Goal: Task Accomplishment & Management: Manage account settings

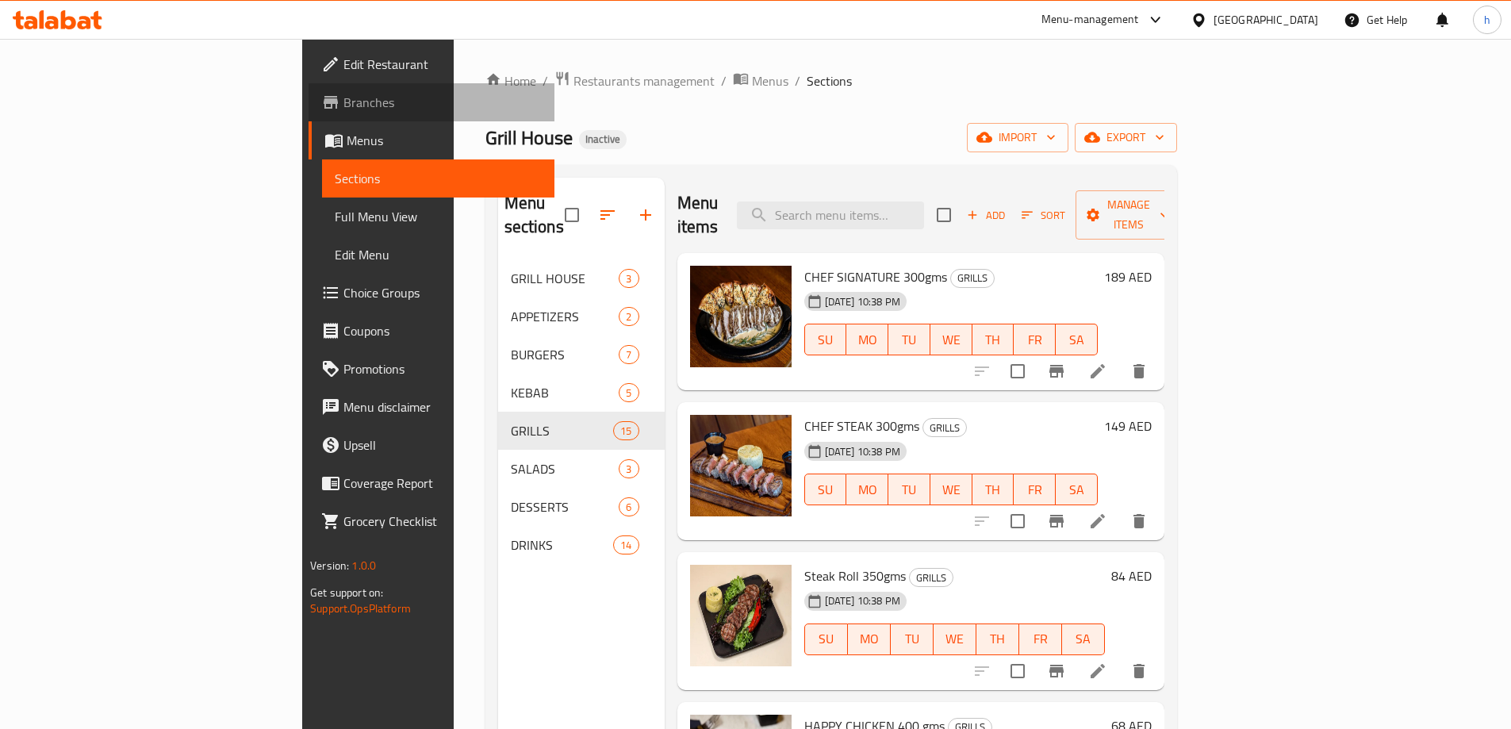
click at [343, 105] on span "Branches" at bounding box center [442, 102] width 198 height 19
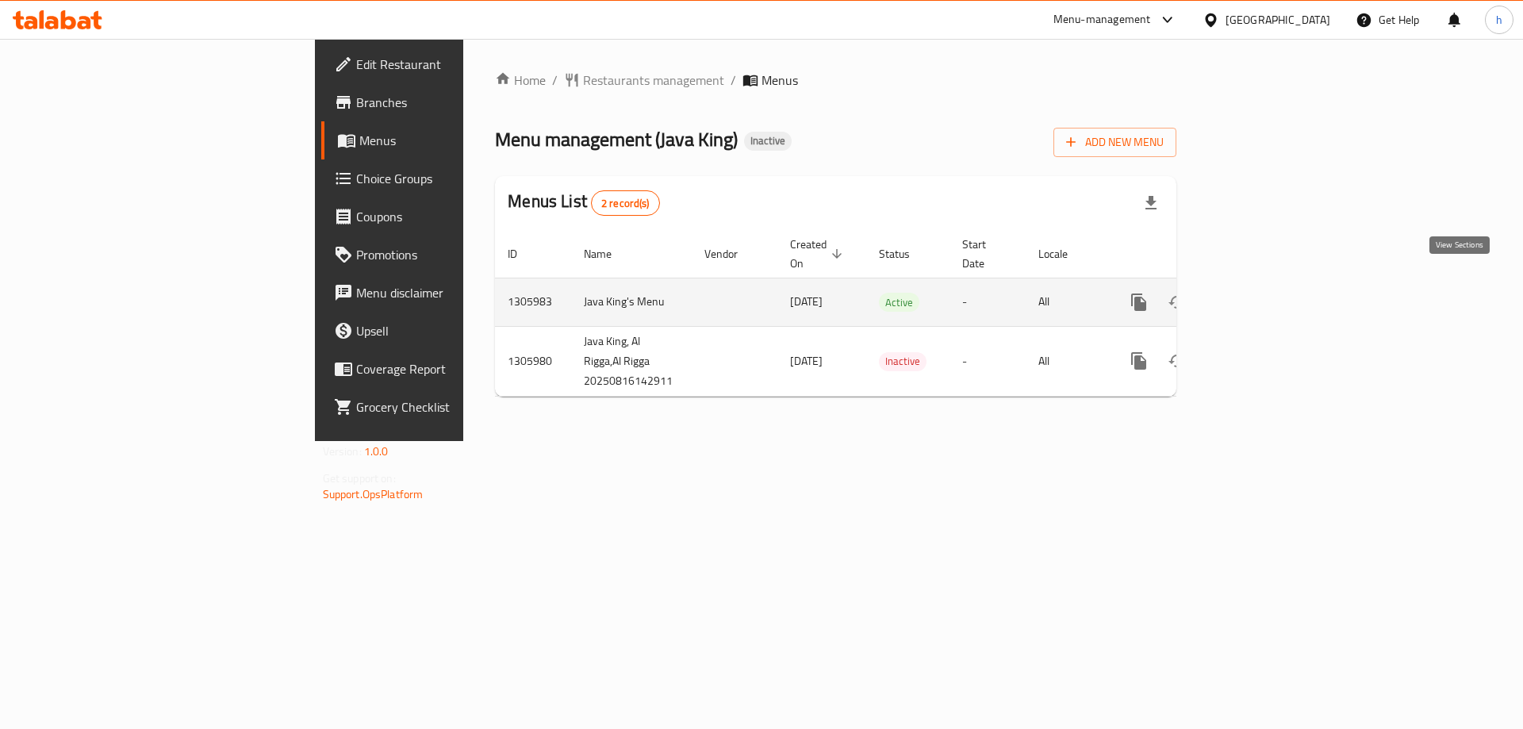
click at [1263, 293] on icon "enhanced table" at bounding box center [1253, 302] width 19 height 19
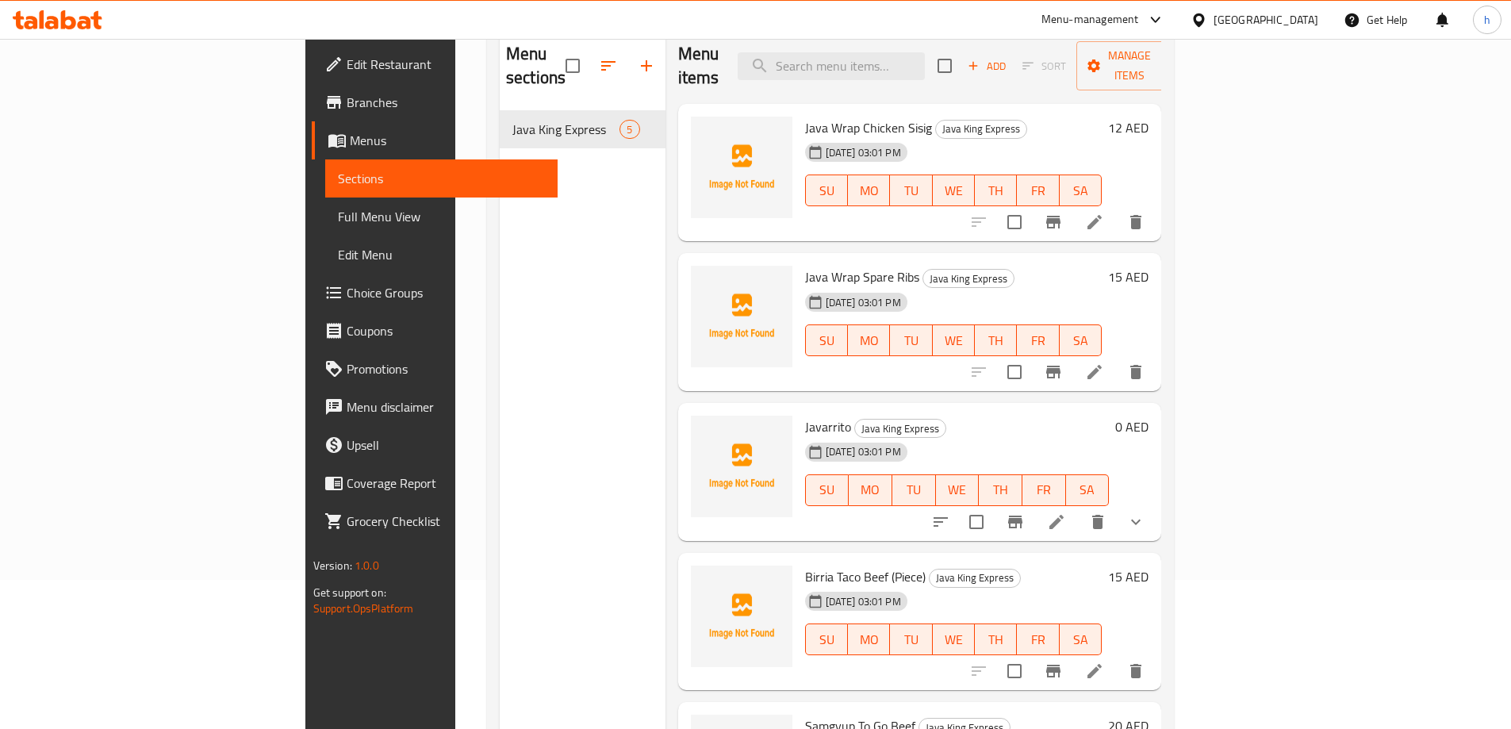
scroll to position [63, 0]
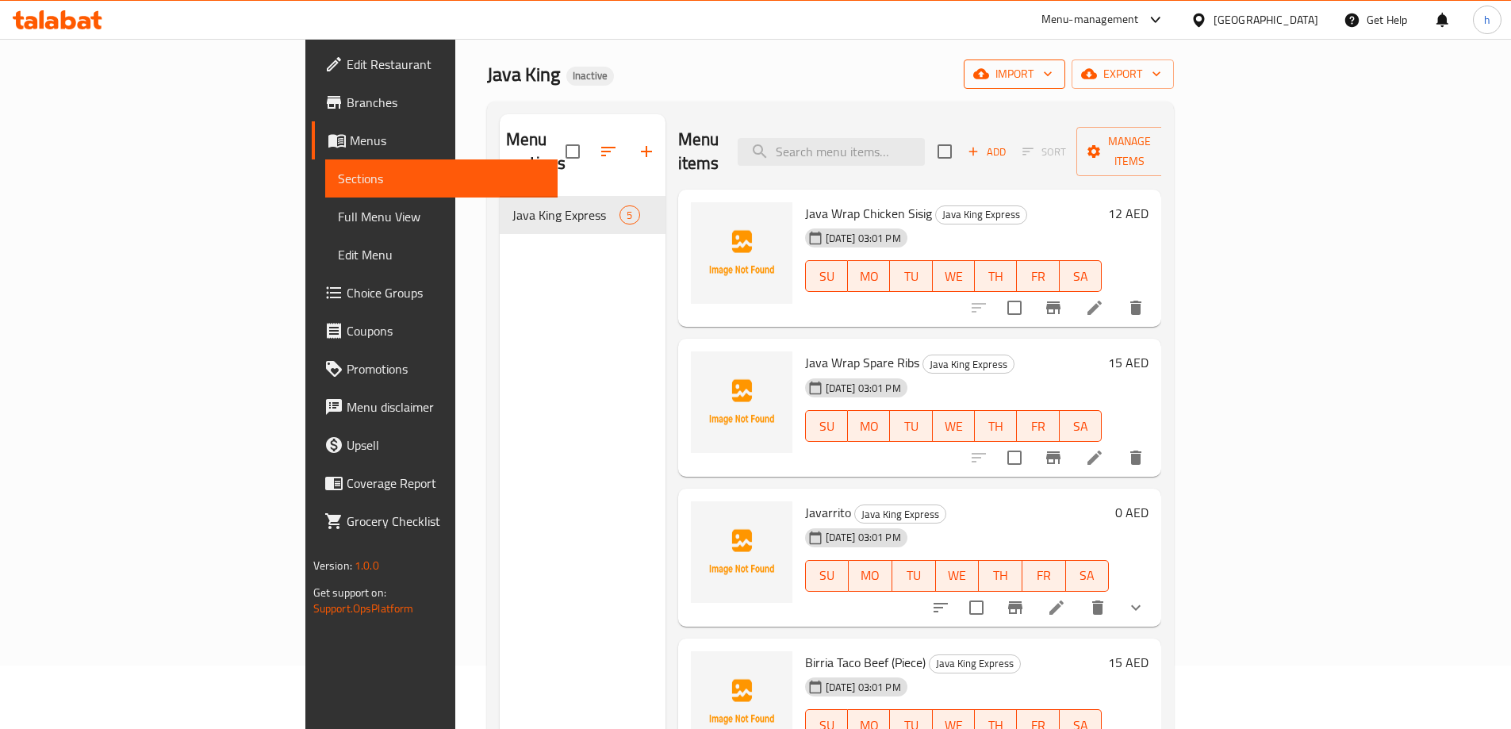
click at [1052, 74] on span "import" at bounding box center [1014, 74] width 76 height 20
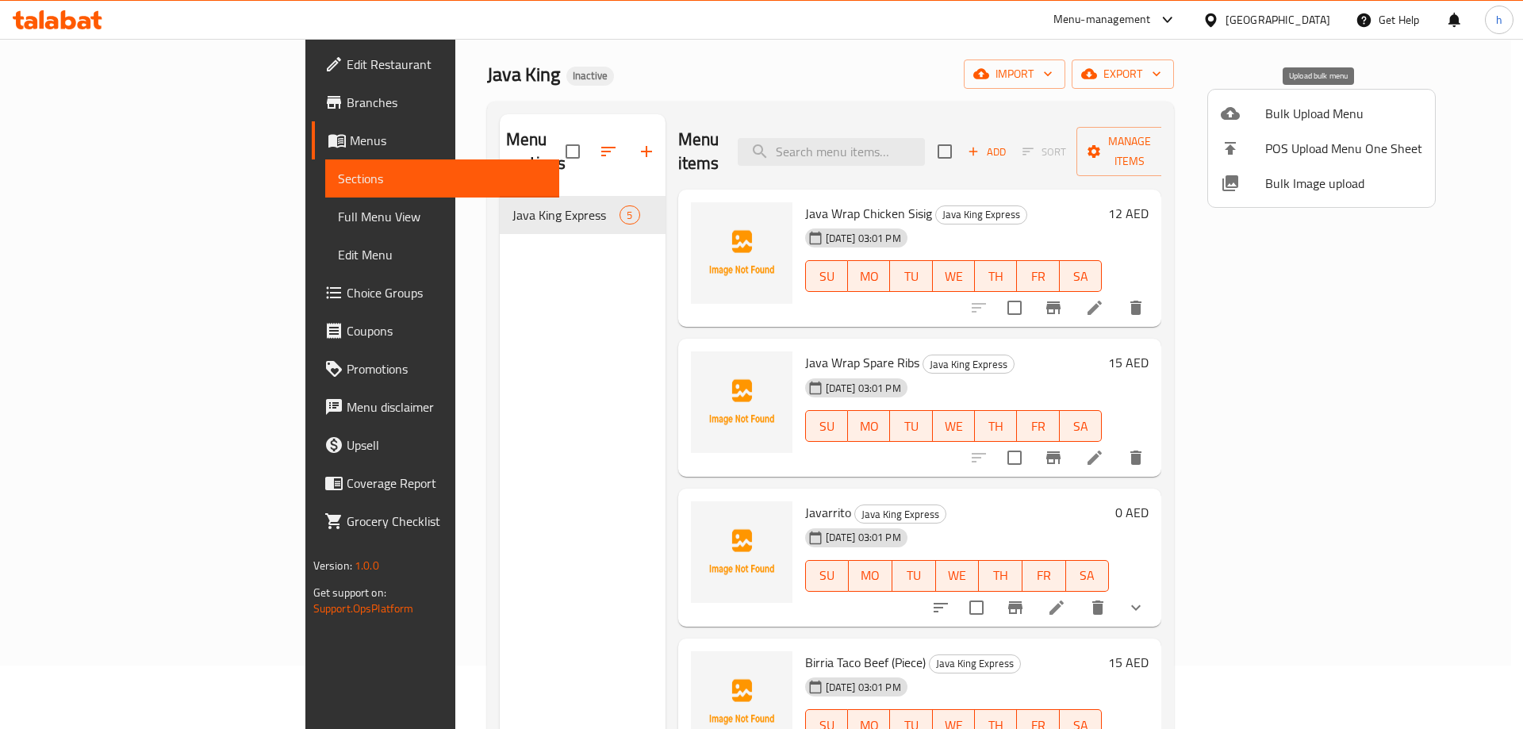
click at [1336, 101] on li "Bulk Upload Menu" at bounding box center [1321, 113] width 227 height 35
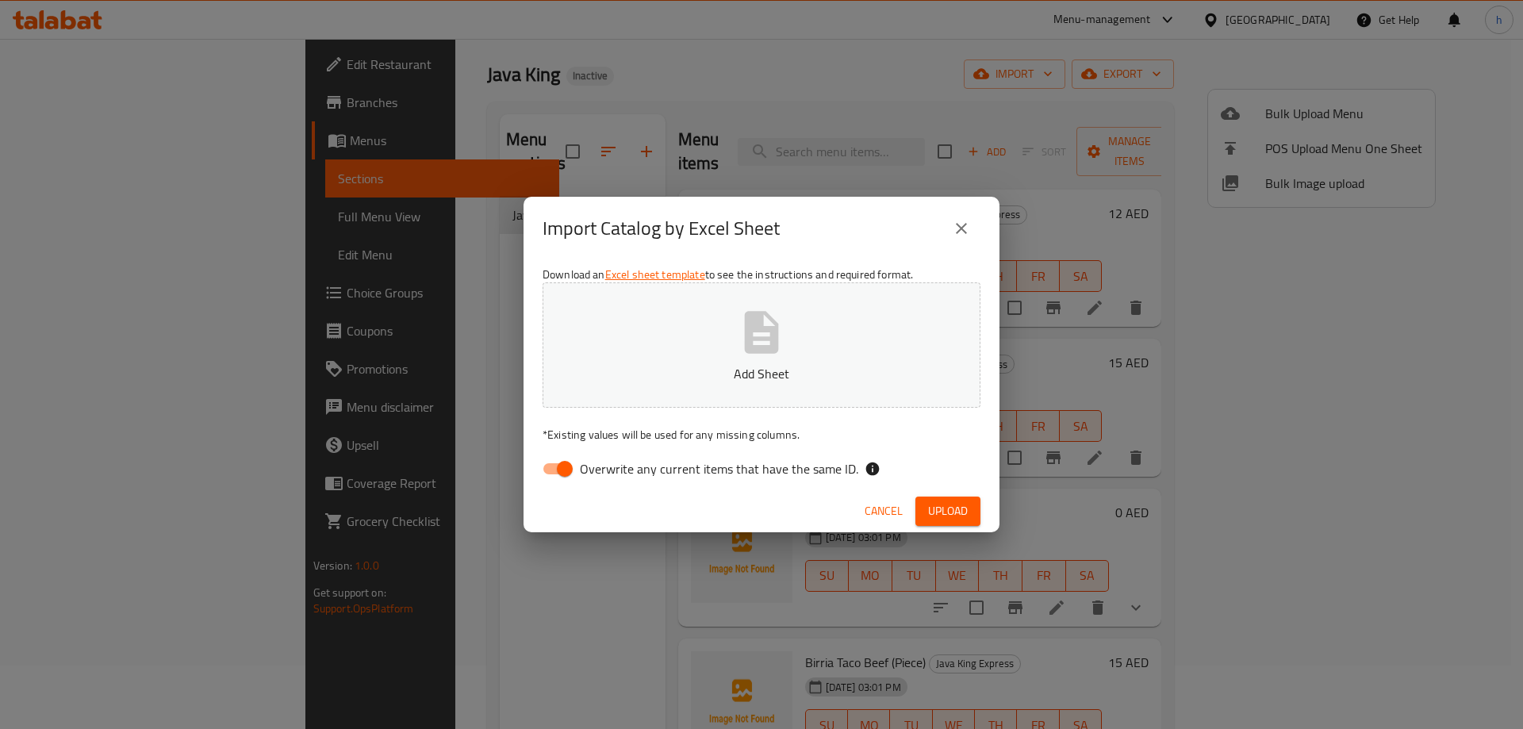
click at [559, 466] on input "Overwrite any current items that have the same ID." at bounding box center [564, 469] width 90 height 30
checkbox input "false"
click at [659, 397] on button "Add Sheet" at bounding box center [761, 344] width 438 height 125
click at [965, 511] on span "Upload" at bounding box center [948, 511] width 40 height 20
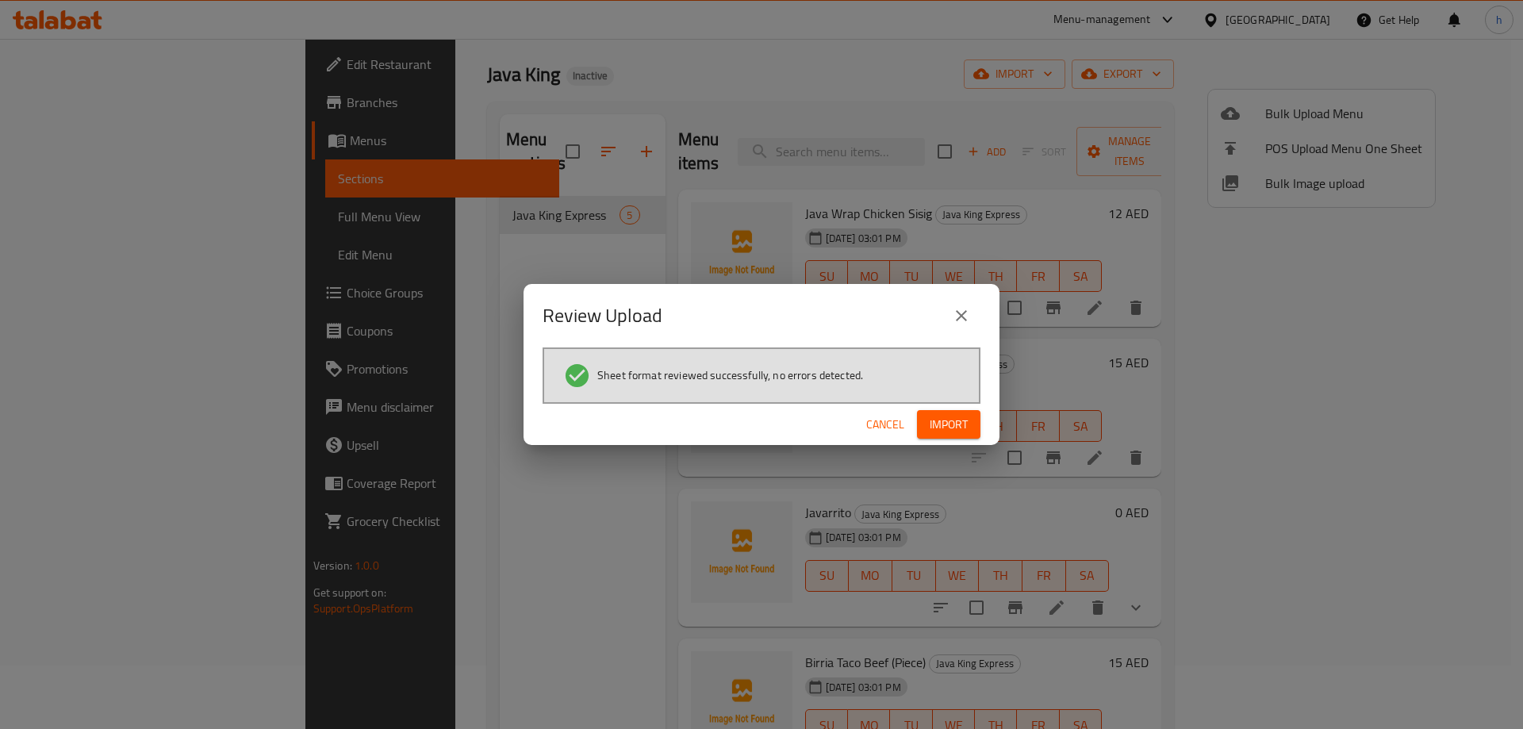
click at [943, 422] on span "Import" at bounding box center [949, 425] width 38 height 20
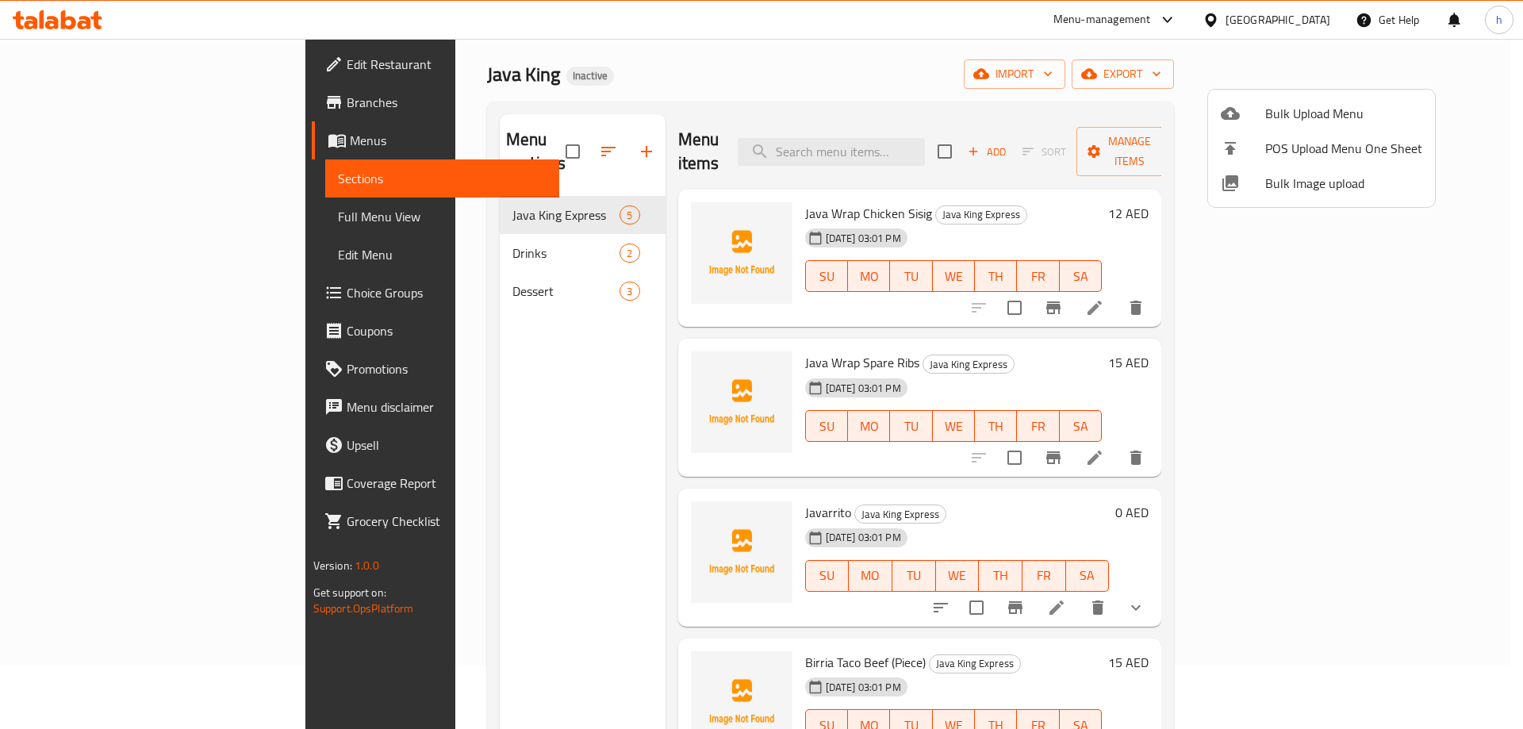
click at [439, 228] on div at bounding box center [761, 364] width 1523 height 729
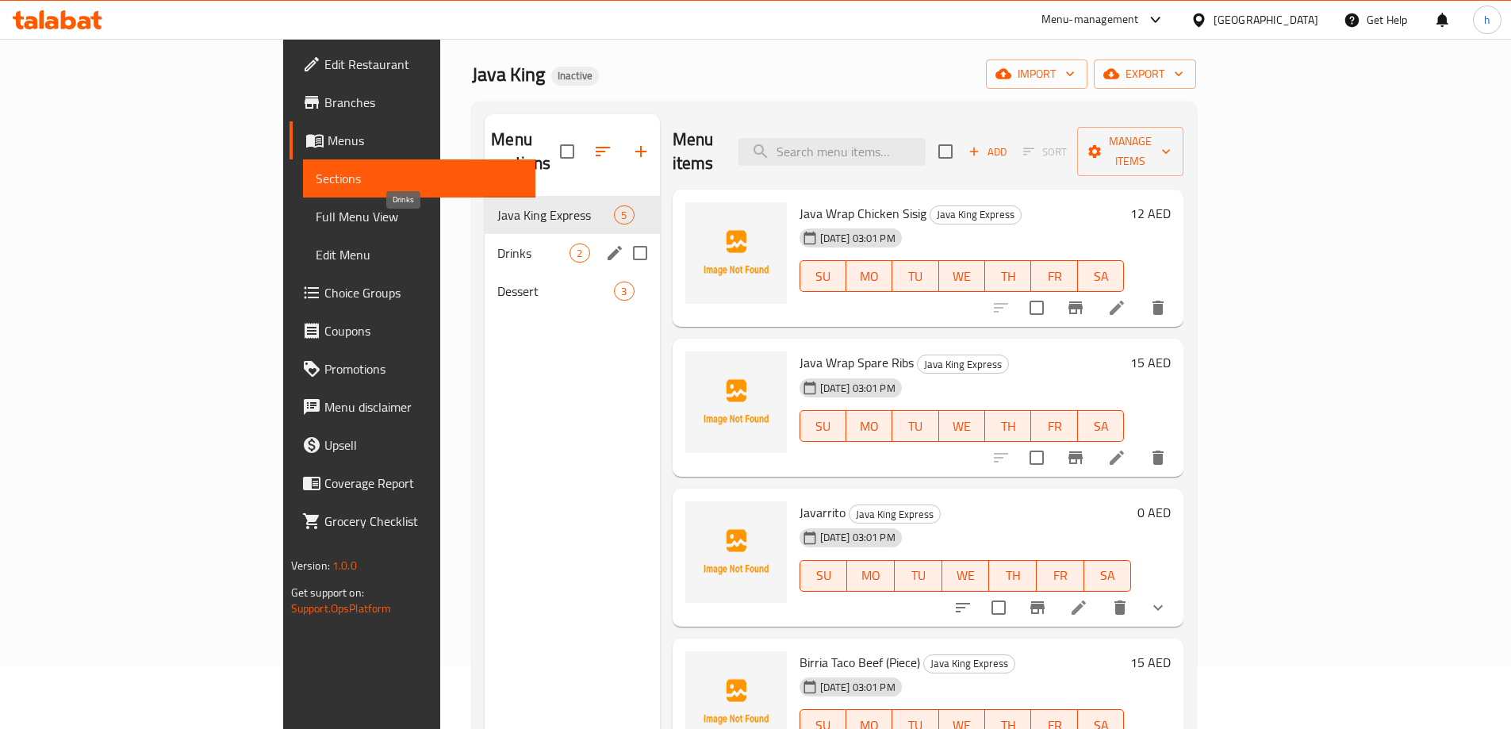
click at [497, 243] on span "Drinks" at bounding box center [533, 252] width 72 height 19
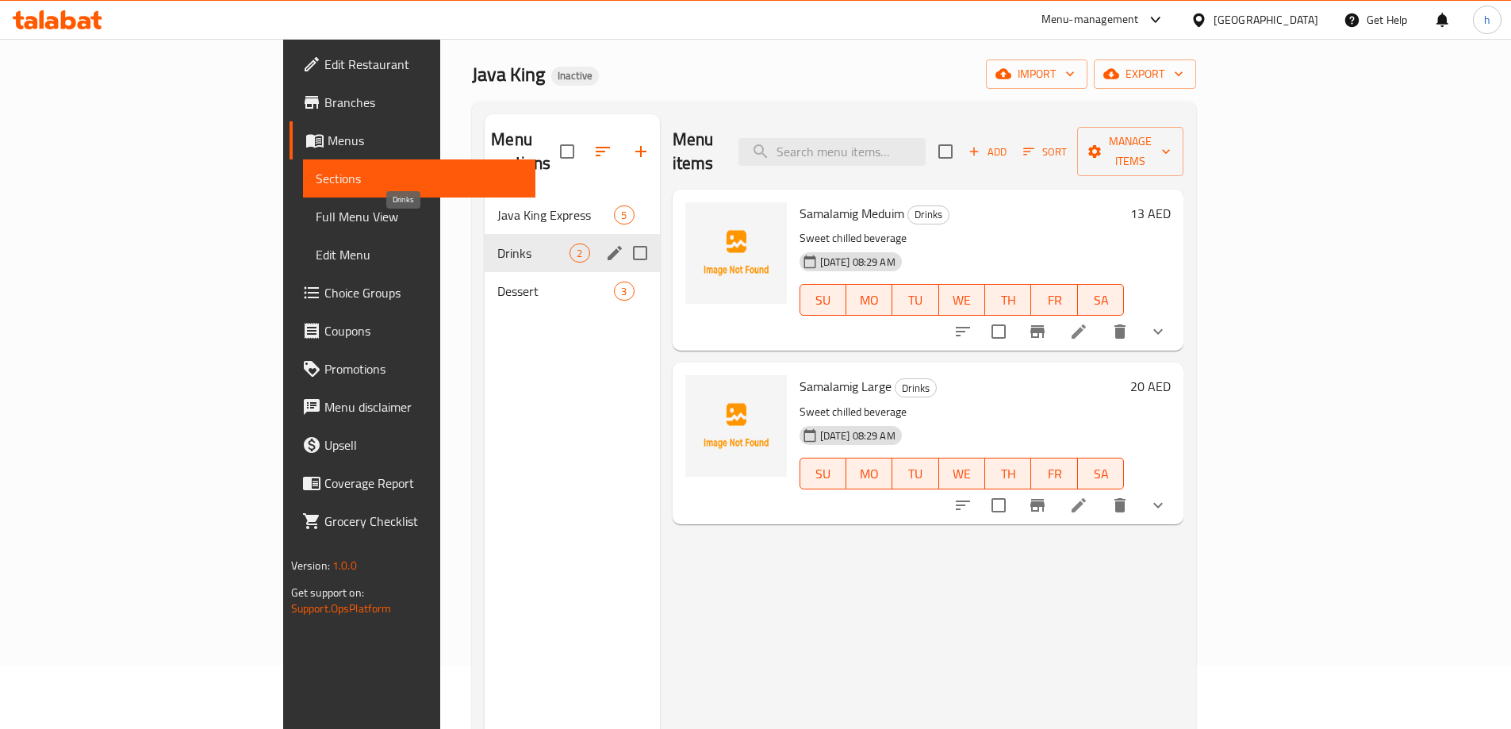
click at [497, 243] on span "Drinks" at bounding box center [533, 252] width 72 height 19
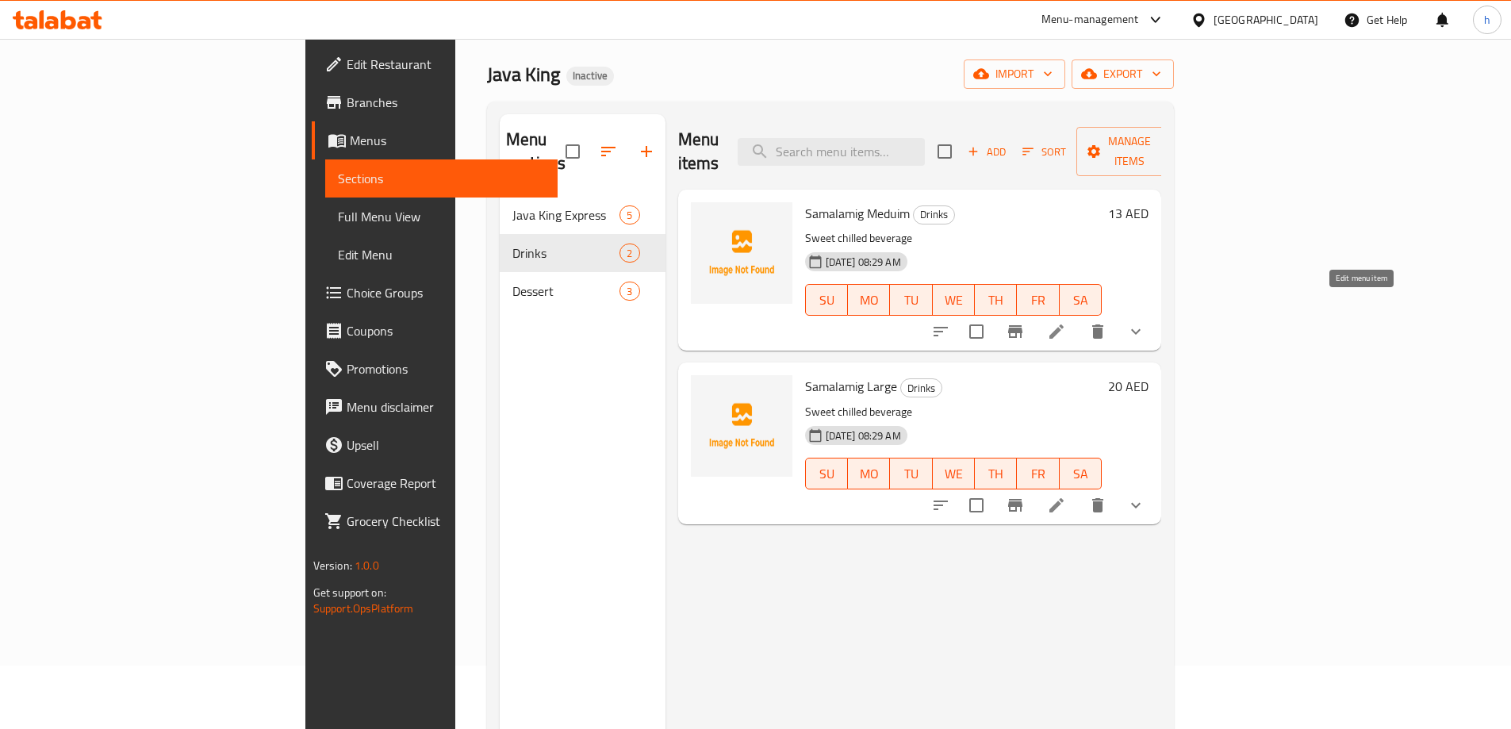
click at [1079, 317] on li at bounding box center [1056, 331] width 44 height 29
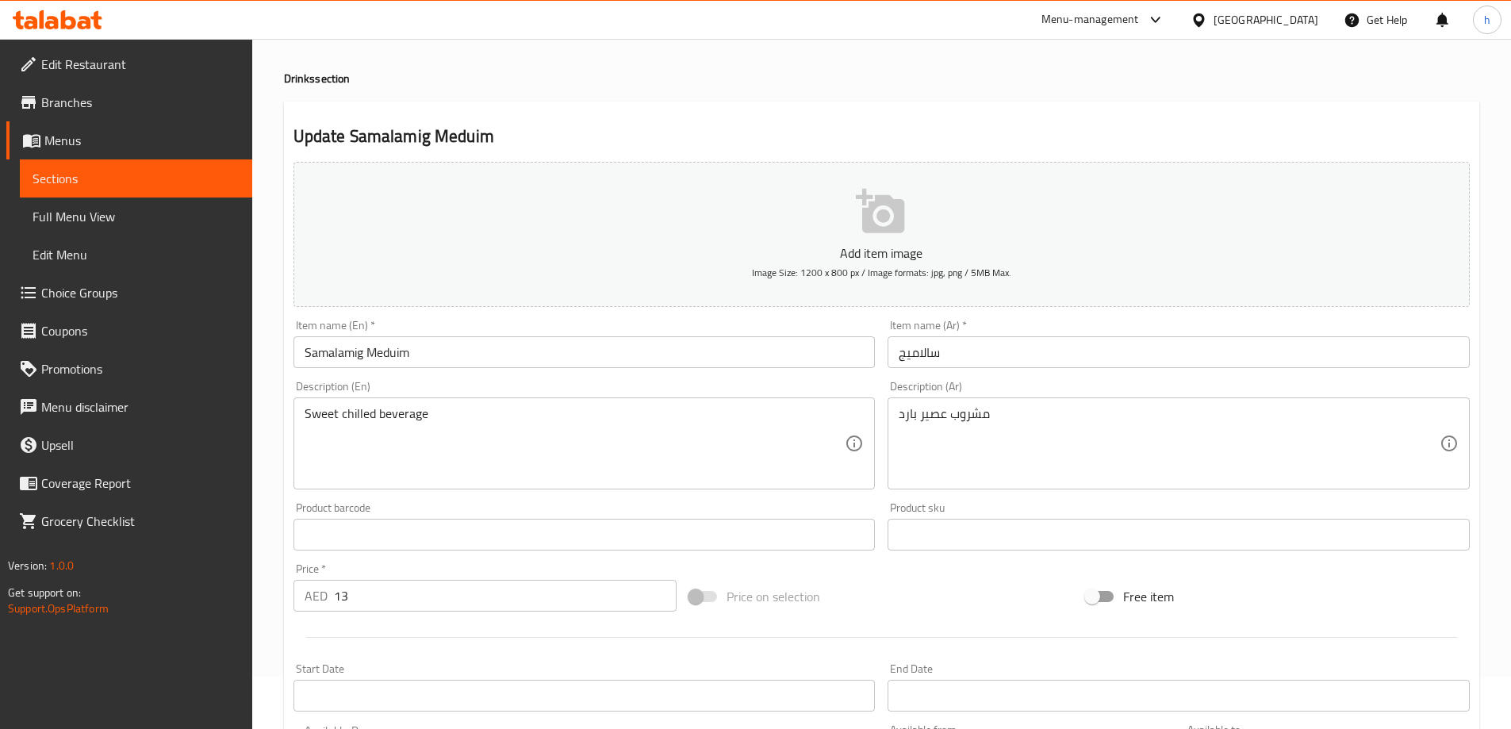
scroll to position [79, 0]
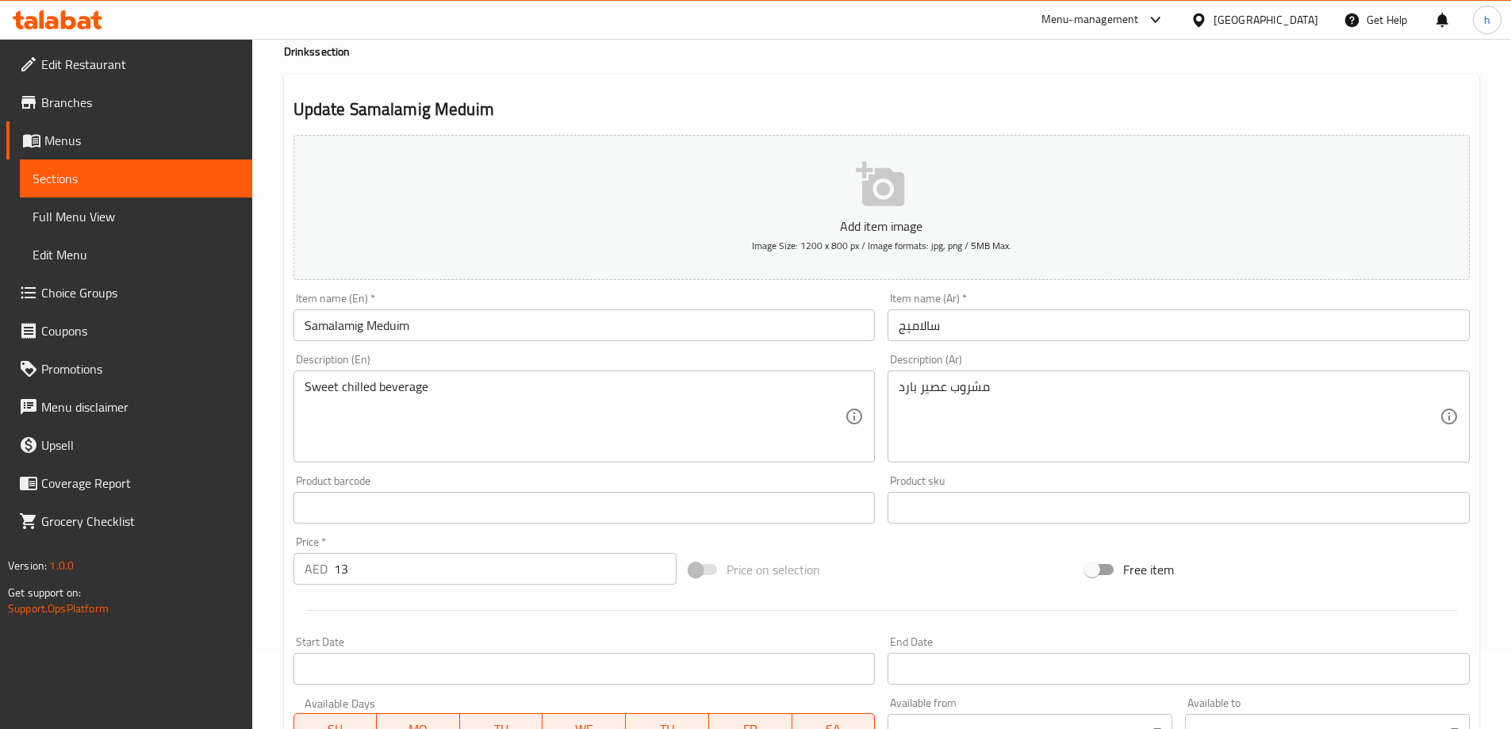
click at [981, 326] on input "سالاميج" at bounding box center [1178, 325] width 582 height 32
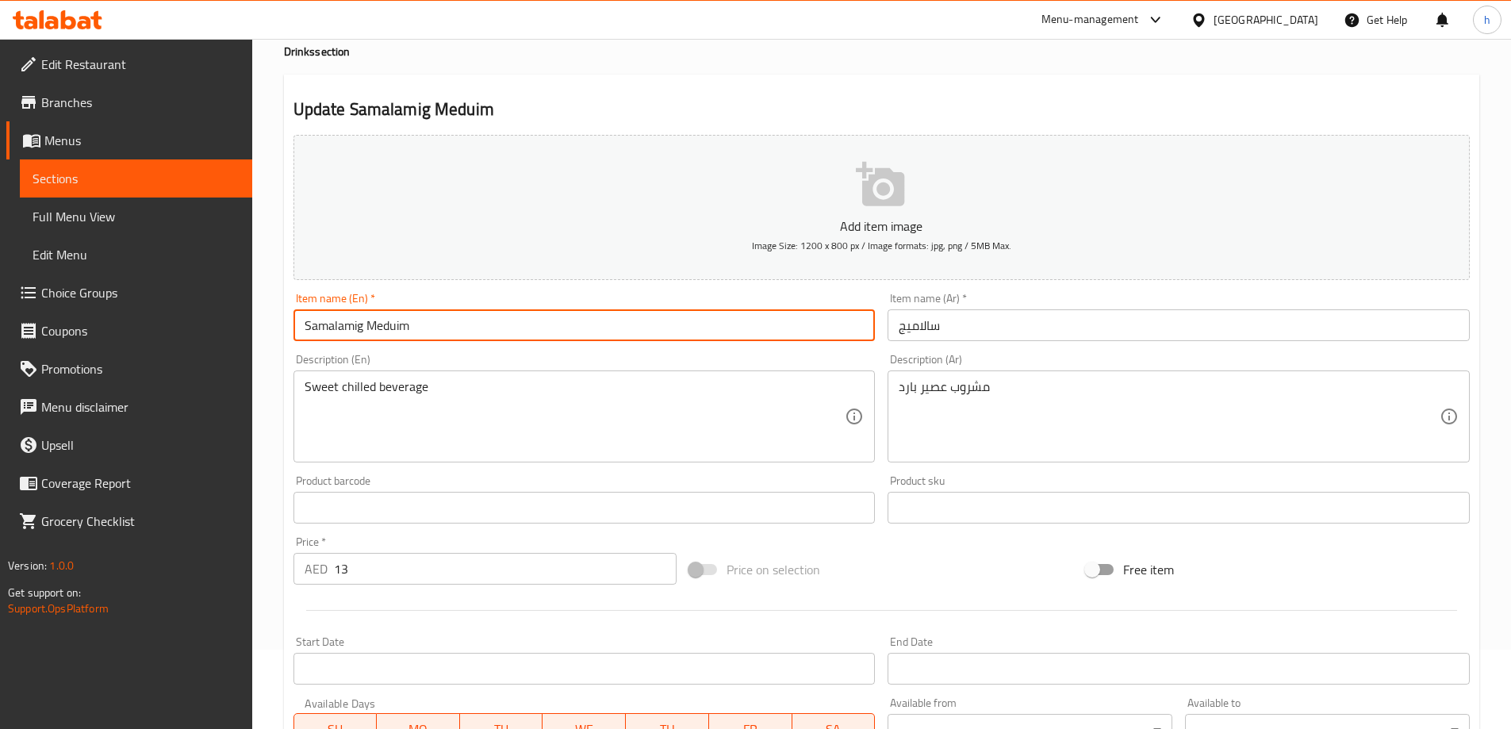
drag, startPoint x: 370, startPoint y: 324, endPoint x: 421, endPoint y: 322, distance: 50.8
click at [421, 322] on input "Samalamig Meduim" at bounding box center [584, 325] width 582 height 32
click at [1009, 305] on div "Item name (Ar)   * سالاميج Item name (Ar) *" at bounding box center [1178, 317] width 582 height 48
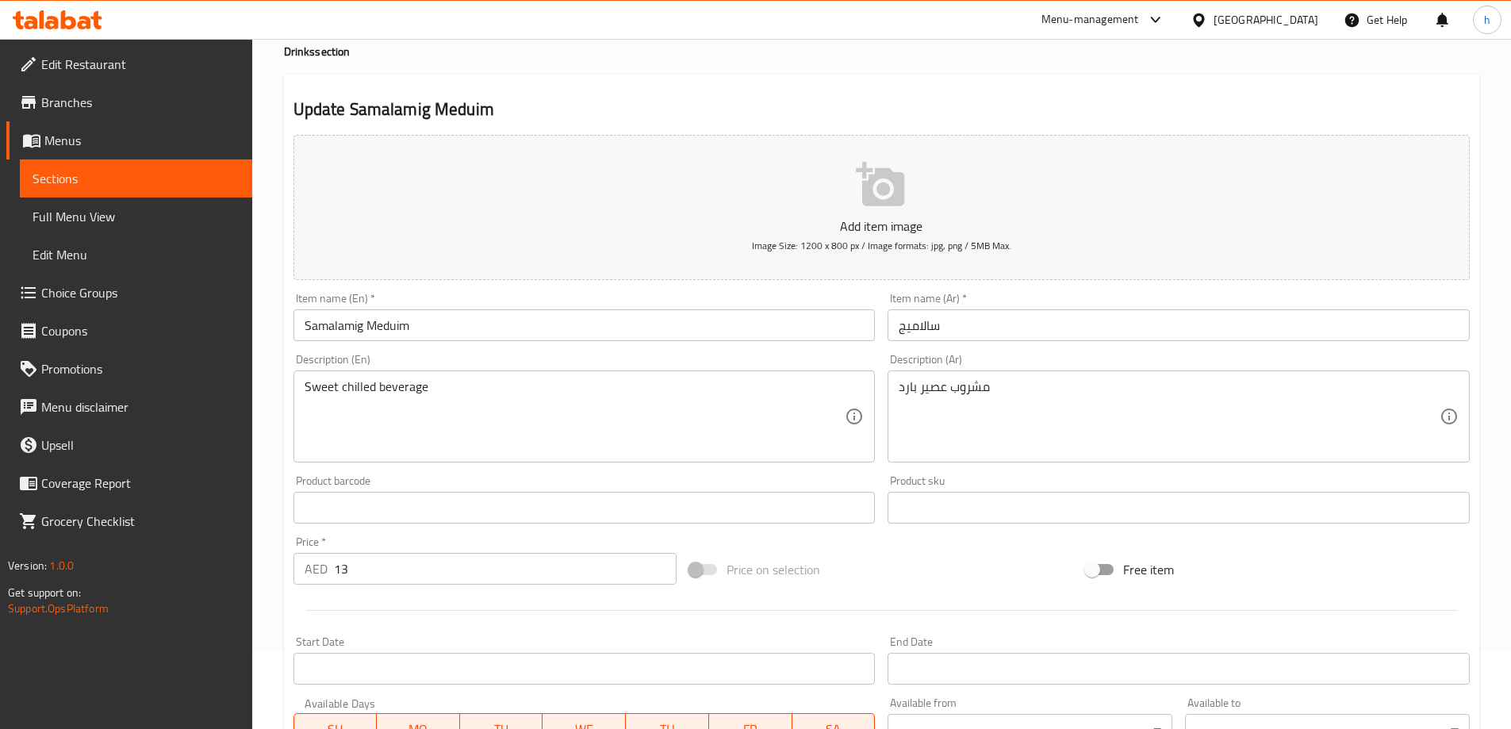
click at [1004, 318] on input "سالاميج" at bounding box center [1178, 325] width 582 height 32
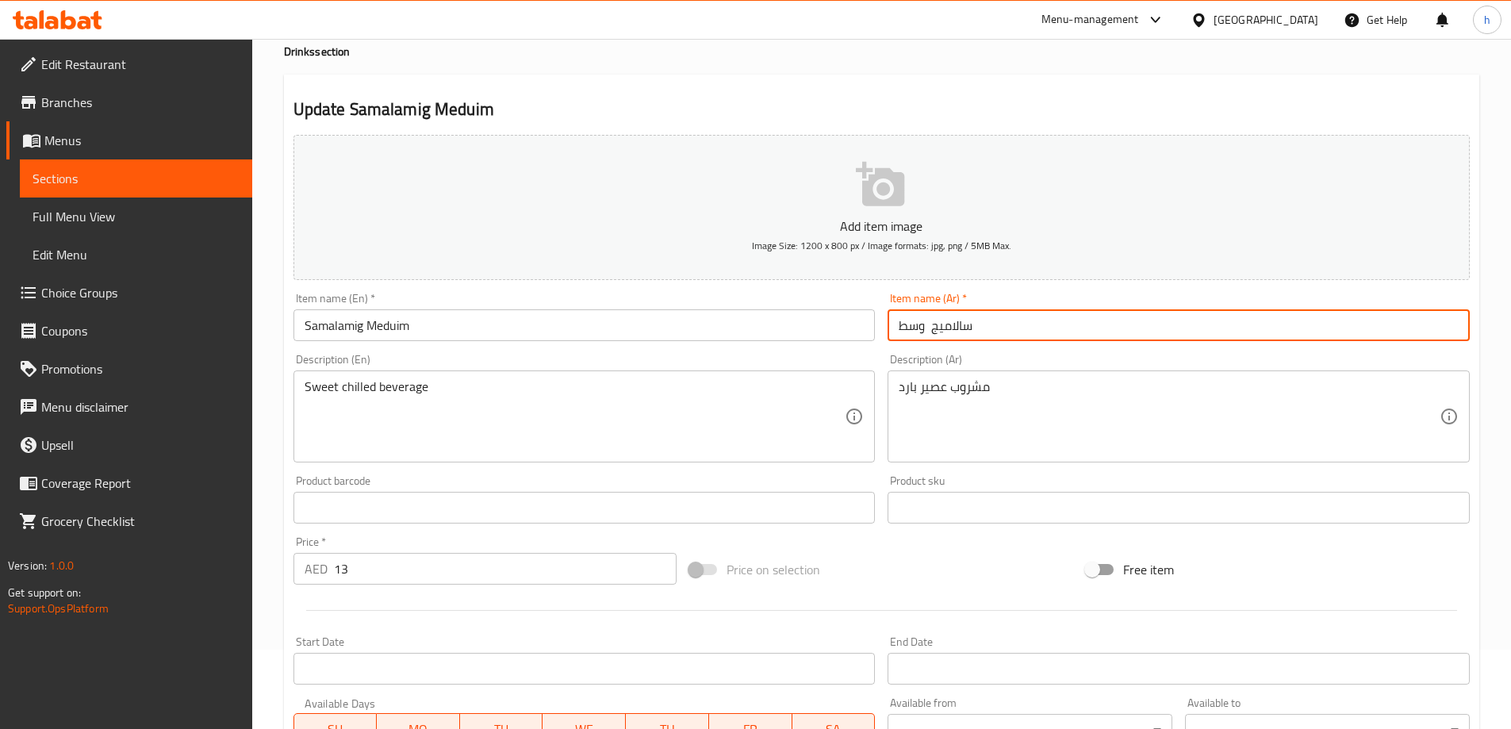
type input "سالاميج وسط"
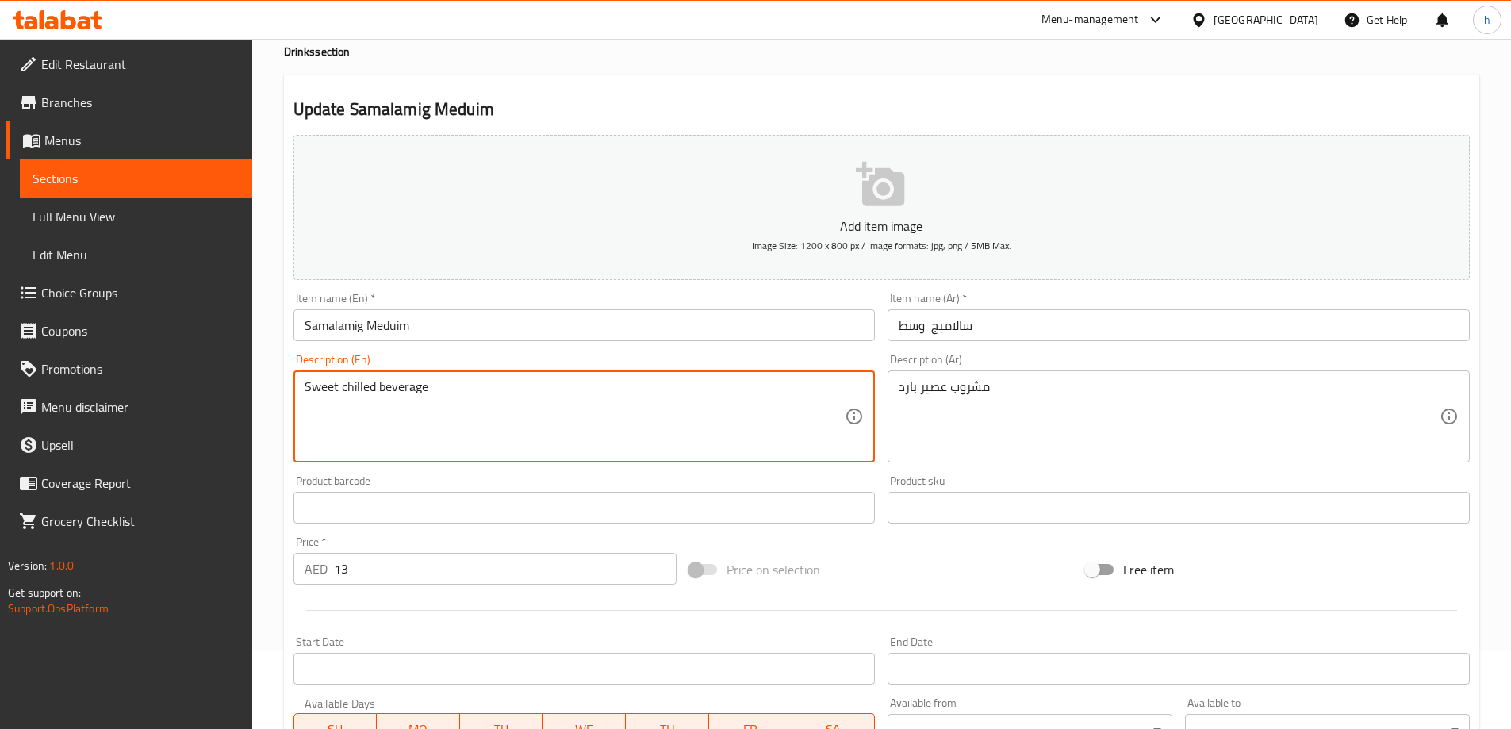
click at [321, 412] on textarea "Sweet chilled beverage" at bounding box center [575, 416] width 541 height 75
drag, startPoint x: 321, startPoint y: 412, endPoint x: 331, endPoint y: 435, distance: 24.2
click at [331, 435] on textarea "Sweet chilled beverage" at bounding box center [575, 416] width 541 height 75
click at [338, 404] on textarea "Sweet chilled beverage" at bounding box center [575, 416] width 541 height 75
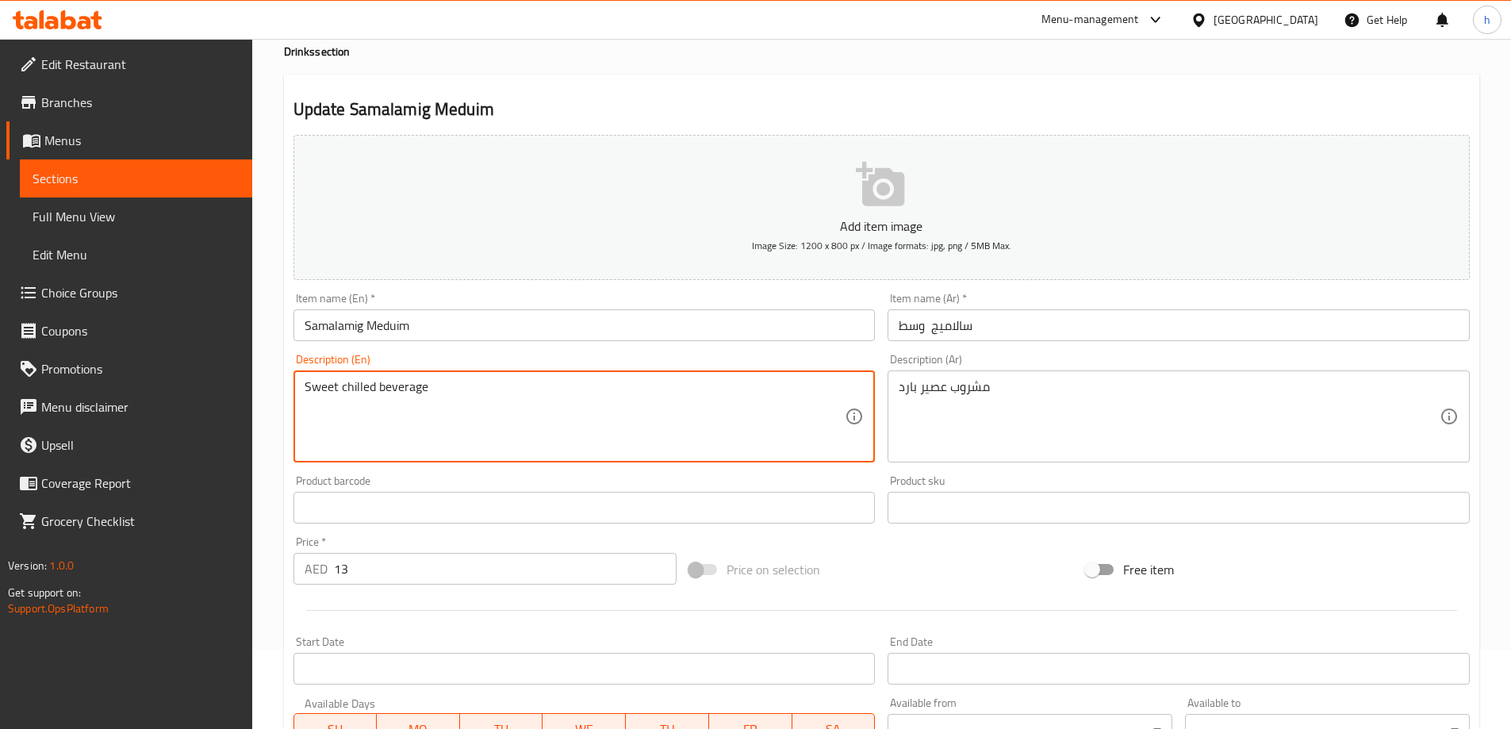
click at [338, 404] on textarea "Sweet chilled beverage" at bounding box center [575, 416] width 541 height 75
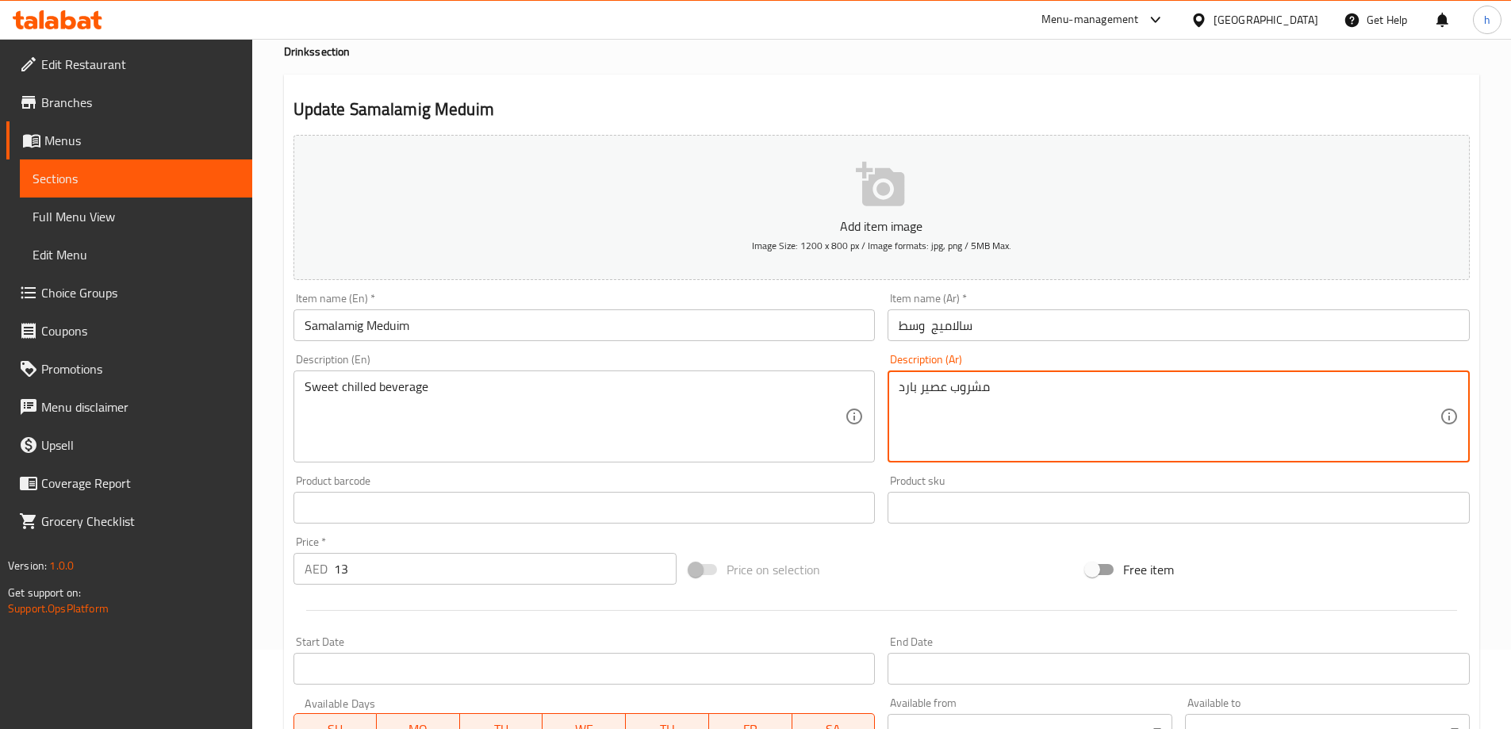
click at [1019, 389] on textarea "مشروب عصير بارد" at bounding box center [1169, 416] width 541 height 75
paste textarea "ارد حلو"
type textarea "مشروب بارد حلو"
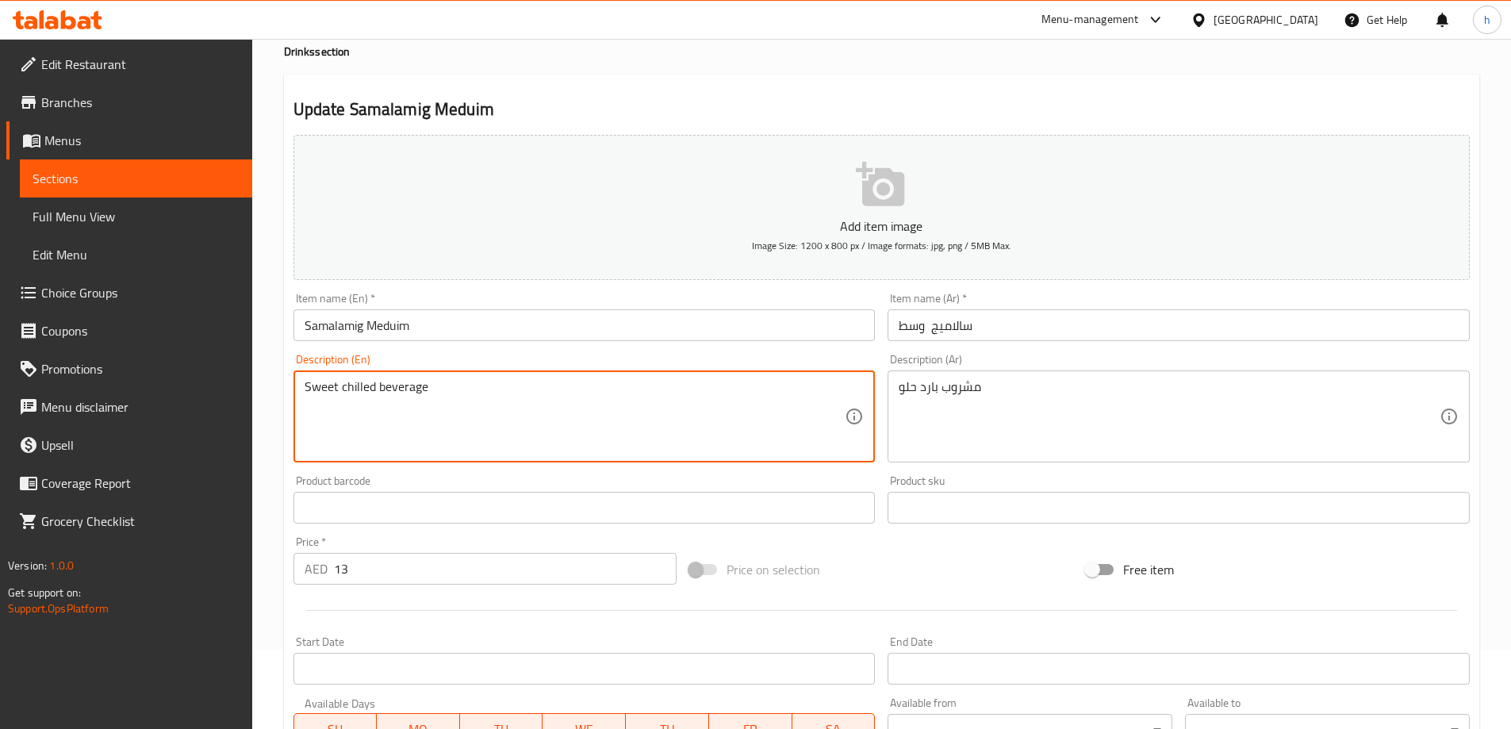
click at [409, 397] on textarea "Sweet chilled beverage" at bounding box center [575, 416] width 541 height 75
click at [347, 395] on textarea "Sweet chilled beverage" at bounding box center [575, 416] width 541 height 75
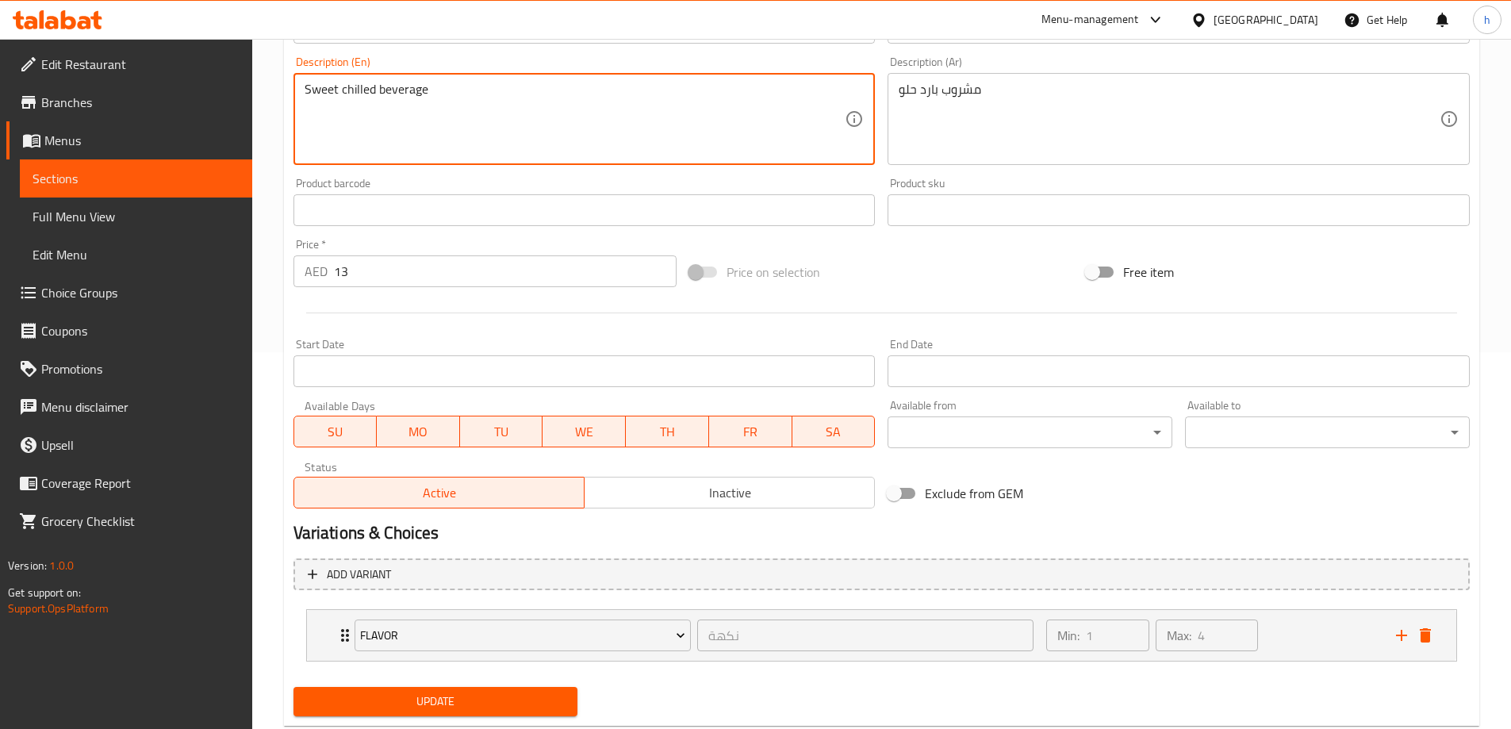
scroll to position [418, 0]
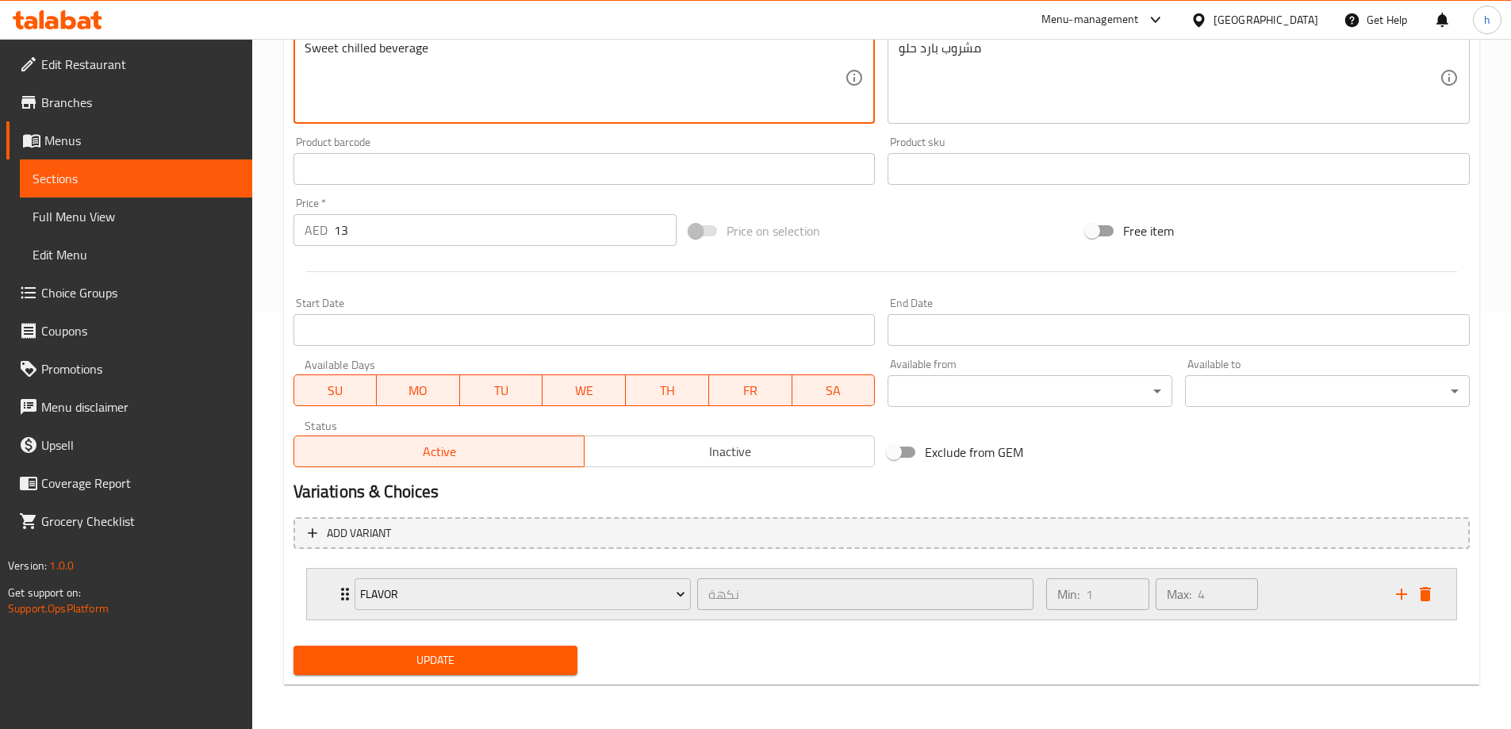
click at [338, 591] on icon "Expand" at bounding box center [344, 594] width 19 height 19
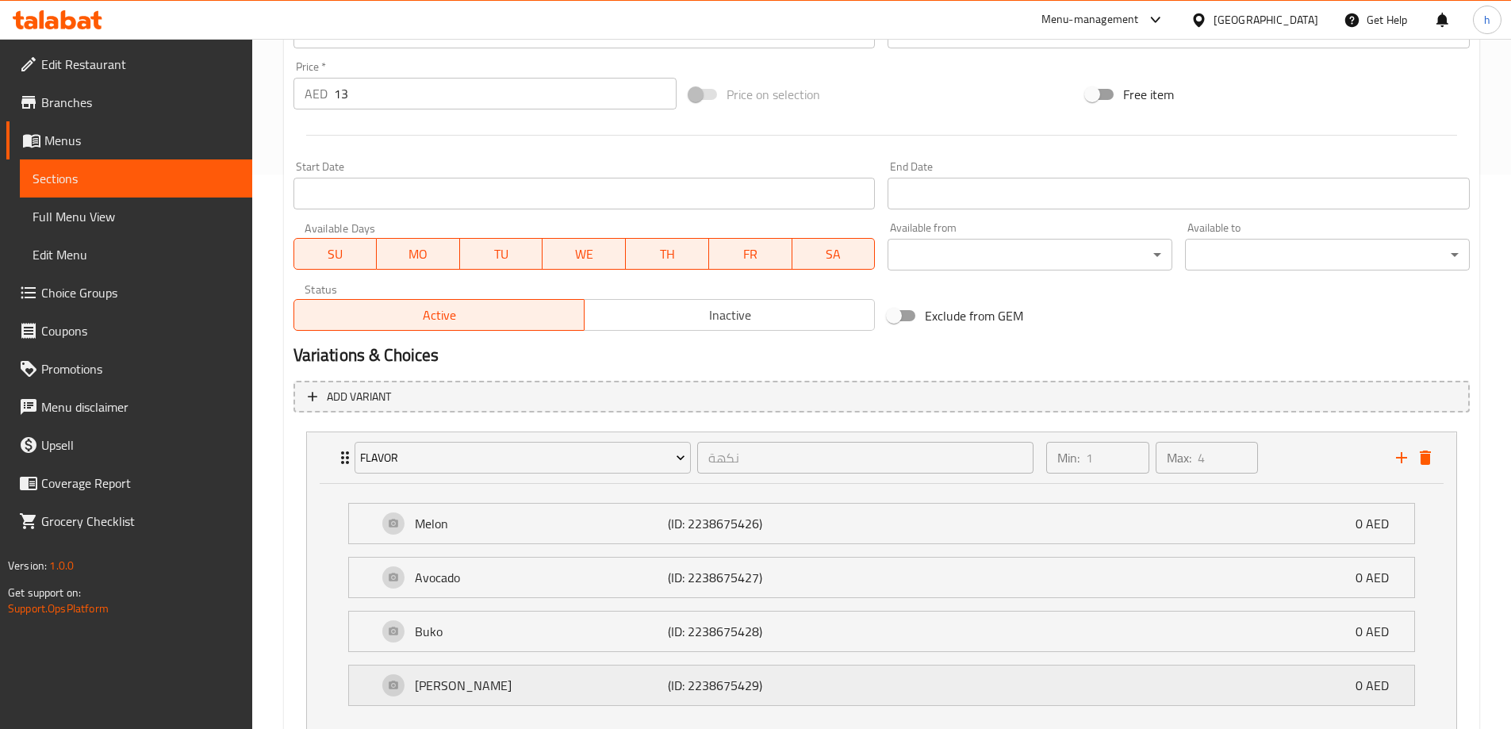
scroll to position [656, 0]
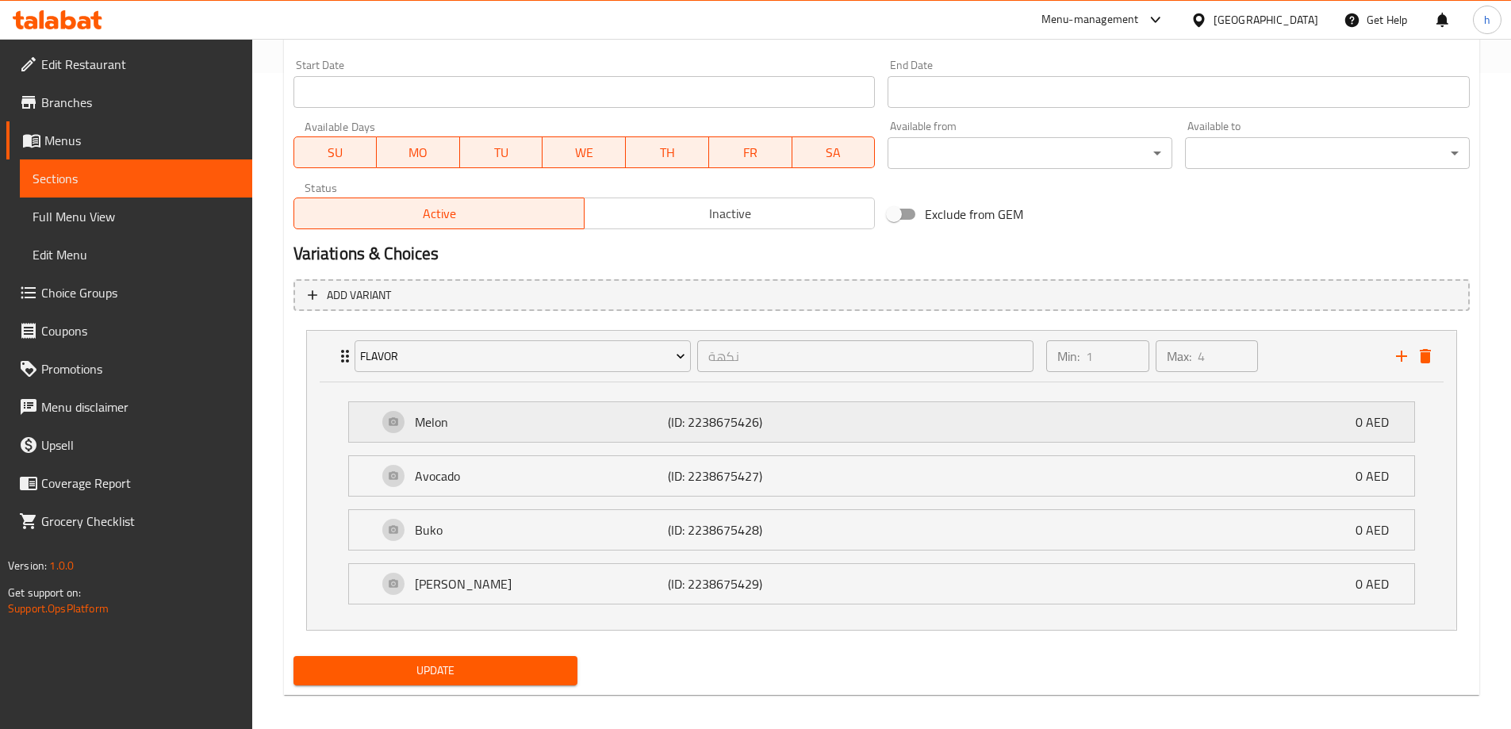
click at [558, 431] on p "Melon" at bounding box center [542, 421] width 254 height 19
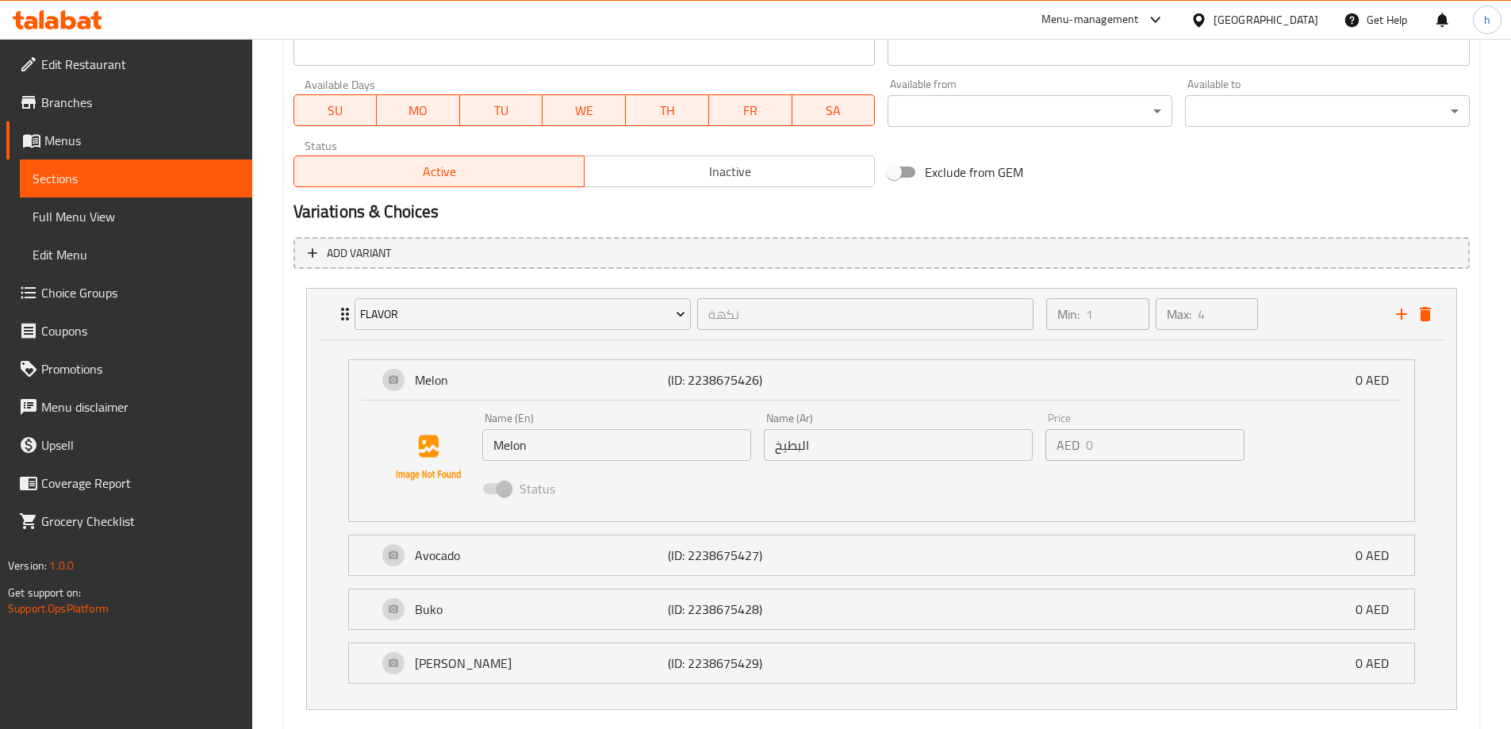
scroll to position [735, 0]
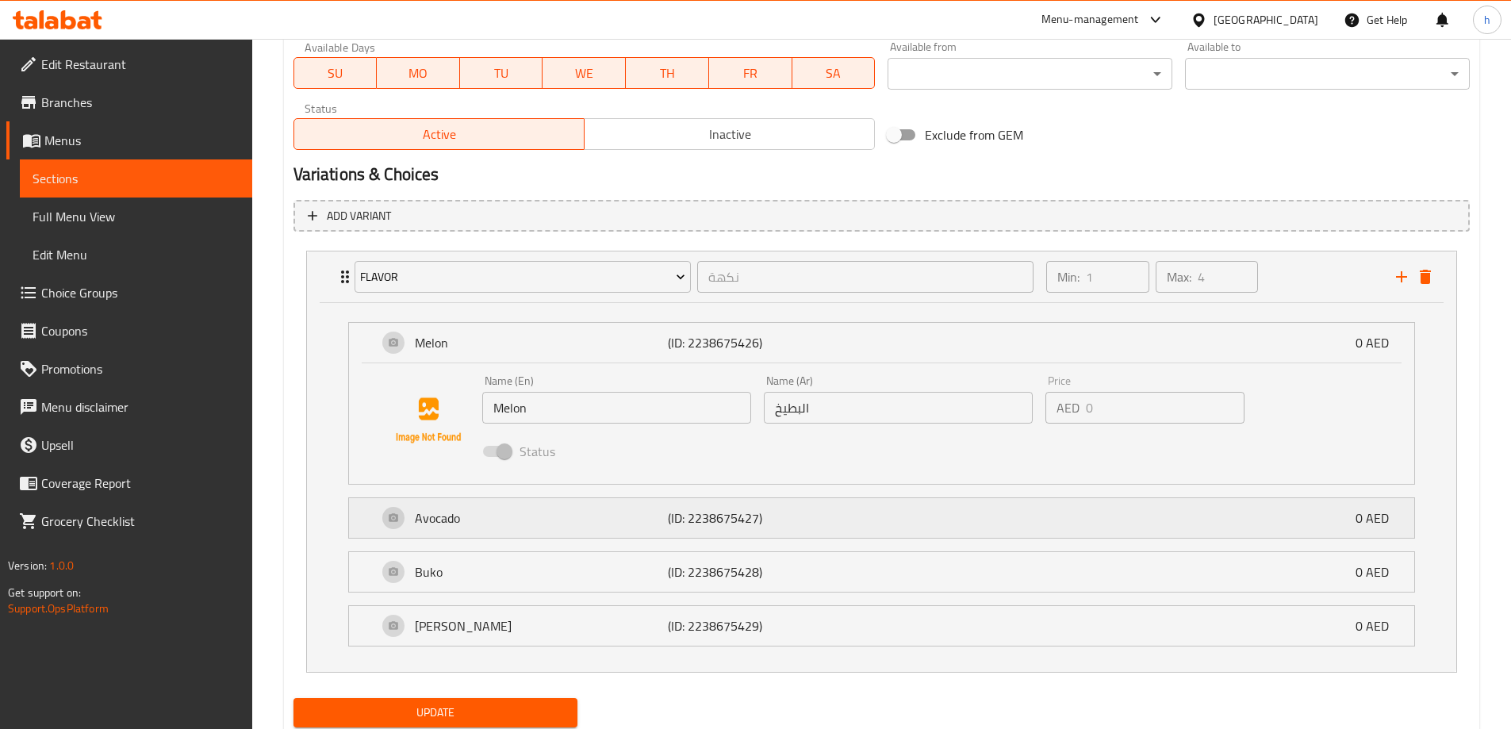
click at [565, 526] on p "Avocado" at bounding box center [542, 517] width 254 height 19
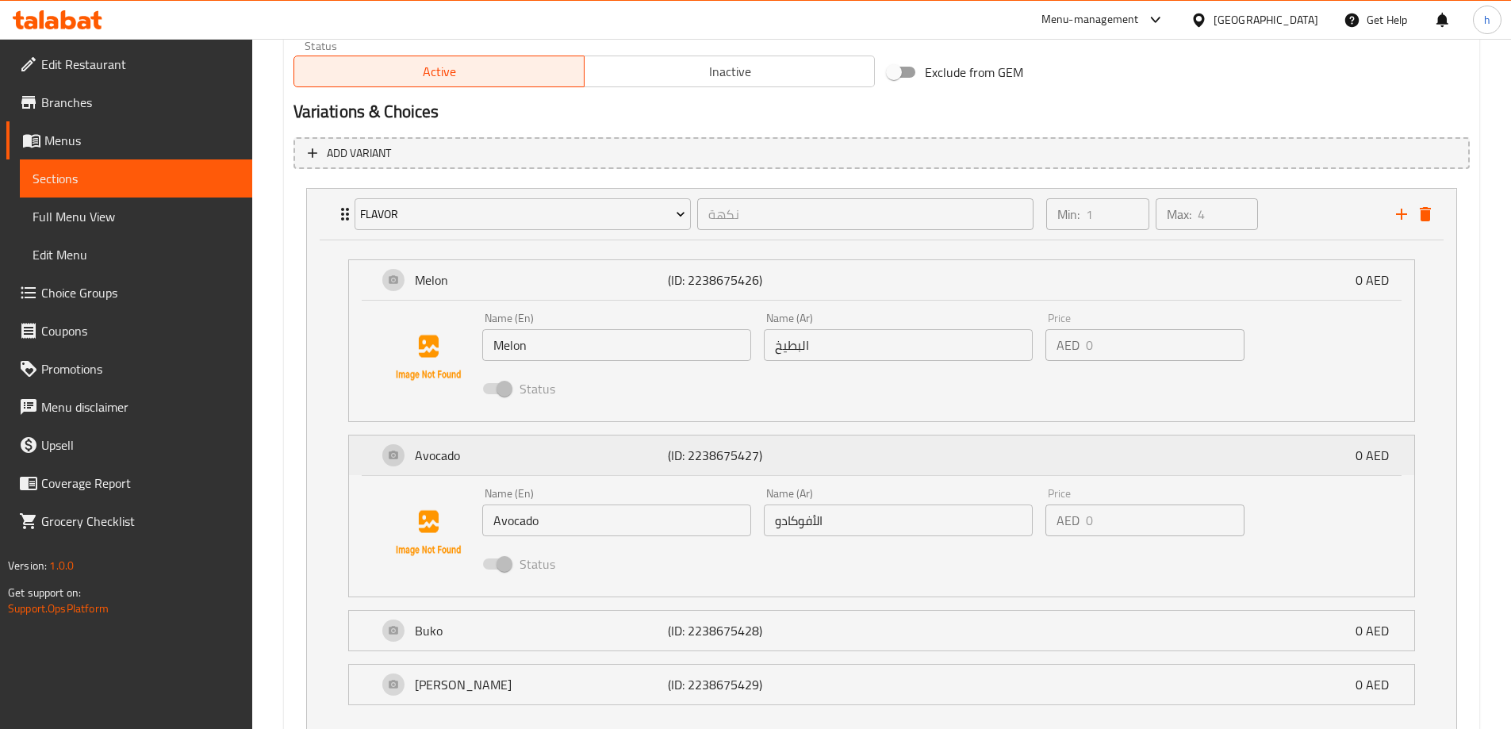
scroll to position [894, 0]
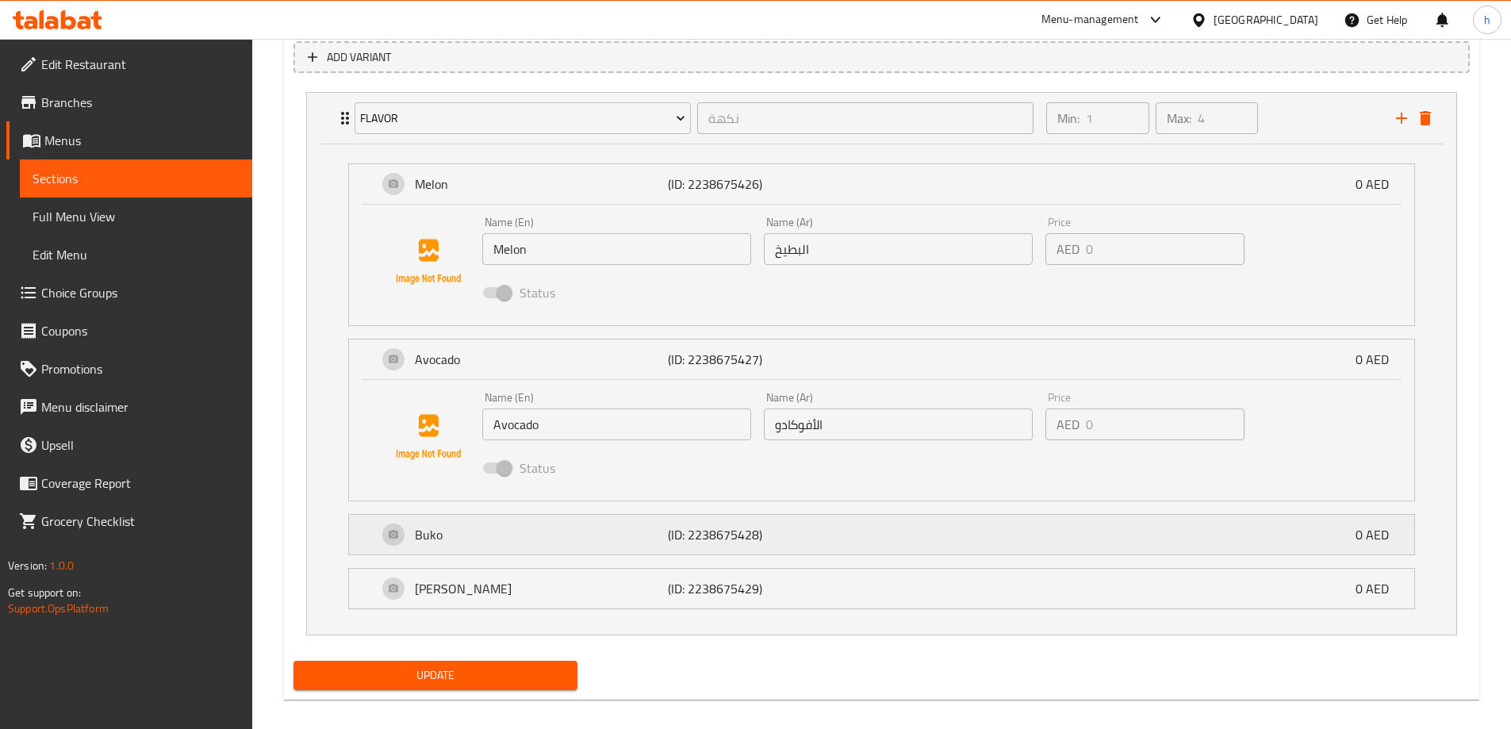
click at [561, 532] on p "Buko" at bounding box center [542, 534] width 254 height 19
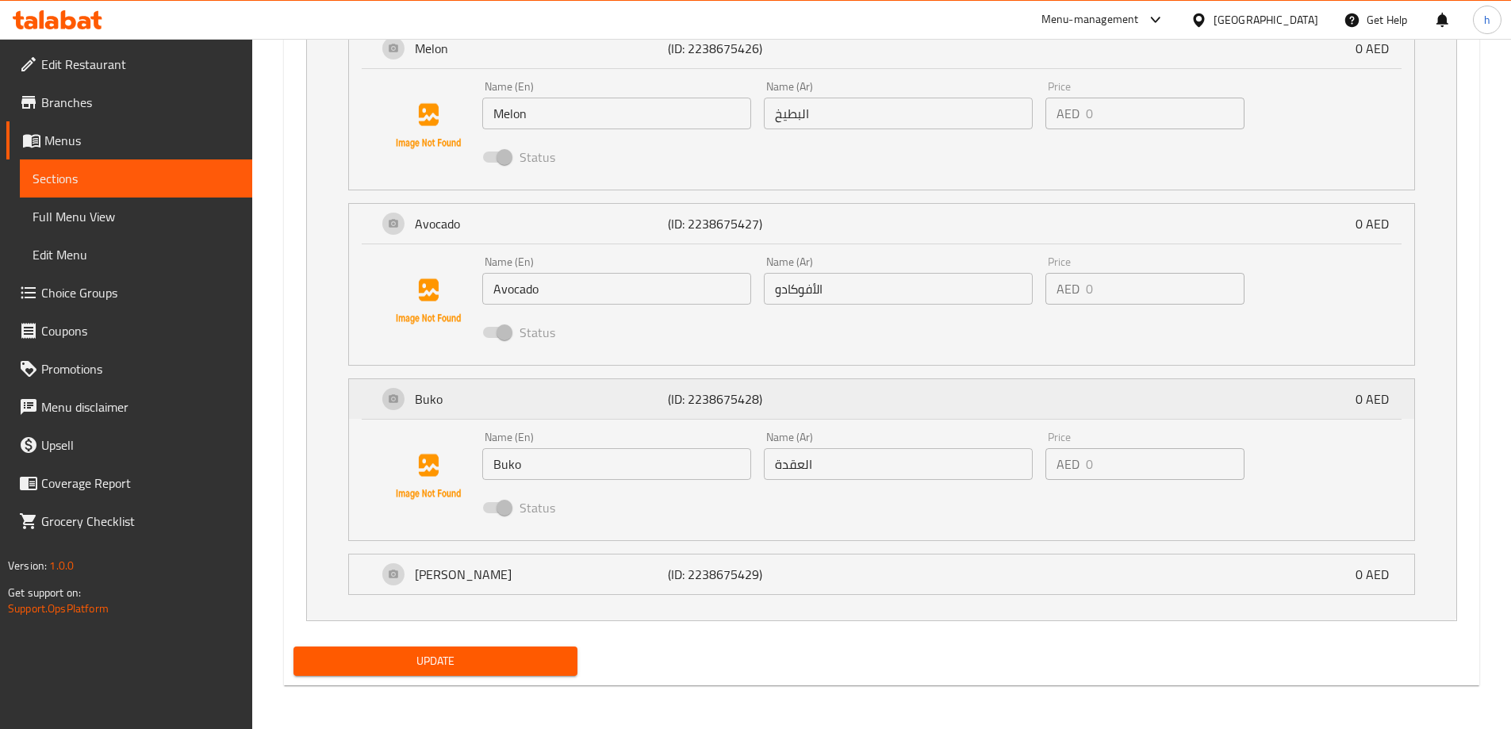
scroll to position [1030, 0]
click at [545, 577] on p "[PERSON_NAME]" at bounding box center [542, 573] width 254 height 19
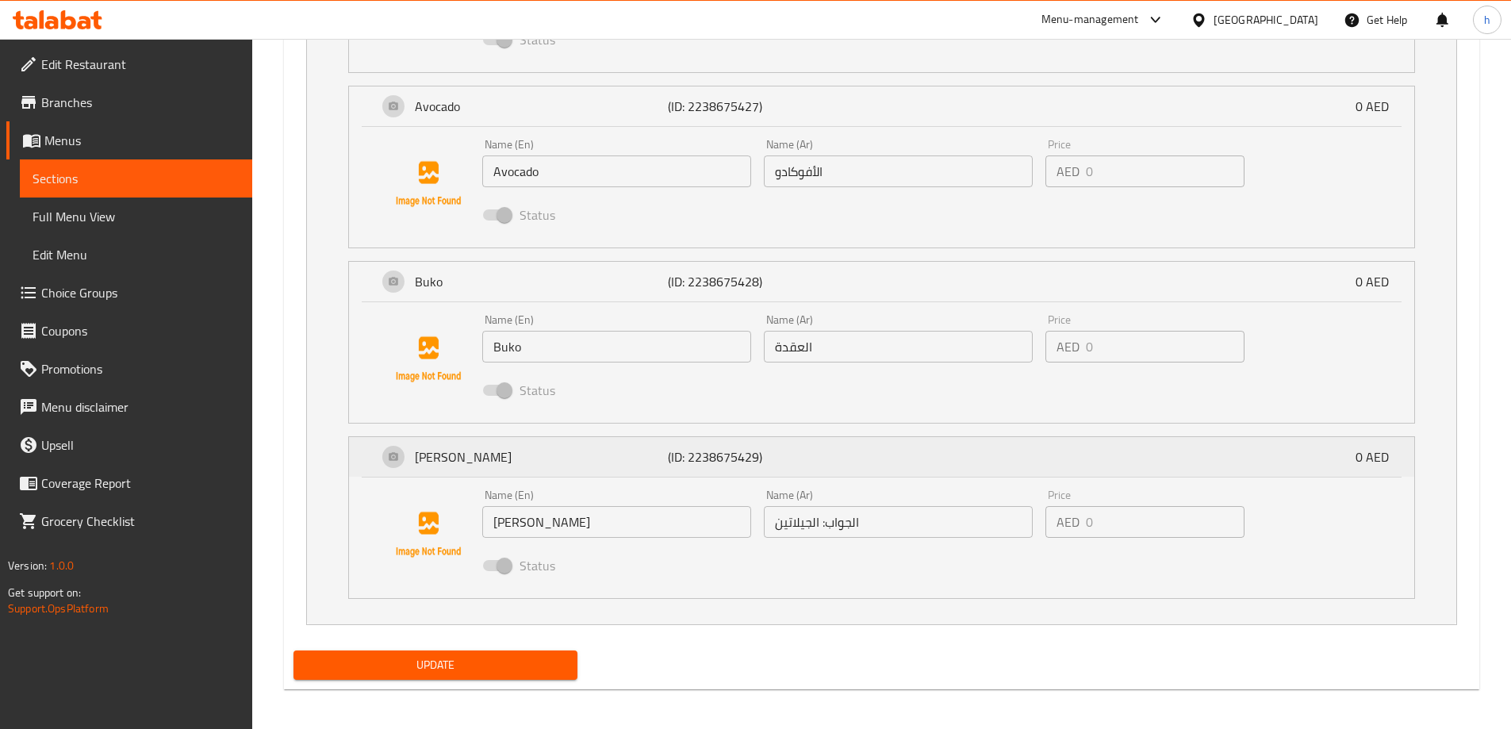
scroll to position [1152, 0]
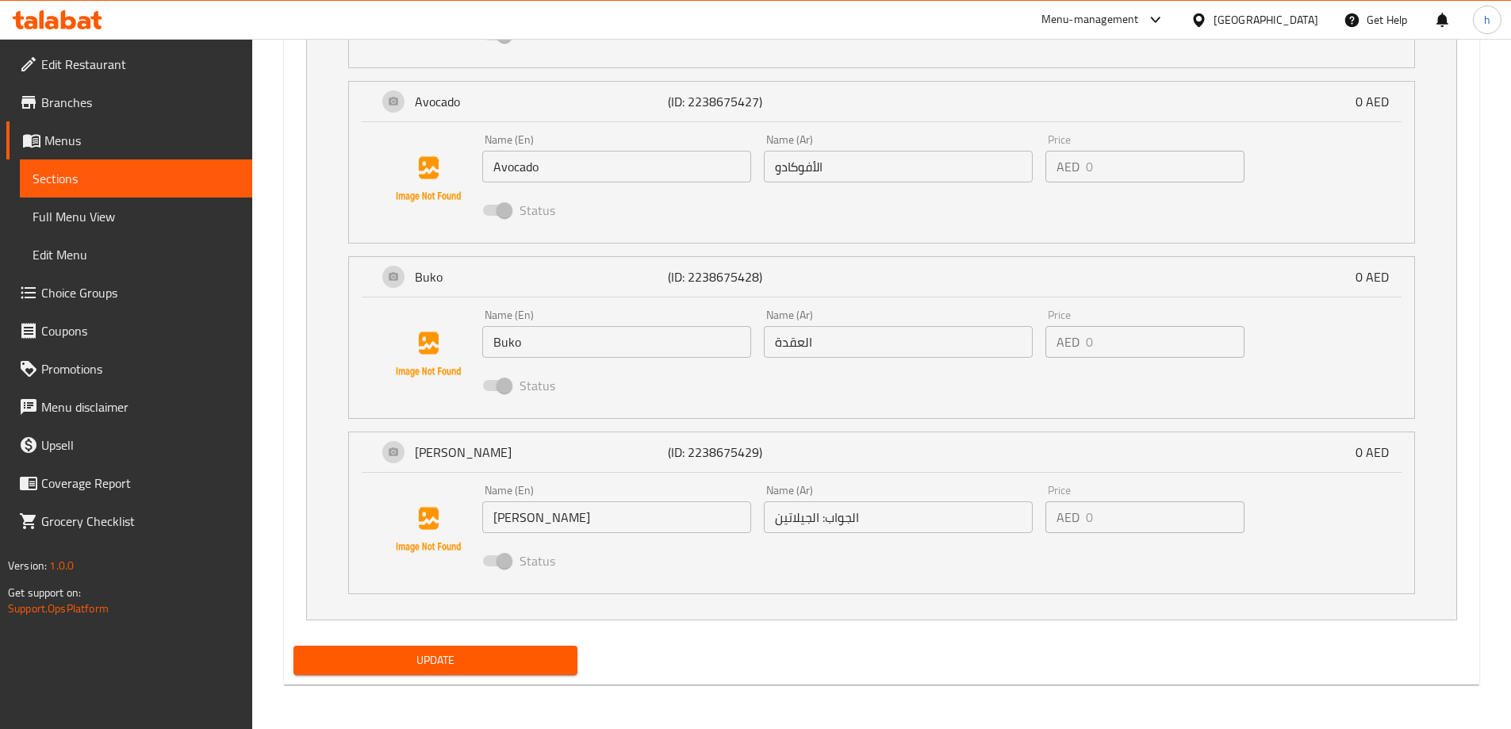
click at [513, 341] on input "Buko" at bounding box center [616, 342] width 269 height 32
click at [880, 335] on input "العقدة" at bounding box center [898, 342] width 269 height 32
click at [964, 349] on input "العقدة" at bounding box center [898, 342] width 269 height 32
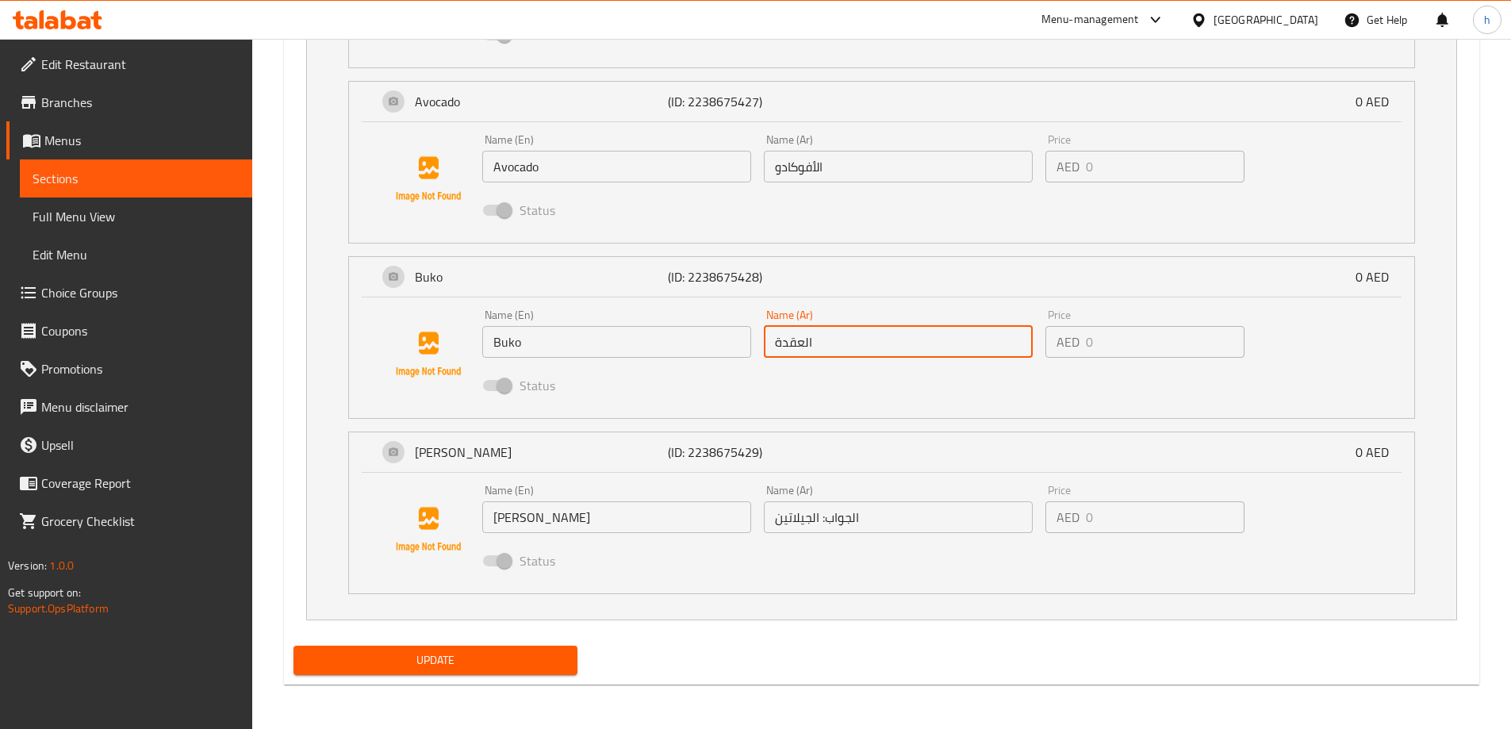
click at [964, 349] on input "العقدة" at bounding box center [898, 342] width 269 height 32
click at [910, 400] on div "Status" at bounding box center [898, 385] width 845 height 43
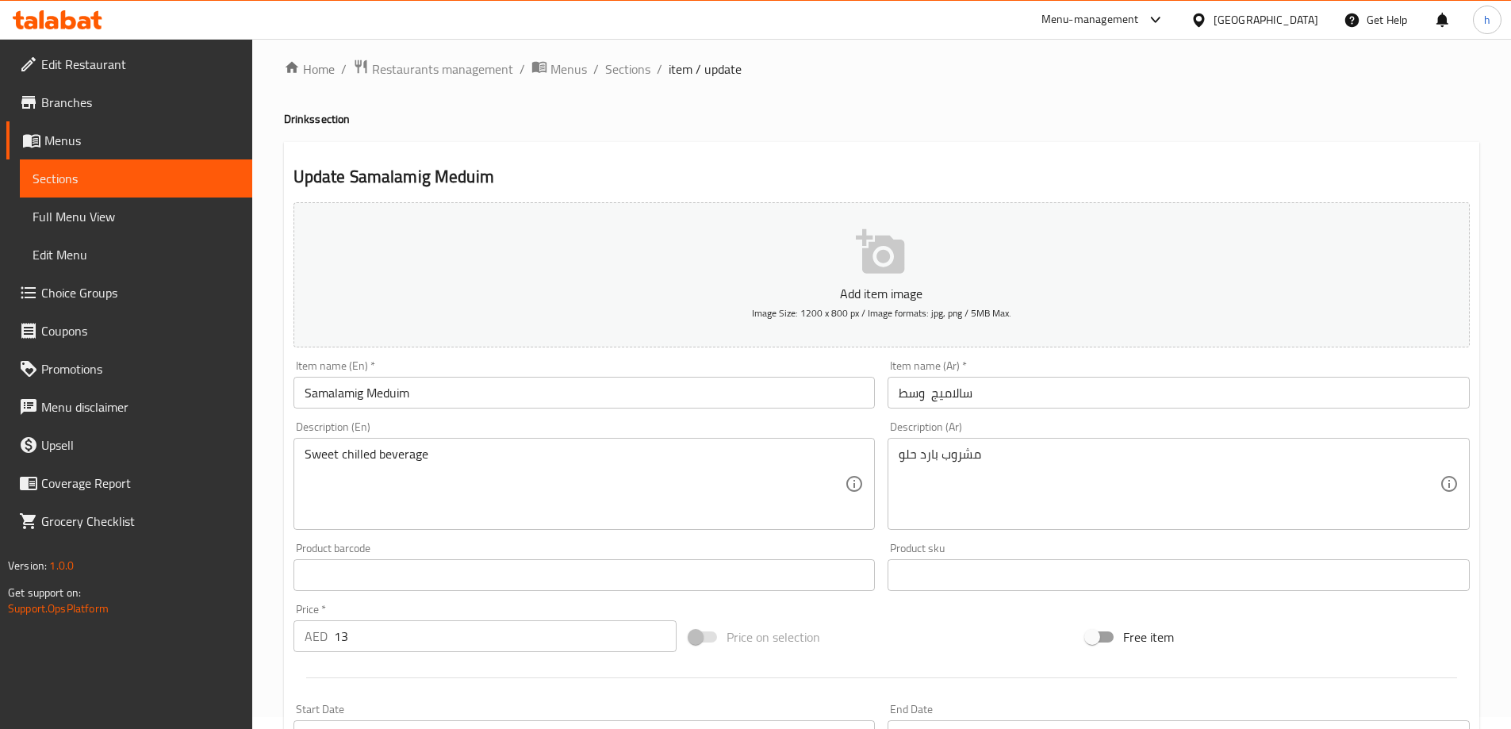
scroll to position [0, 0]
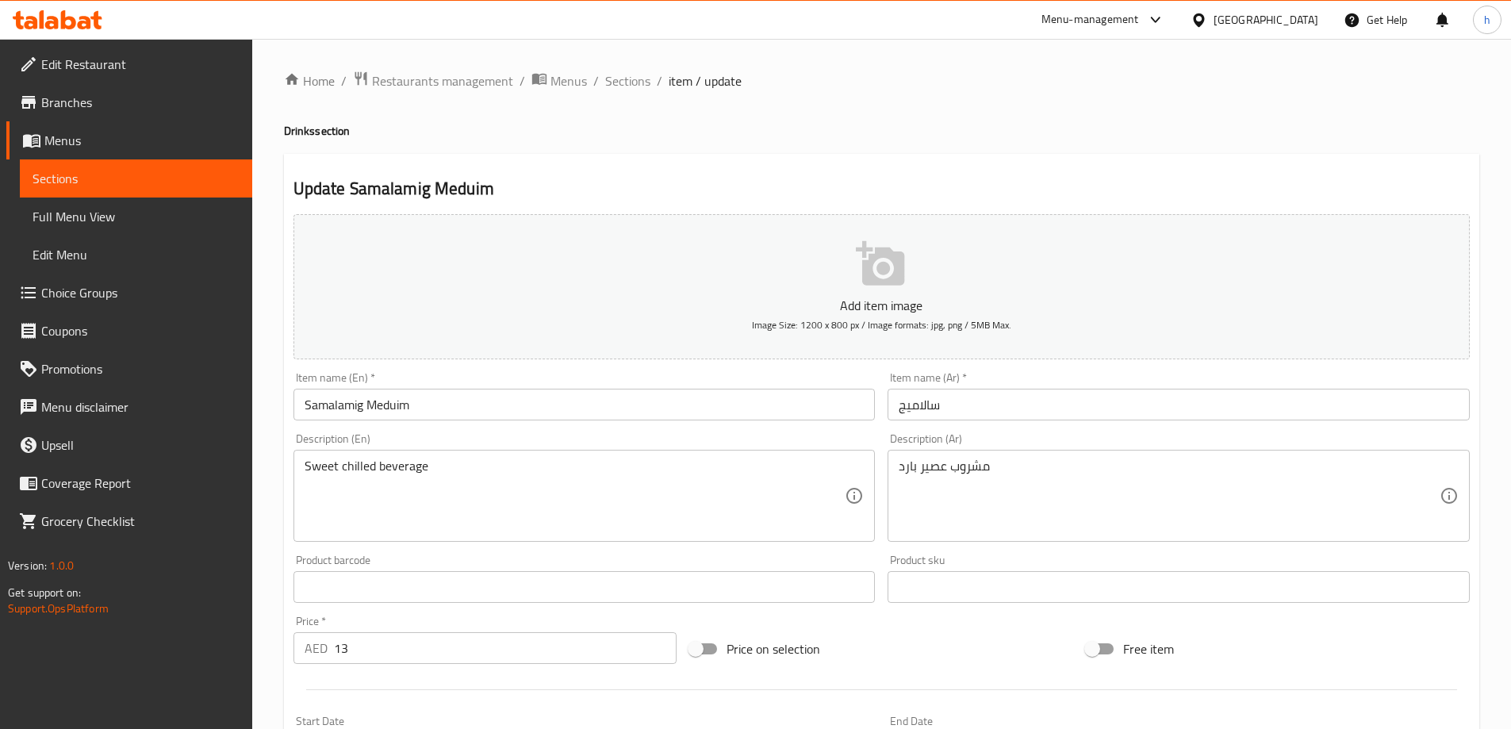
click at [148, 289] on span "Choice Groups" at bounding box center [140, 292] width 198 height 19
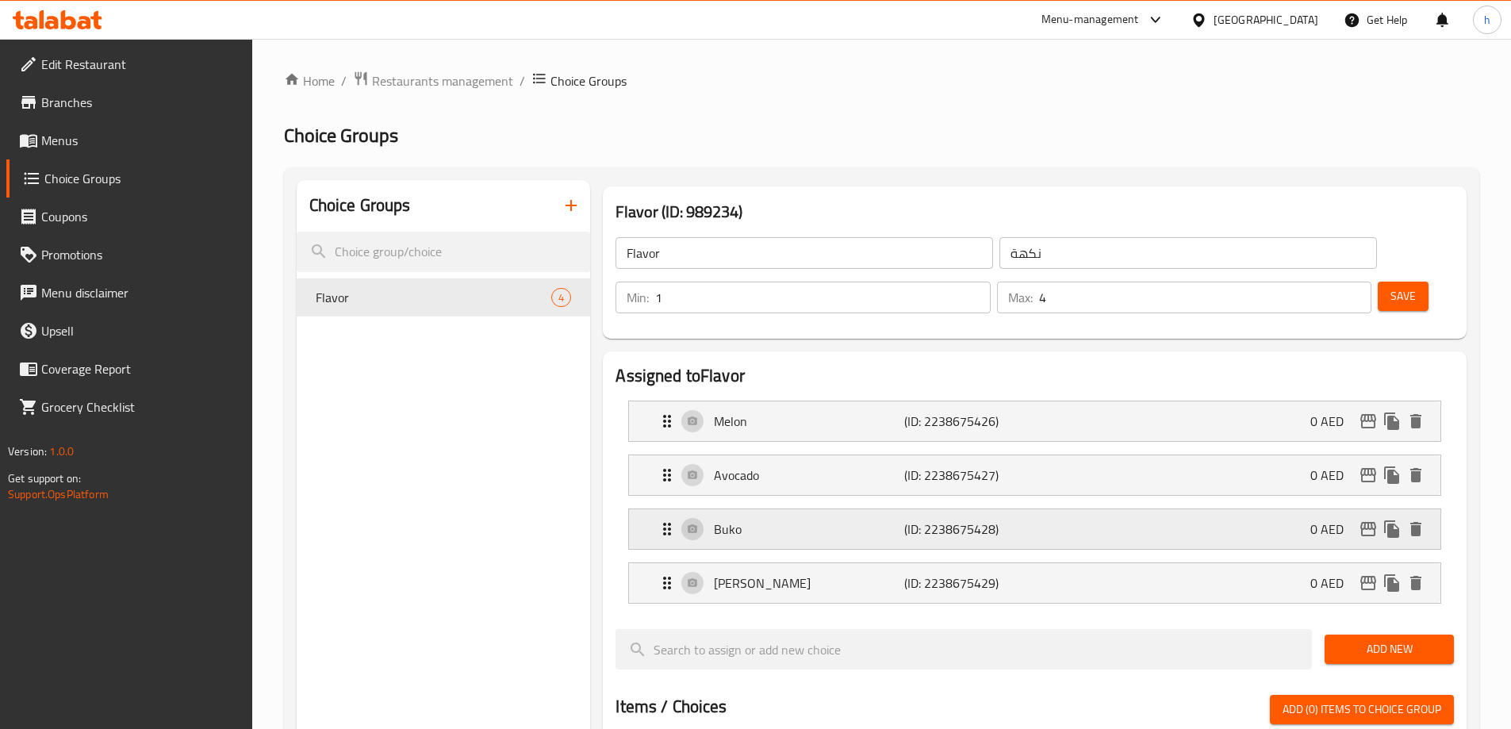
click at [829, 519] on p "Buko" at bounding box center [809, 528] width 190 height 19
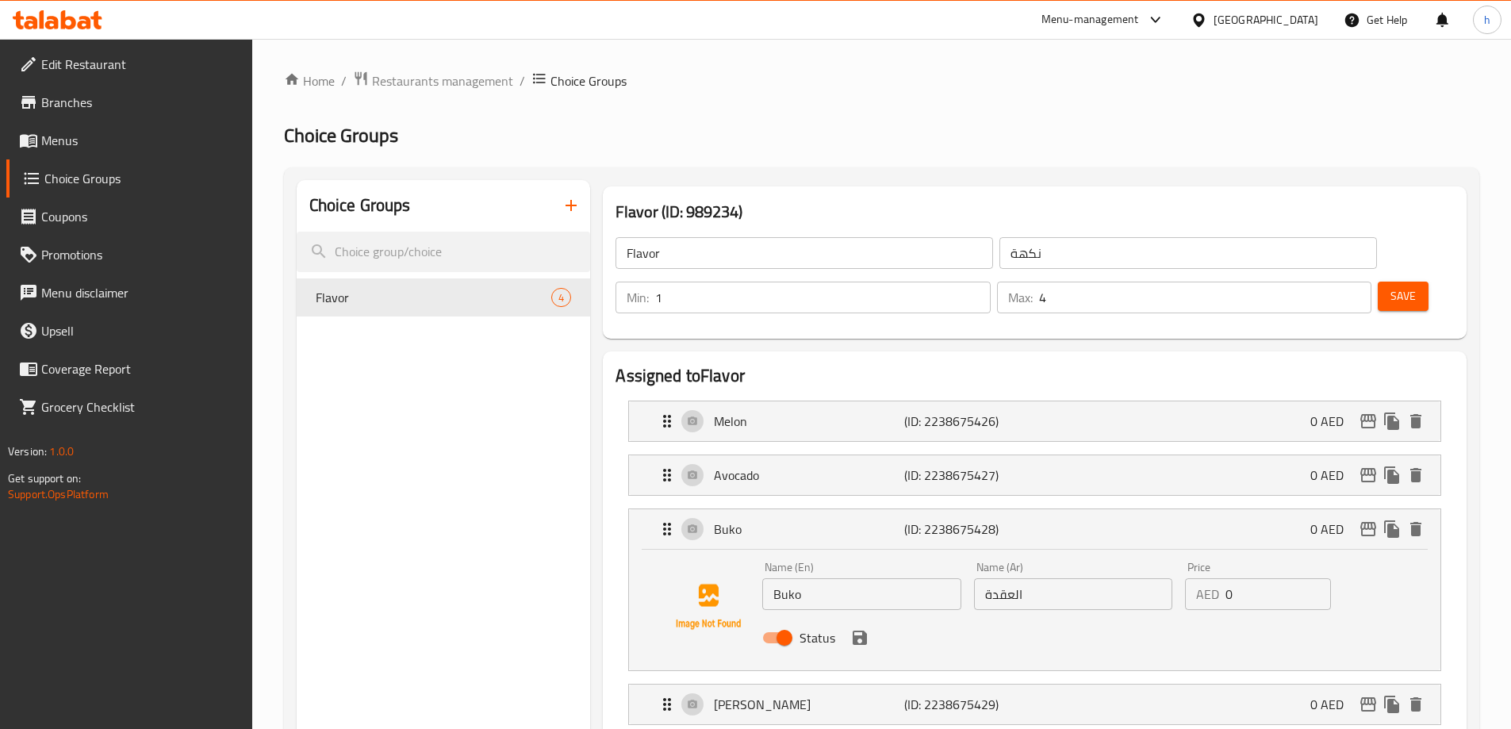
click at [1025, 578] on input "العقدة" at bounding box center [1073, 594] width 198 height 32
click at [1023, 578] on input "العقدة" at bounding box center [1073, 594] width 198 height 32
click at [1022, 578] on input "العقدة" at bounding box center [1073, 594] width 198 height 32
click at [1021, 578] on input "العقدة" at bounding box center [1073, 594] width 198 height 32
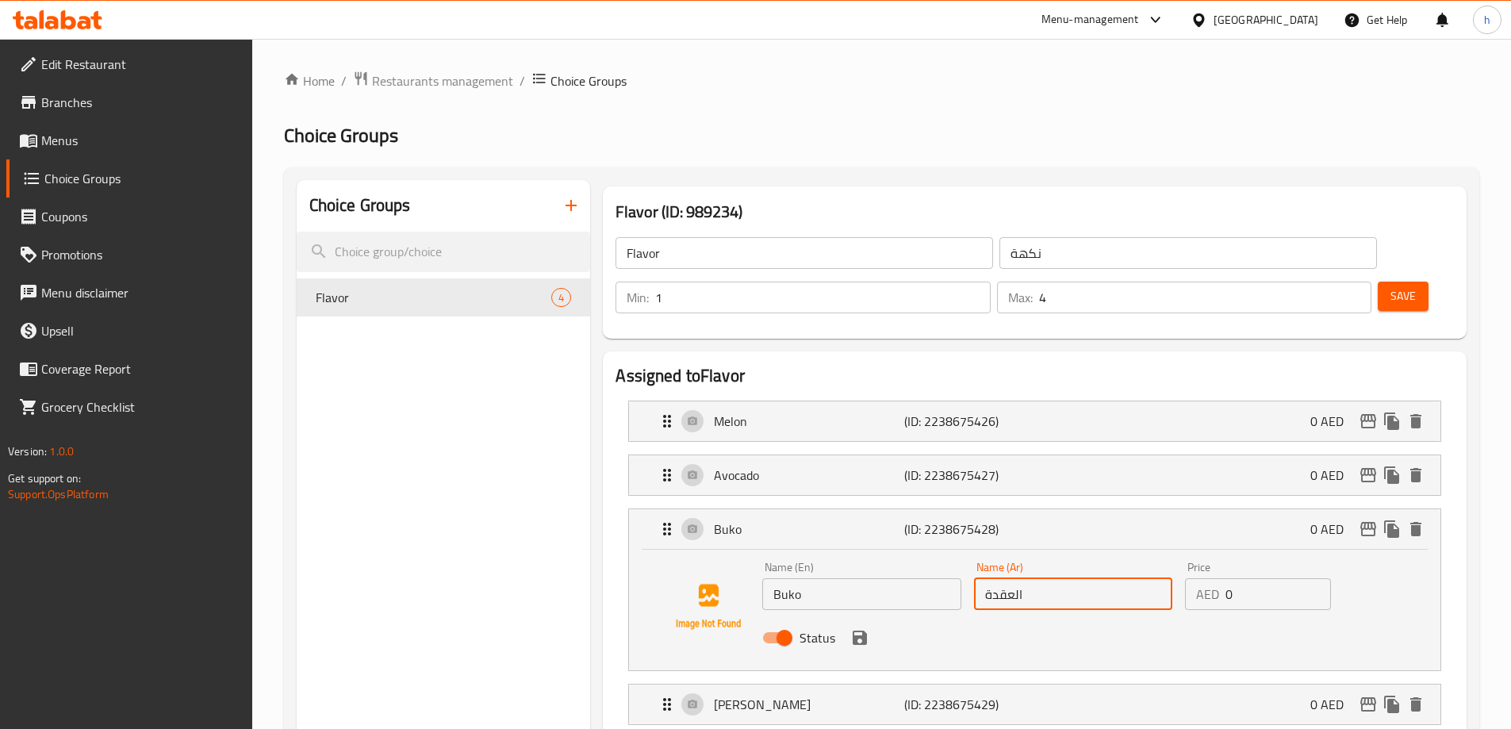
paste input "وكو"
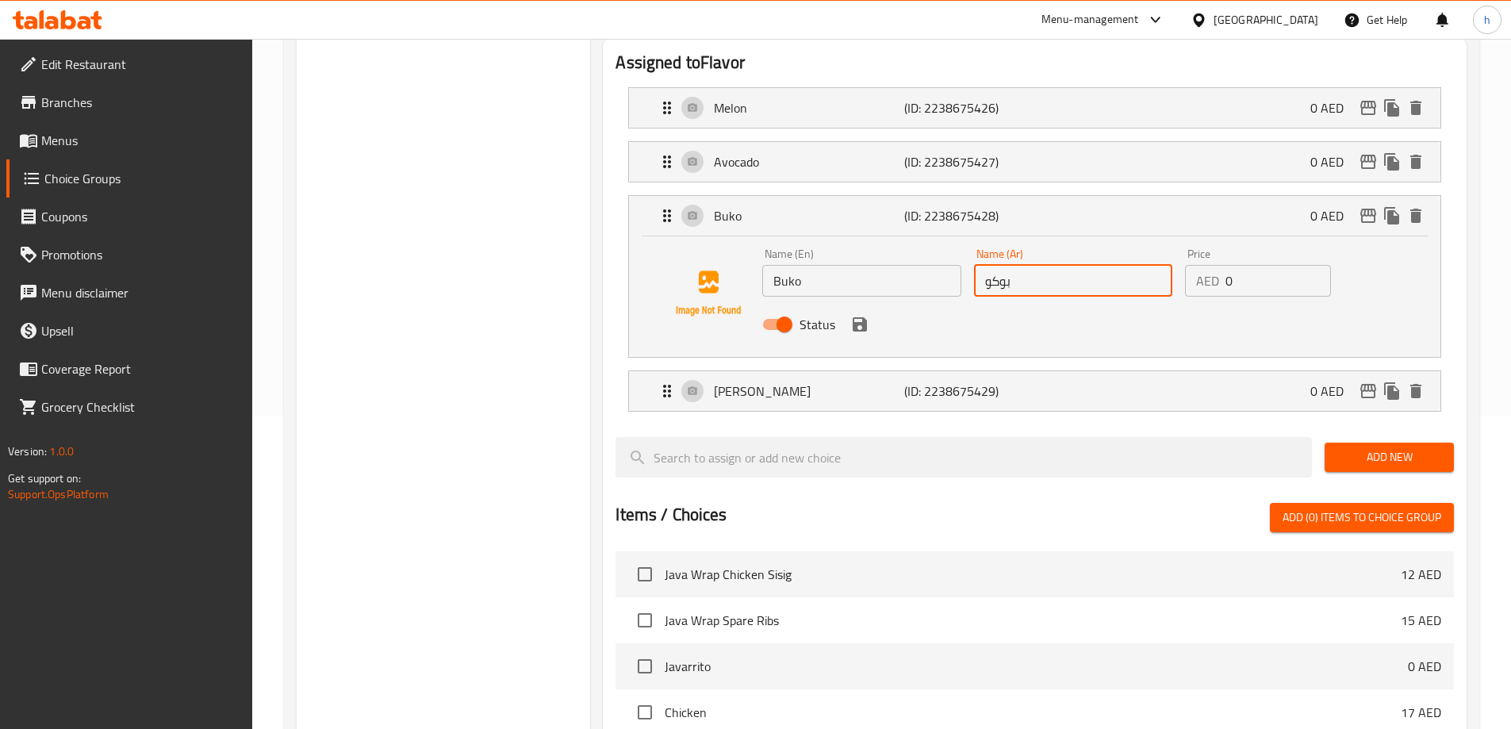
scroll to position [317, 0]
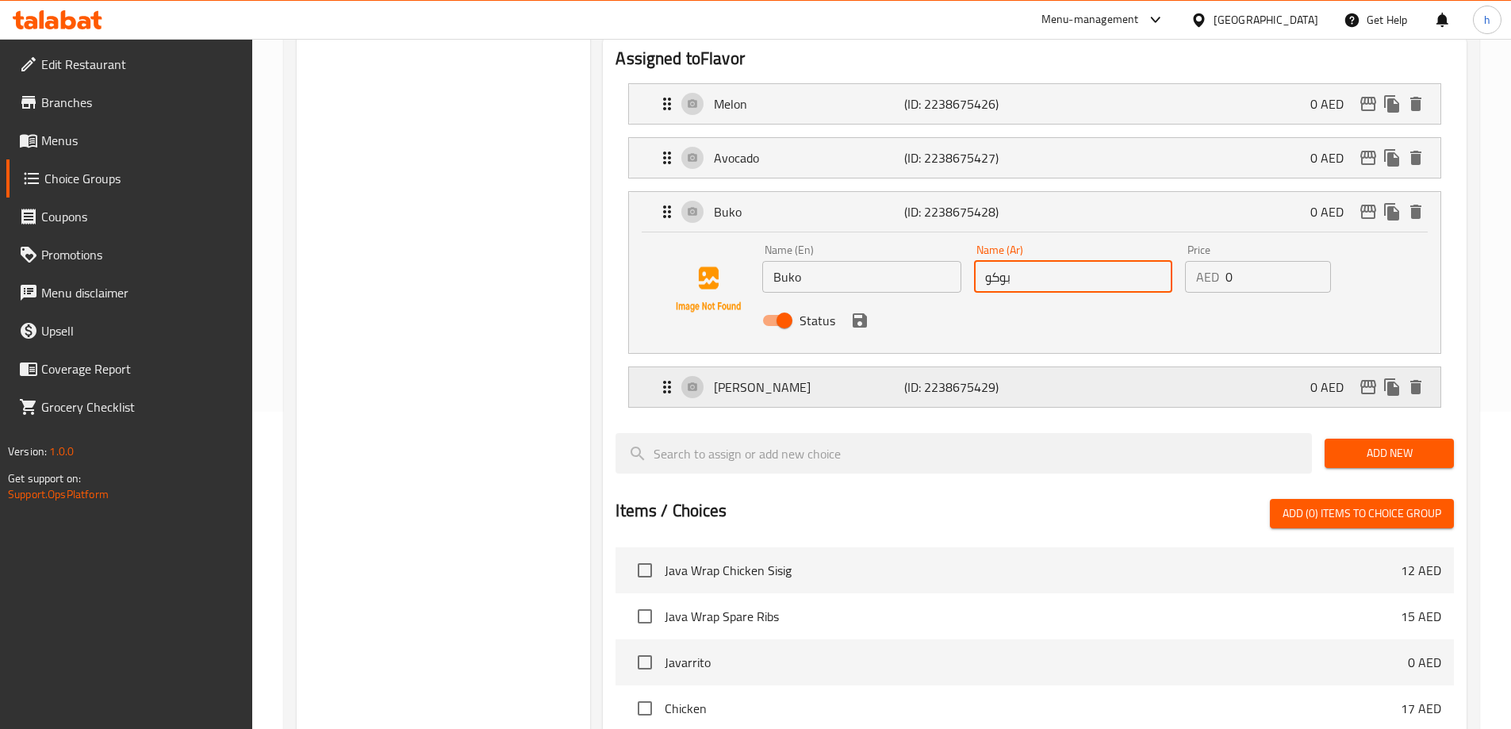
click at [829, 378] on p "Sagot Gulaman" at bounding box center [809, 387] width 190 height 19
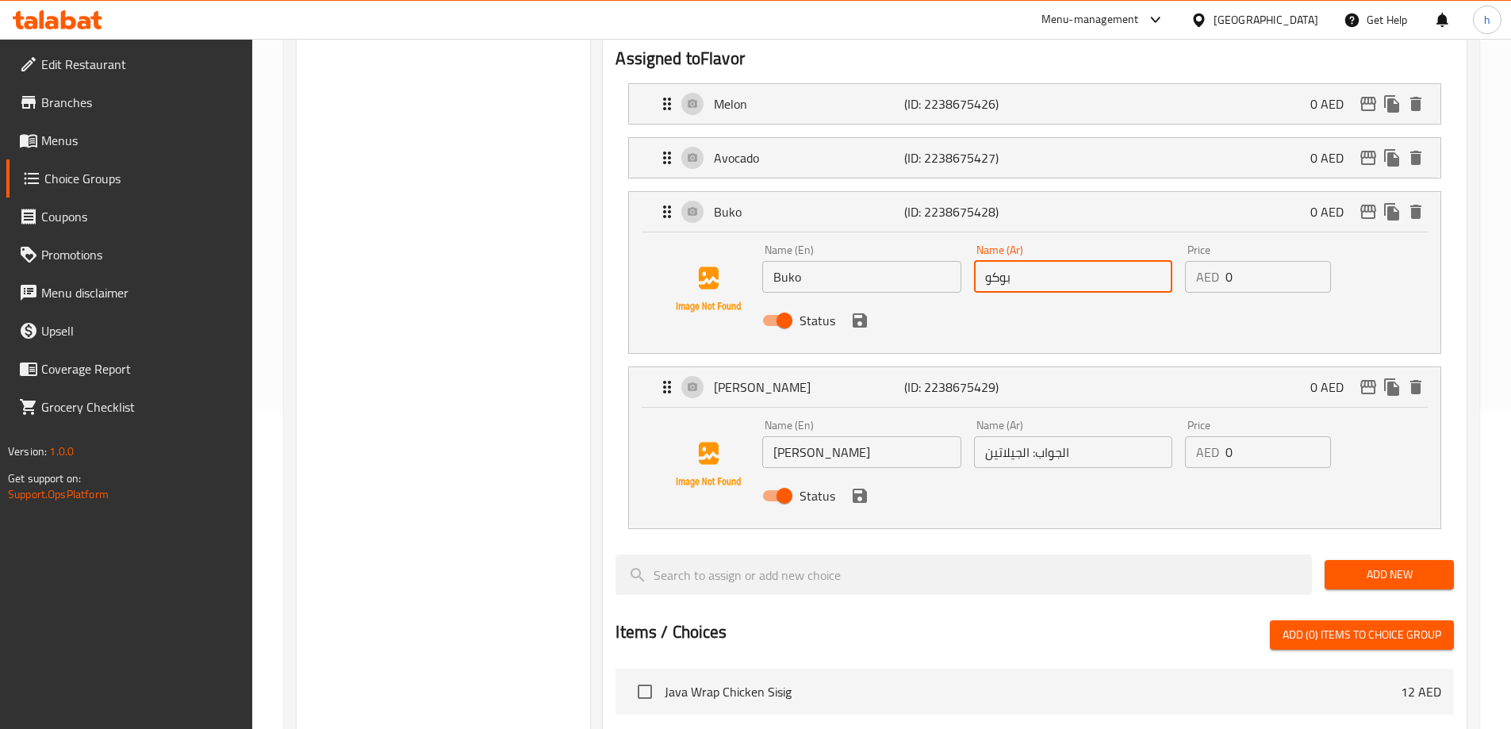
type input "بوكو"
drag, startPoint x: 801, startPoint y: 411, endPoint x: 776, endPoint y: 412, distance: 25.4
click at [776, 436] on input "Sagot Gulaman" at bounding box center [861, 452] width 198 height 32
click at [884, 436] on input "Sagot Gulaman" at bounding box center [861, 452] width 198 height 32
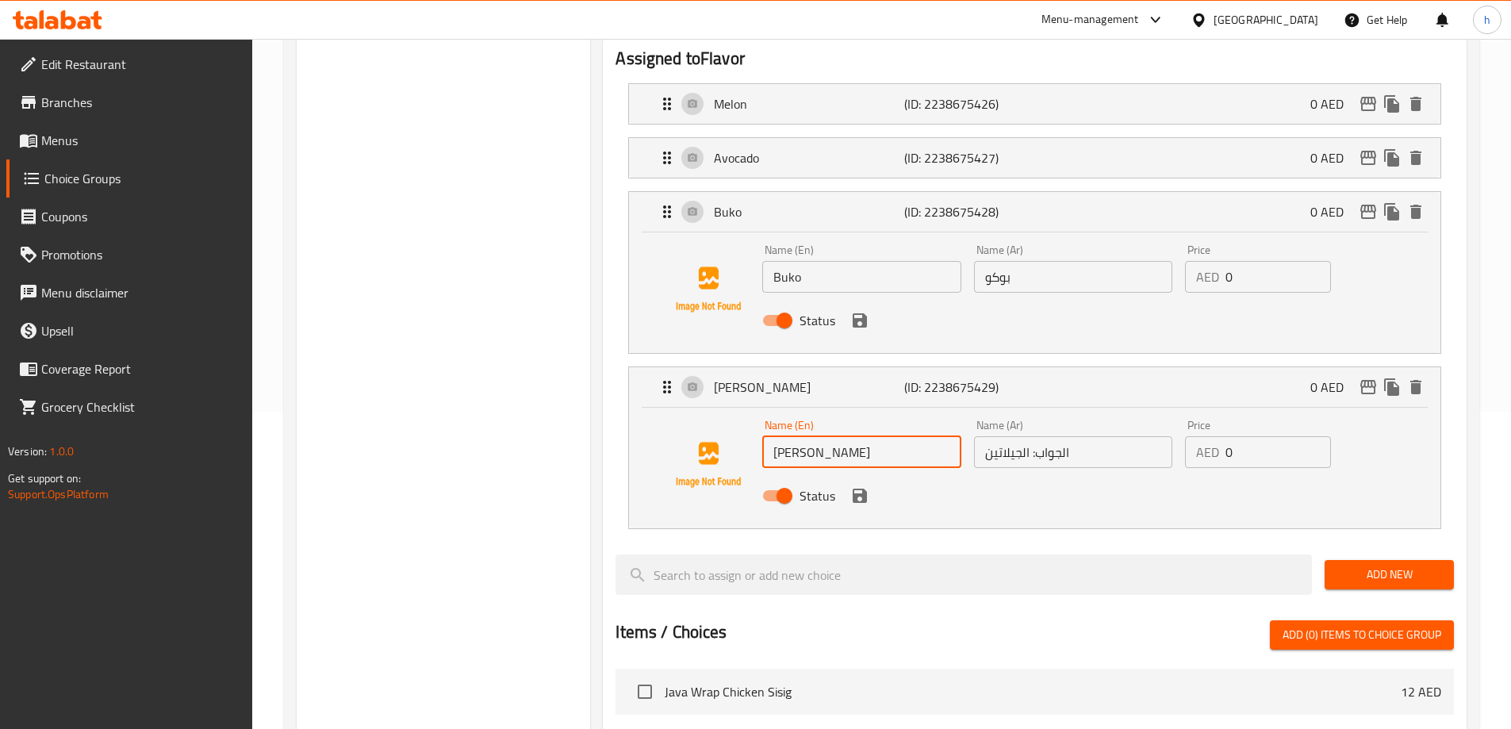
click at [884, 436] on input "Sagot Gulaman" at bounding box center [861, 452] width 198 height 32
click at [1087, 436] on input "الجواب: الجيلاتين" at bounding box center [1073, 452] width 198 height 32
paste input "اجوت جولاما"
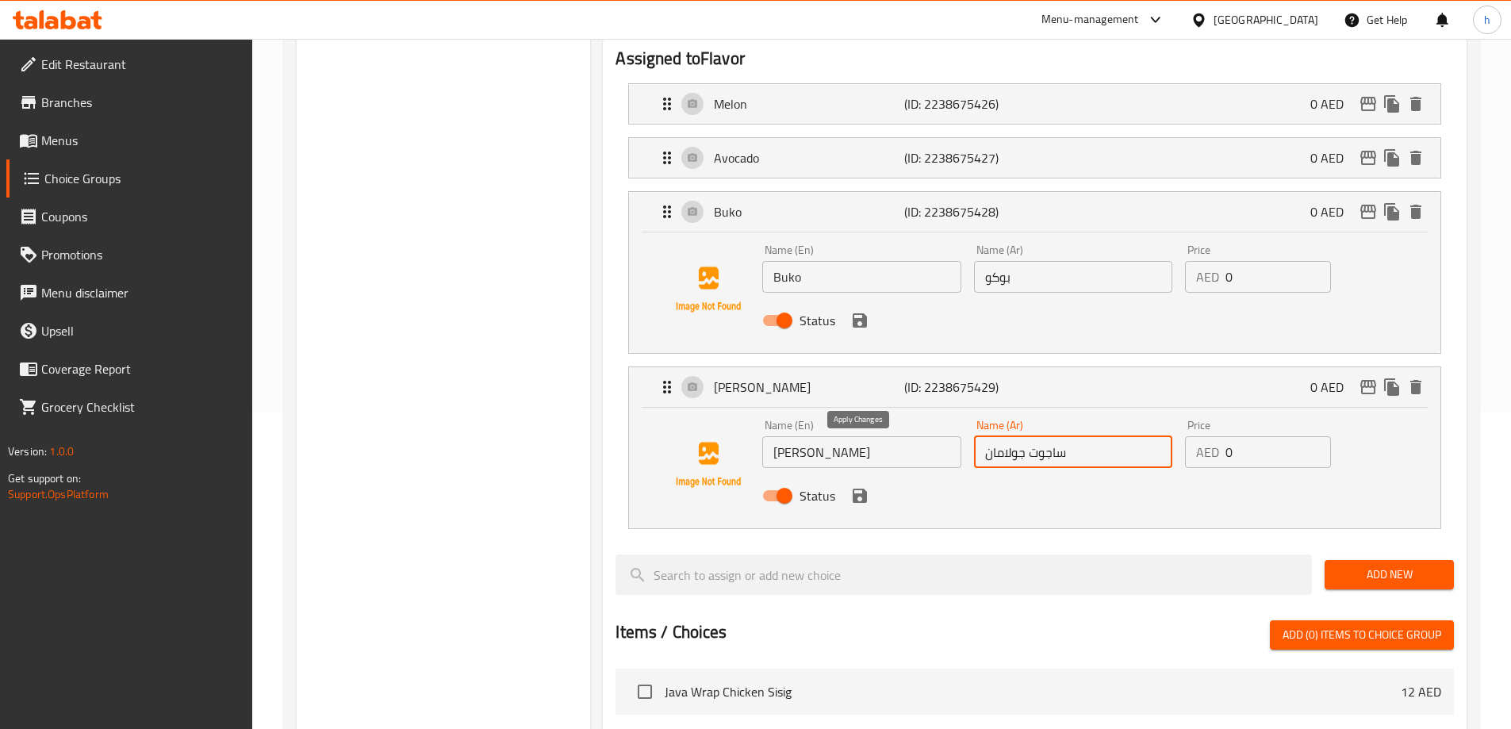
click at [858, 486] on icon "save" at bounding box center [859, 495] width 19 height 19
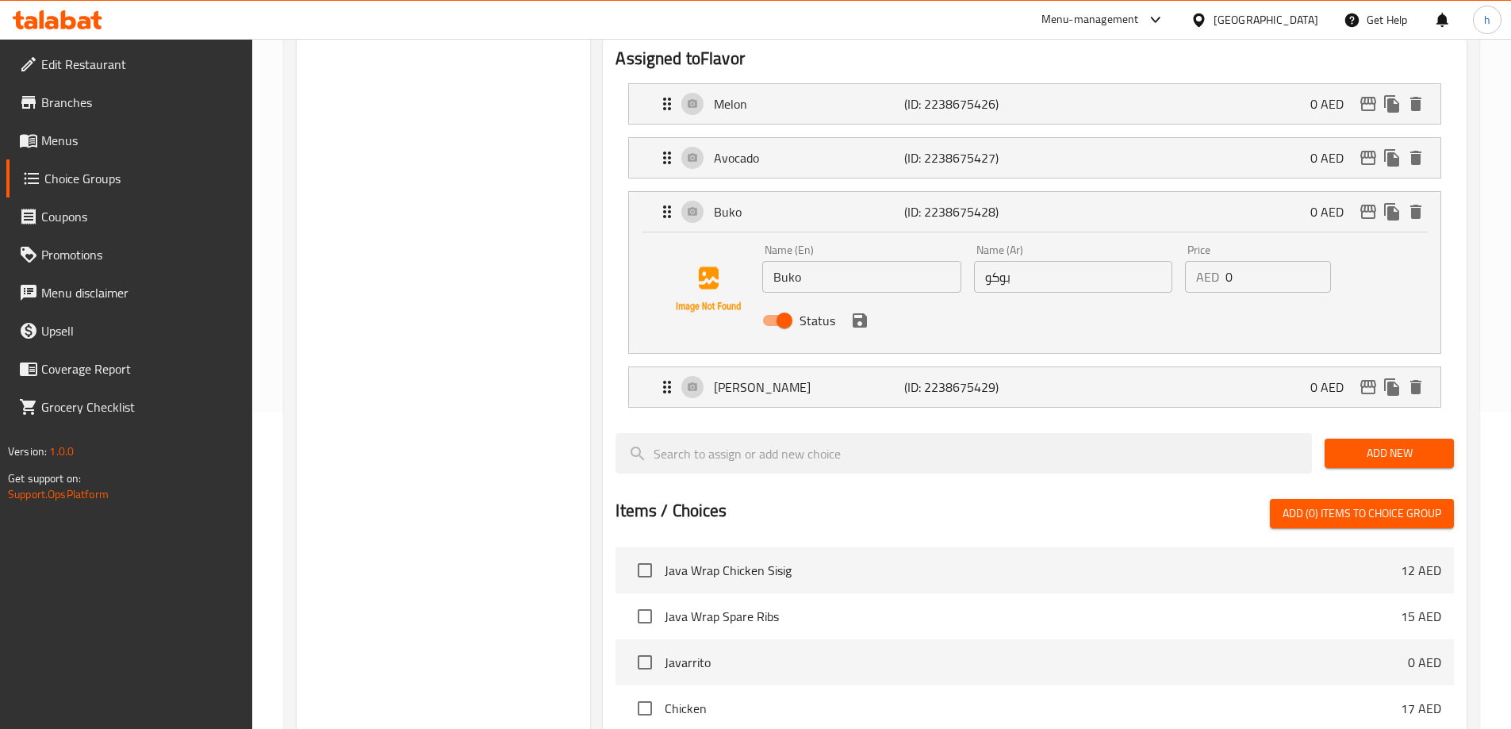
type input "ساجوت جولامان"
click at [866, 313] on icon "save" at bounding box center [860, 320] width 14 height 14
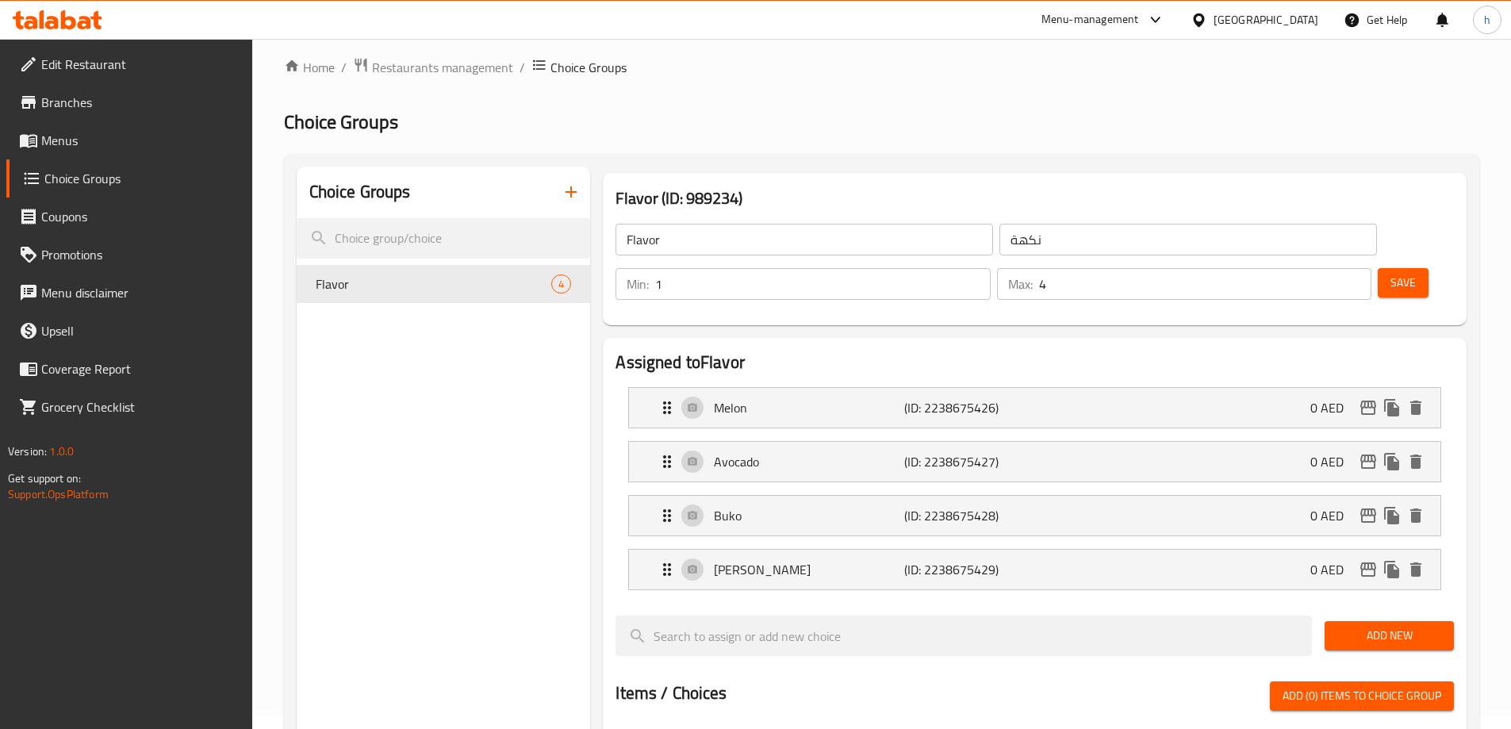
scroll to position [0, 0]
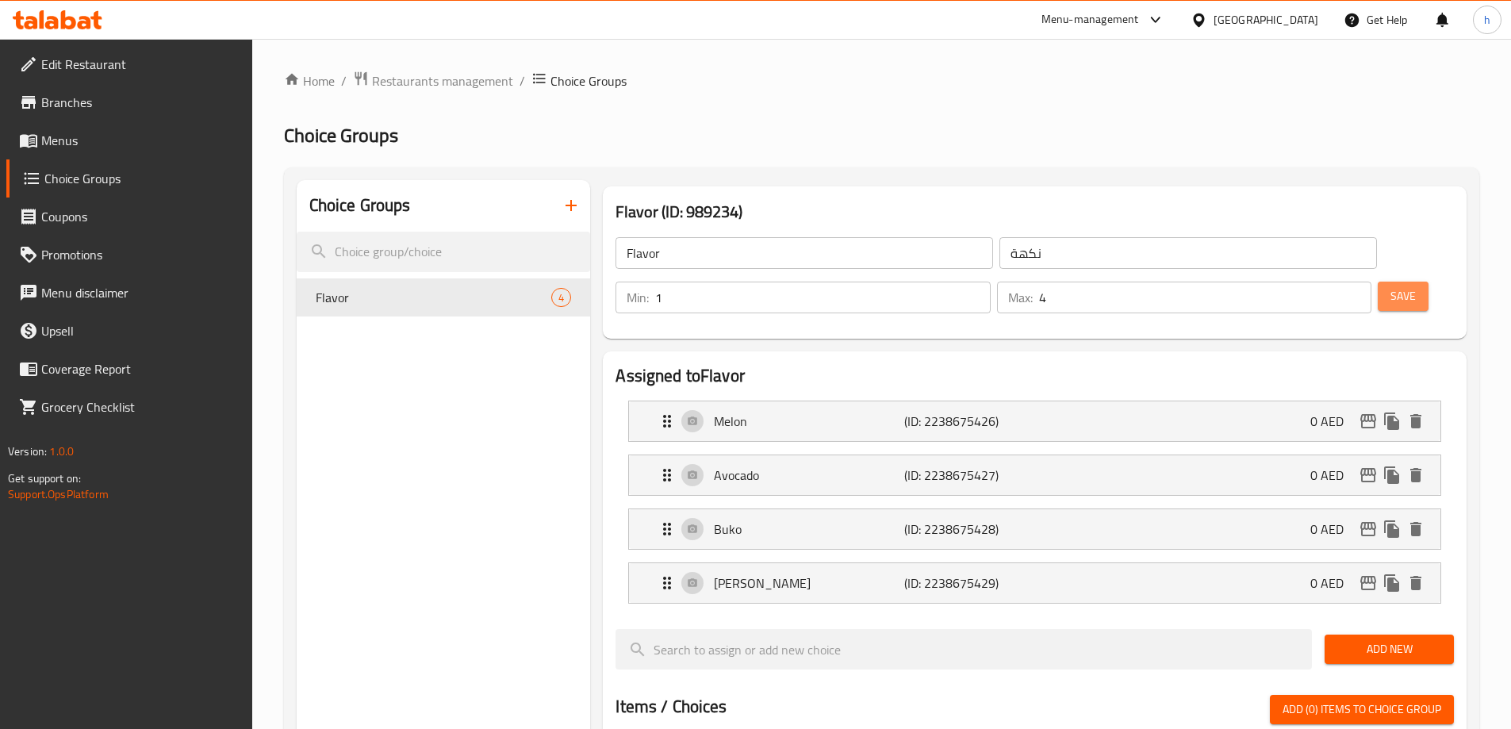
click at [1378, 282] on button "Save" at bounding box center [1403, 296] width 51 height 29
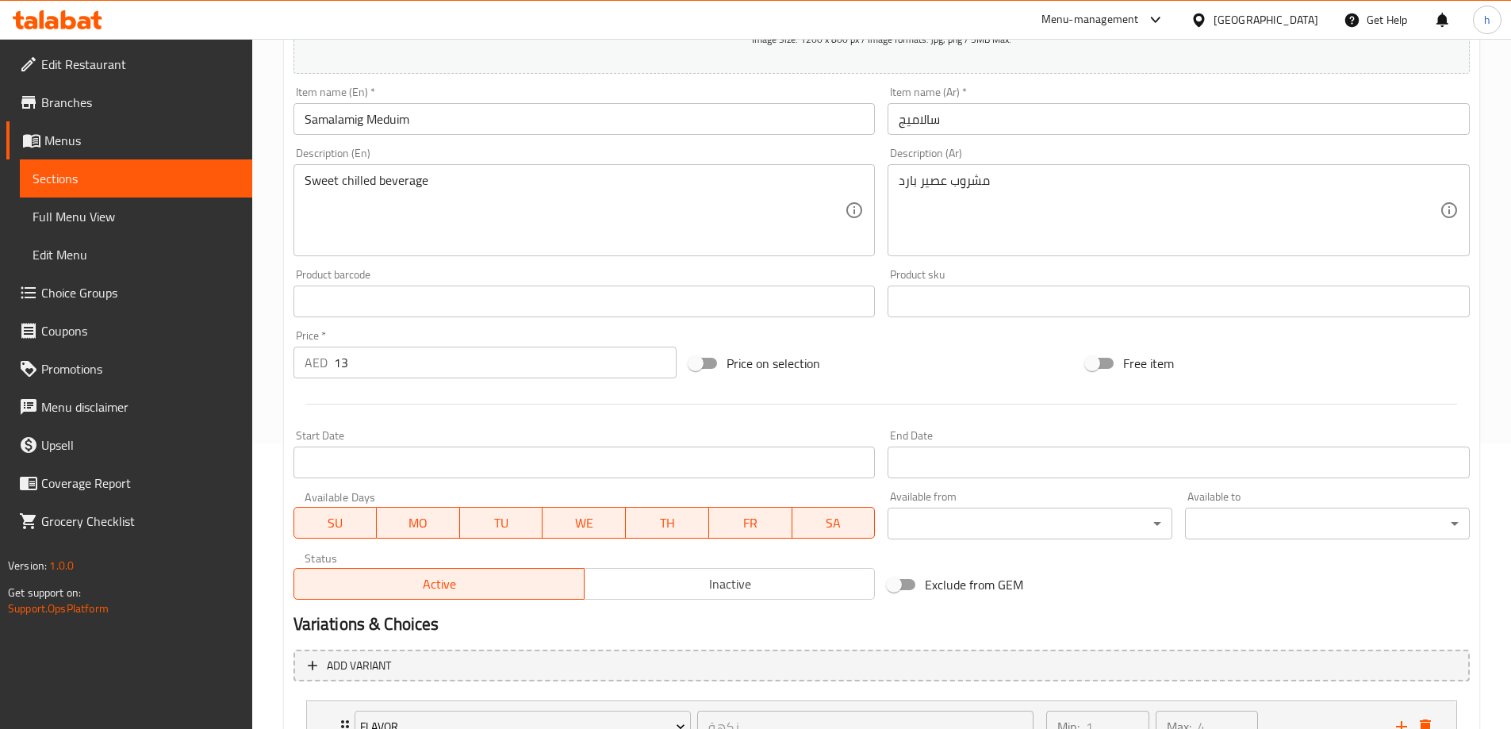
scroll to position [180, 0]
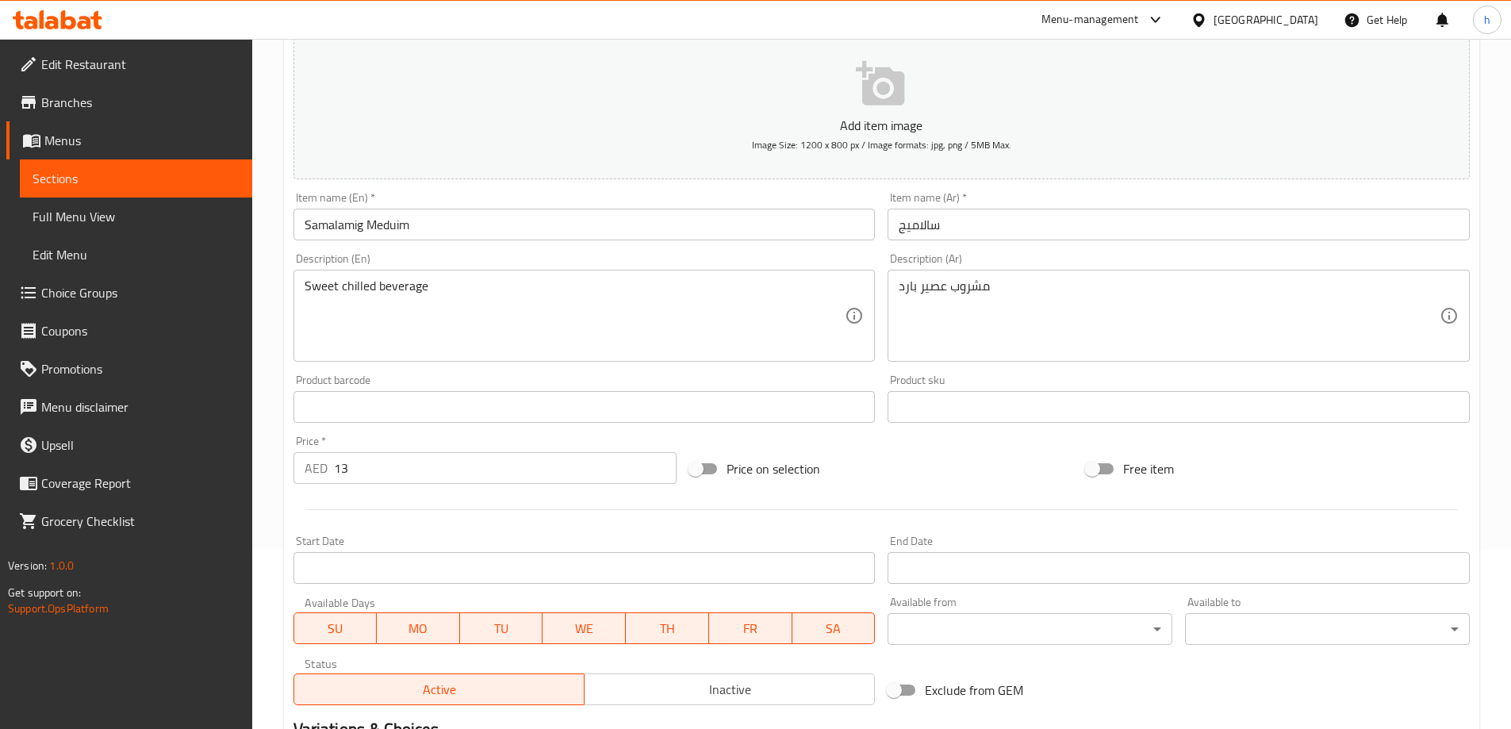
click at [1086, 208] on div "Item name (Ar)   * سالاميج Item name (Ar) *" at bounding box center [1178, 216] width 582 height 48
click at [1082, 223] on input "سالاميج" at bounding box center [1178, 225] width 582 height 32
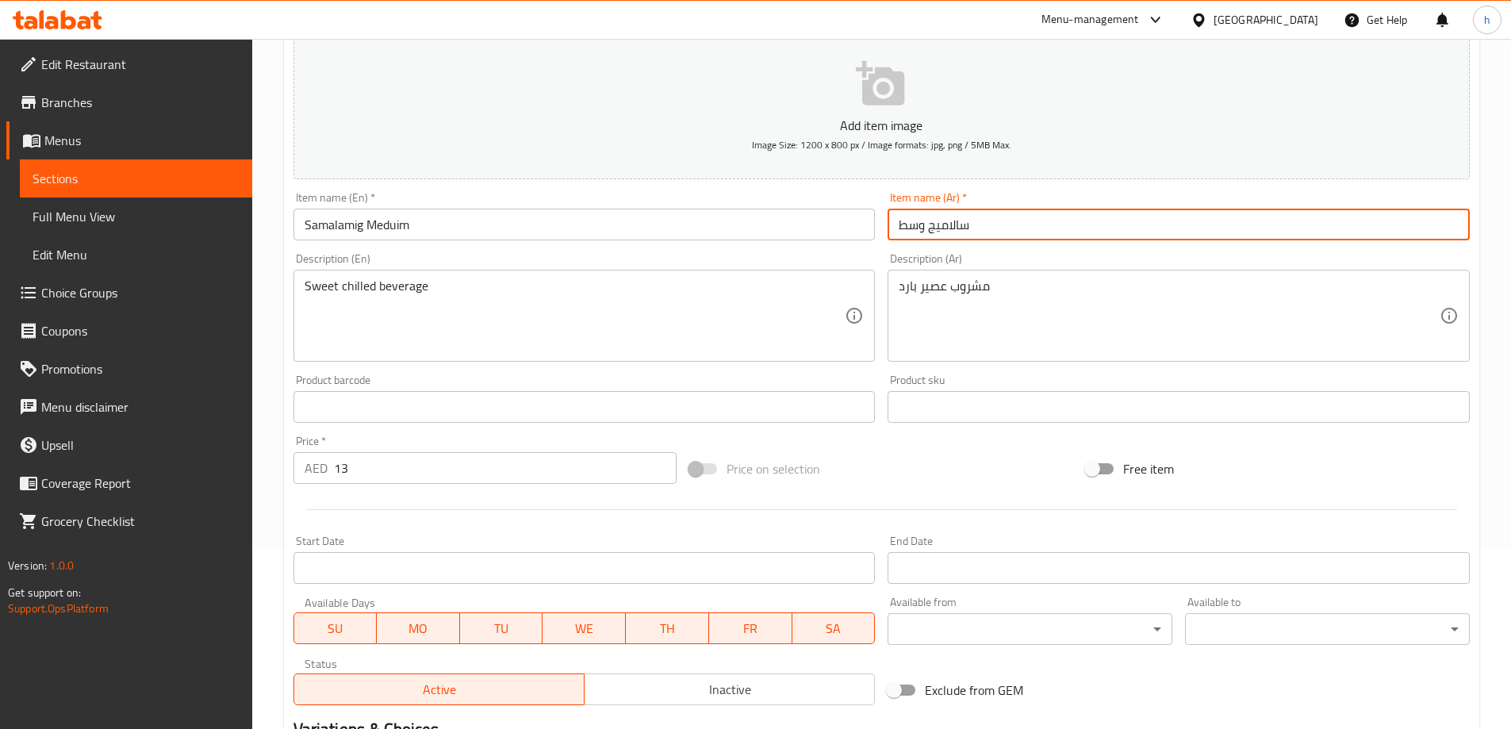
type input "سالاميج وسط"
click at [622, 276] on div "Sweet chilled beverage Description (En)" at bounding box center [584, 316] width 582 height 92
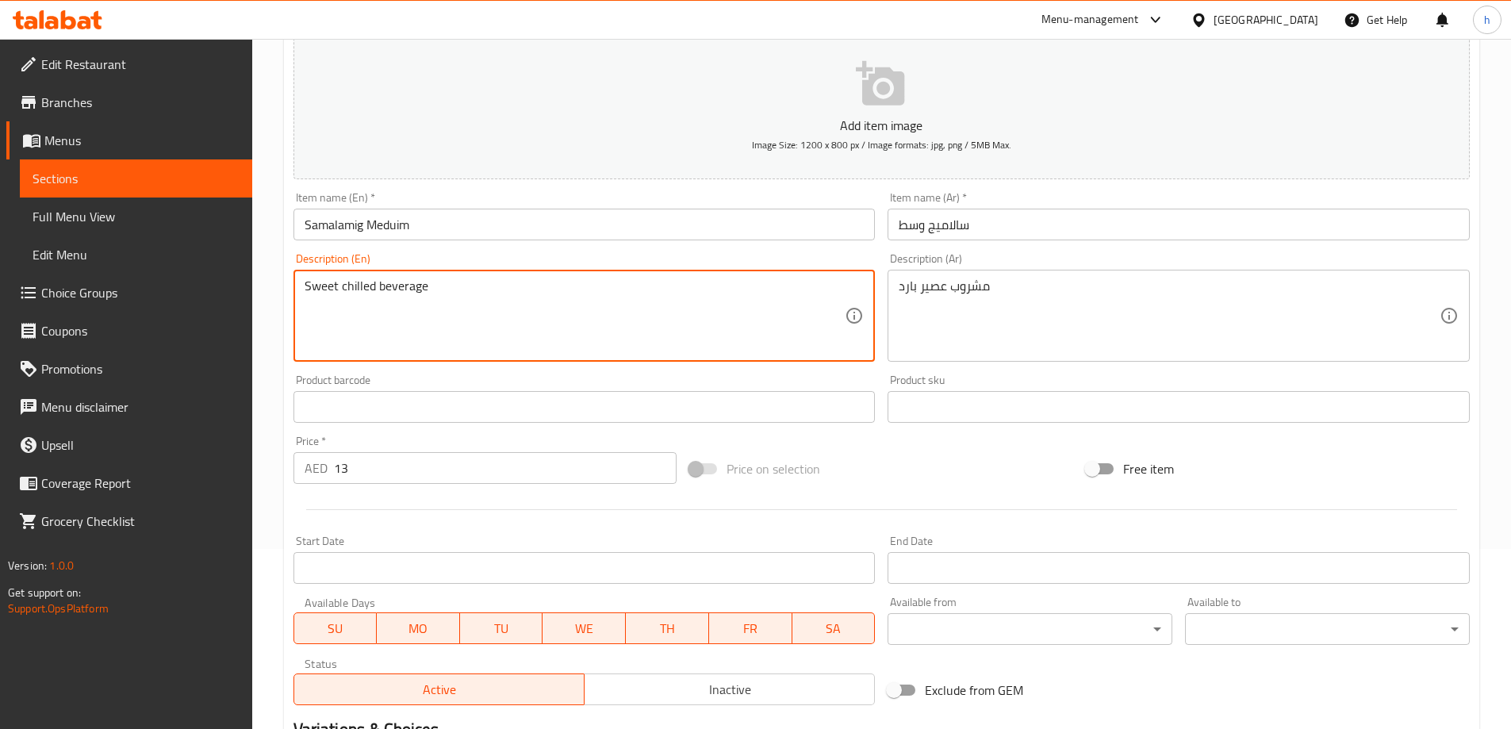
click at [622, 276] on div "Sweet chilled beverage Description (En)" at bounding box center [584, 316] width 582 height 92
click at [623, 289] on textarea "Sweet chilled beverage" at bounding box center [575, 315] width 541 height 75
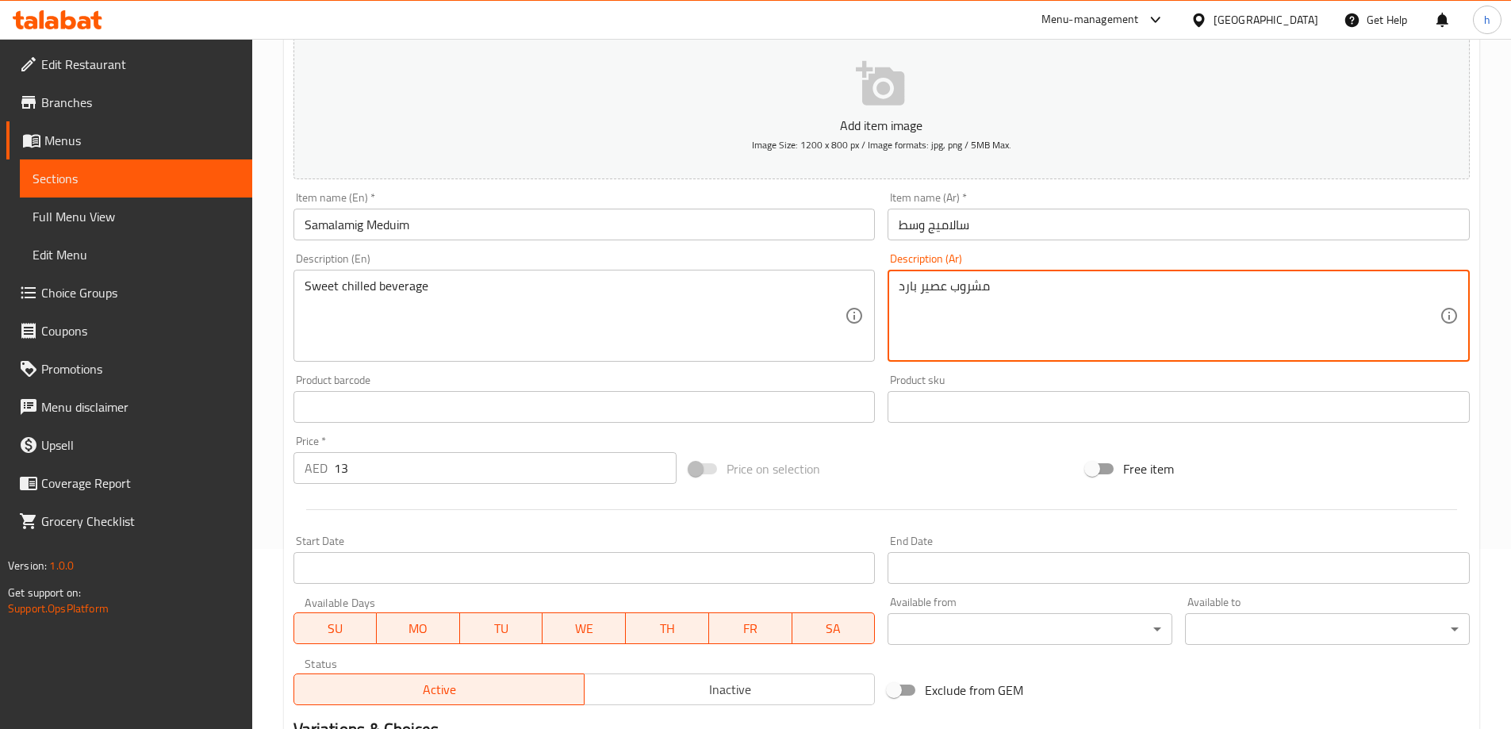
click at [1056, 286] on textarea "مشروب عصير بارد" at bounding box center [1169, 315] width 541 height 75
paste textarea "ارد حلو"
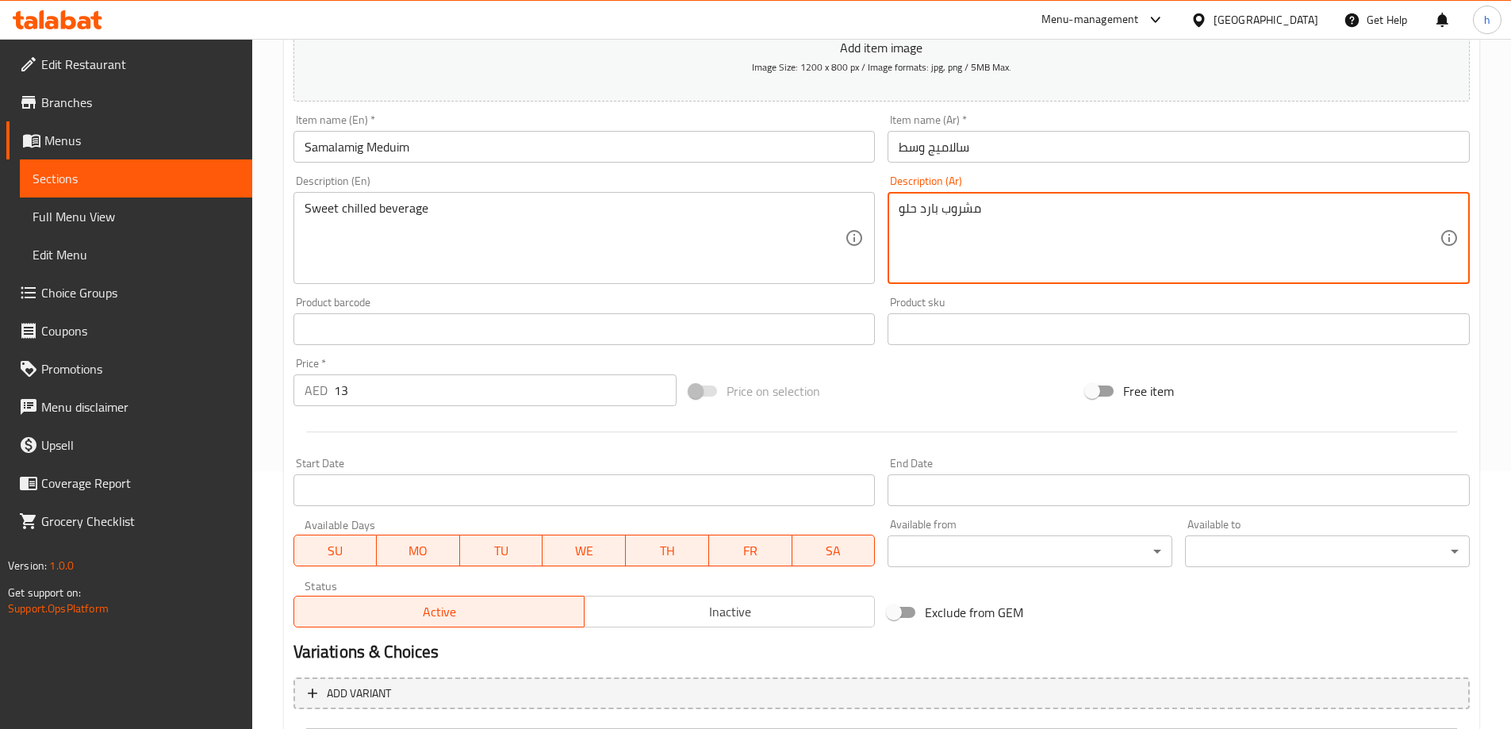
scroll to position [418, 0]
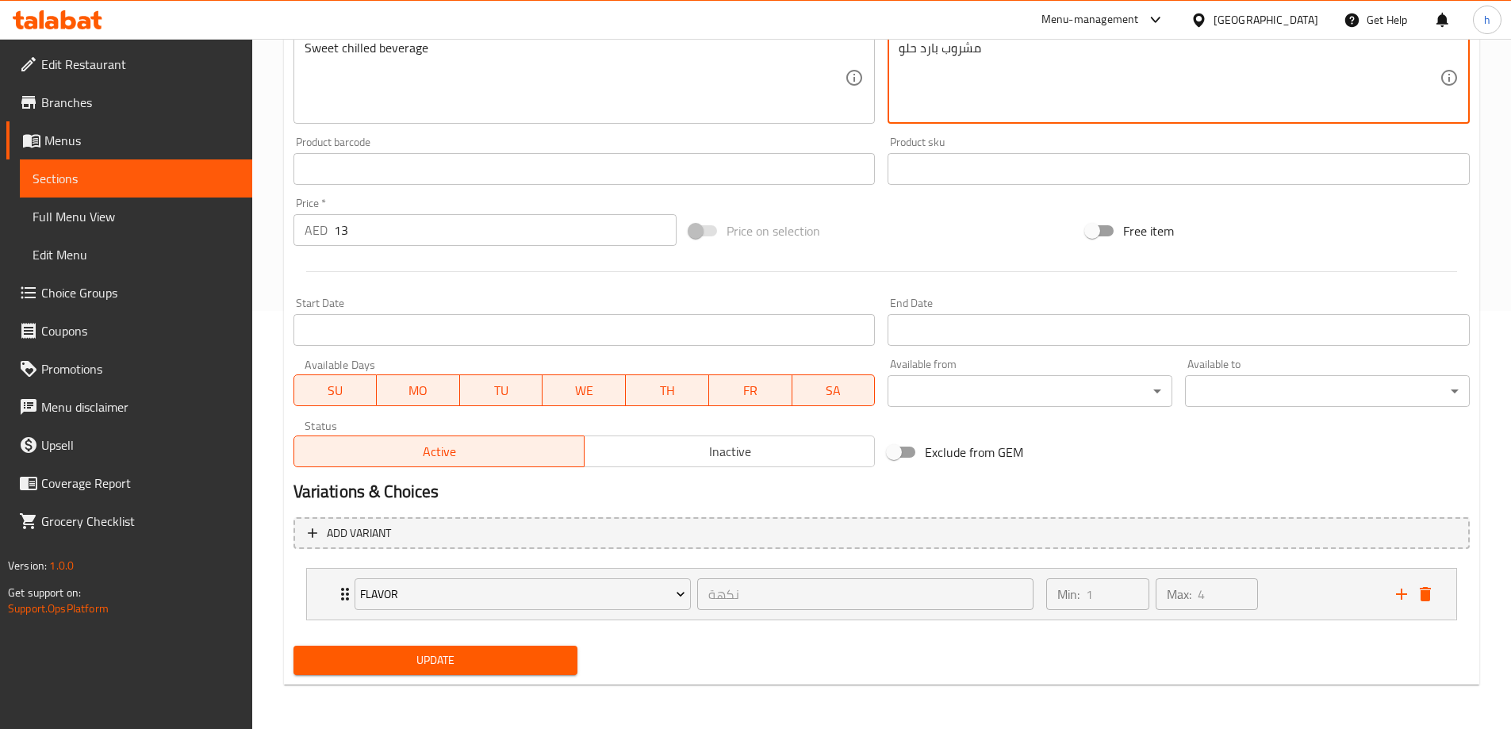
type textarea "مشروب بارد حلو"
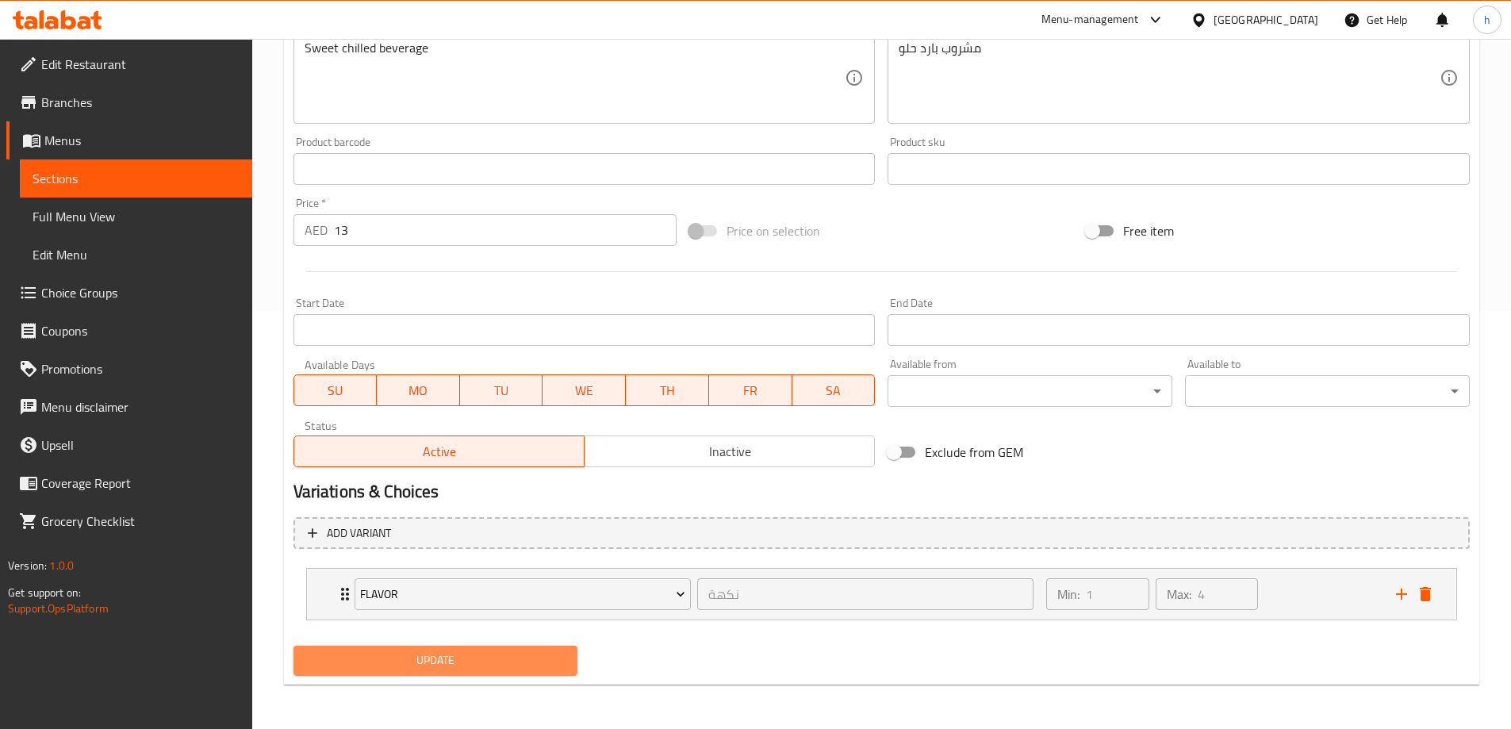
click at [502, 654] on span "Update" at bounding box center [435, 660] width 259 height 20
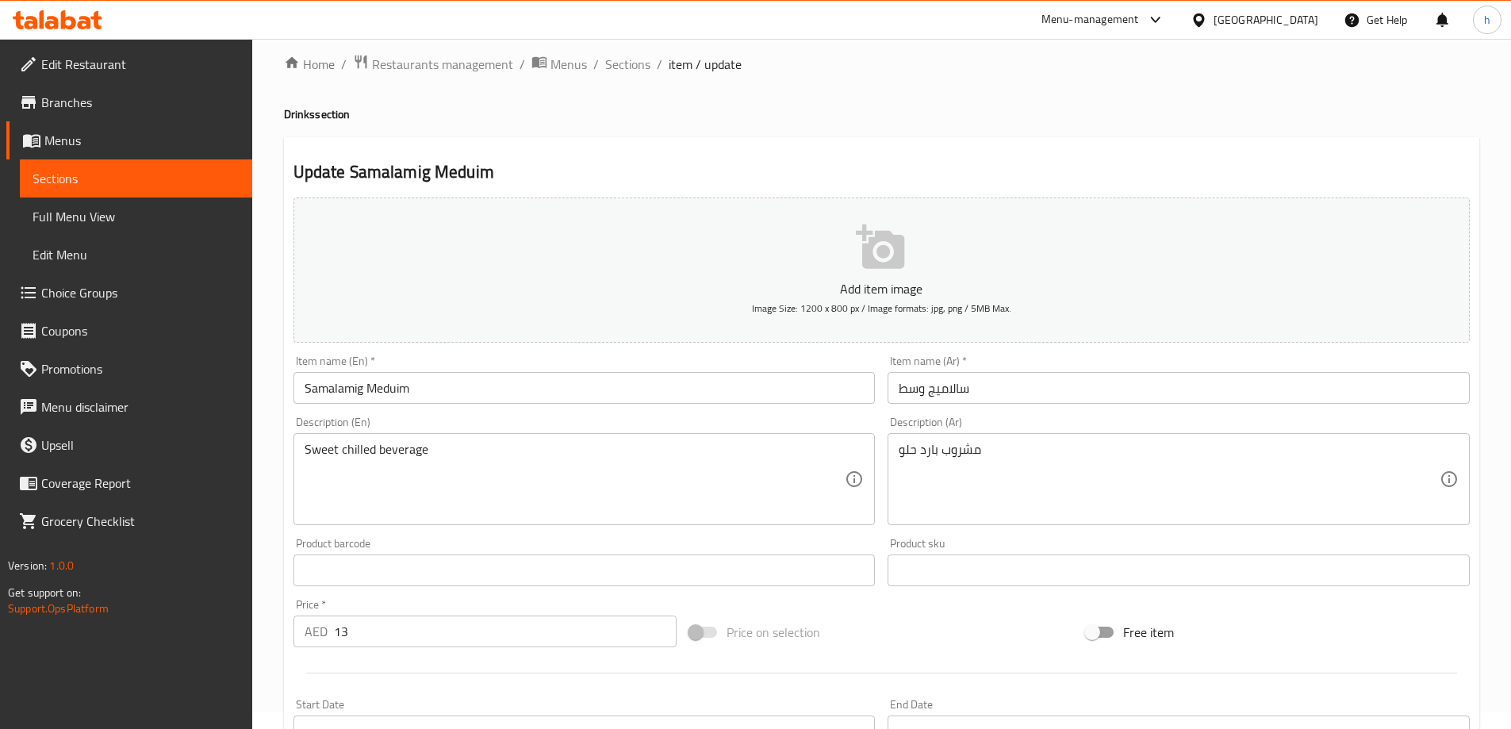
scroll to position [0, 0]
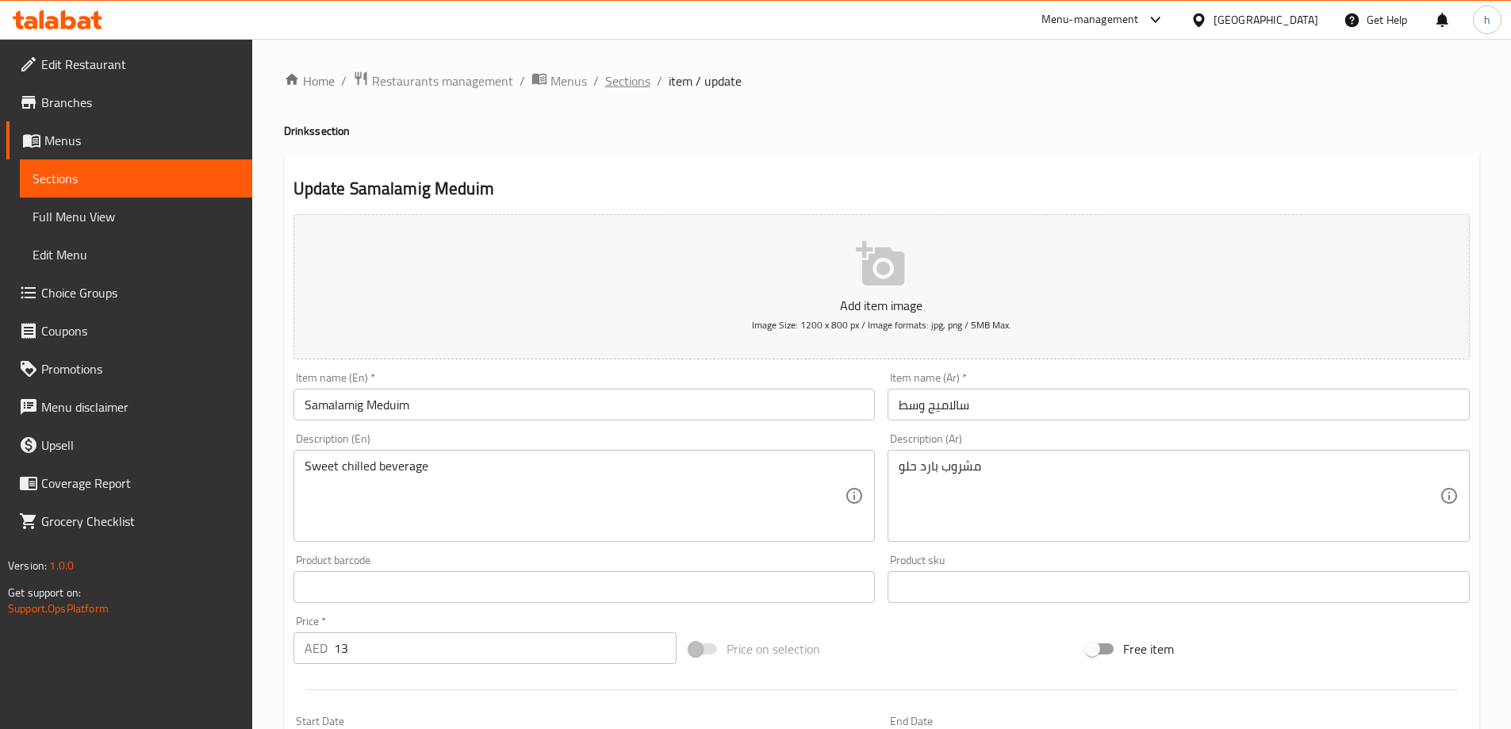
click at [639, 84] on span "Sections" at bounding box center [627, 80] width 45 height 19
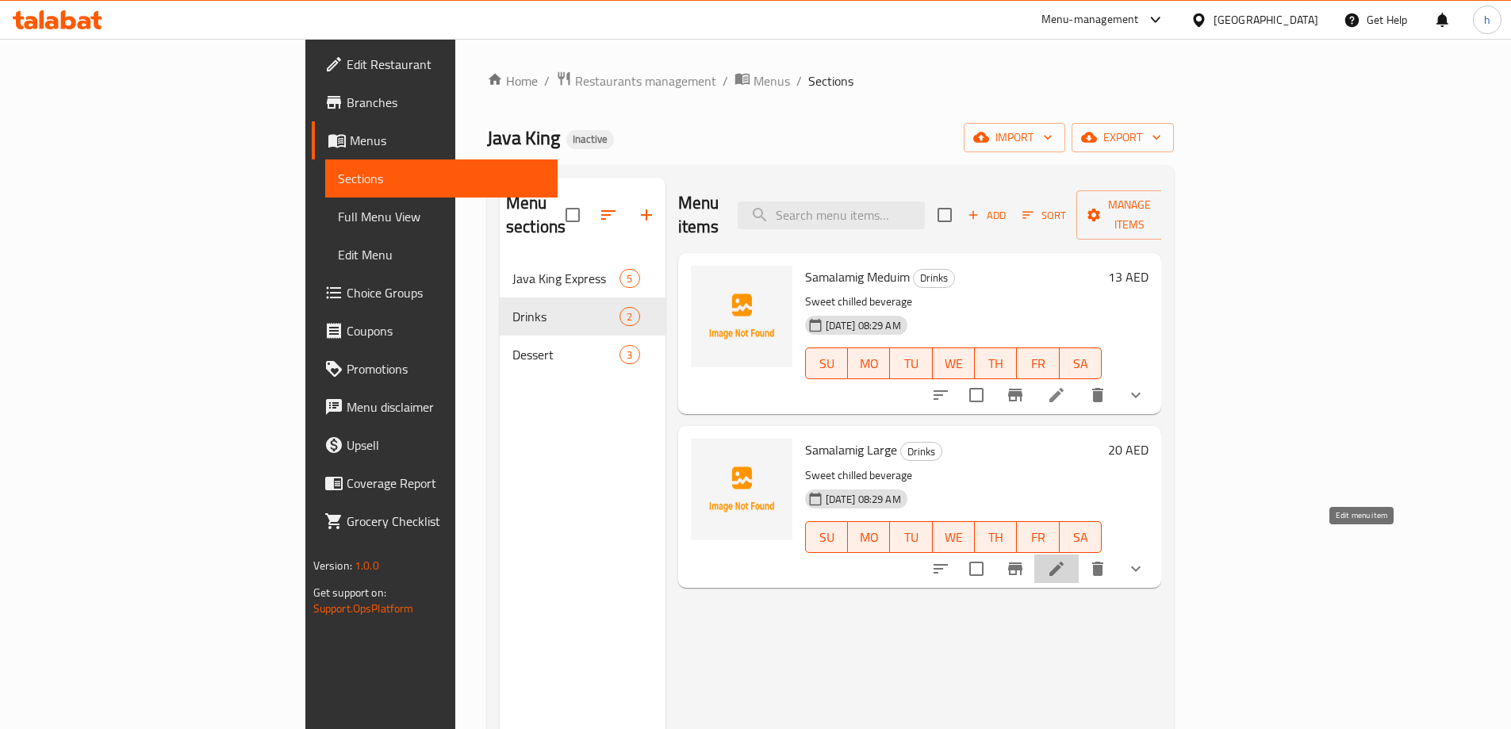
click at [1066, 559] on icon at bounding box center [1056, 568] width 19 height 19
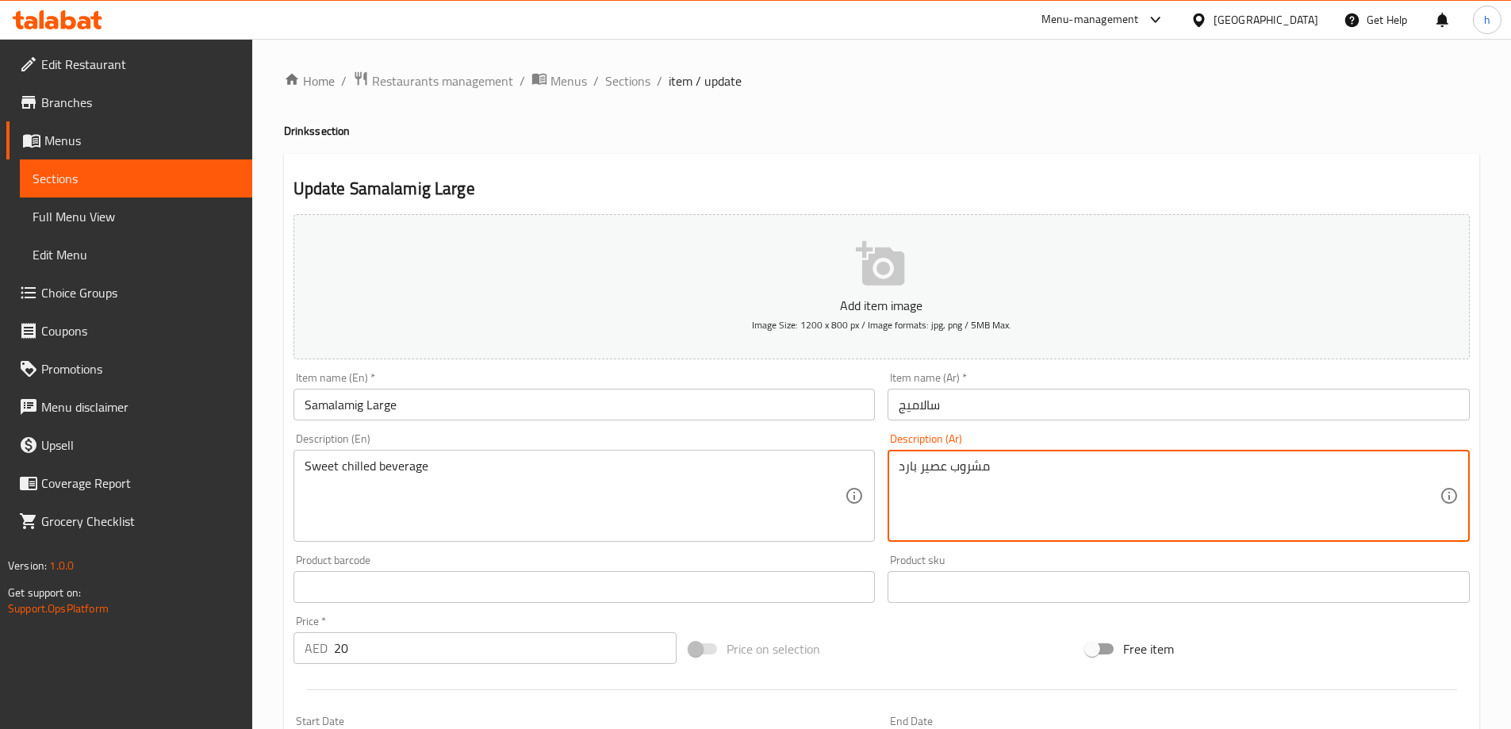
click at [995, 464] on textarea "مشروب عصير بارد" at bounding box center [1169, 495] width 541 height 75
paste textarea "ارد حلو"
type textarea "مشروب بارد حلو"
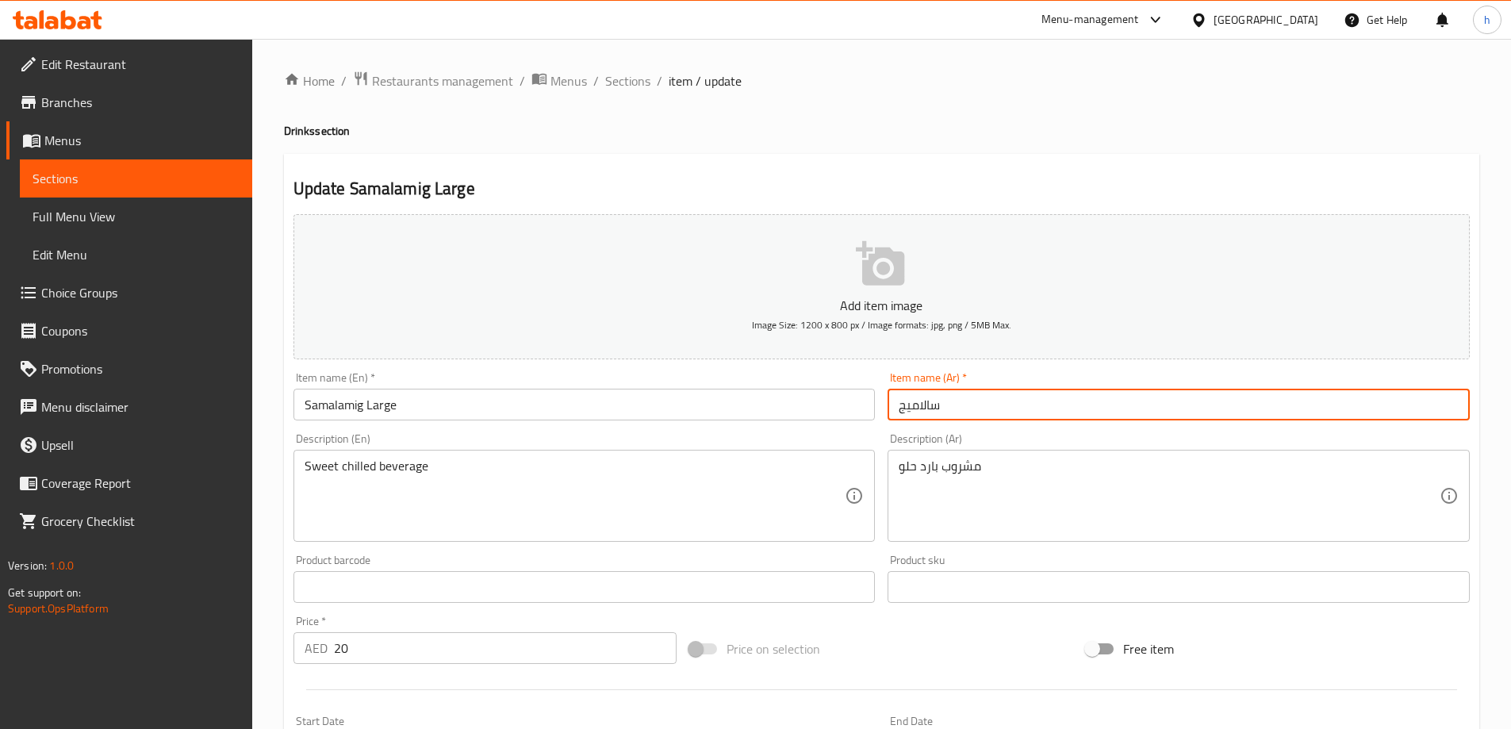
click at [997, 417] on input "سالاميج" at bounding box center [1178, 405] width 582 height 32
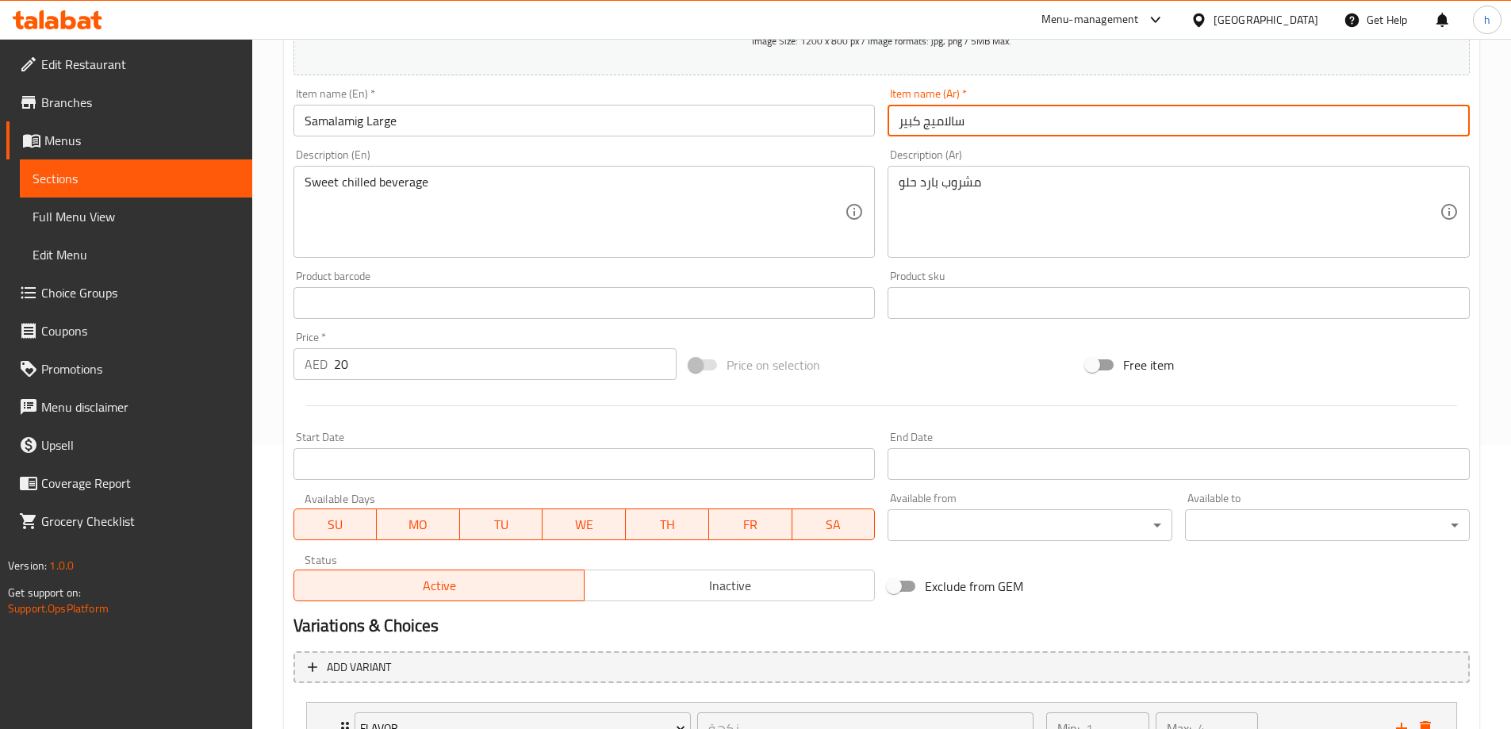
scroll to position [397, 0]
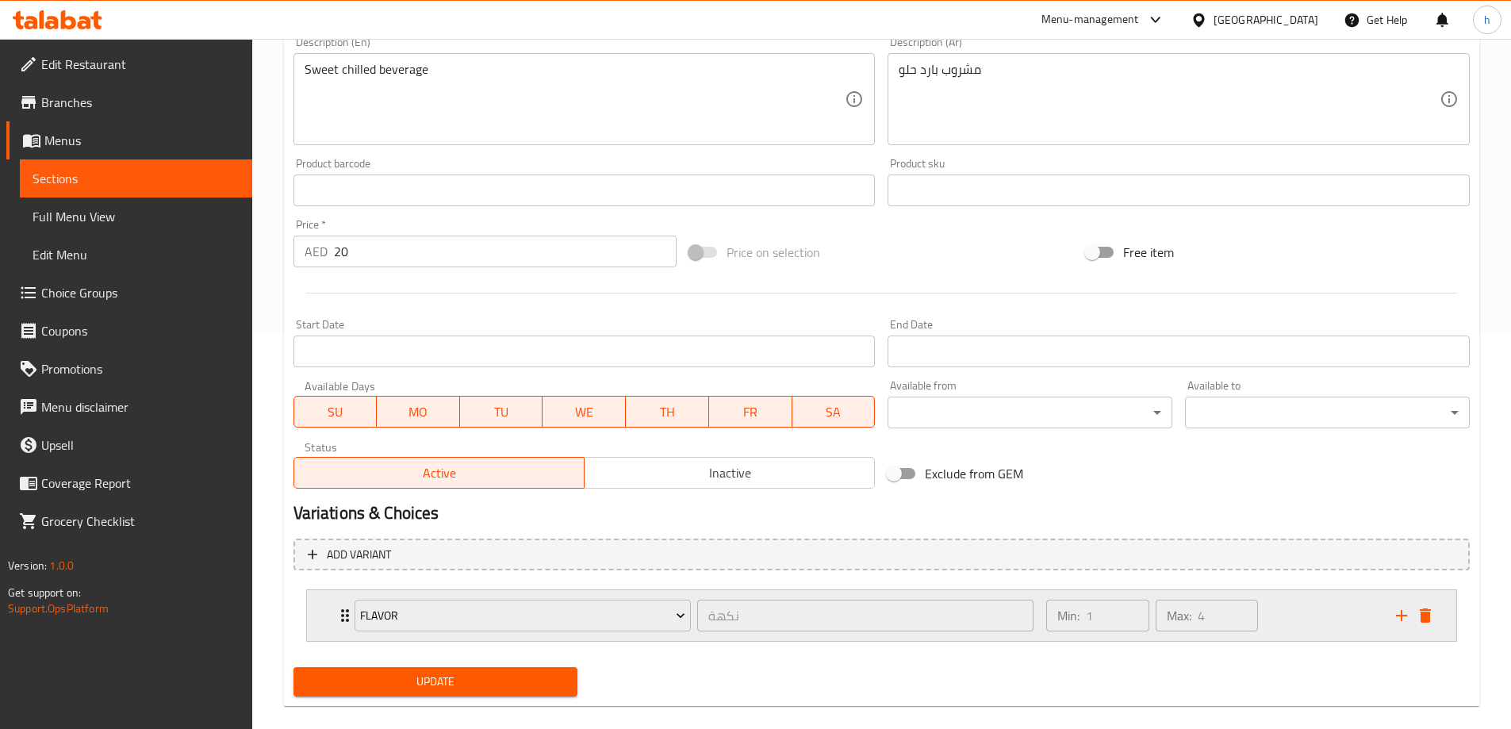
click at [327, 609] on div "Flavor نكهة ​ Min: 1 ​ Max: 4 ​" at bounding box center [881, 615] width 1149 height 51
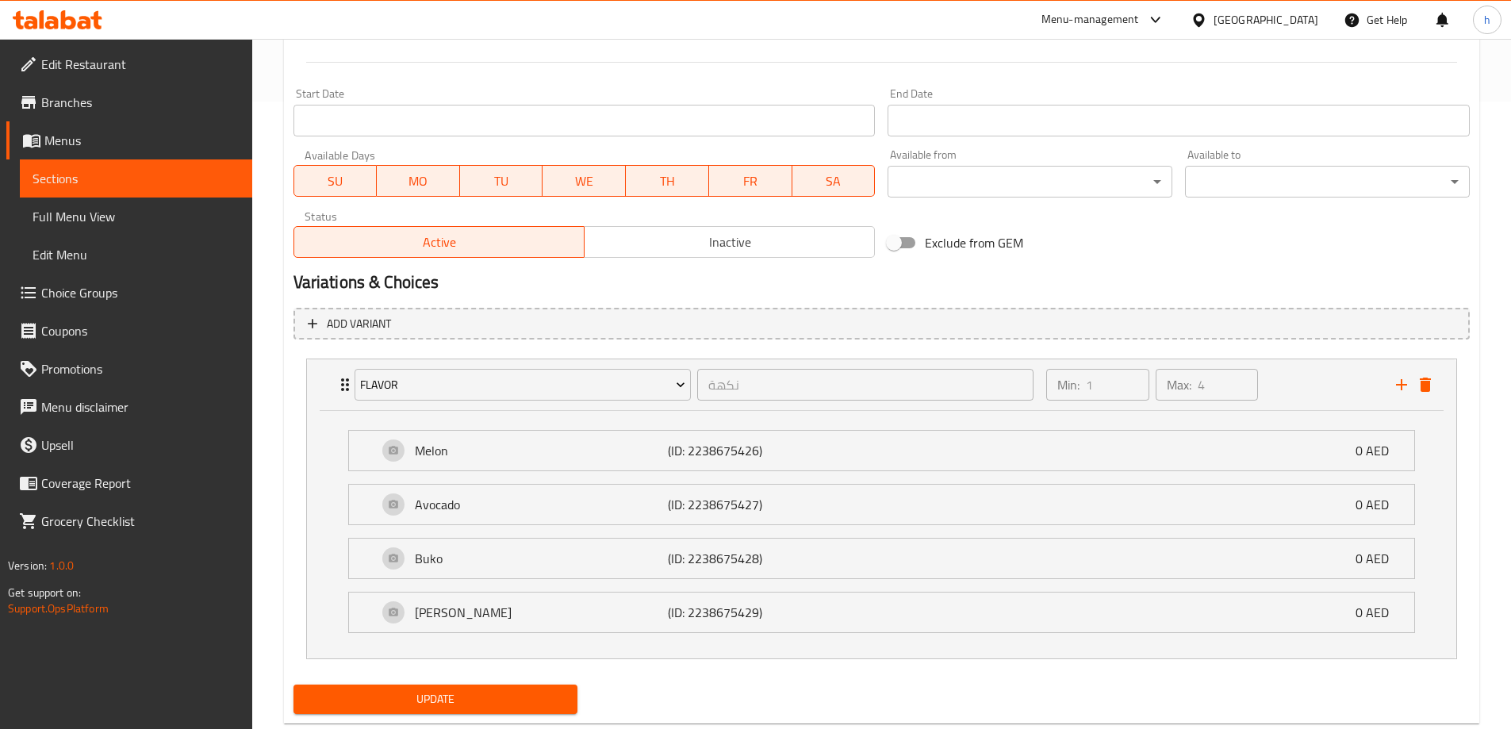
scroll to position [666, 0]
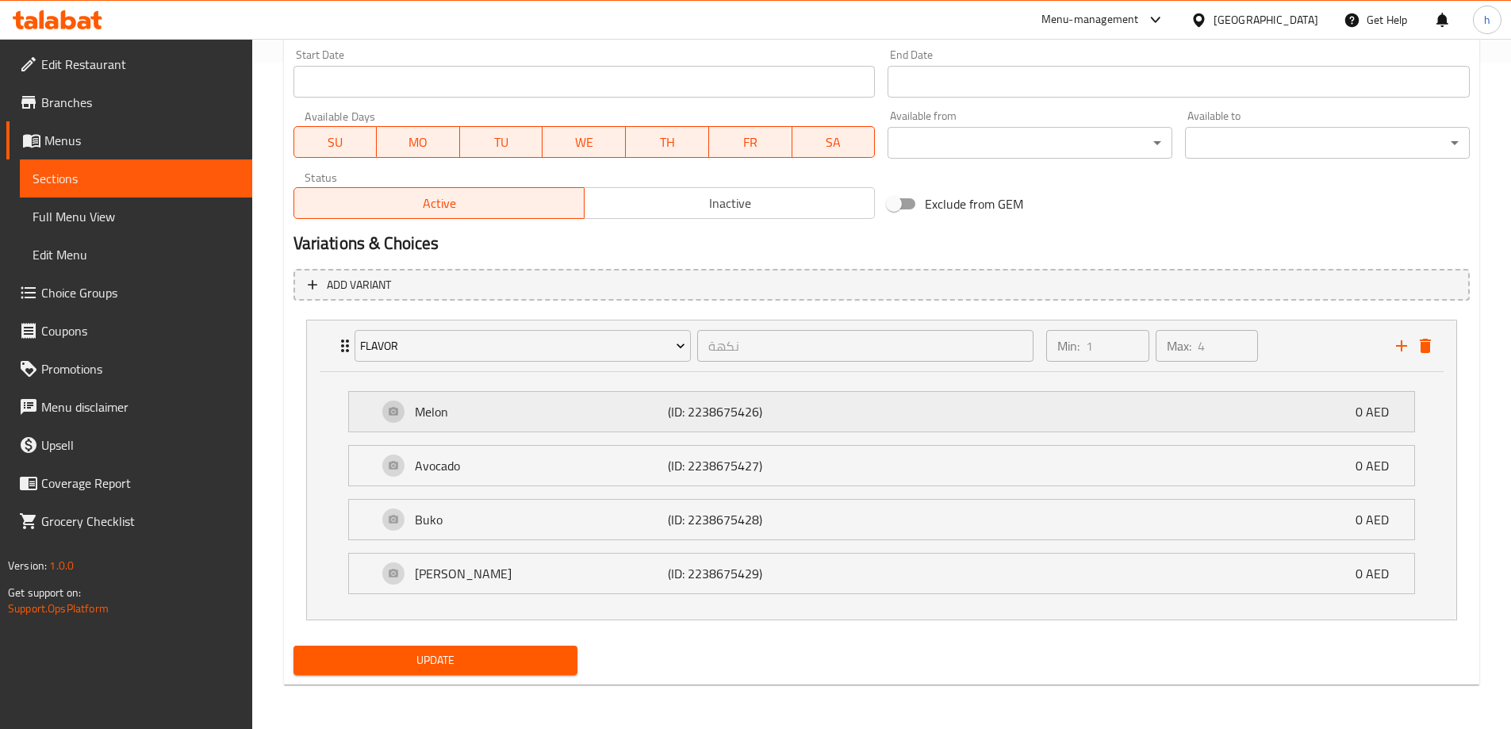
click at [370, 425] on div "Melon (ID: 2238675426) 0 AED" at bounding box center [881, 412] width 1065 height 40
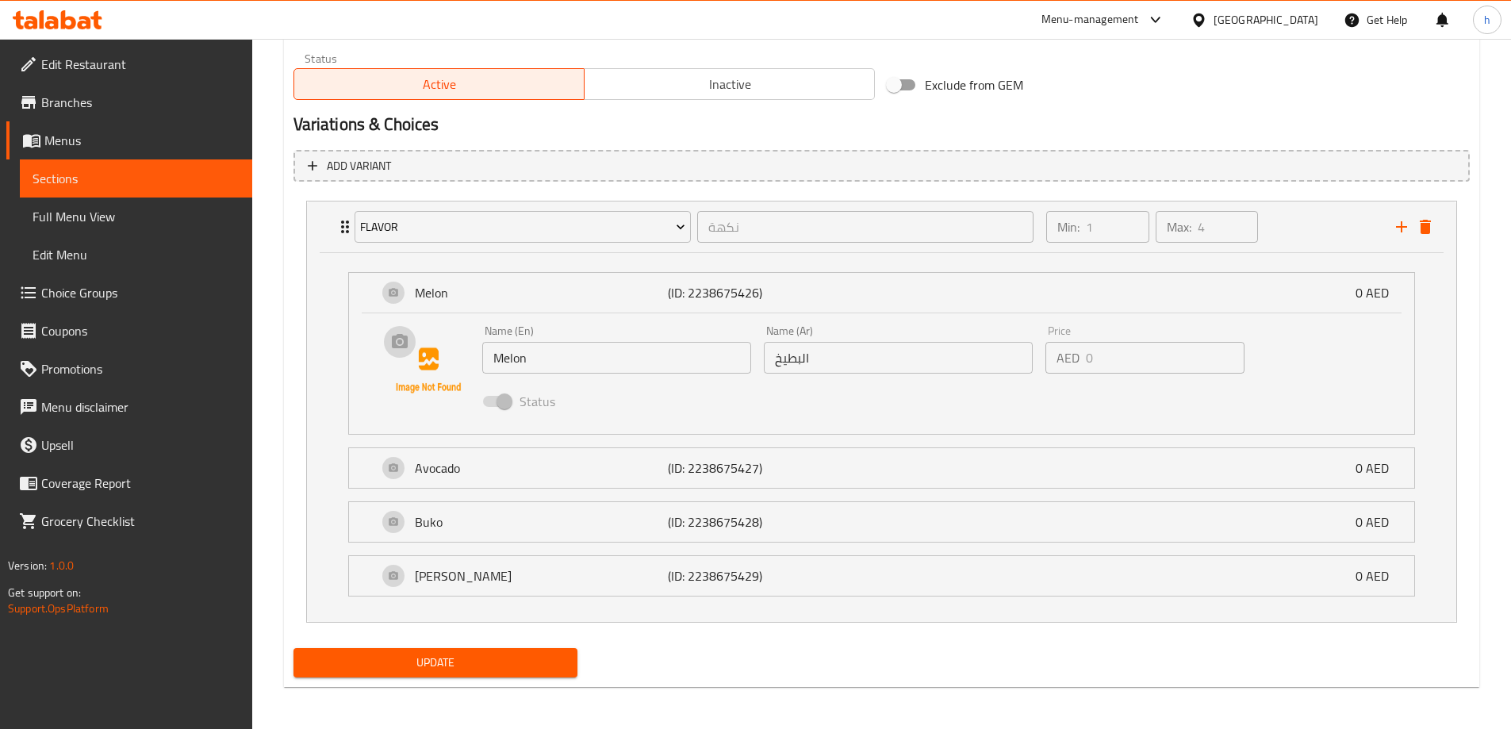
scroll to position [788, 0]
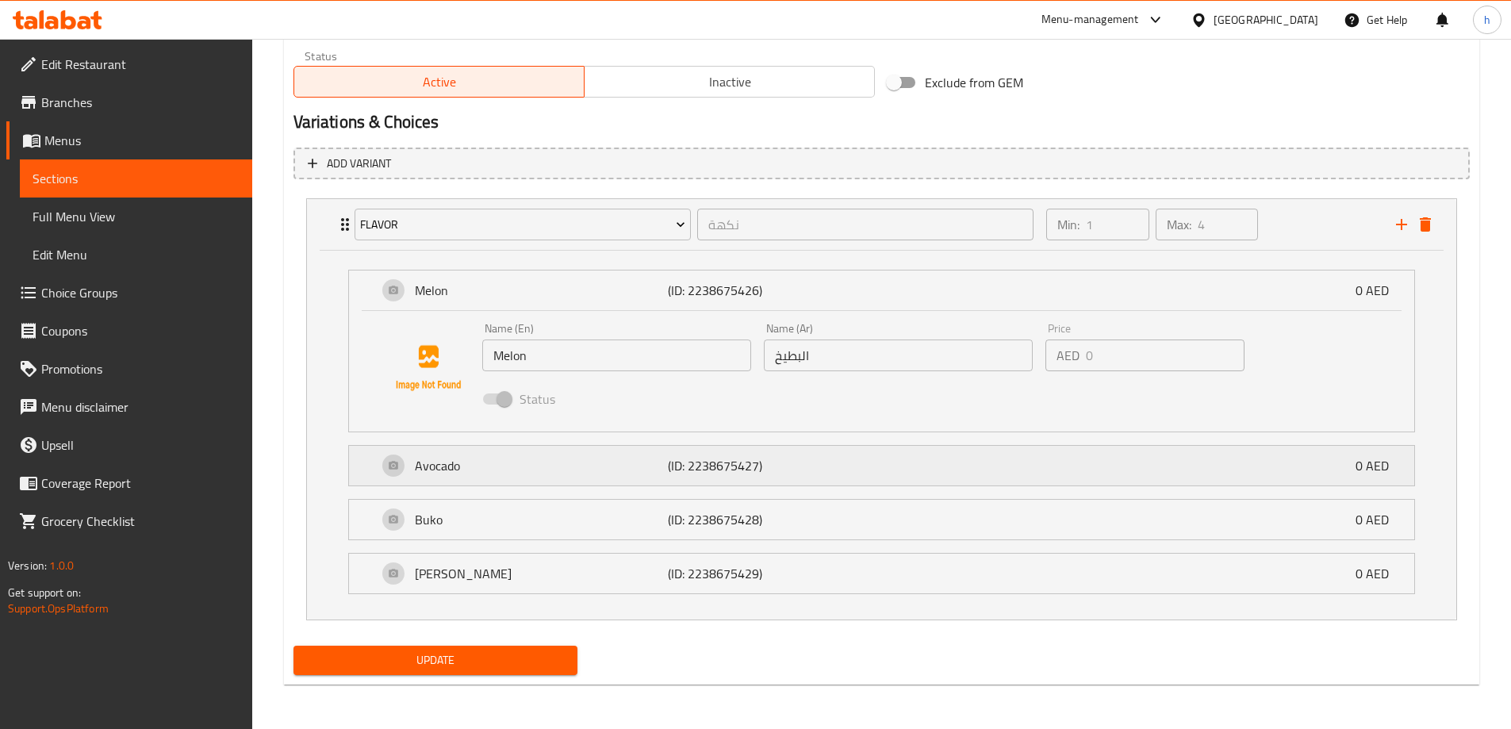
click at [393, 479] on div "Avocado (ID: 2238675427) 0 AED" at bounding box center [887, 466] width 1018 height 40
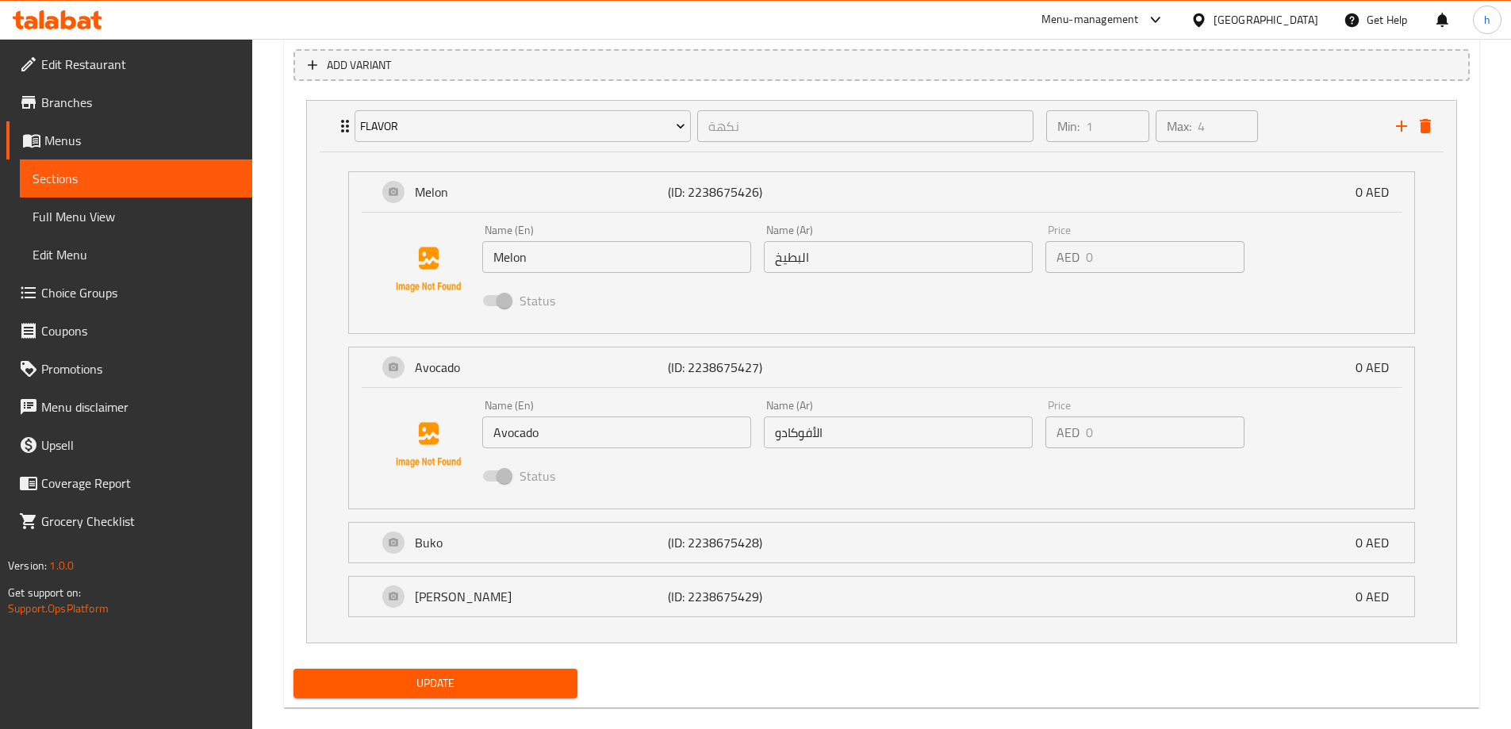
scroll to position [909, 0]
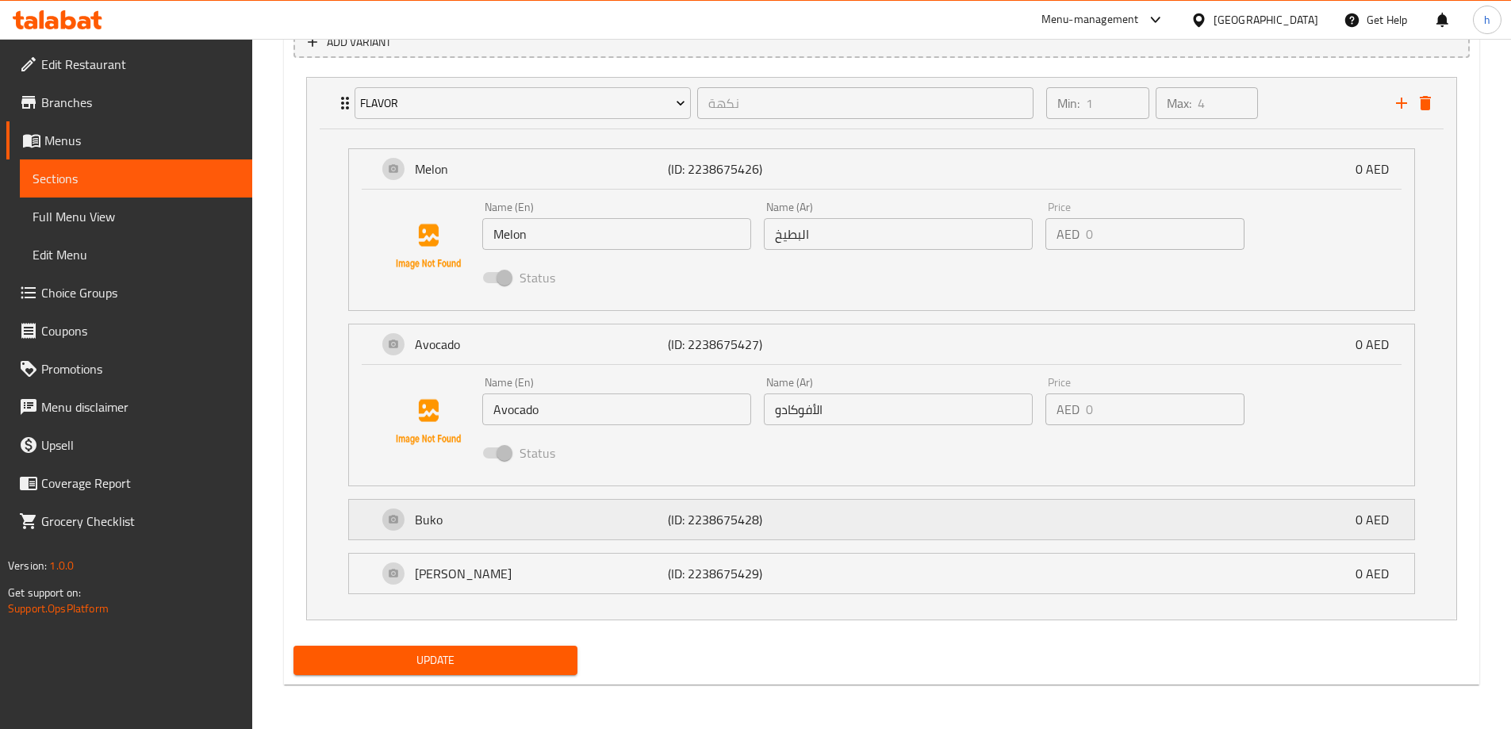
click at [378, 512] on div "Buko (ID: 2238675428) 0 AED" at bounding box center [887, 520] width 1018 height 40
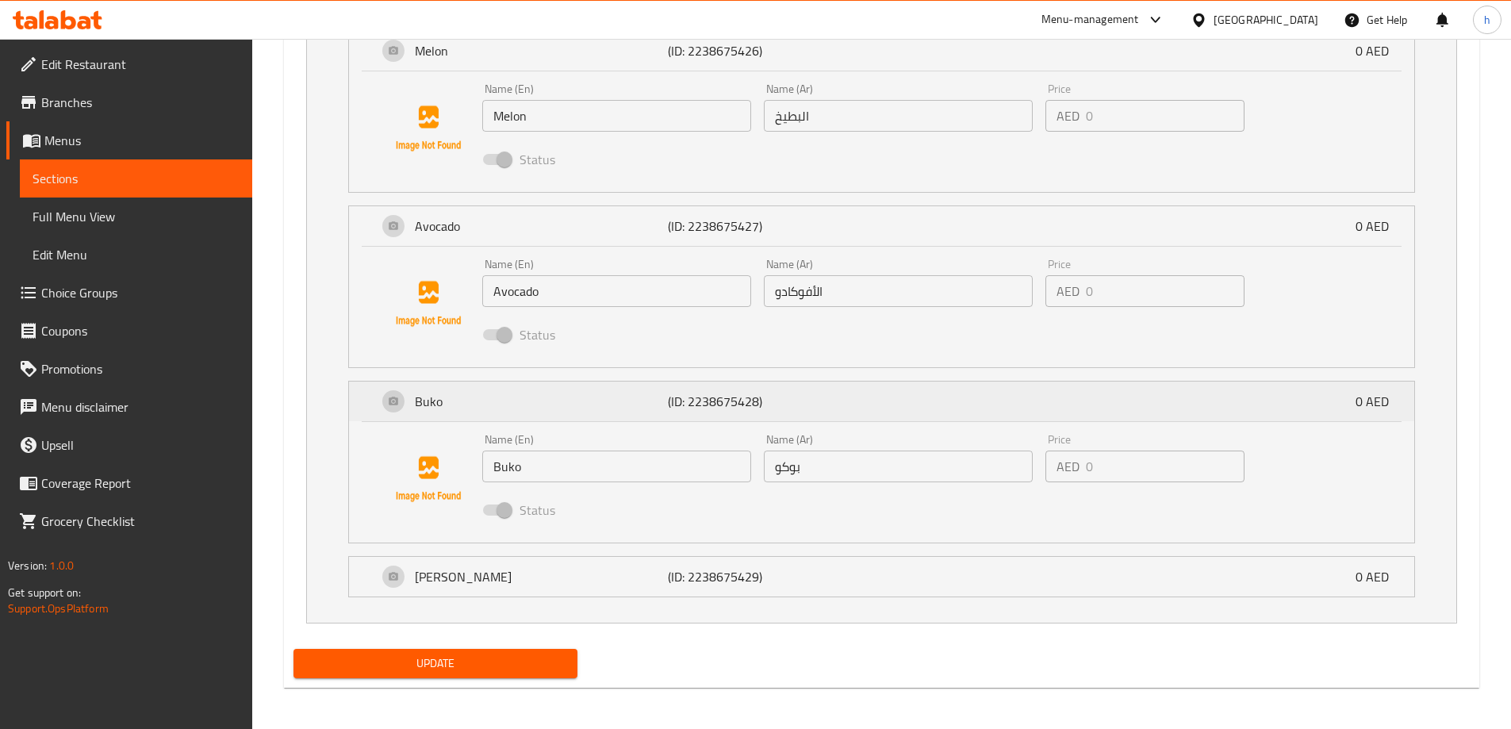
scroll to position [1030, 0]
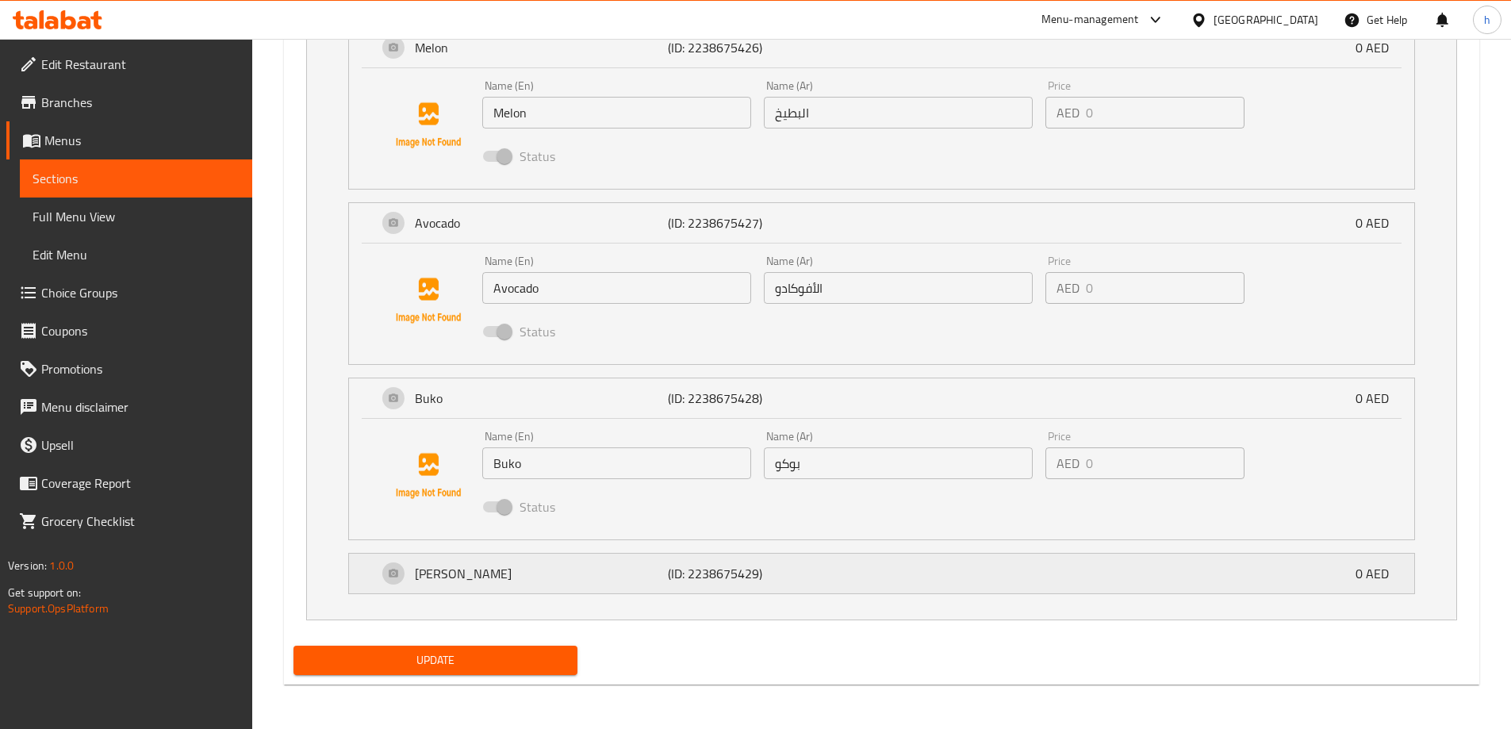
click at [378, 579] on div "Sagot Gulaman (ID: 2238675429) 0 AED" at bounding box center [887, 574] width 1018 height 40
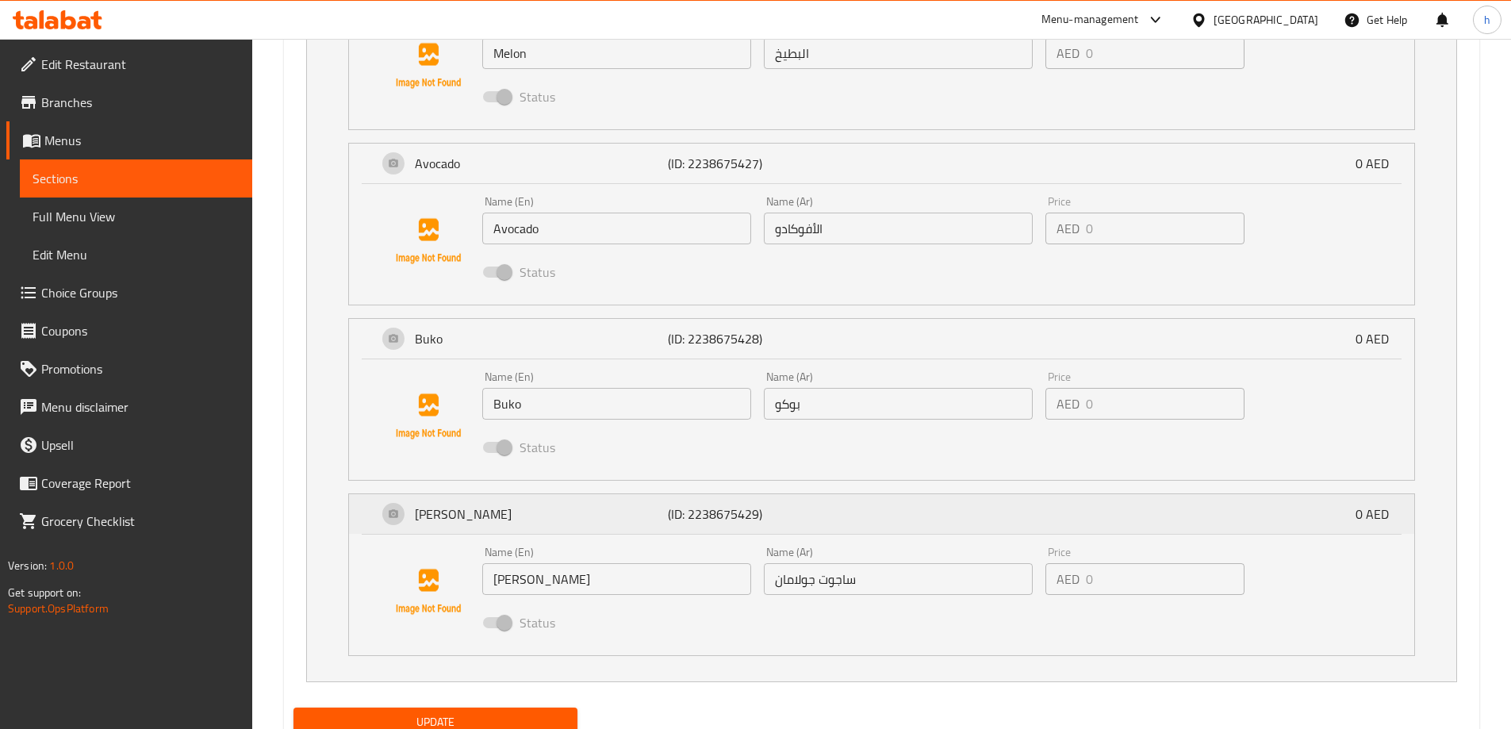
scroll to position [1152, 0]
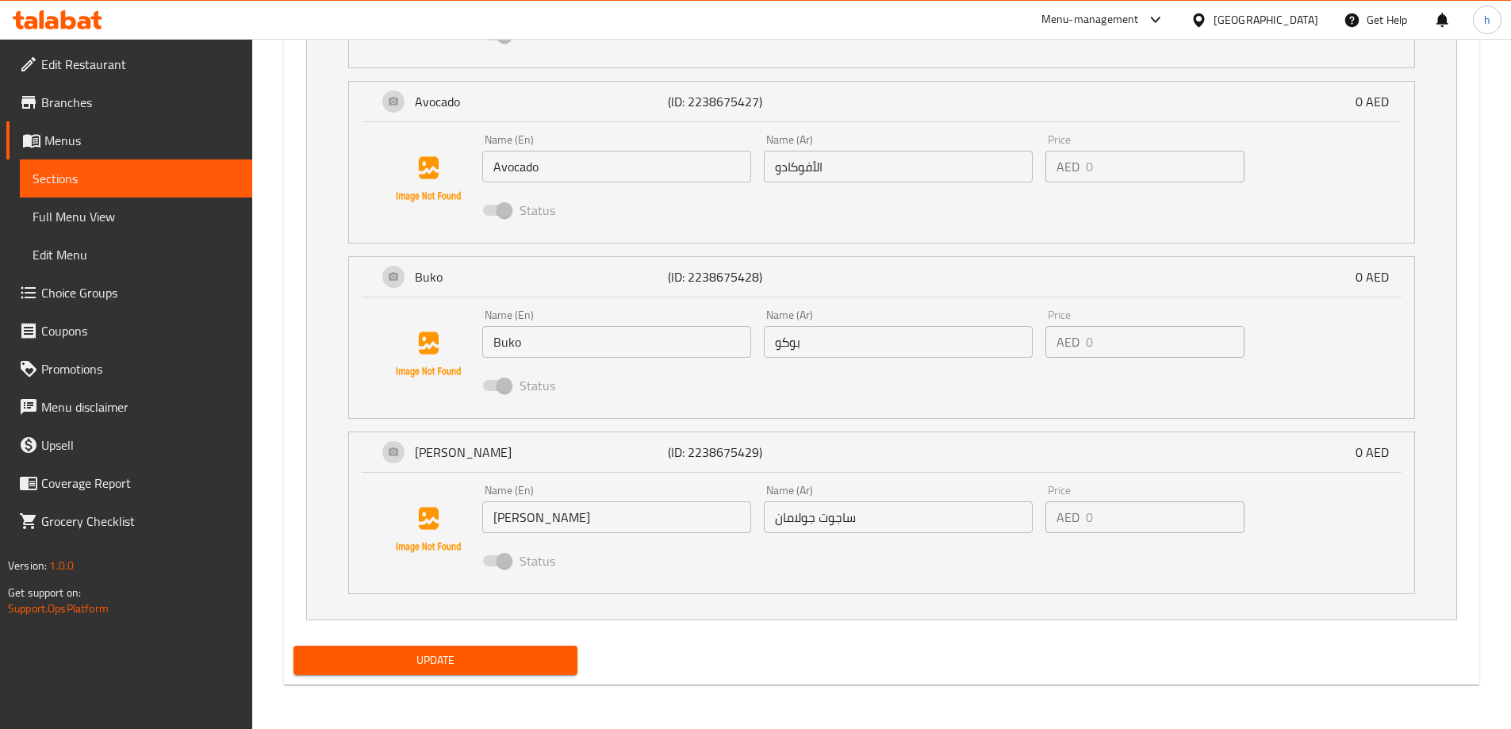
type input "سالاميج كبير"
click at [499, 656] on span "Update" at bounding box center [435, 660] width 259 height 20
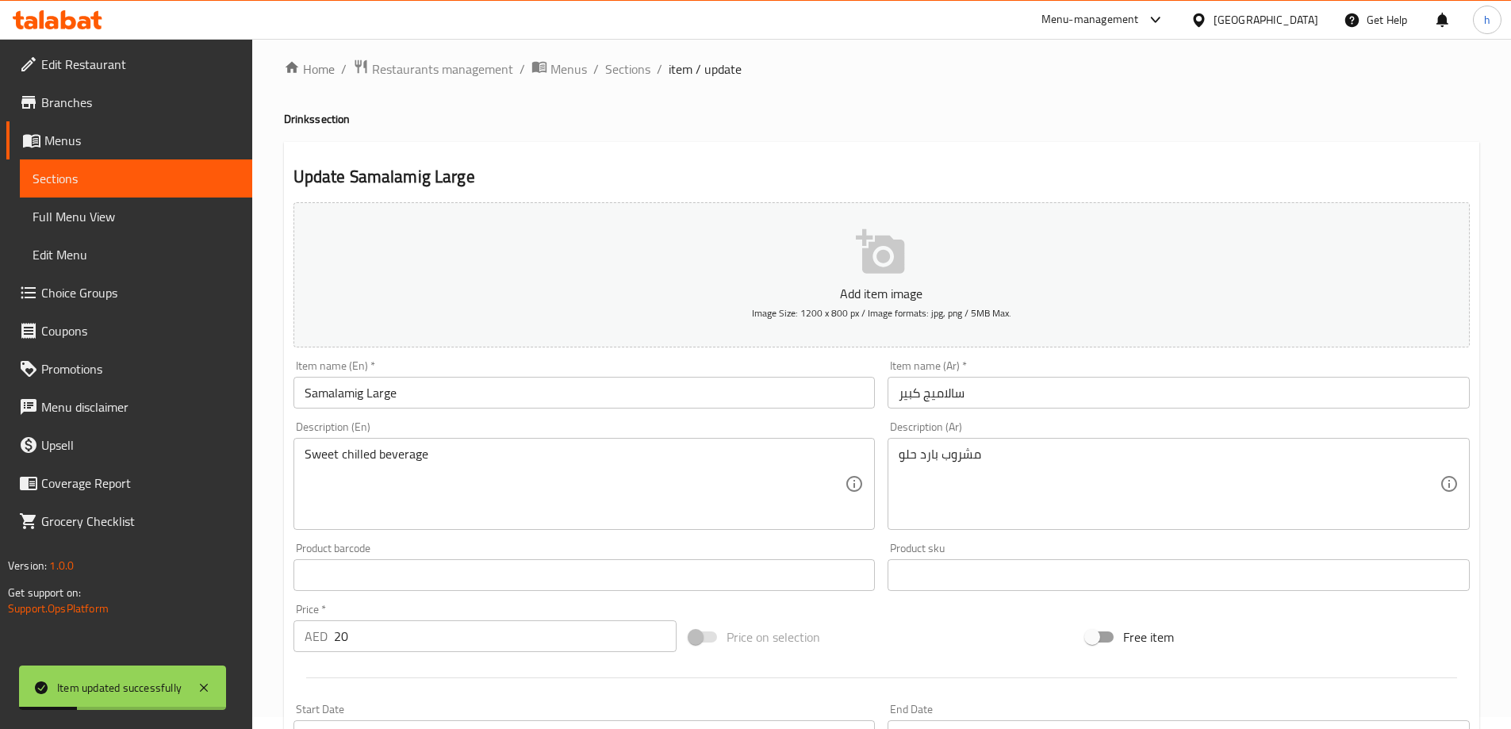
scroll to position [0, 0]
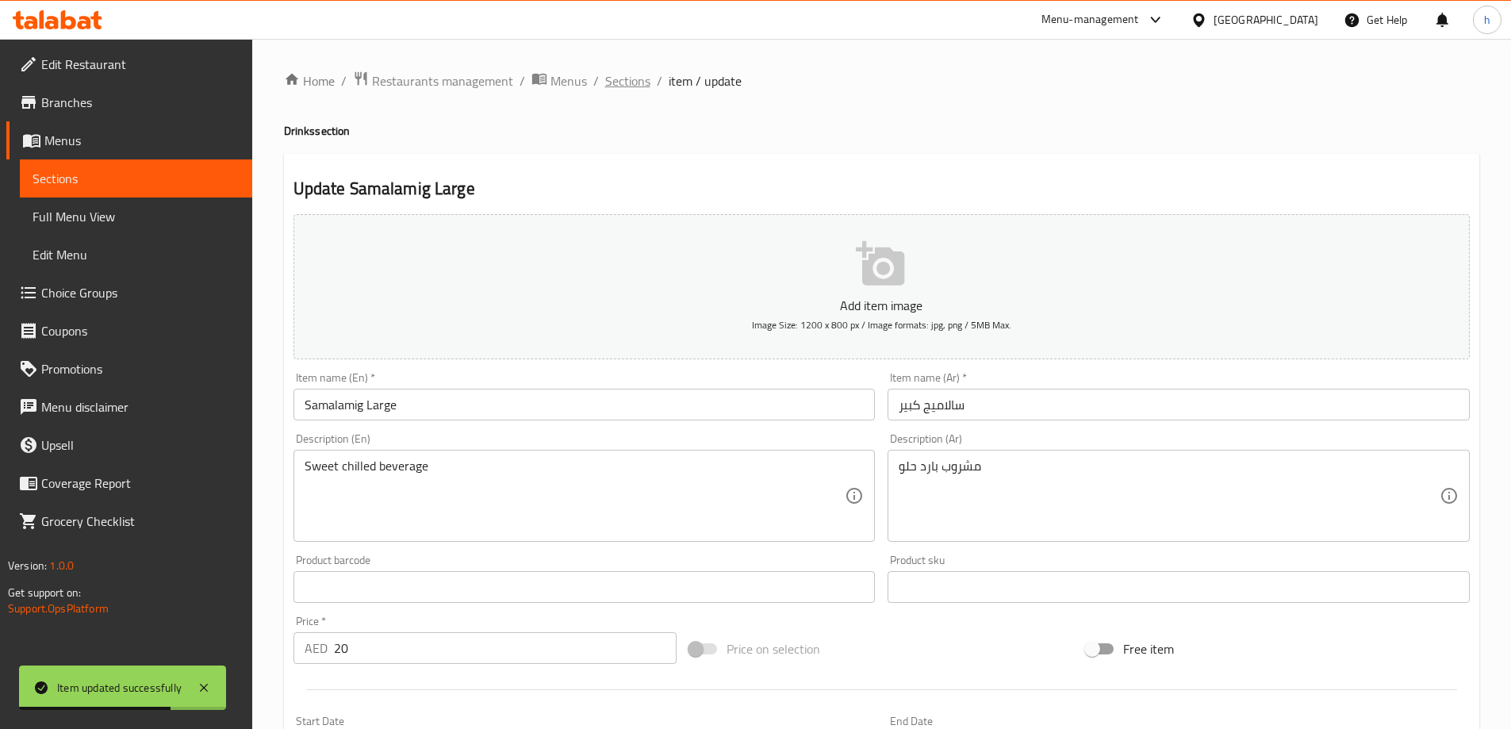
click at [644, 82] on span "Sections" at bounding box center [627, 80] width 45 height 19
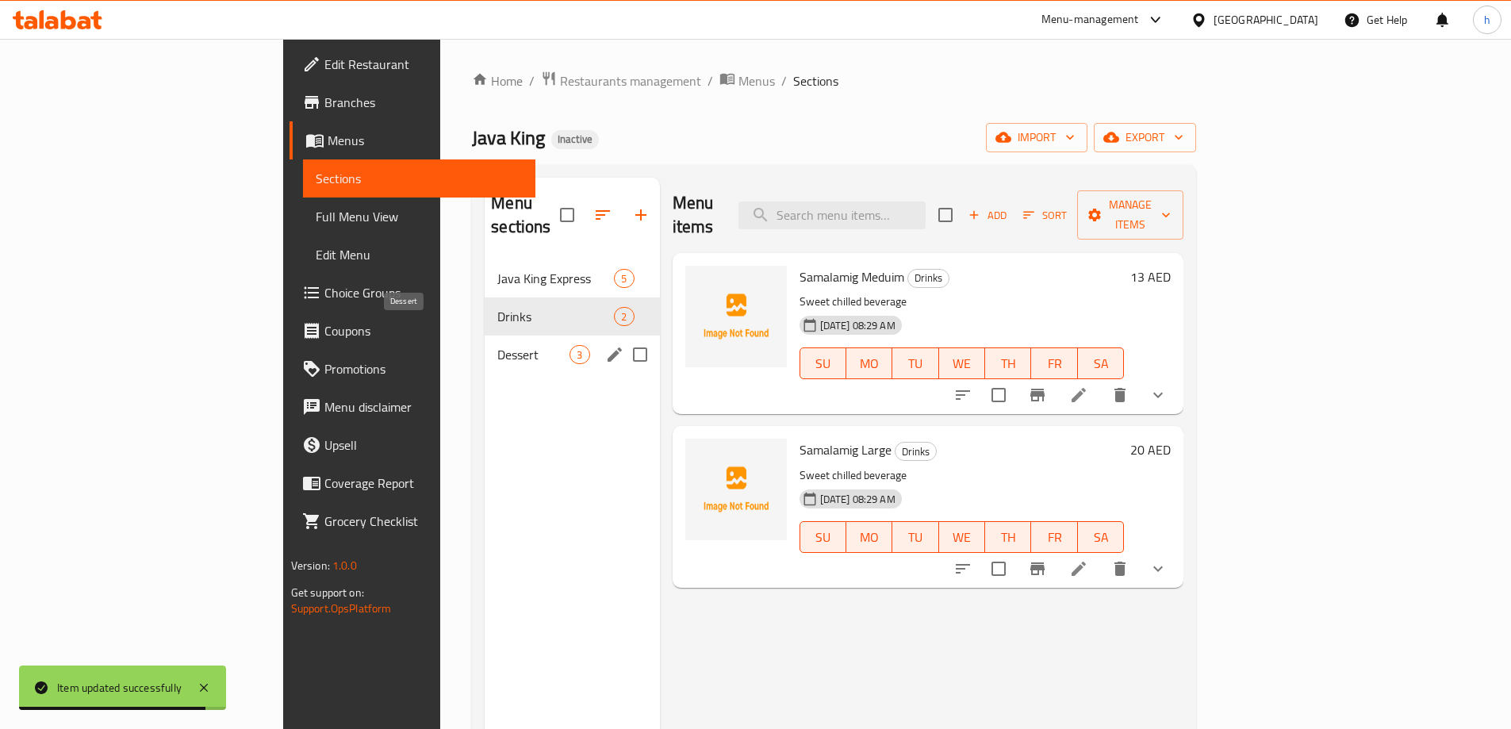
click at [497, 345] on span "Dessert" at bounding box center [533, 354] width 72 height 19
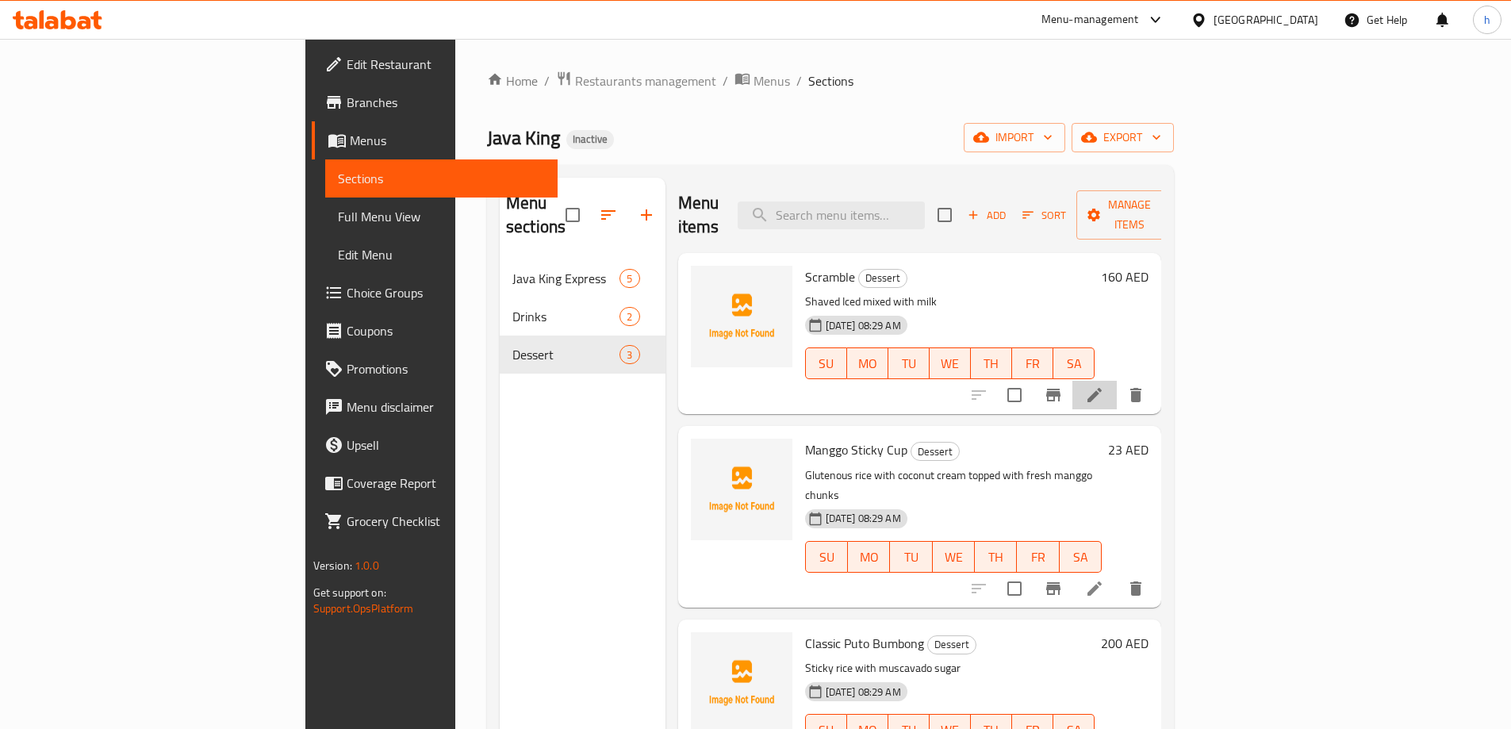
click at [1117, 381] on li at bounding box center [1094, 395] width 44 height 29
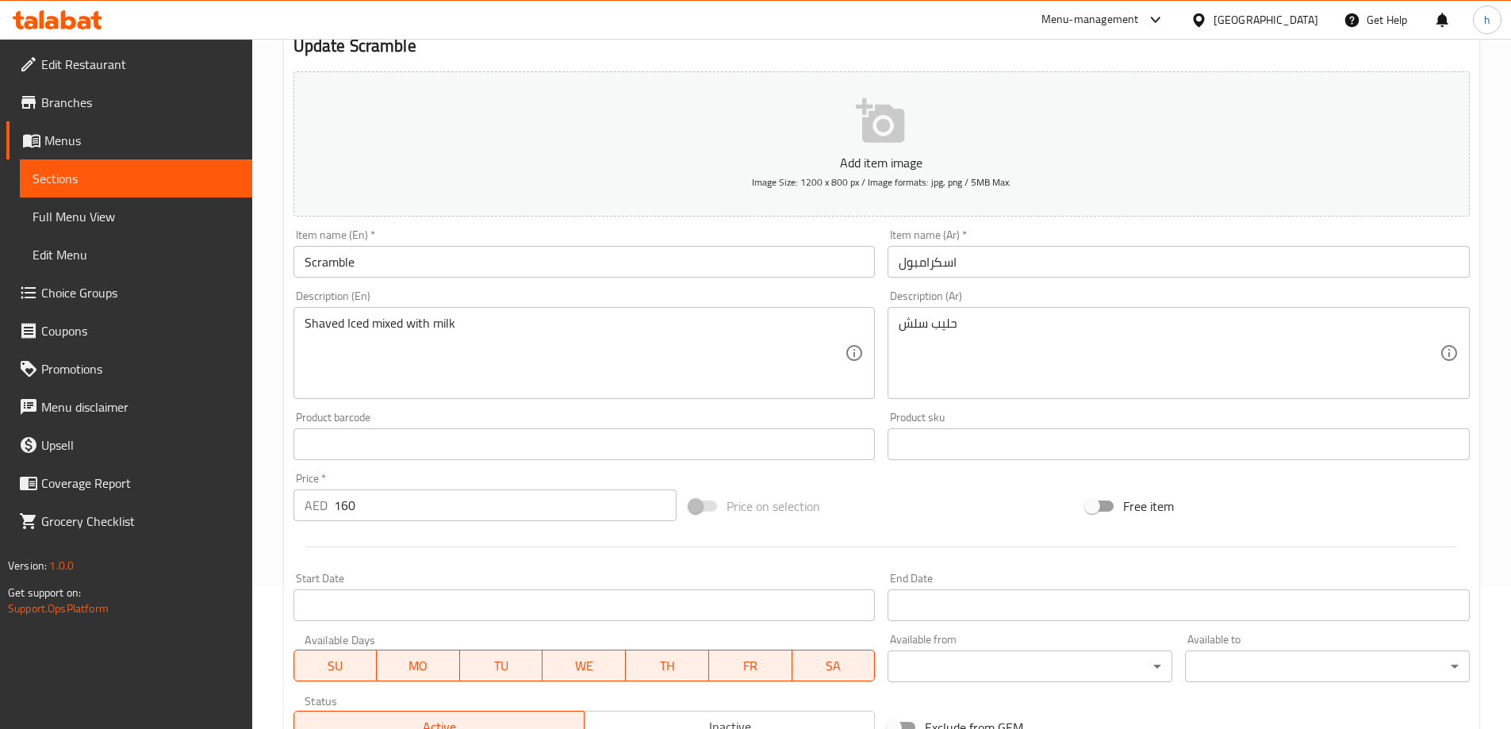
scroll to position [159, 0]
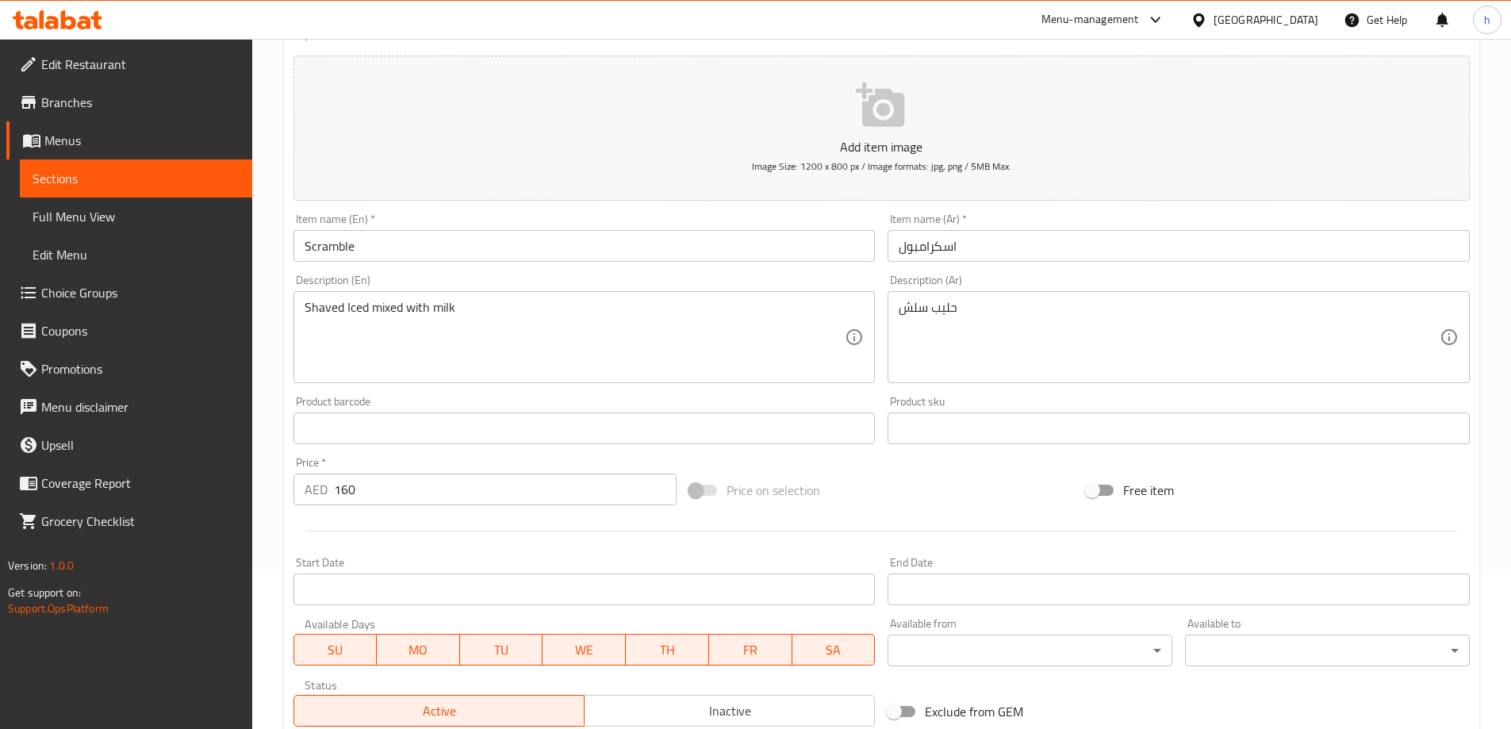
click at [1064, 327] on textarea "حليب سلش" at bounding box center [1169, 337] width 541 height 75
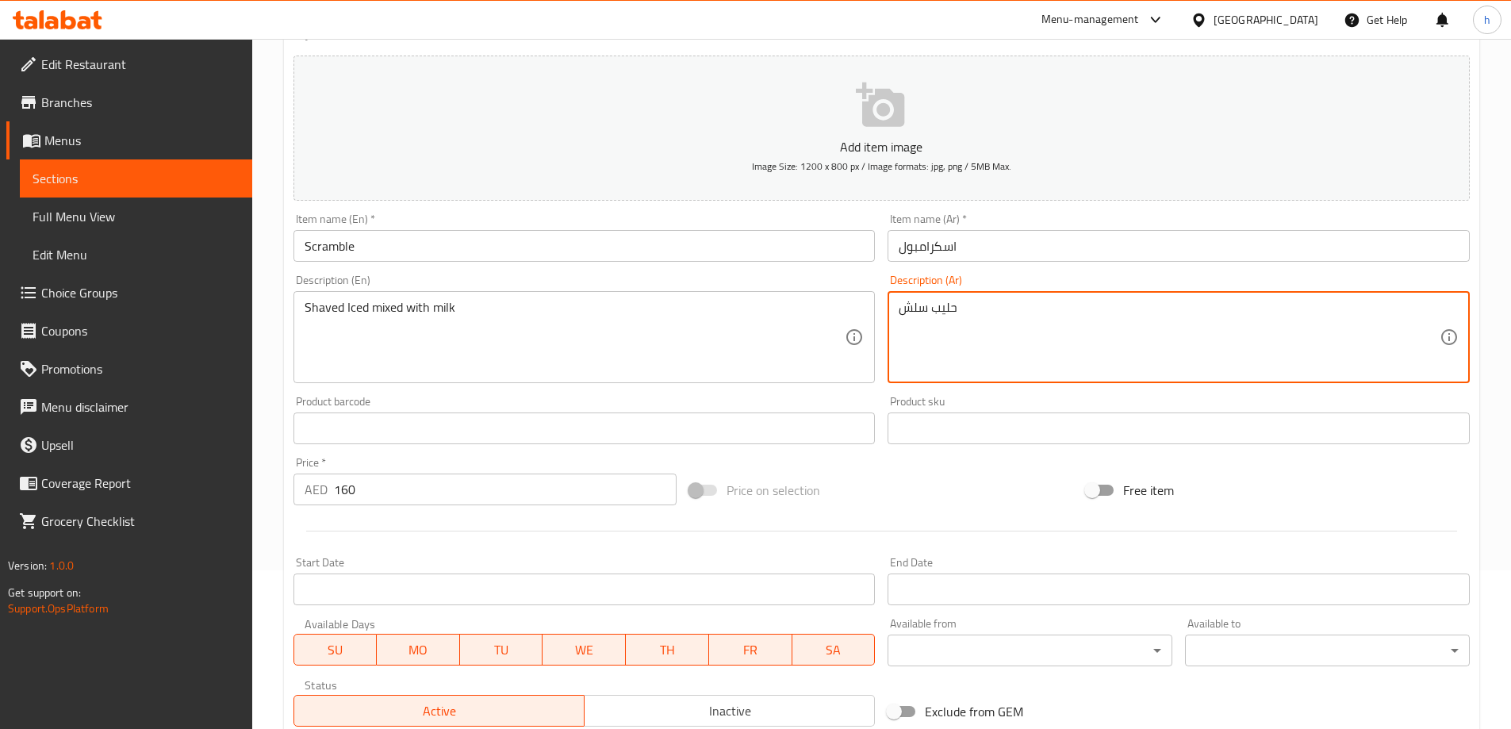
click at [1064, 327] on textarea "حليب سلش" at bounding box center [1169, 337] width 541 height 75
paste textarea "لثلج المبشور الممزوج بالحليب"
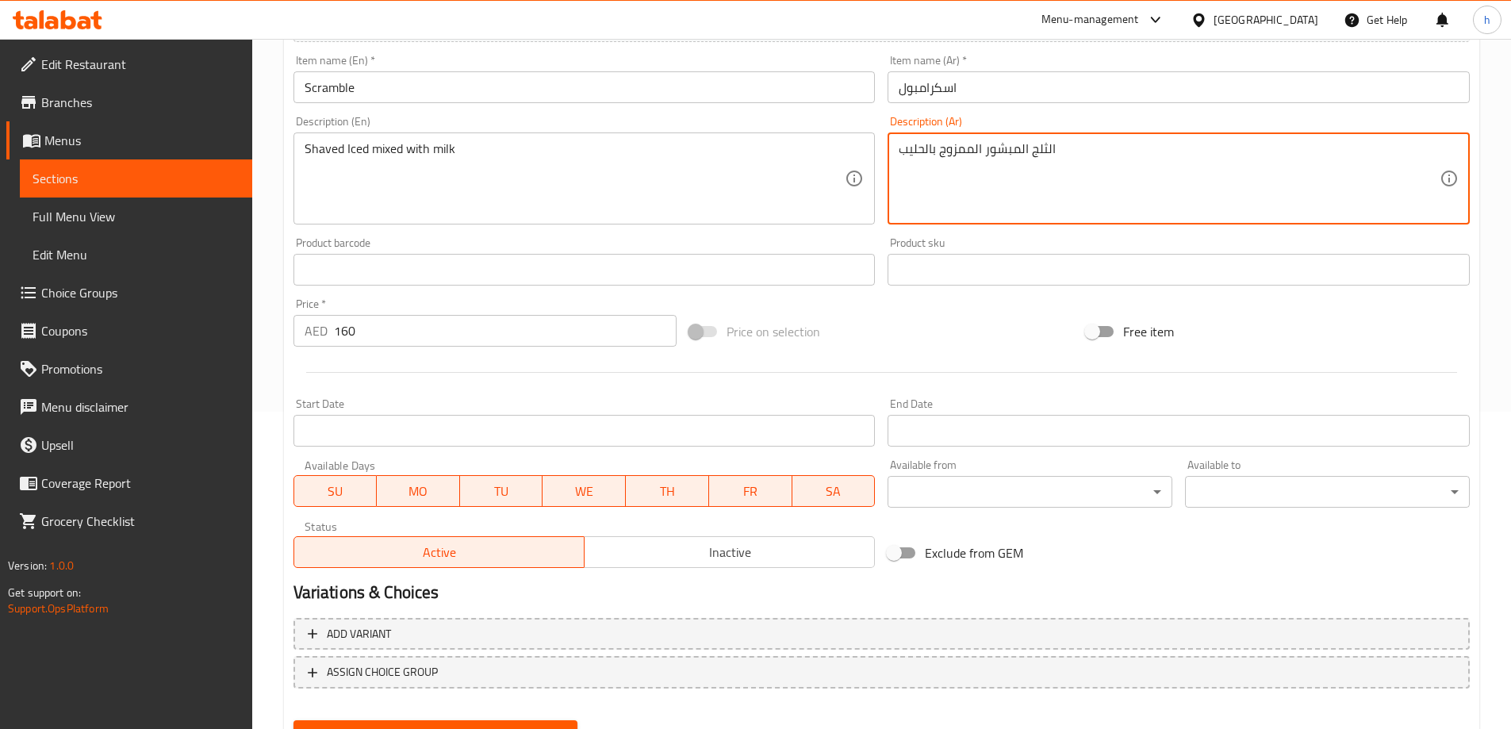
type textarea "الثلج المبشور الممزوج بالحليب"
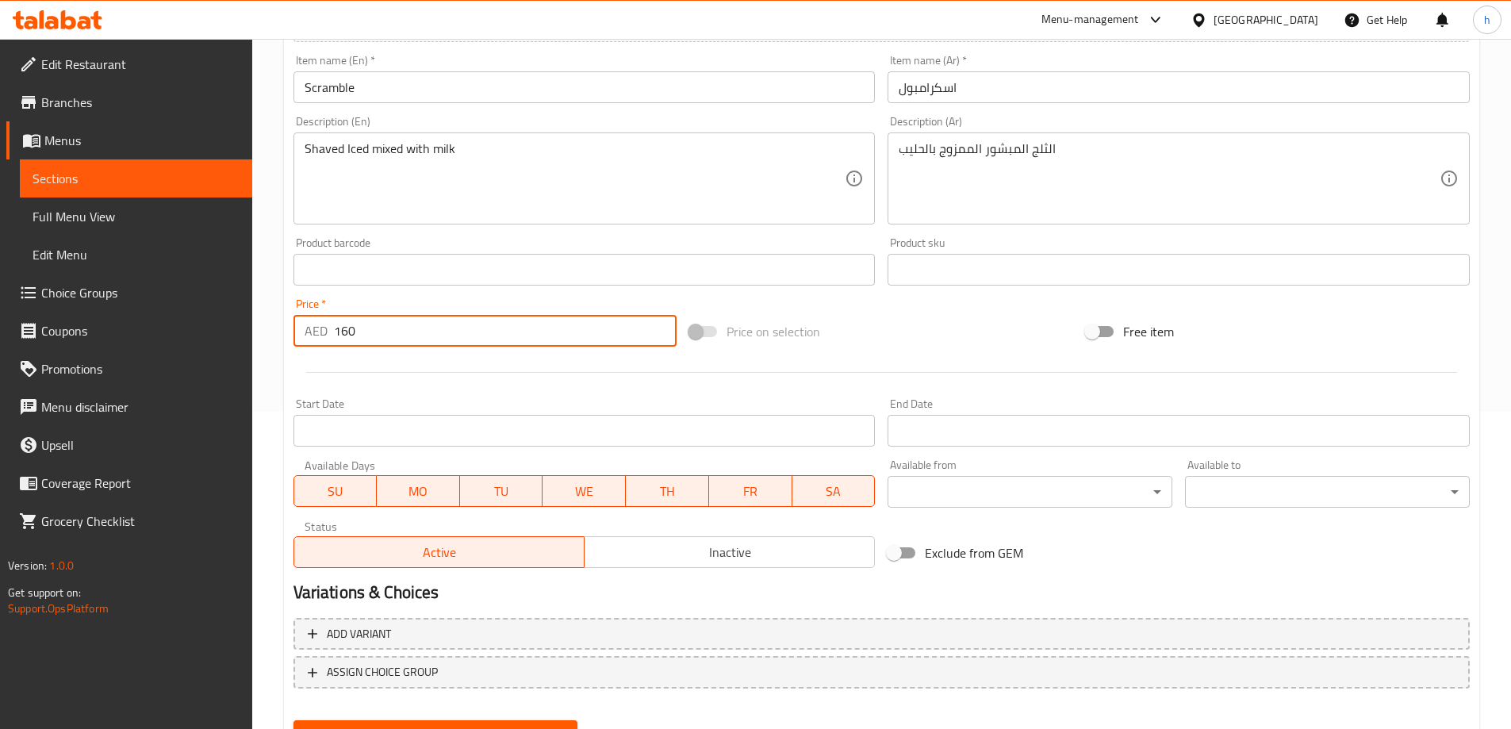
click at [410, 339] on input "160" at bounding box center [505, 331] width 343 height 32
type input "16"
click at [420, 355] on div at bounding box center [881, 372] width 1189 height 39
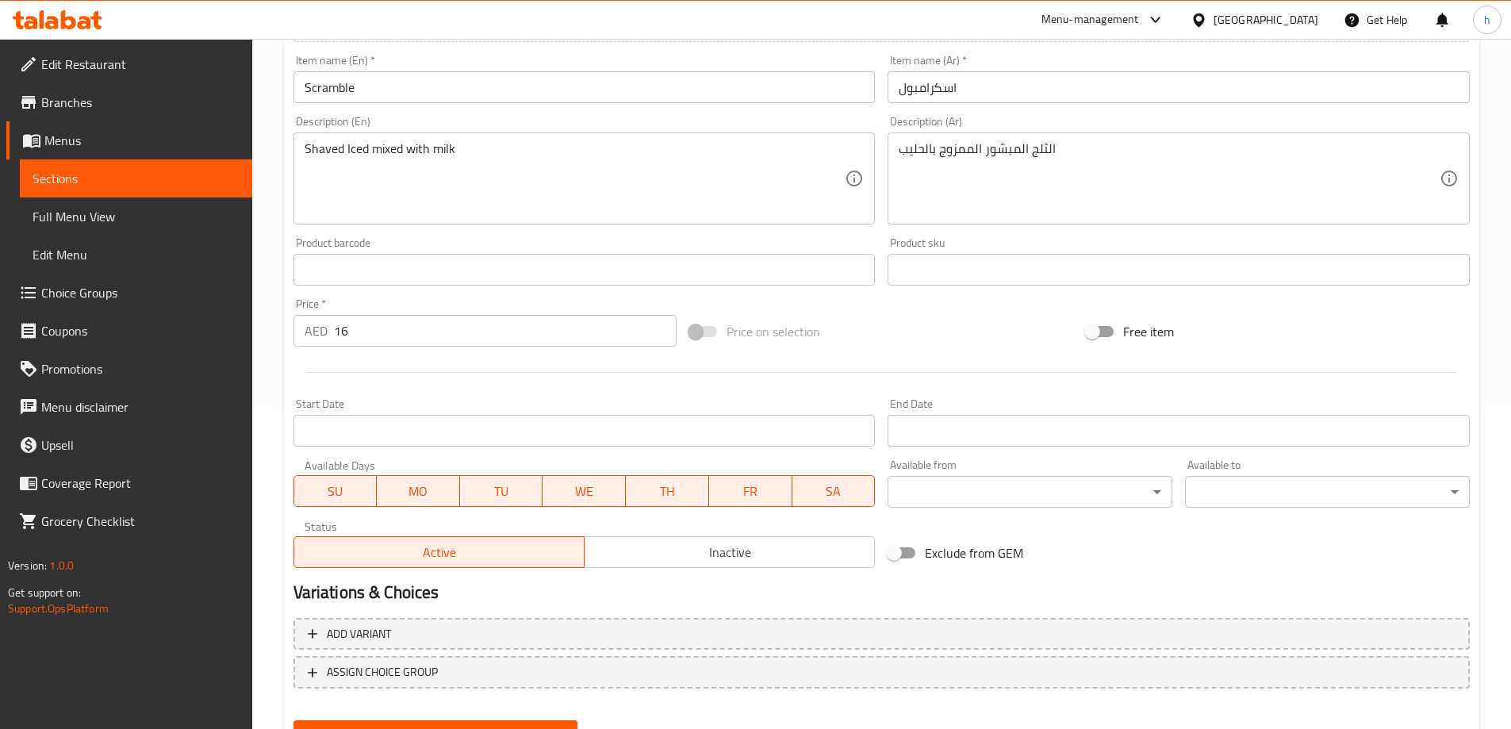
scroll to position [392, 0]
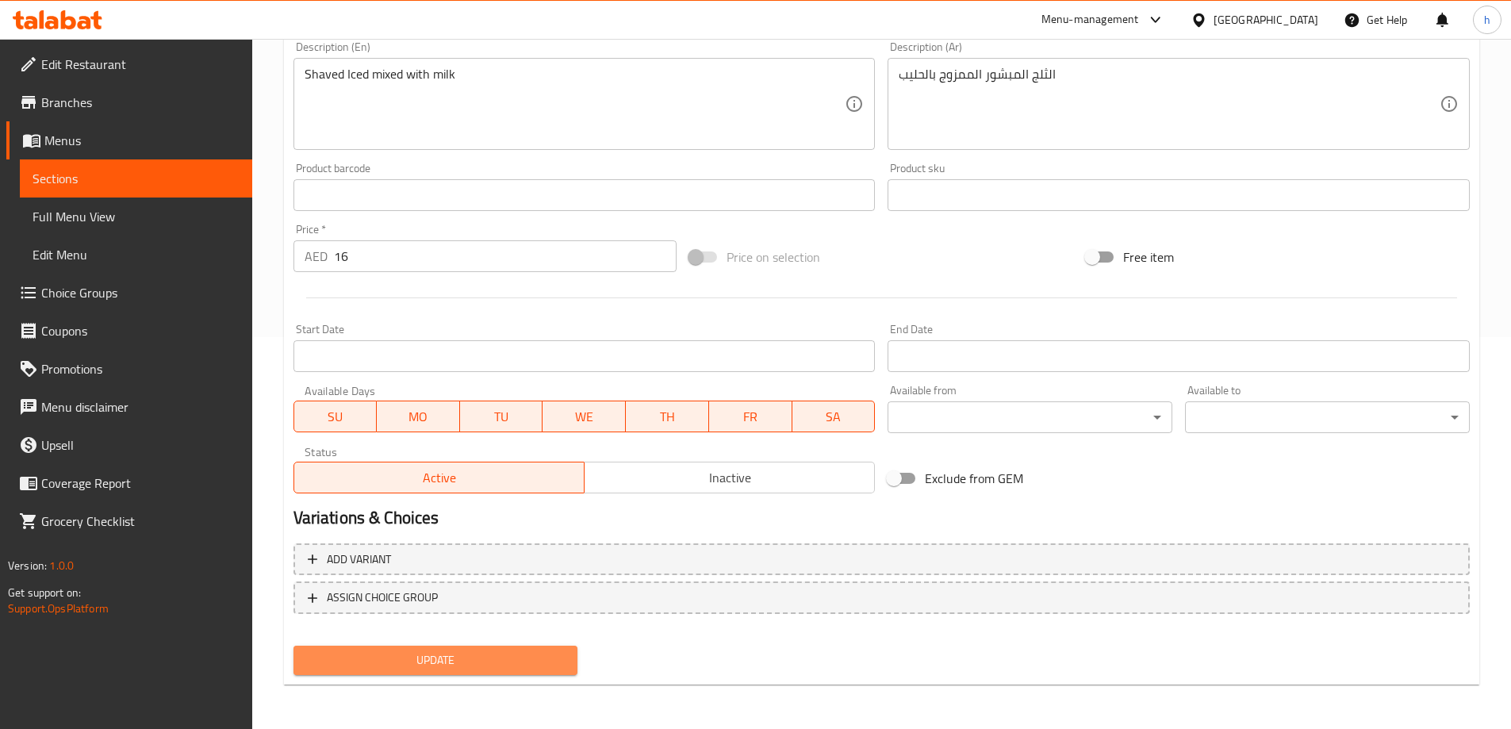
click at [546, 671] on button "Update" at bounding box center [435, 660] width 285 height 29
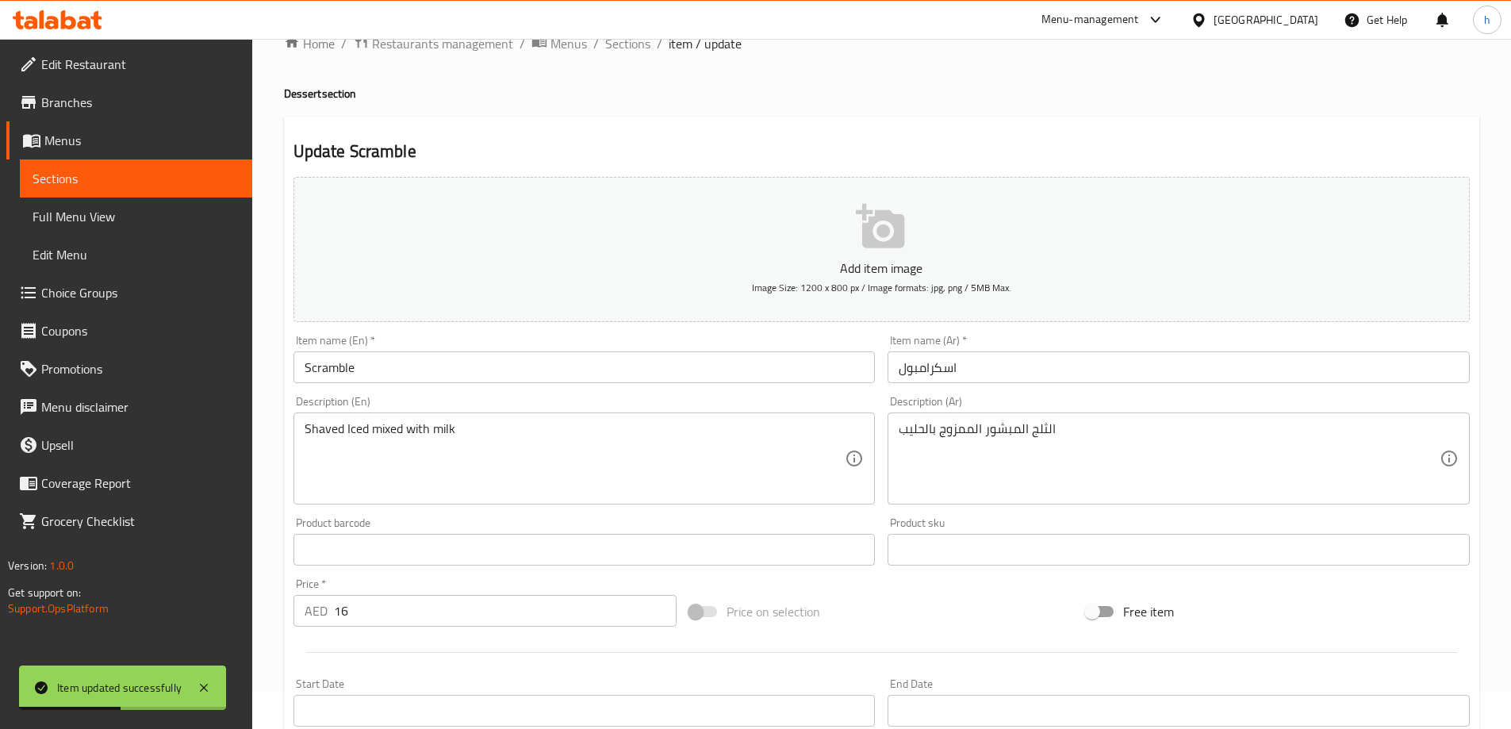
scroll to position [0, 0]
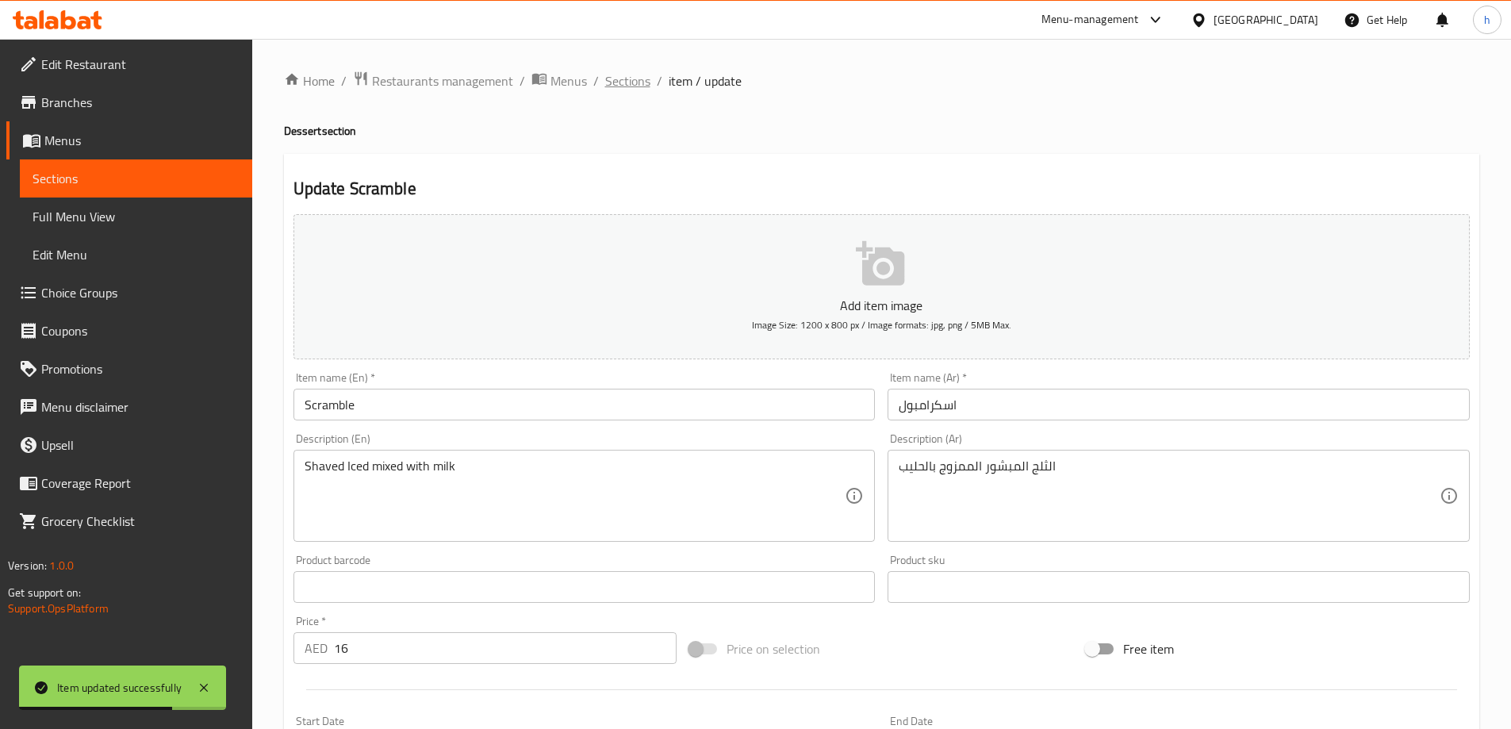
click at [645, 79] on span "Sections" at bounding box center [627, 80] width 45 height 19
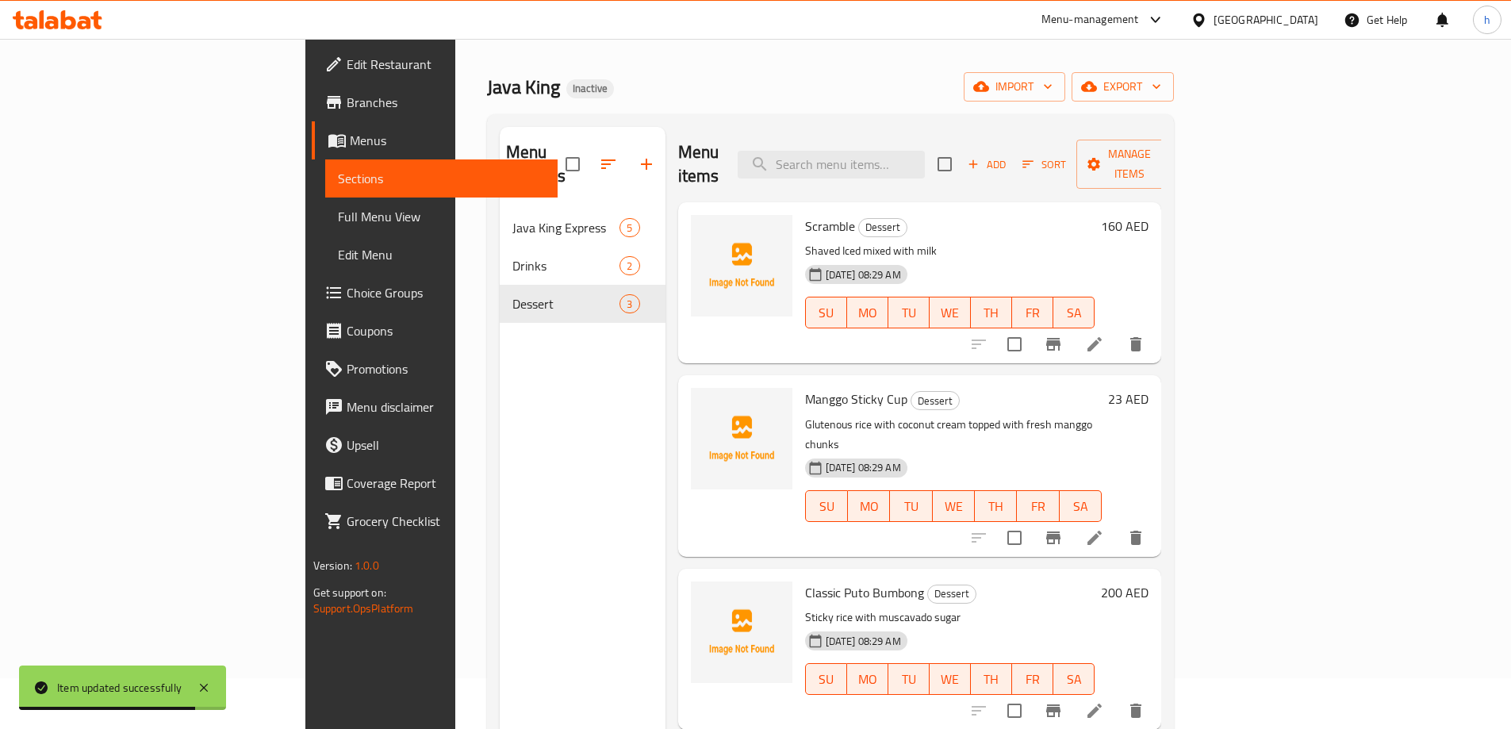
scroll to position [79, 0]
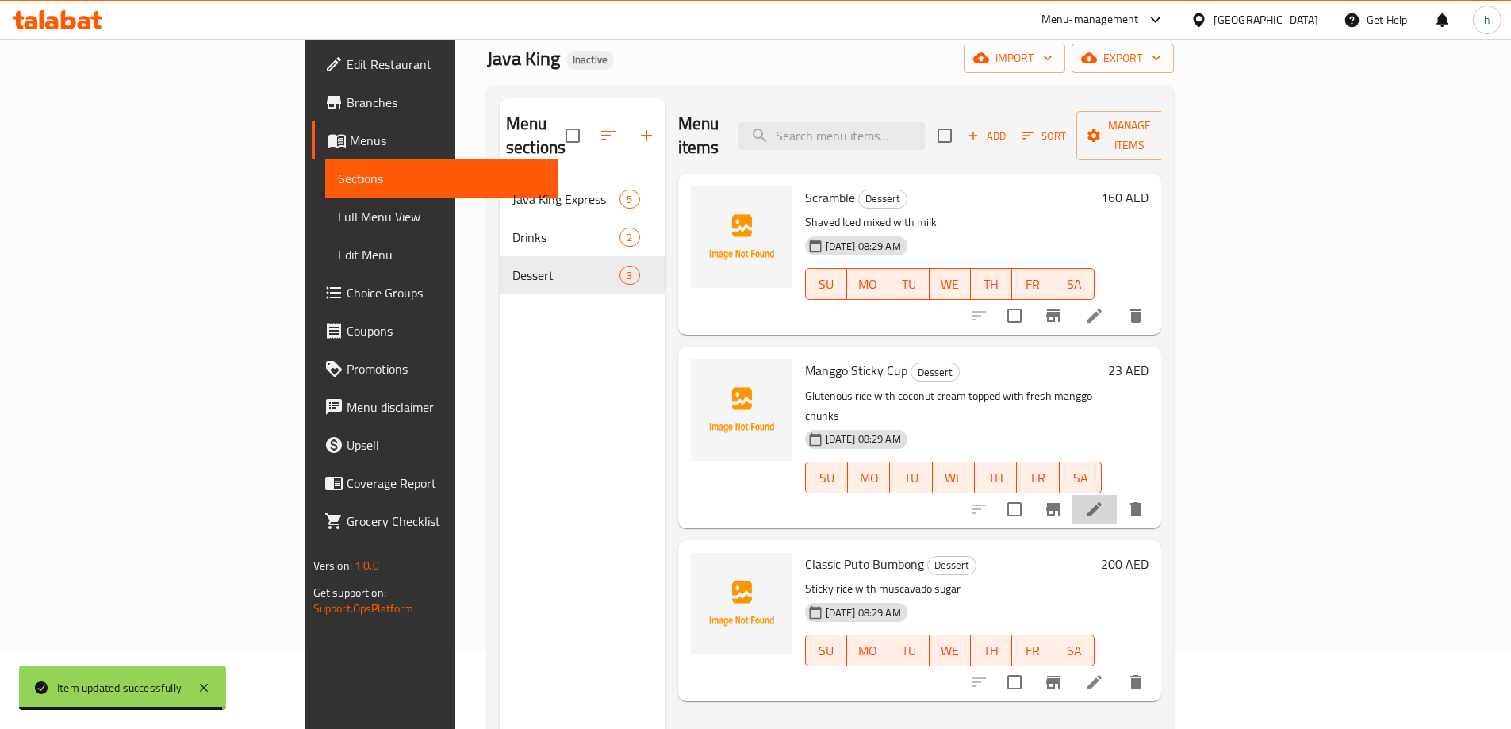
click at [1117, 495] on li at bounding box center [1094, 509] width 44 height 29
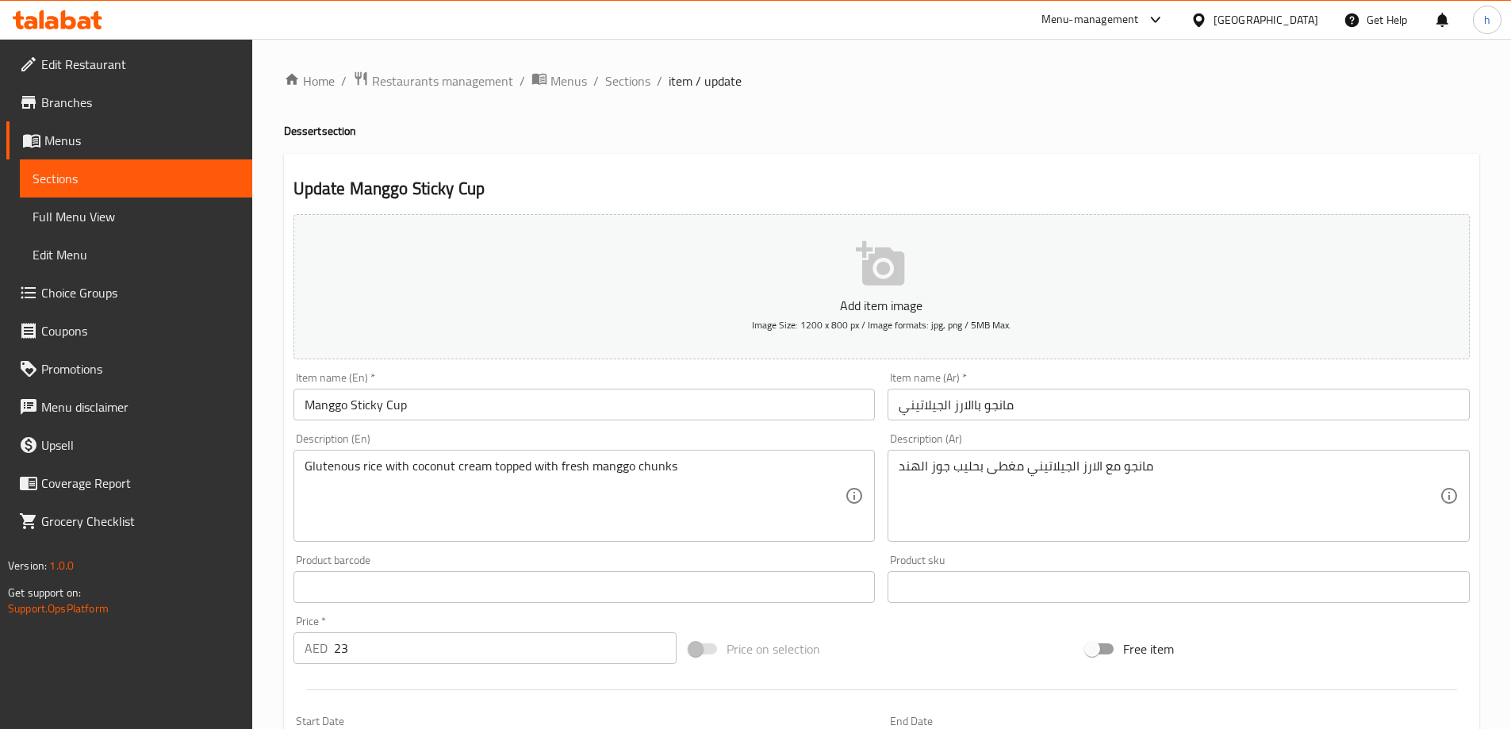
click at [677, 412] on input "Manggo Sticky Cup" at bounding box center [584, 405] width 582 height 32
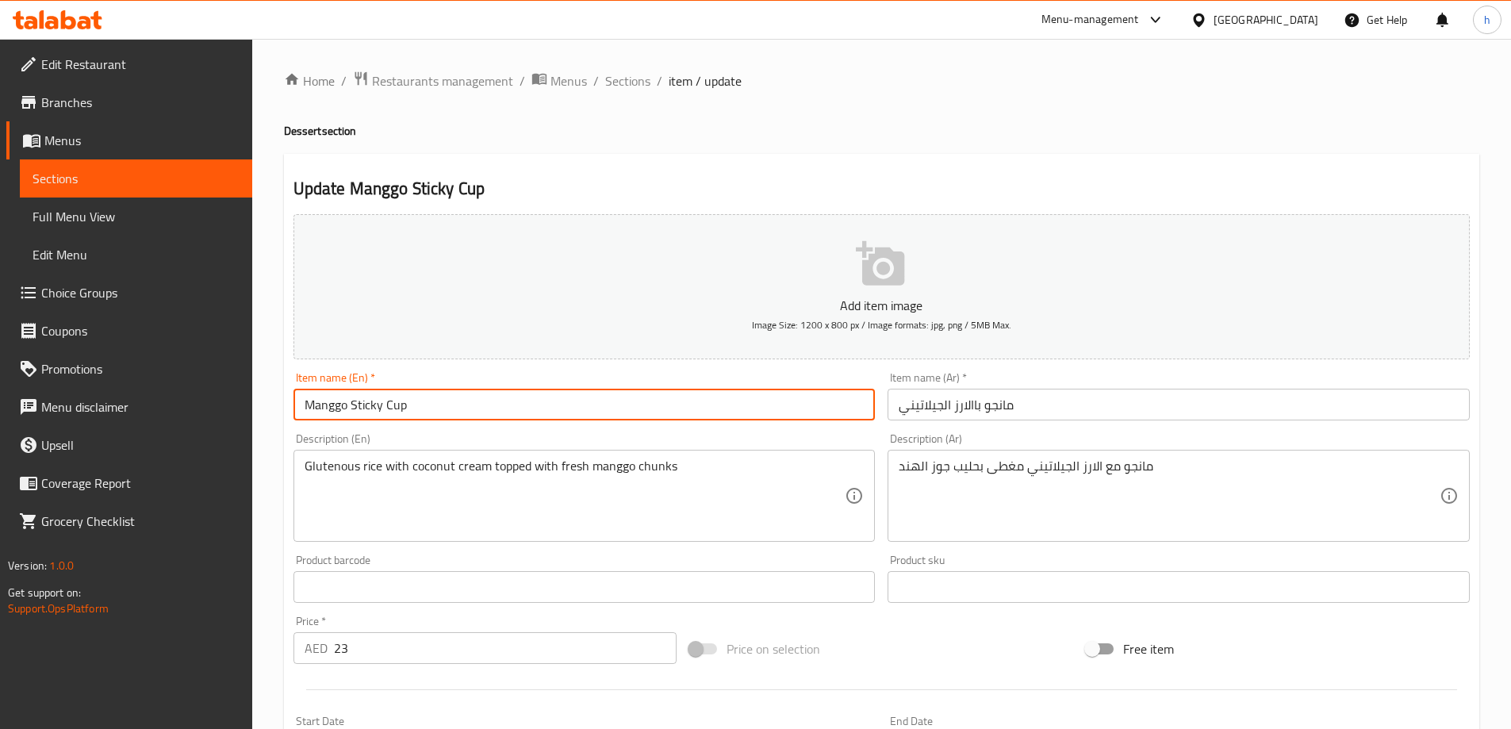
click at [677, 412] on input "Manggo Sticky Cup" at bounding box center [584, 405] width 582 height 32
click at [1074, 412] on input "مانجو باالارز الجيلاتيني" at bounding box center [1178, 405] width 582 height 32
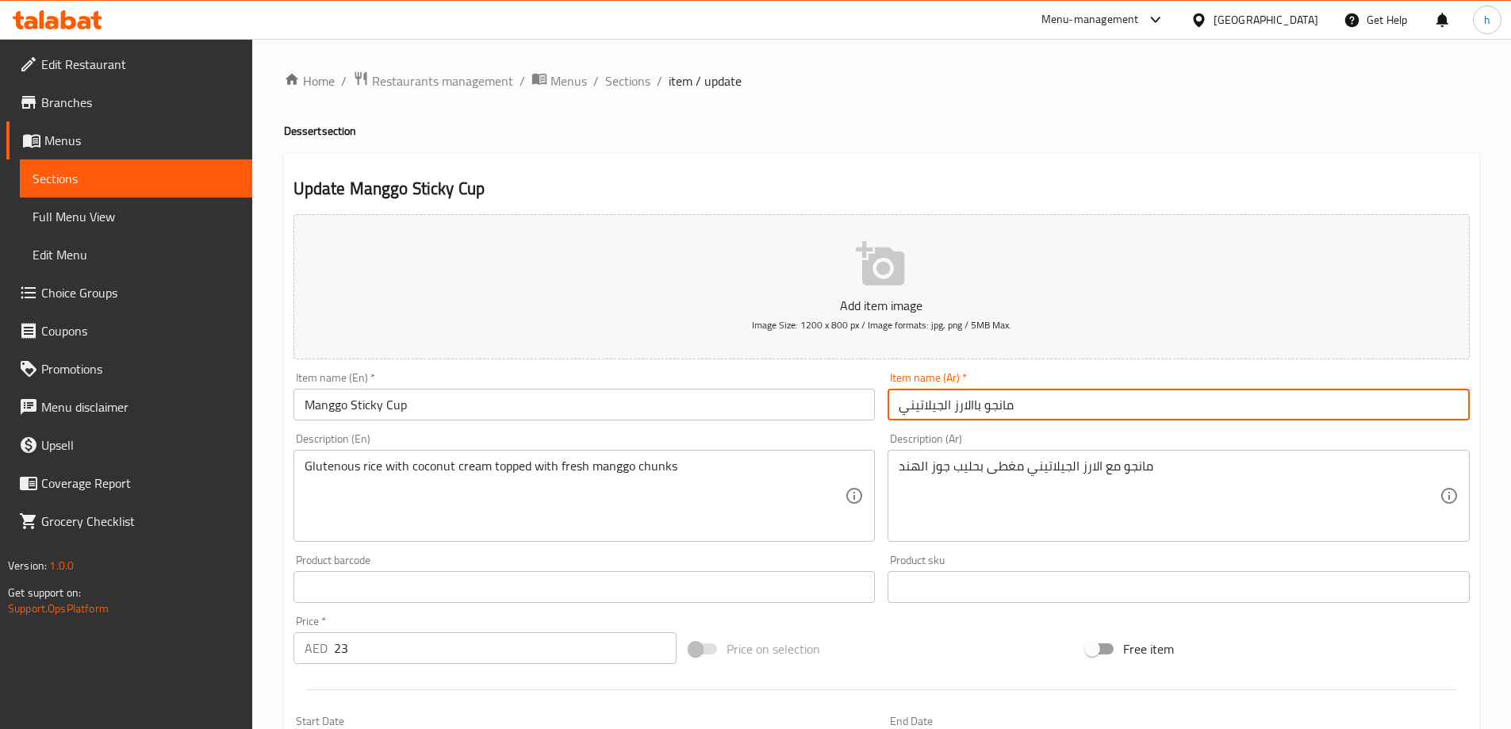
click at [1074, 412] on input "مانجو باالارز الجيلاتيني" at bounding box center [1178, 405] width 582 height 32
type input "كوب مانجو ستيكي"
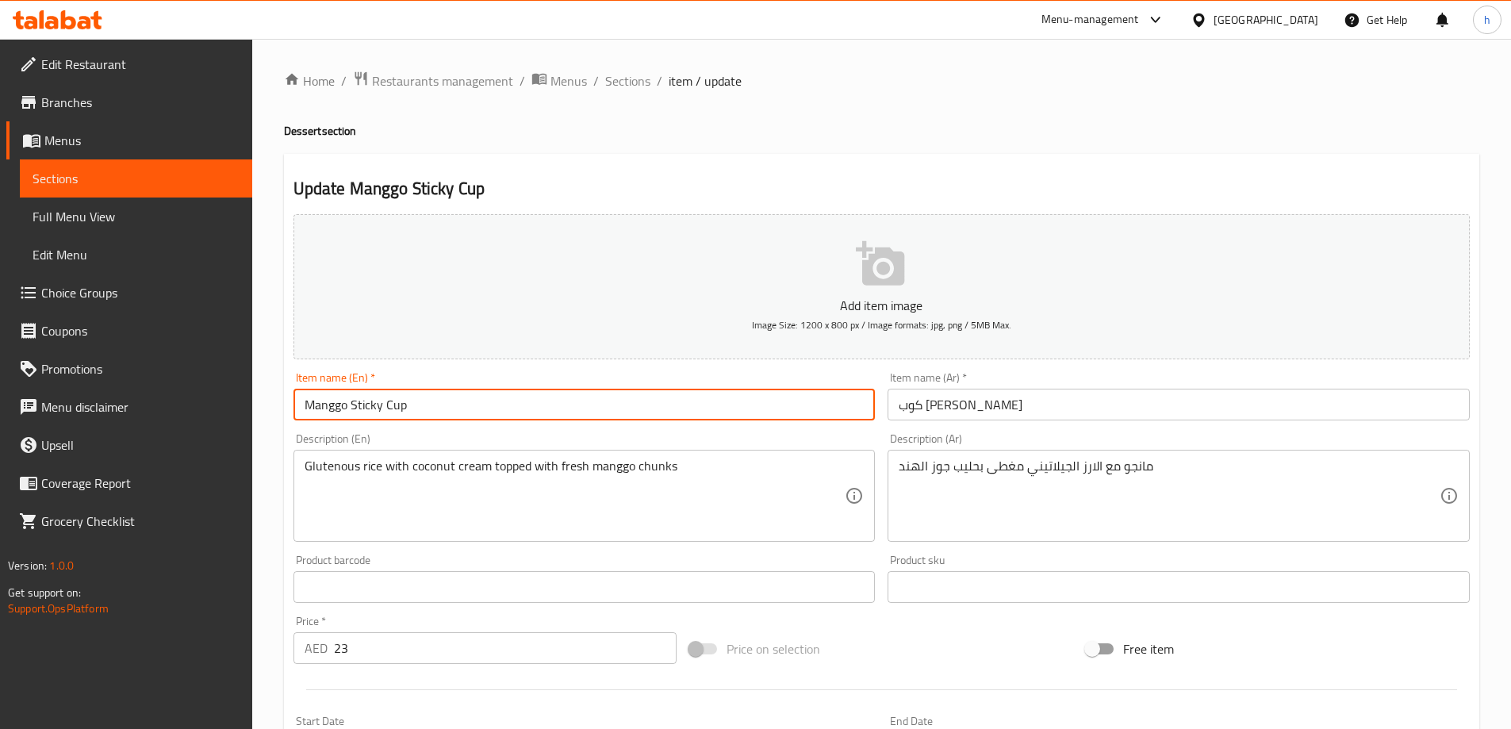
click at [401, 401] on input "Manggo Sticky Cup" at bounding box center [584, 405] width 582 height 32
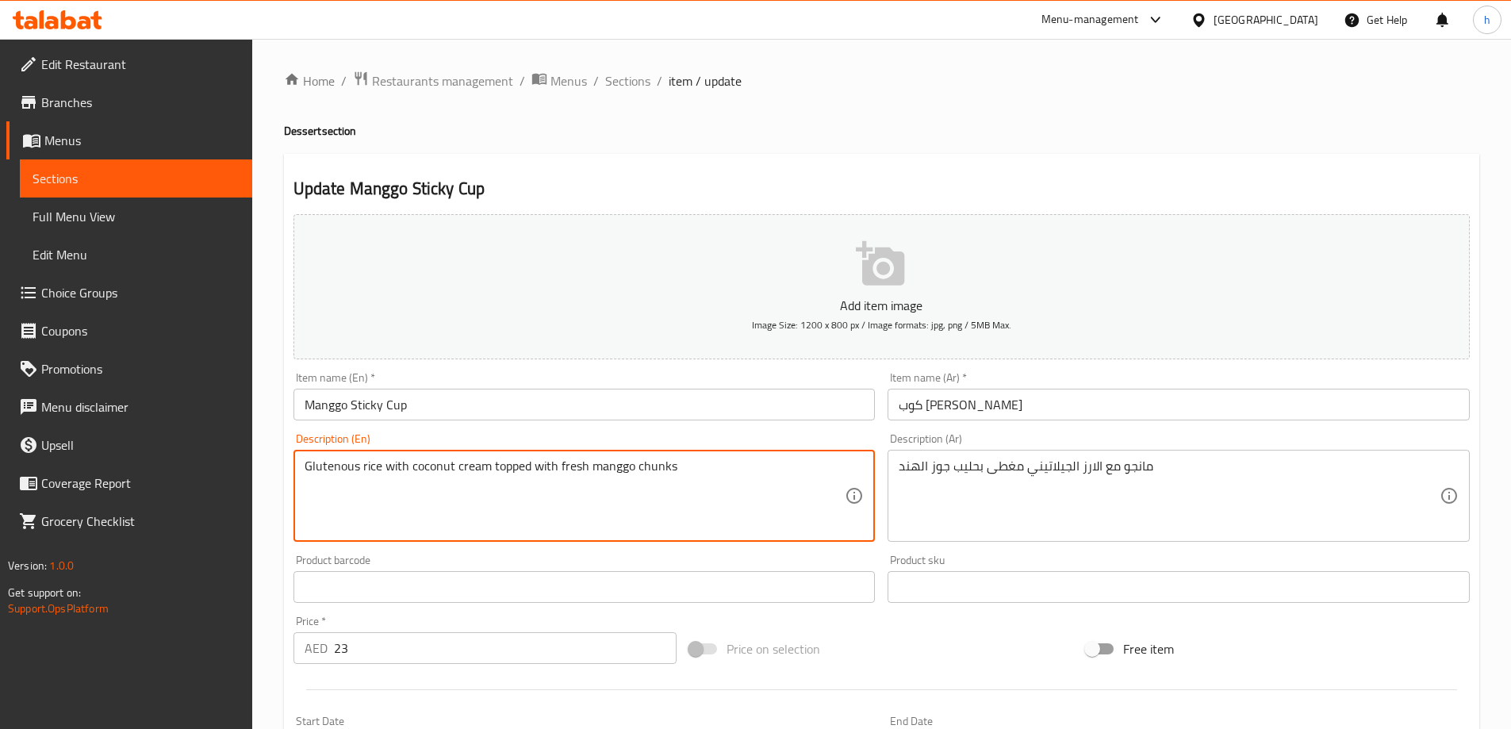
click at [687, 482] on textarea "Glutenous rice with coconut cream topped with fresh manggo chunks" at bounding box center [575, 495] width 541 height 75
click at [1130, 454] on div "مانجو مع الارز الجيلاتيني مغطى بحليب جوز الهند Description (Ar)" at bounding box center [1178, 496] width 582 height 92
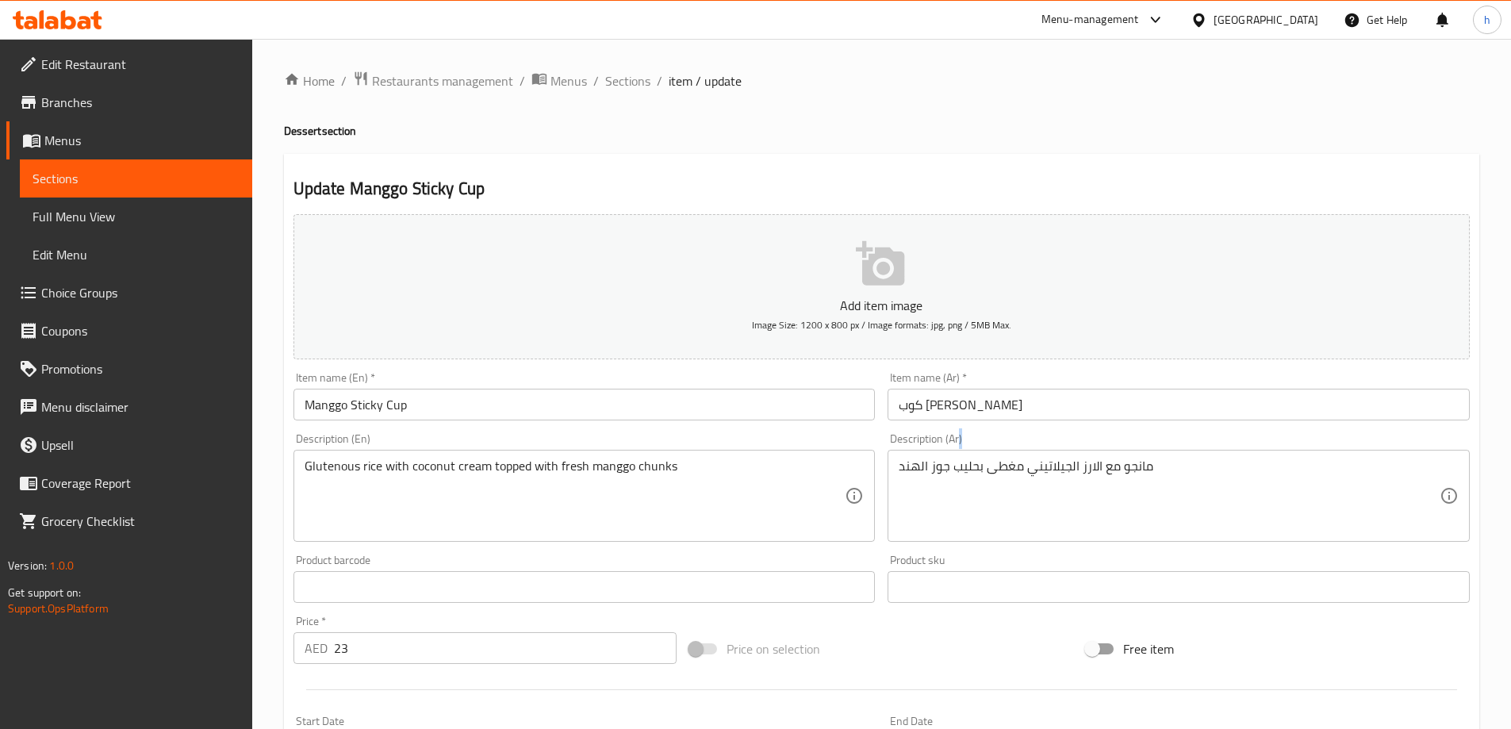
click at [1130, 454] on div "مانجو مع الارز الجيلاتيني مغطى بحليب جوز الهند Description (Ar)" at bounding box center [1178, 496] width 582 height 92
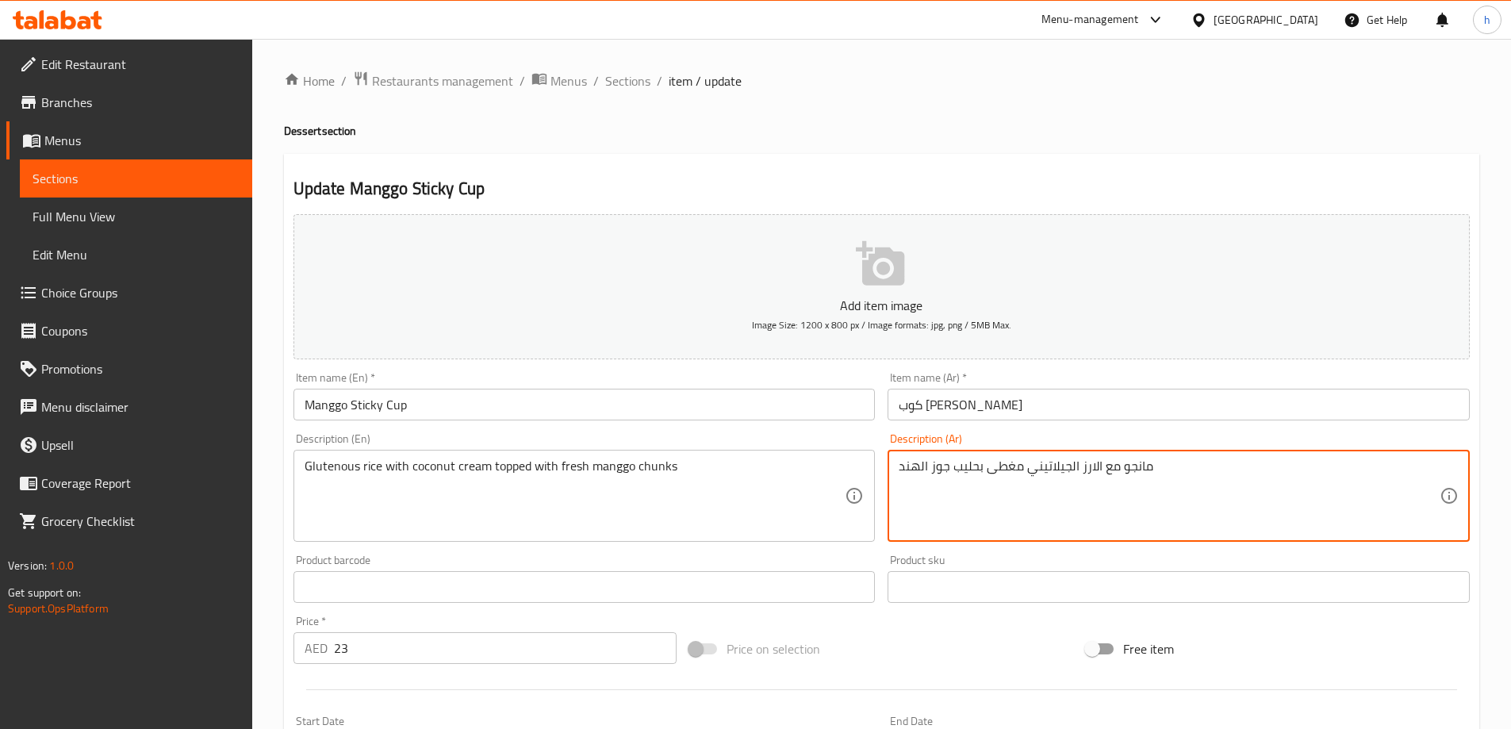
click at [1133, 462] on textarea "مانجو مع الارز الجيلاتيني مغطى بحليب جوز الهند" at bounding box center [1169, 495] width 541 height 75
paste textarea "أرز دبق مع كريمة جوز الهند ومغطى بقطع المانجو الطازجة"
click at [1177, 471] on textarea "أرز دبق مع كريمة جوز الهند ومغطى بقطع المانجو الطازجة" at bounding box center [1169, 495] width 541 height 75
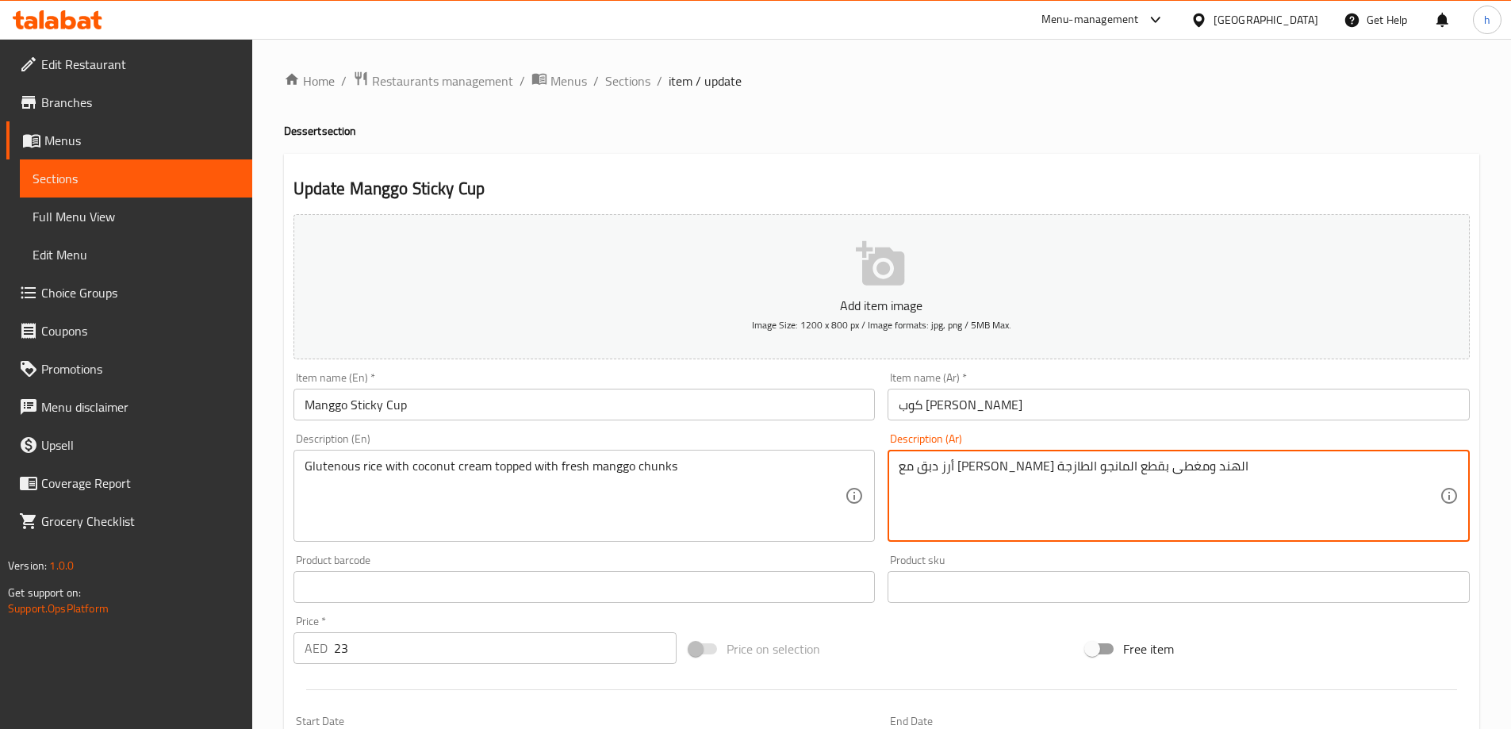
click at [1177, 471] on textarea "أرز دبق مع كريمة جوز الهند ومغطى بقطع المانجو الطازجة" at bounding box center [1169, 495] width 541 height 75
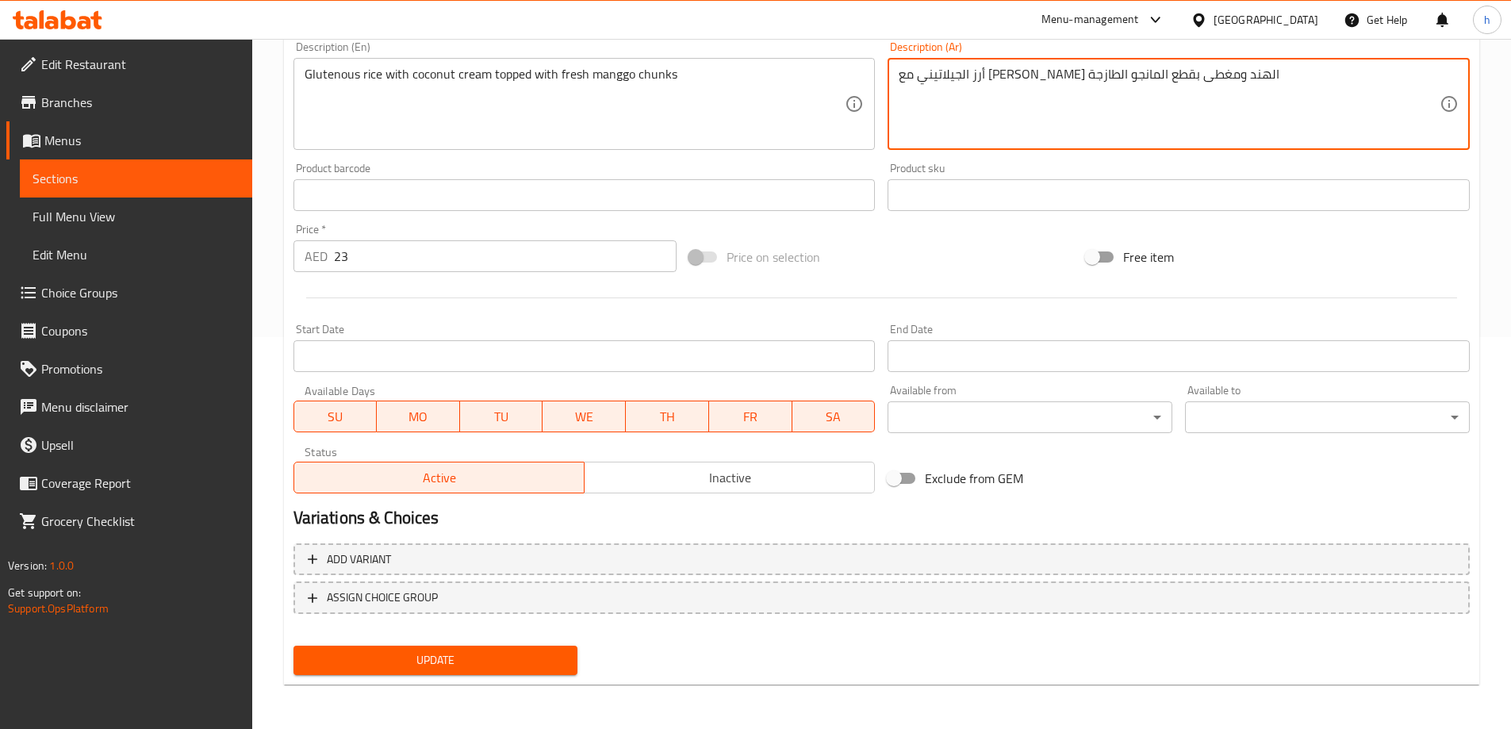
type textarea "أرز الجيلاتيني مع كريمة جوز الهند ومغطى بقطع المانجو الطازجة"
click at [545, 644] on div "Update" at bounding box center [435, 660] width 297 height 42
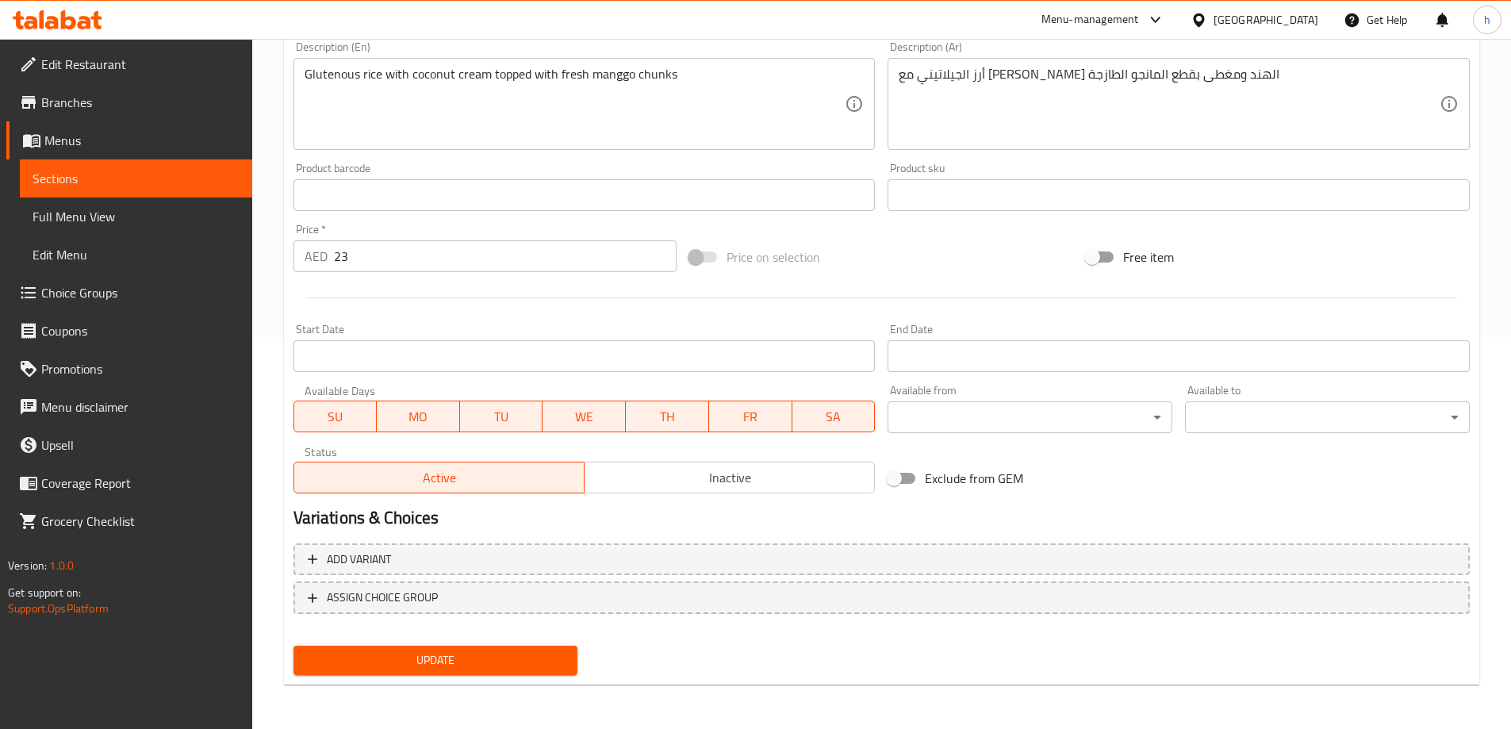
click at [544, 652] on span "Update" at bounding box center [435, 660] width 259 height 20
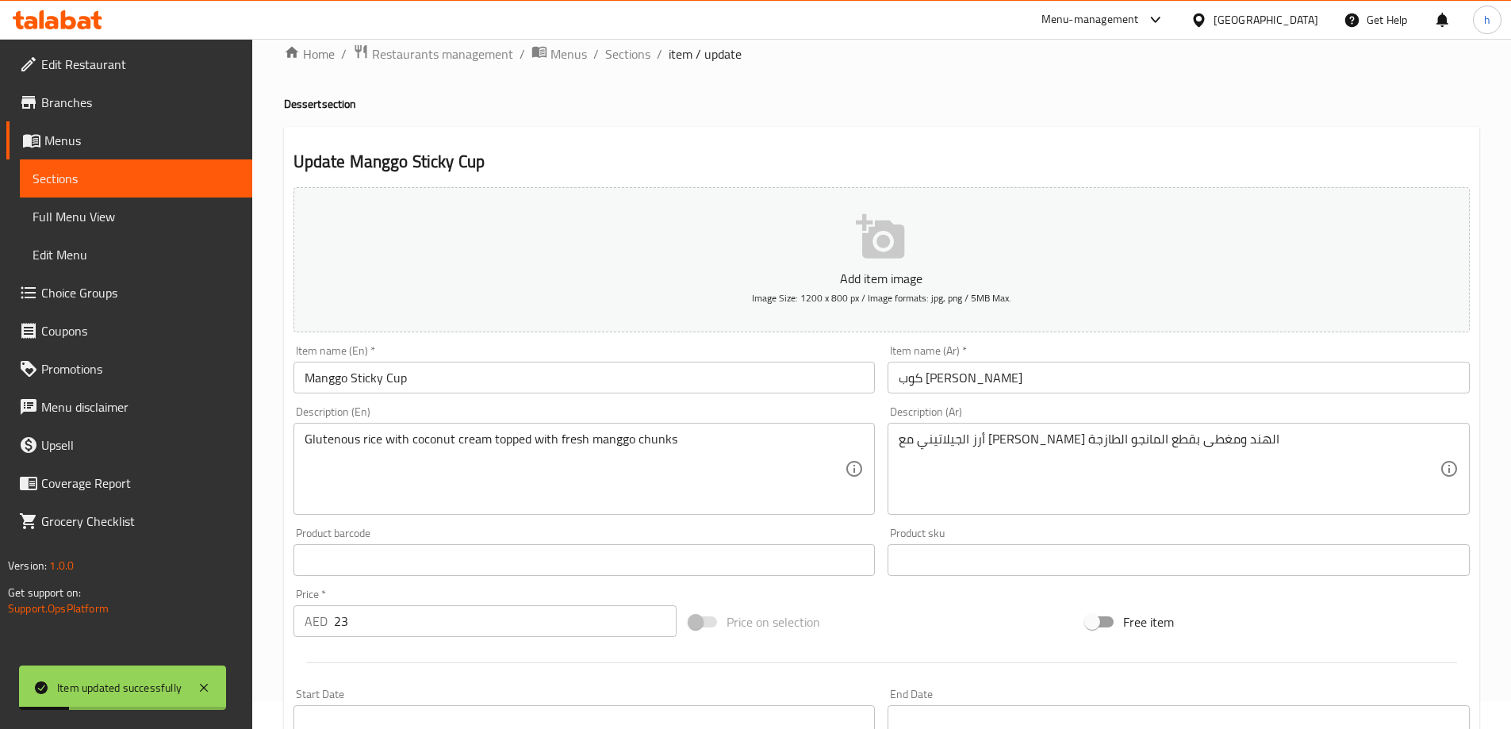
scroll to position [0, 0]
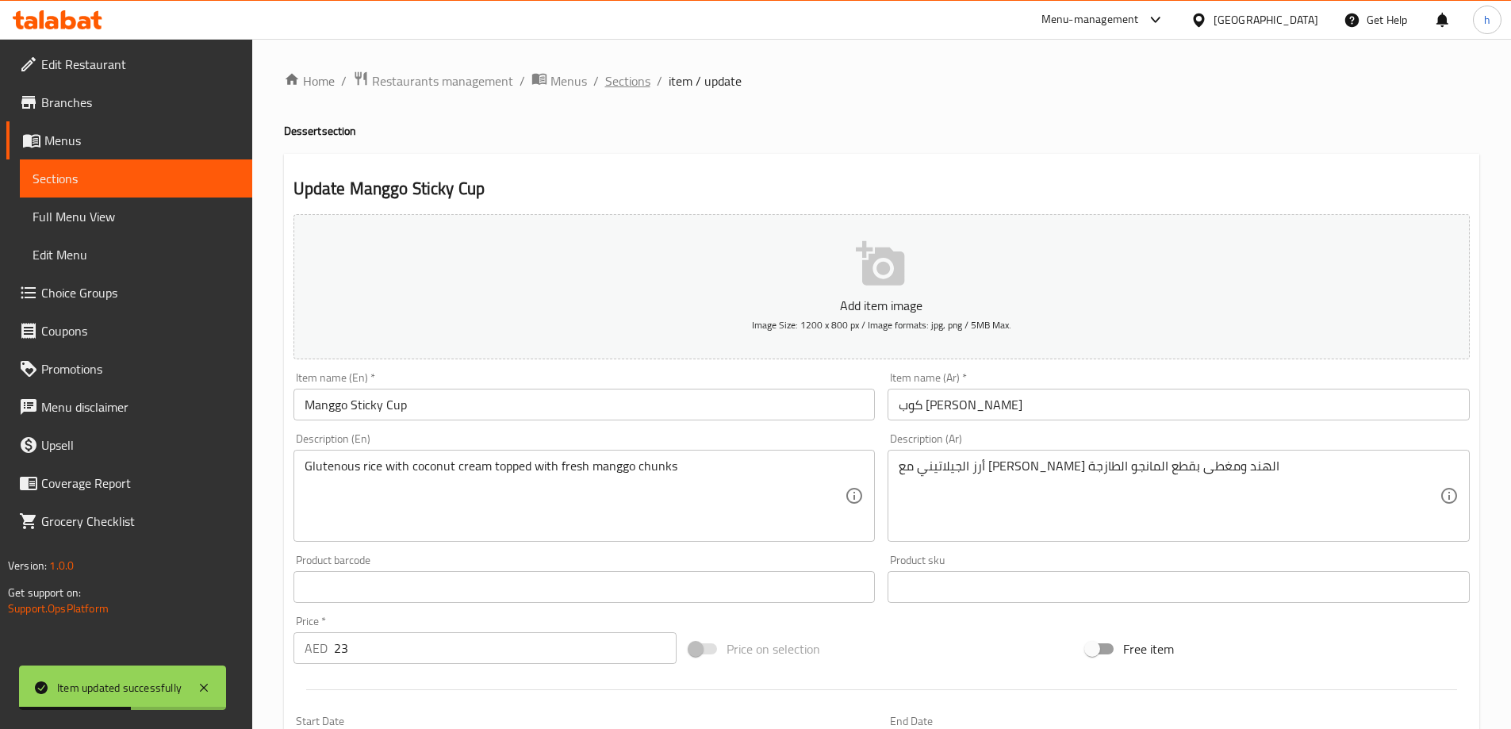
click at [624, 81] on span "Sections" at bounding box center [627, 80] width 45 height 19
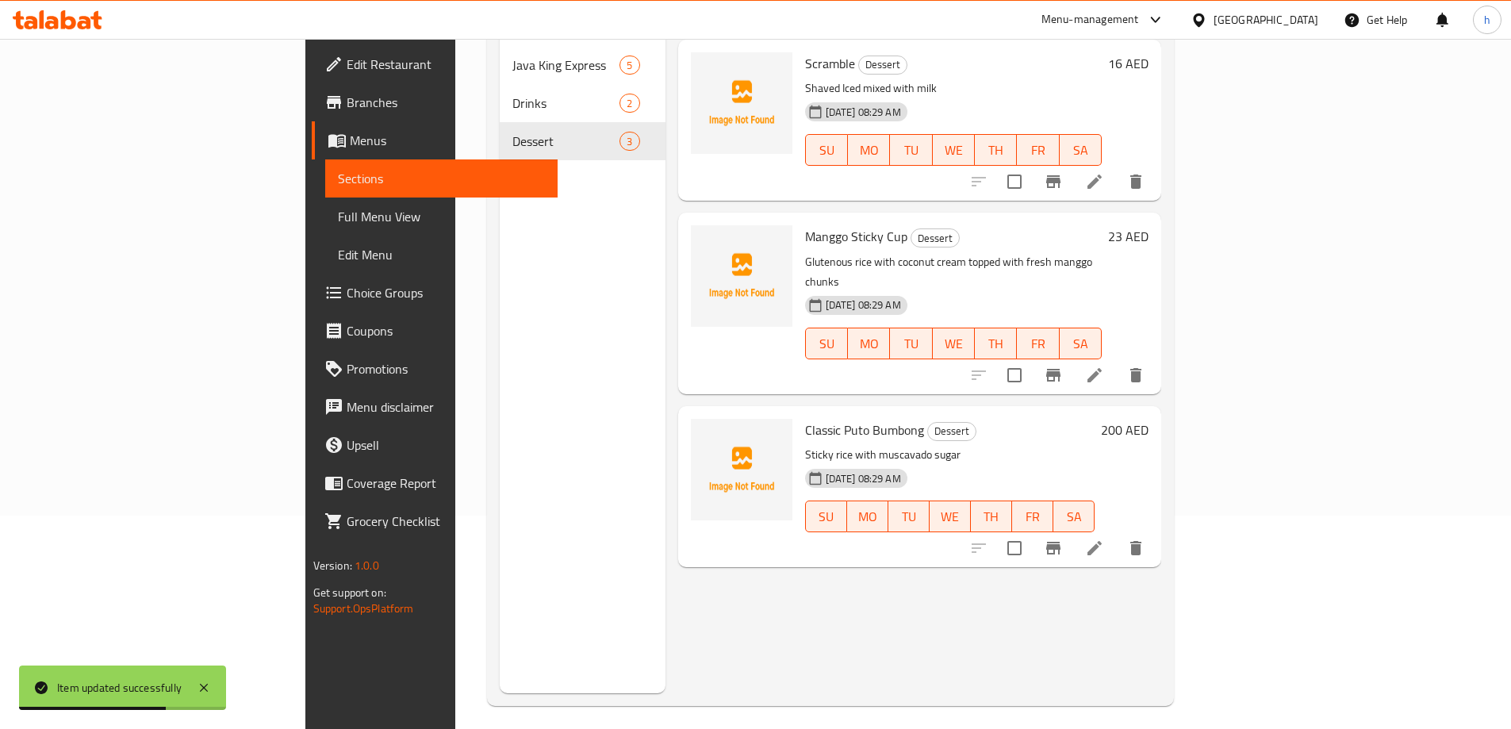
scroll to position [222, 0]
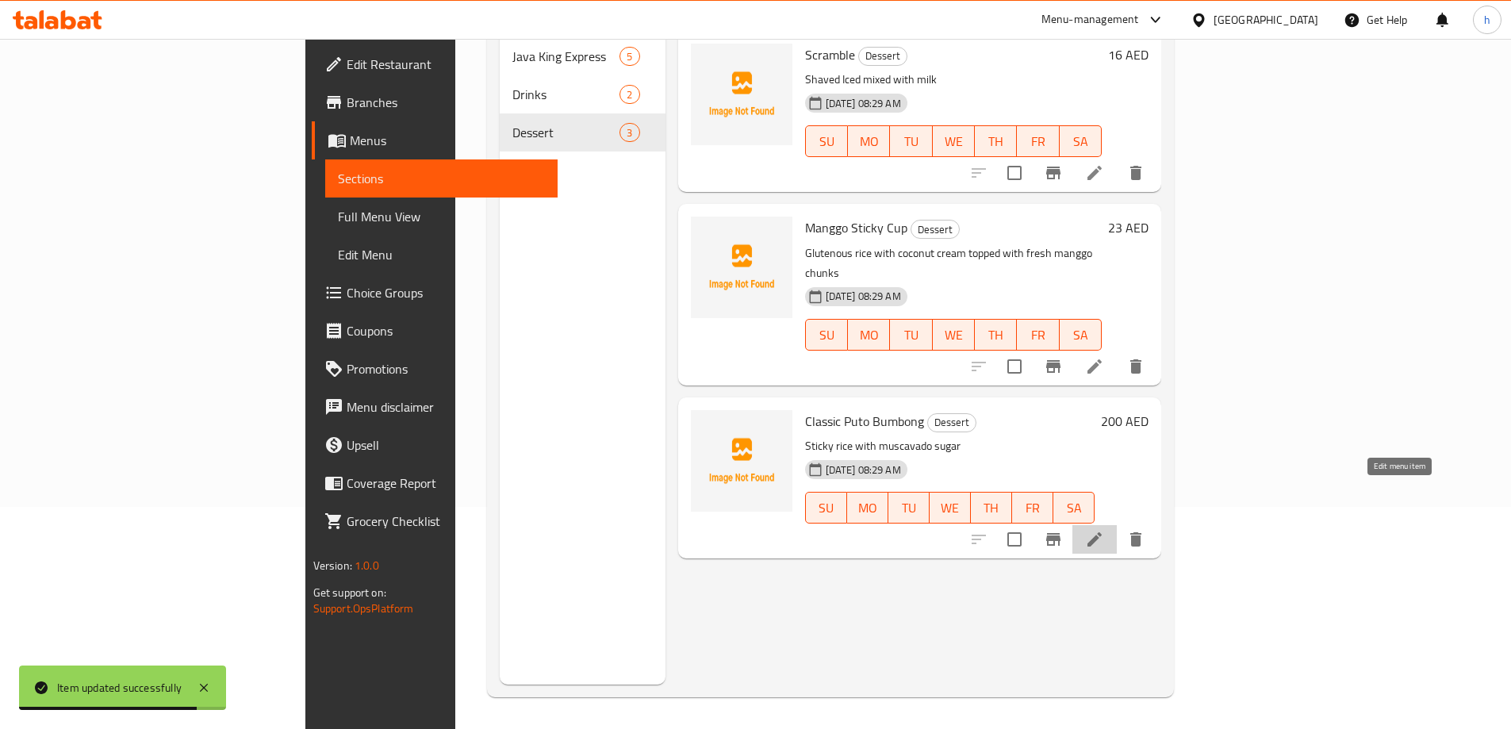
click at [1102, 532] on icon at bounding box center [1094, 539] width 14 height 14
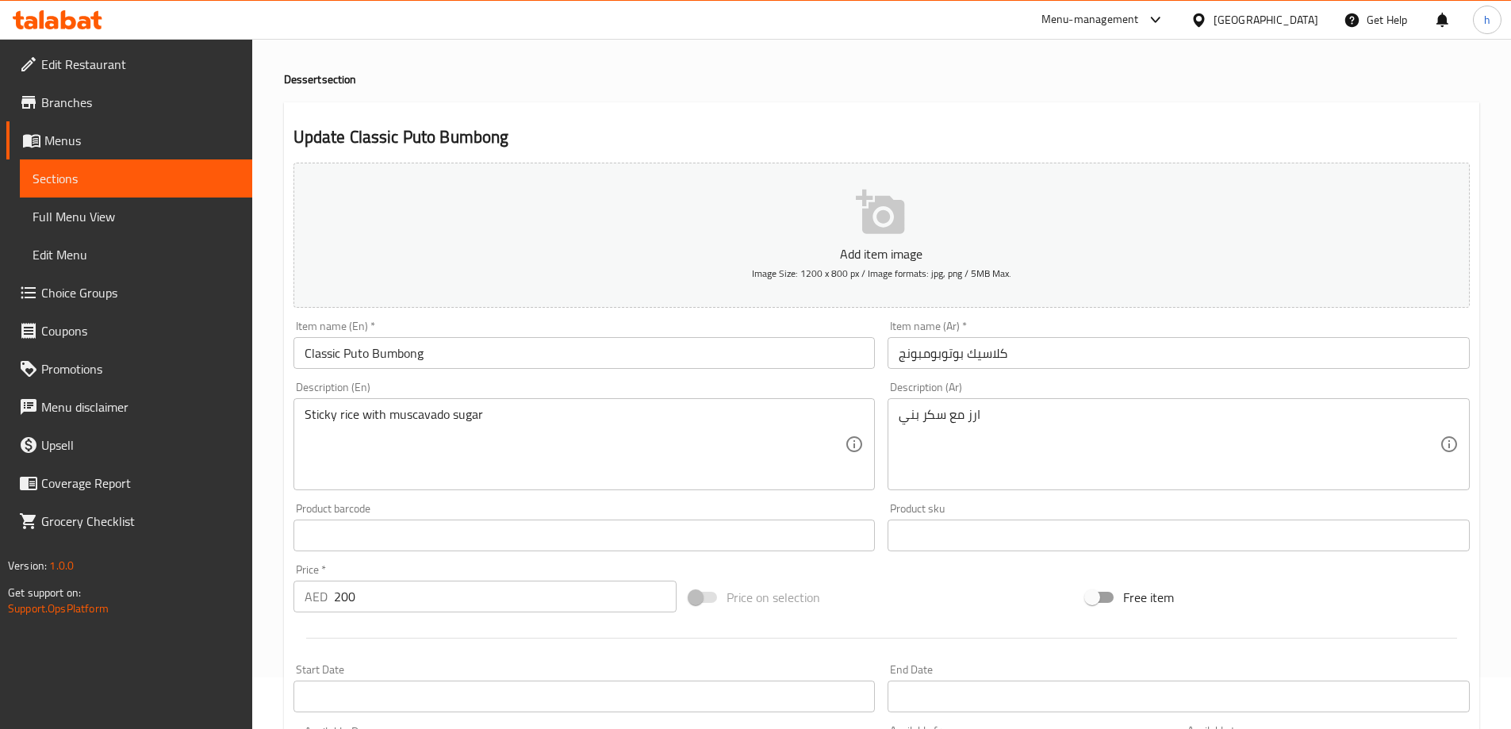
scroll to position [79, 0]
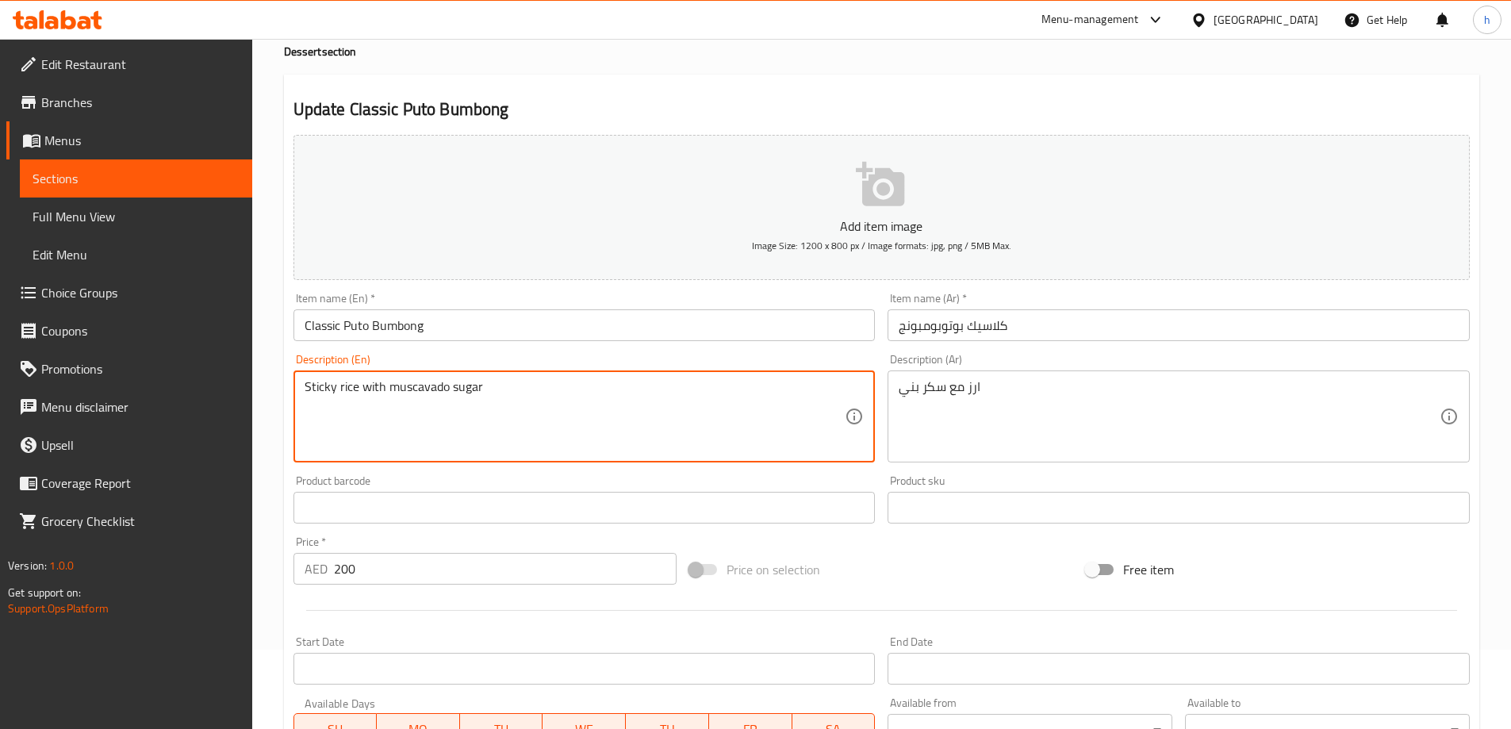
click at [594, 402] on textarea "Sticky rice with muscavado sugar" at bounding box center [575, 416] width 541 height 75
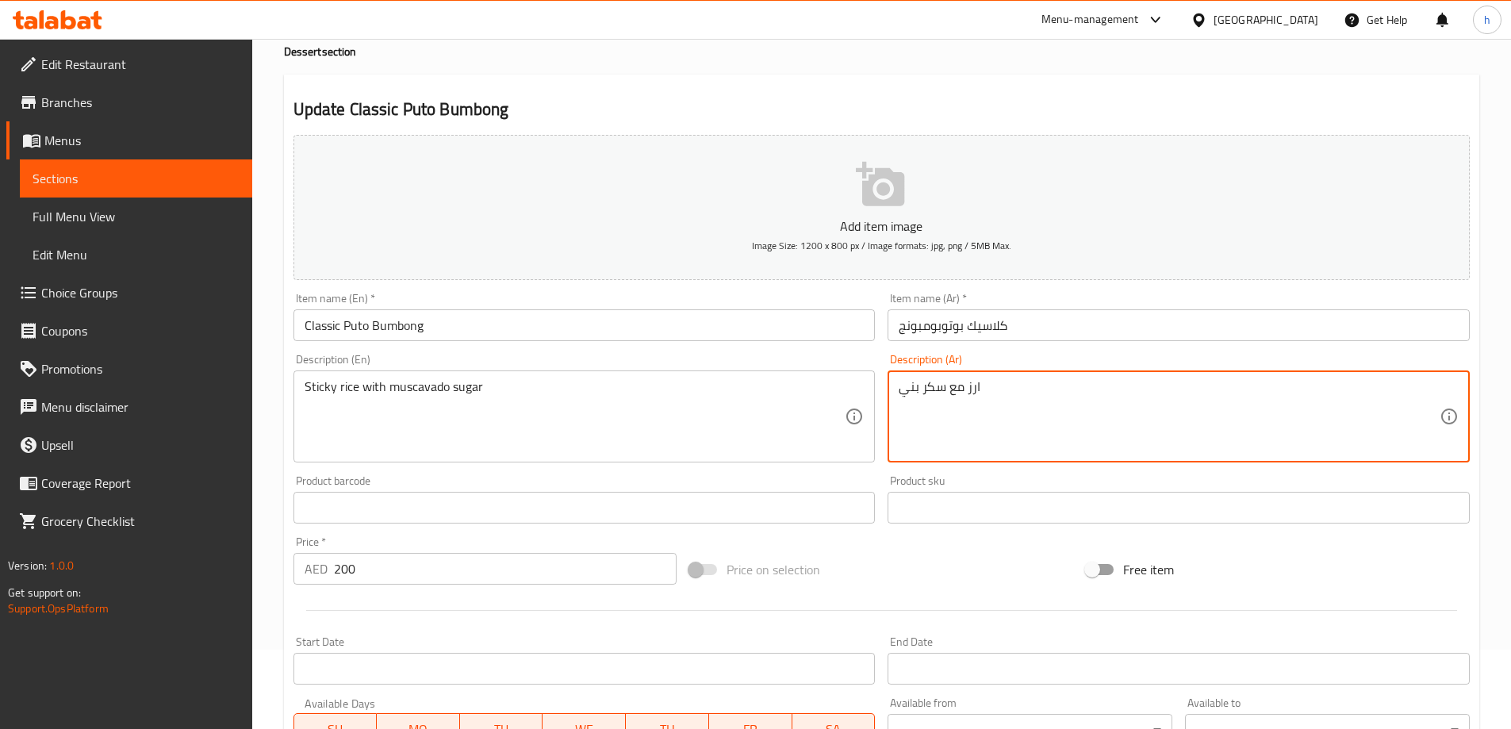
click at [1155, 401] on textarea "ارز مع سكر بني" at bounding box center [1169, 416] width 541 height 75
paste textarea "رز دبق مع سكر المسكوفادو"
click at [1018, 388] on textarea "أرز دبق مع سكر المسكوفادو" at bounding box center [1169, 416] width 541 height 75
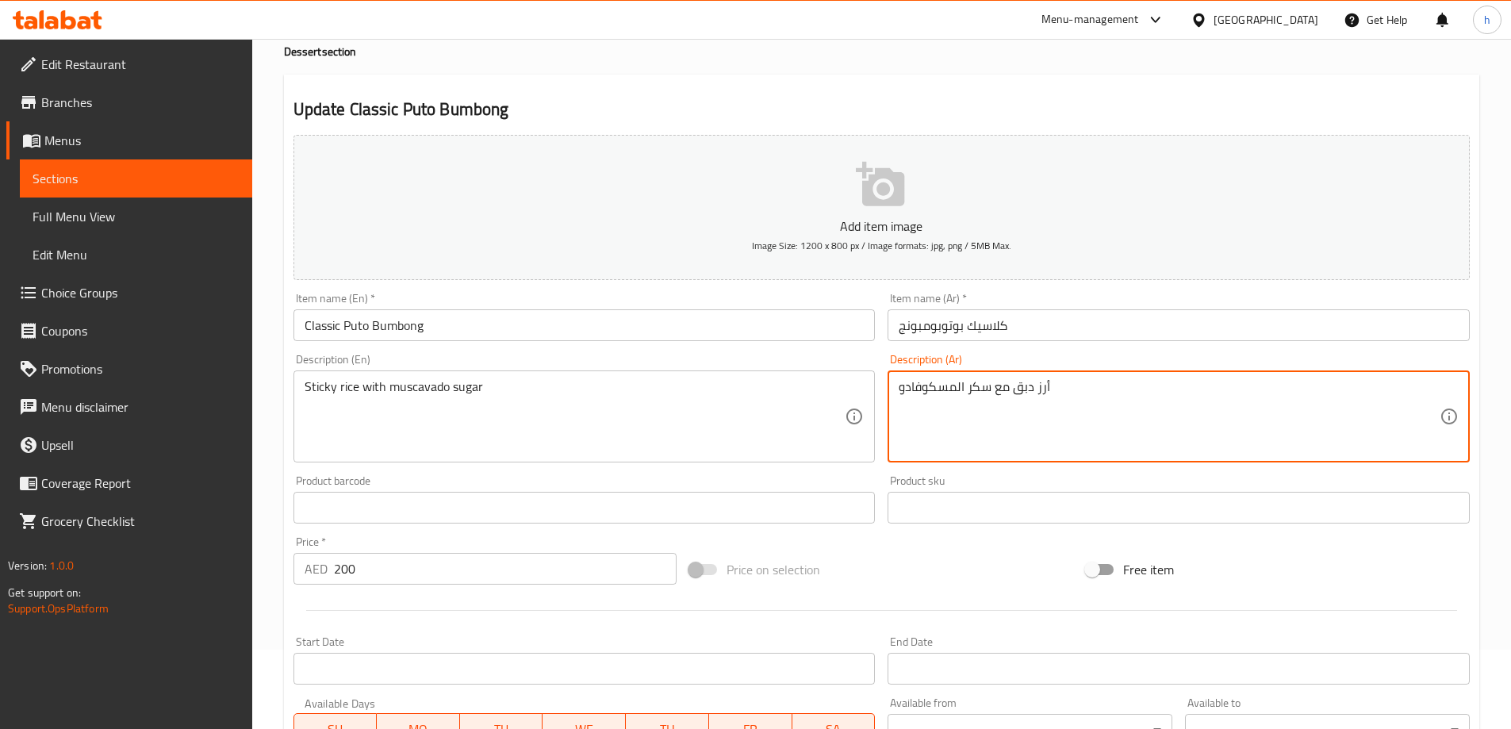
click at [1033, 388] on textarea "أرز دبق مع سكر المسكوفادو" at bounding box center [1169, 416] width 541 height 75
type textarea "أرز ستيكي مع سكر المسكوفادو"
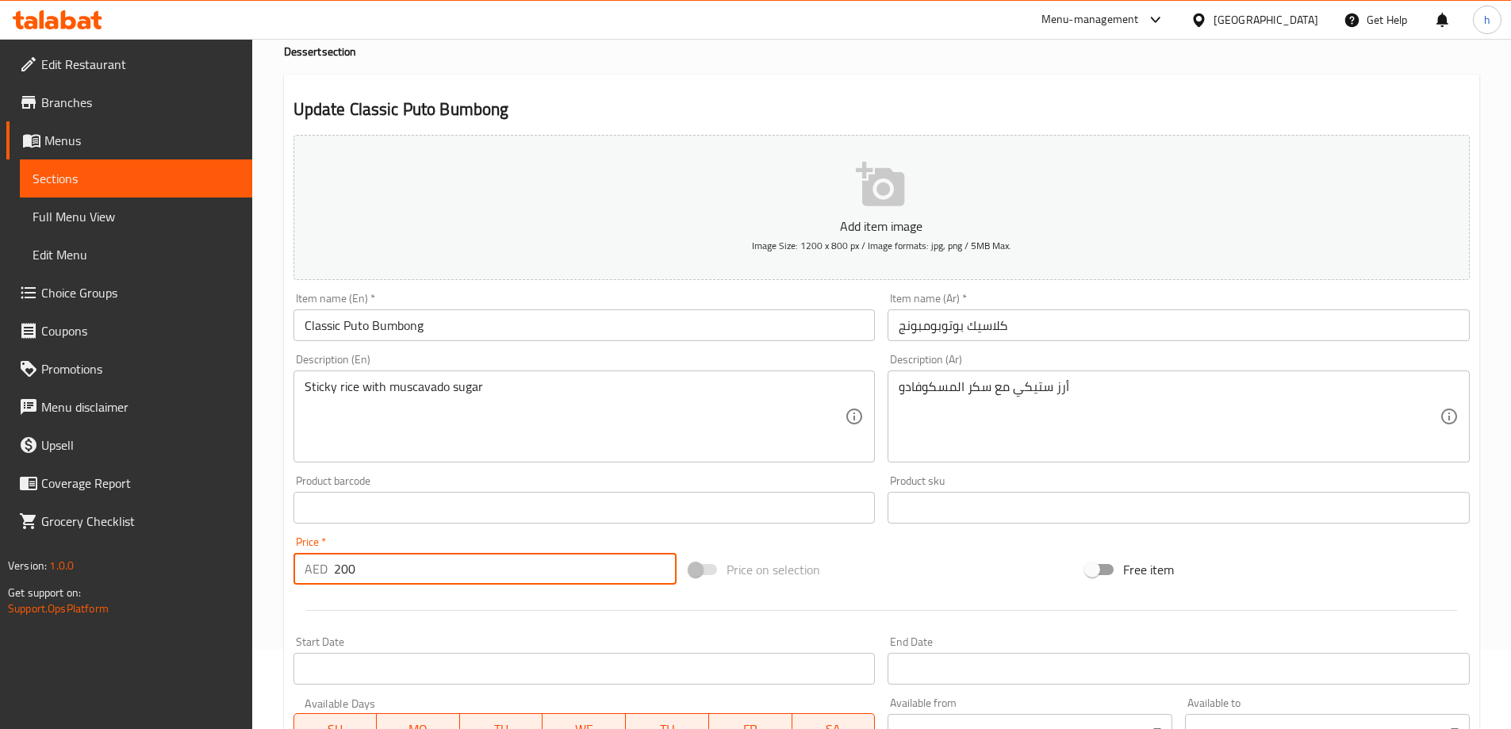
click at [378, 577] on input "200" at bounding box center [505, 569] width 343 height 32
click at [389, 575] on input "200" at bounding box center [505, 569] width 343 height 32
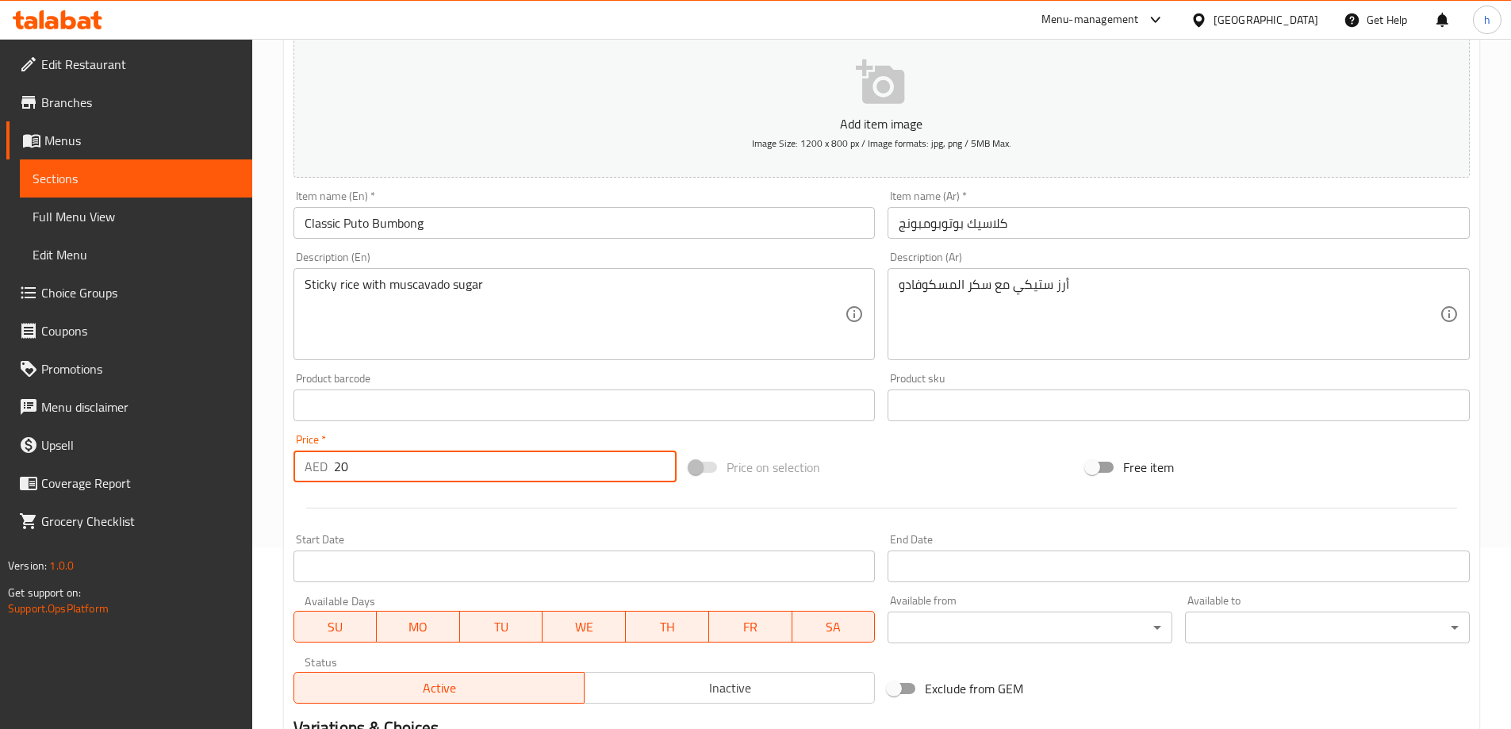
scroll to position [392, 0]
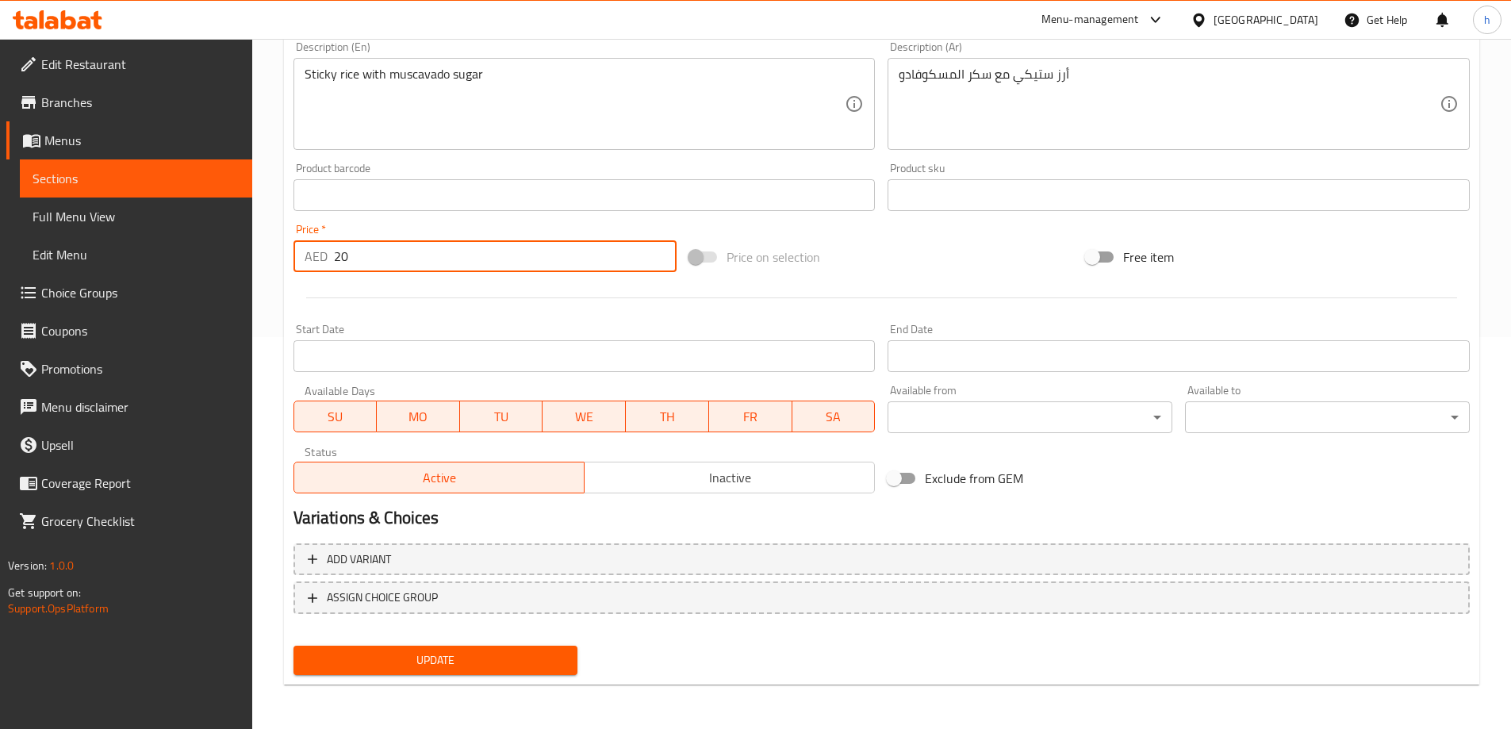
type input "20"
click at [497, 669] on span "Update" at bounding box center [435, 660] width 259 height 20
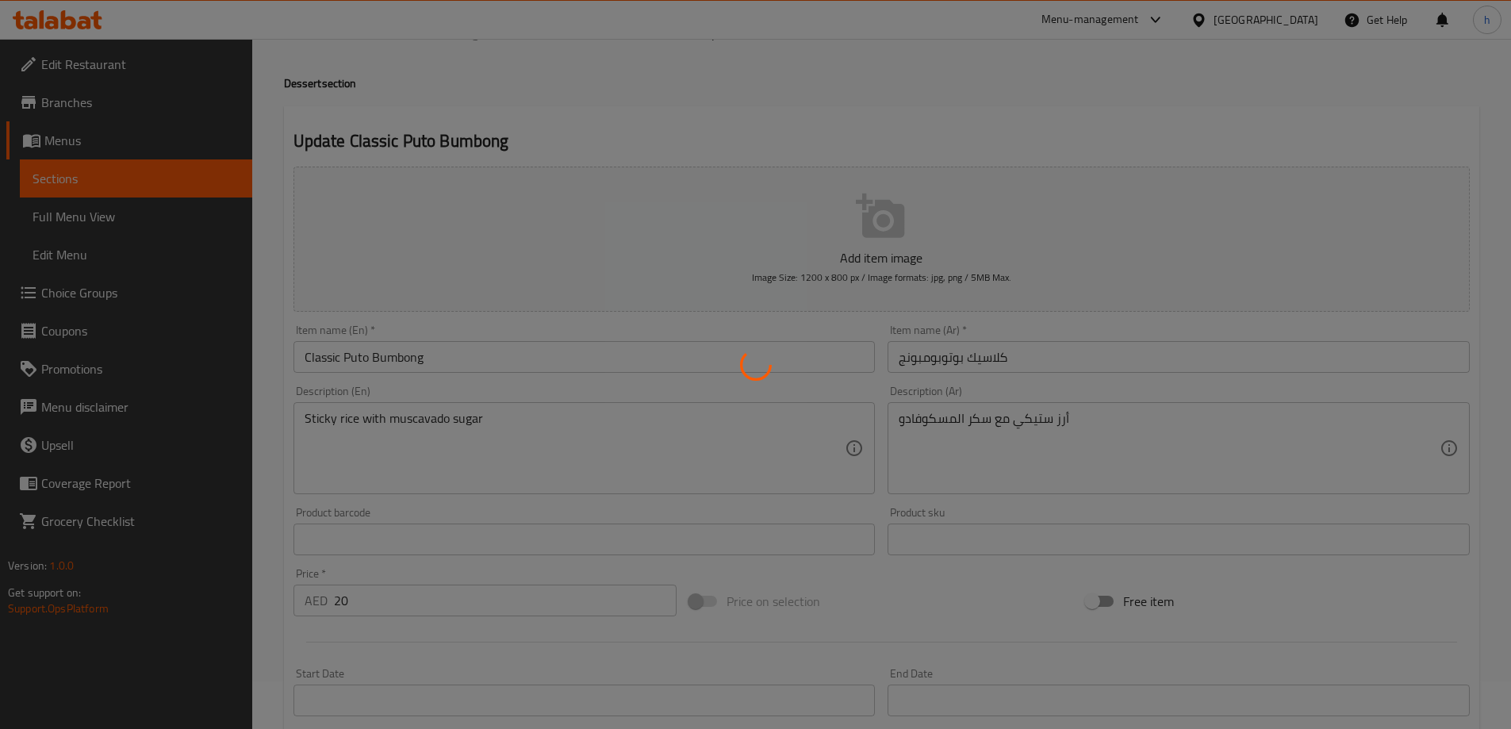
scroll to position [0, 0]
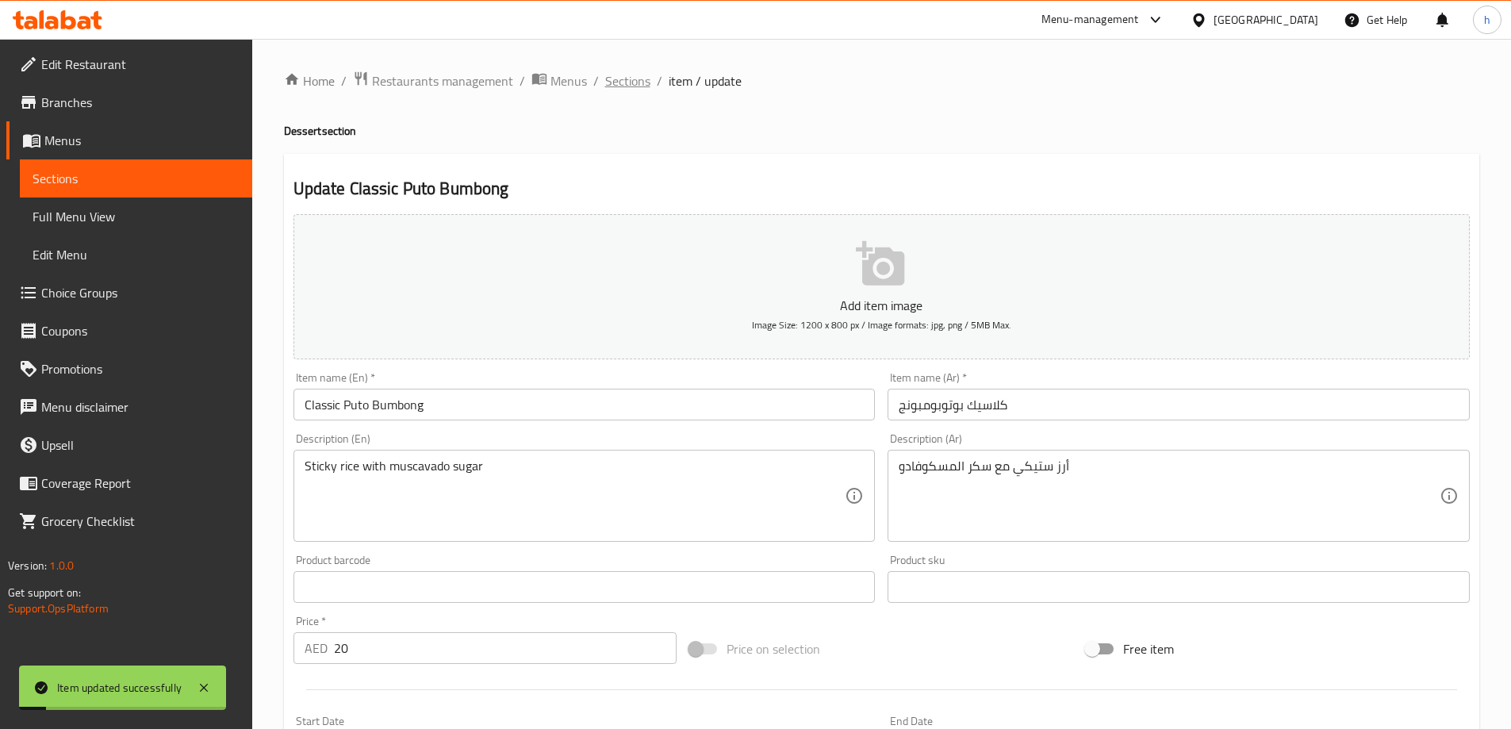
click at [619, 79] on span "Sections" at bounding box center [627, 80] width 45 height 19
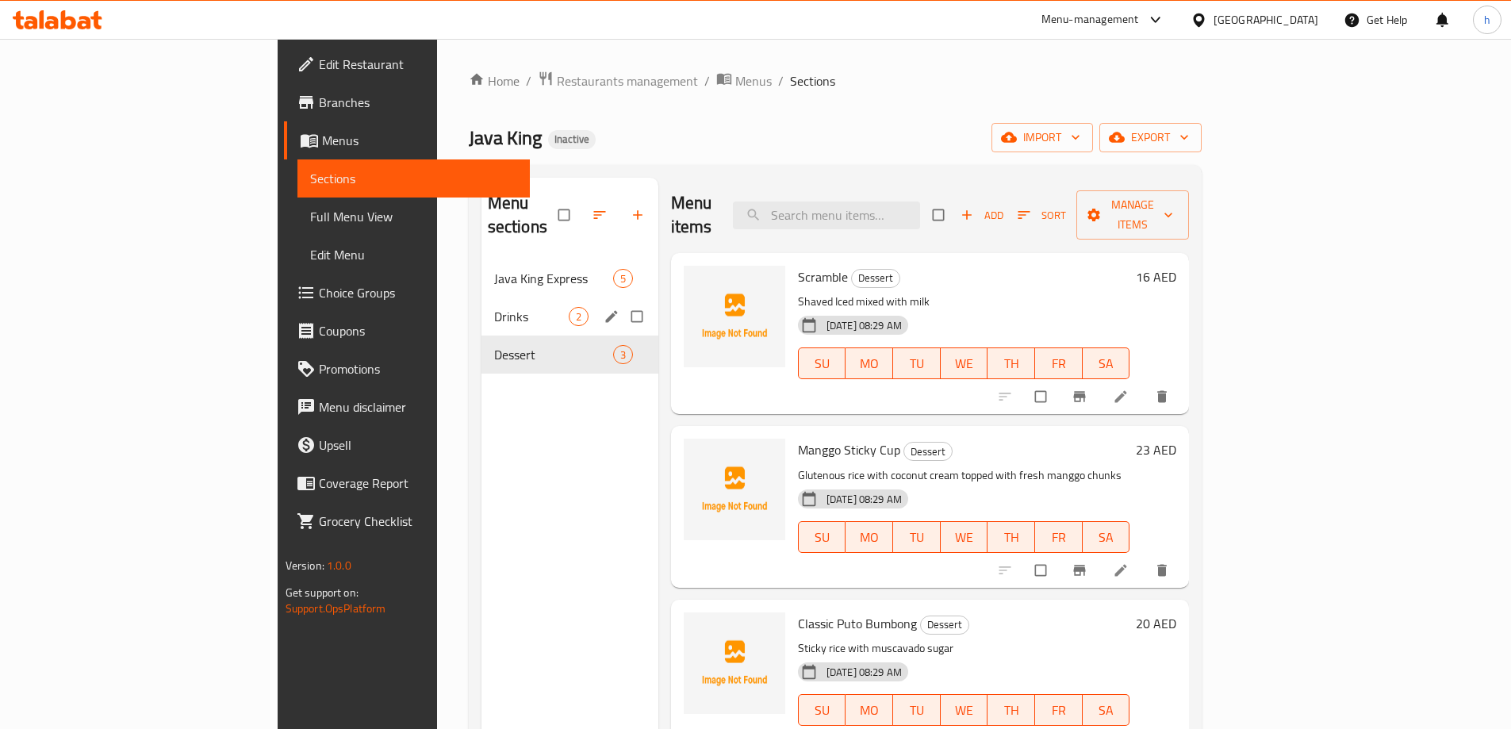
click at [494, 307] on span "Drinks" at bounding box center [531, 316] width 75 height 19
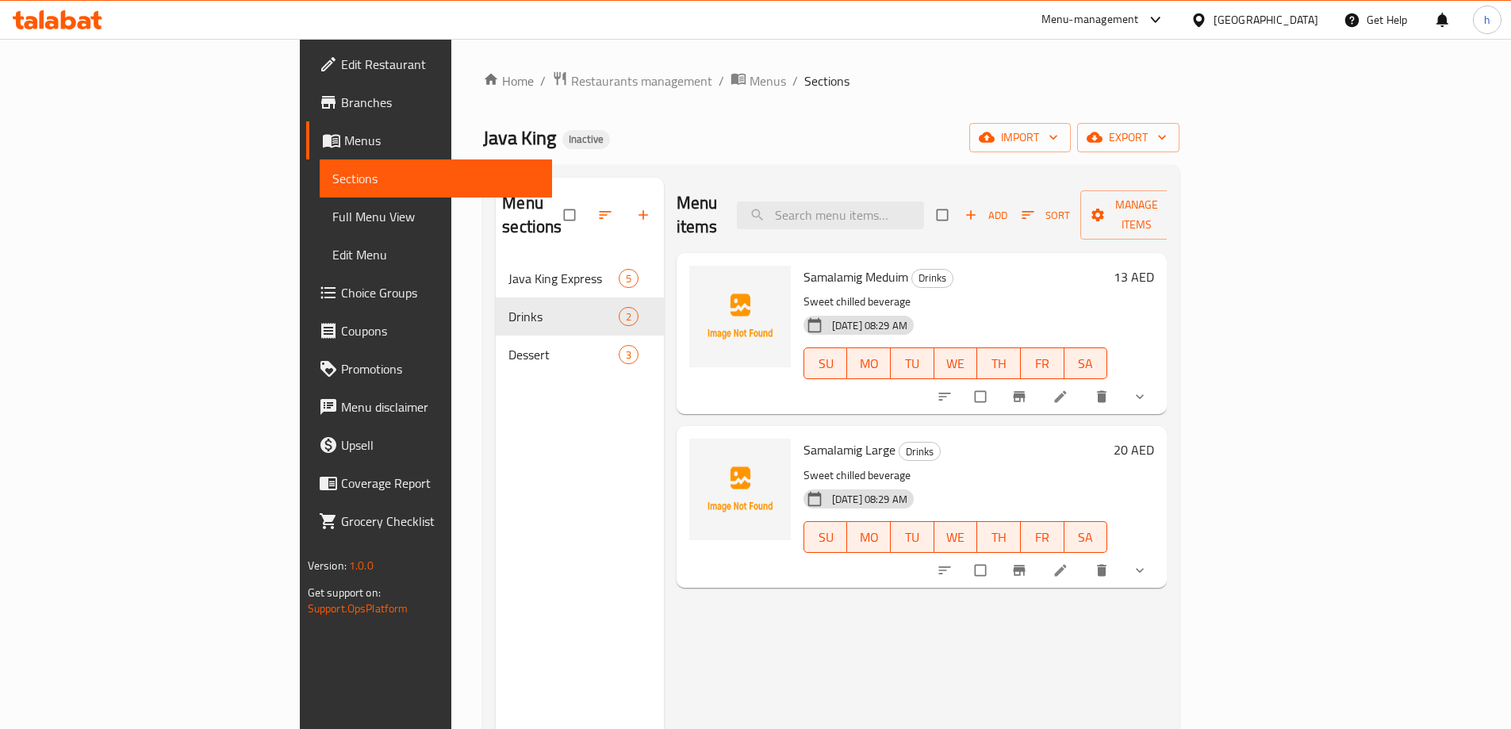
click at [320, 229] on link "Full Menu View" at bounding box center [436, 216] width 232 height 38
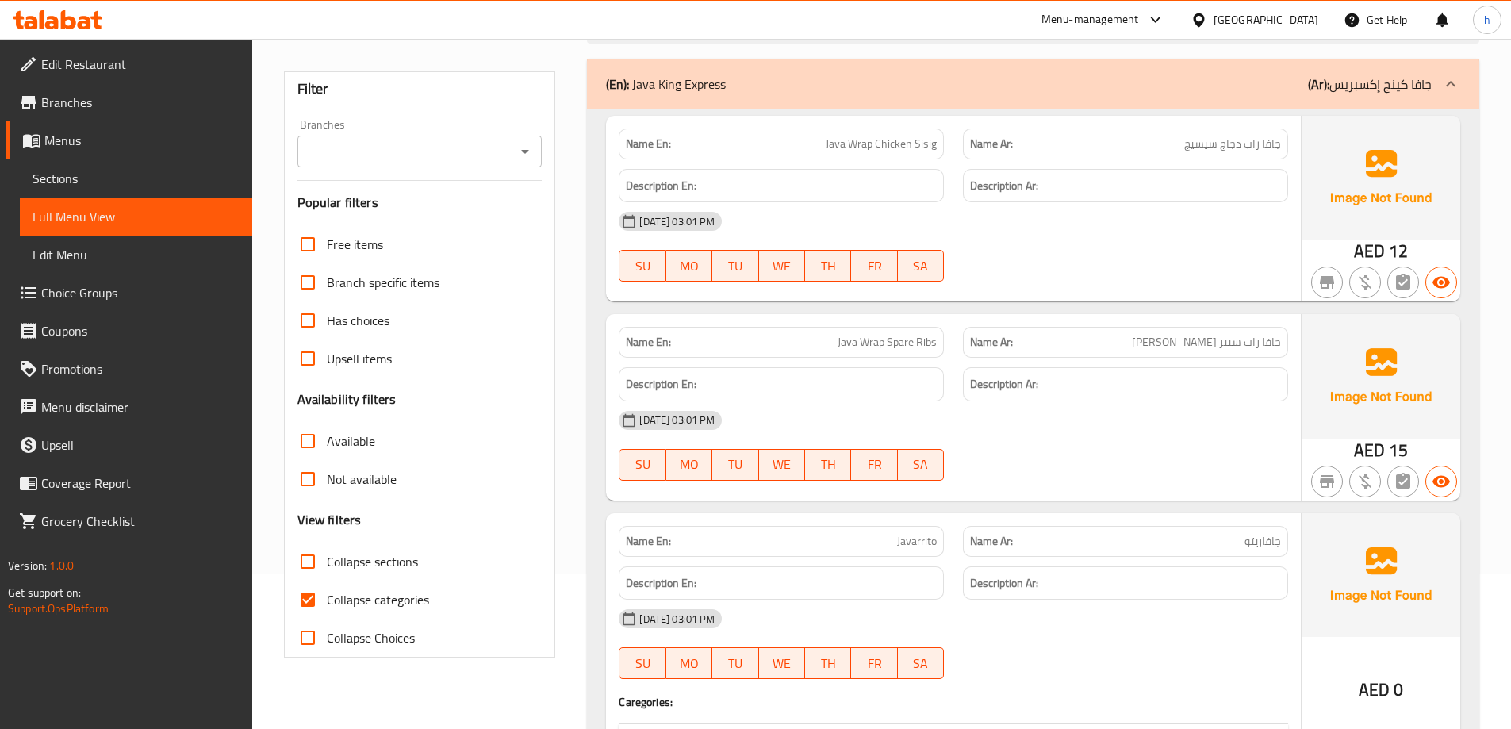
scroll to position [317, 0]
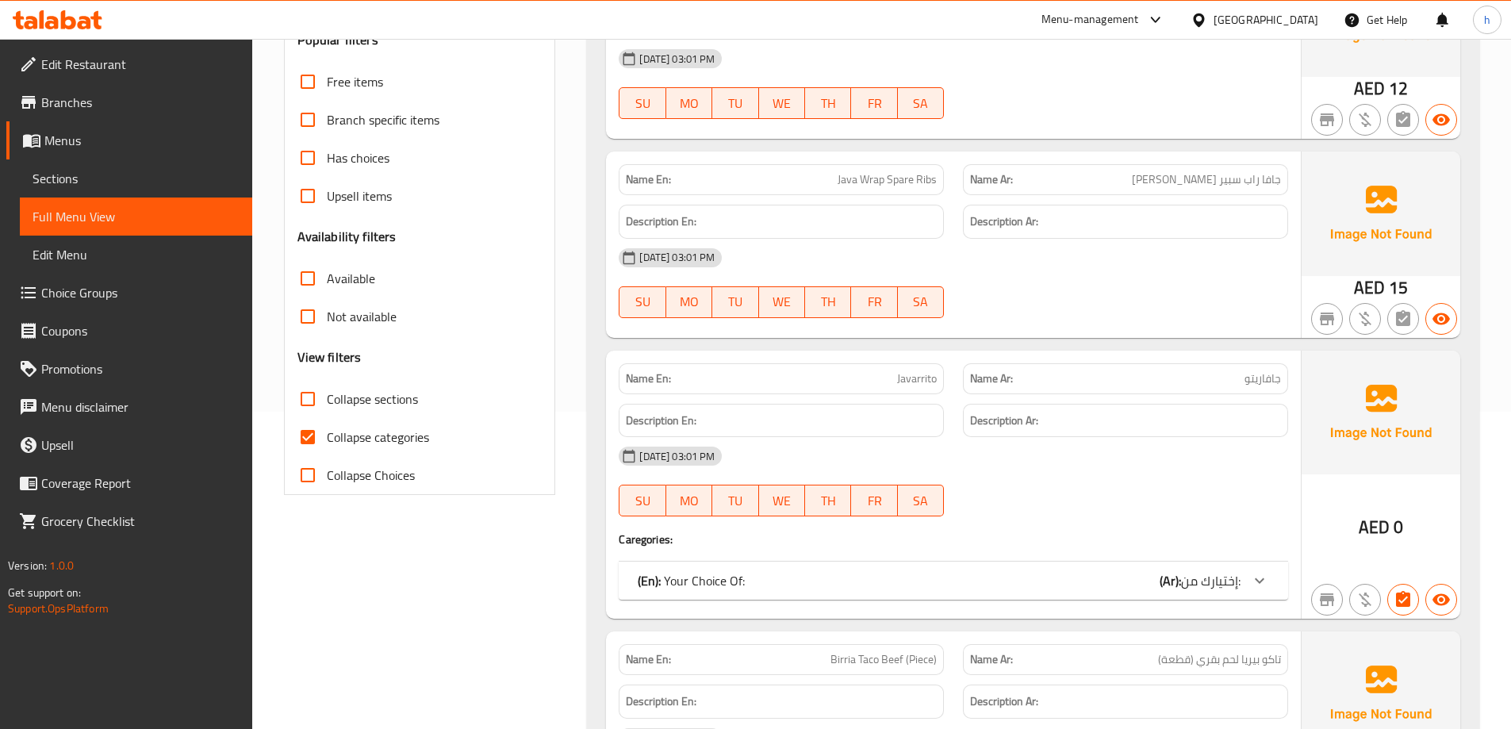
click at [325, 443] on input "Collapse categories" at bounding box center [308, 437] width 38 height 38
checkbox input "false"
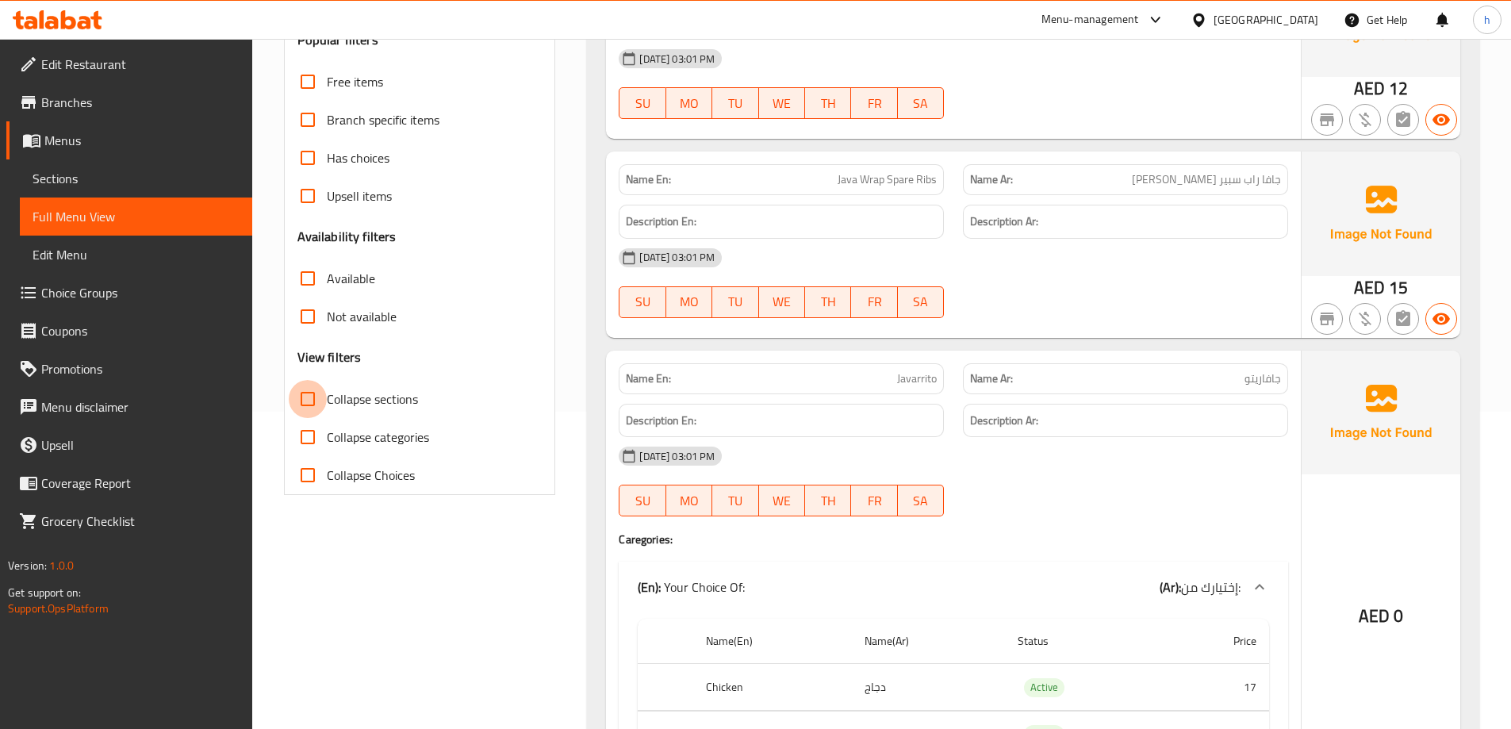
click at [309, 407] on input "Collapse sections" at bounding box center [308, 399] width 38 height 38
checkbox input "true"
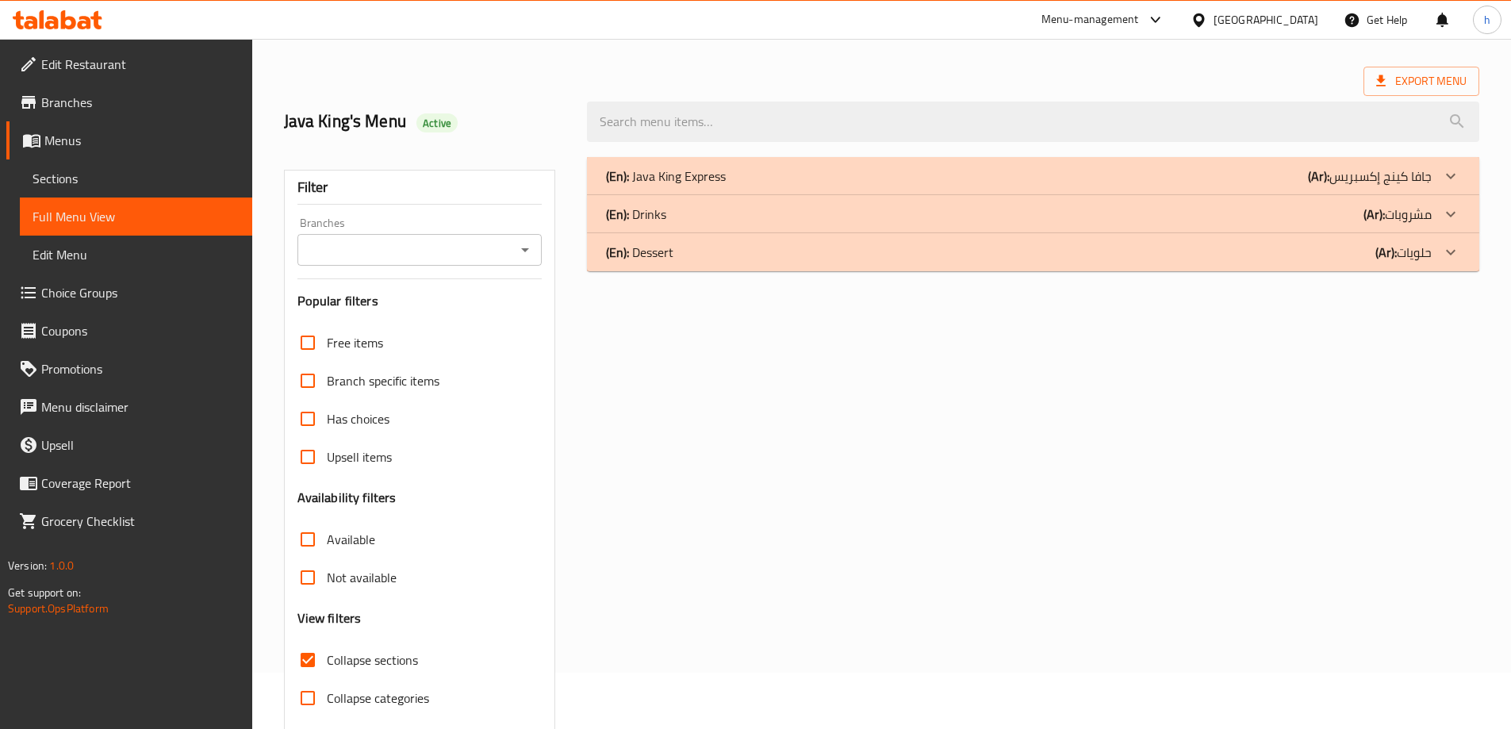
scroll to position [0, 0]
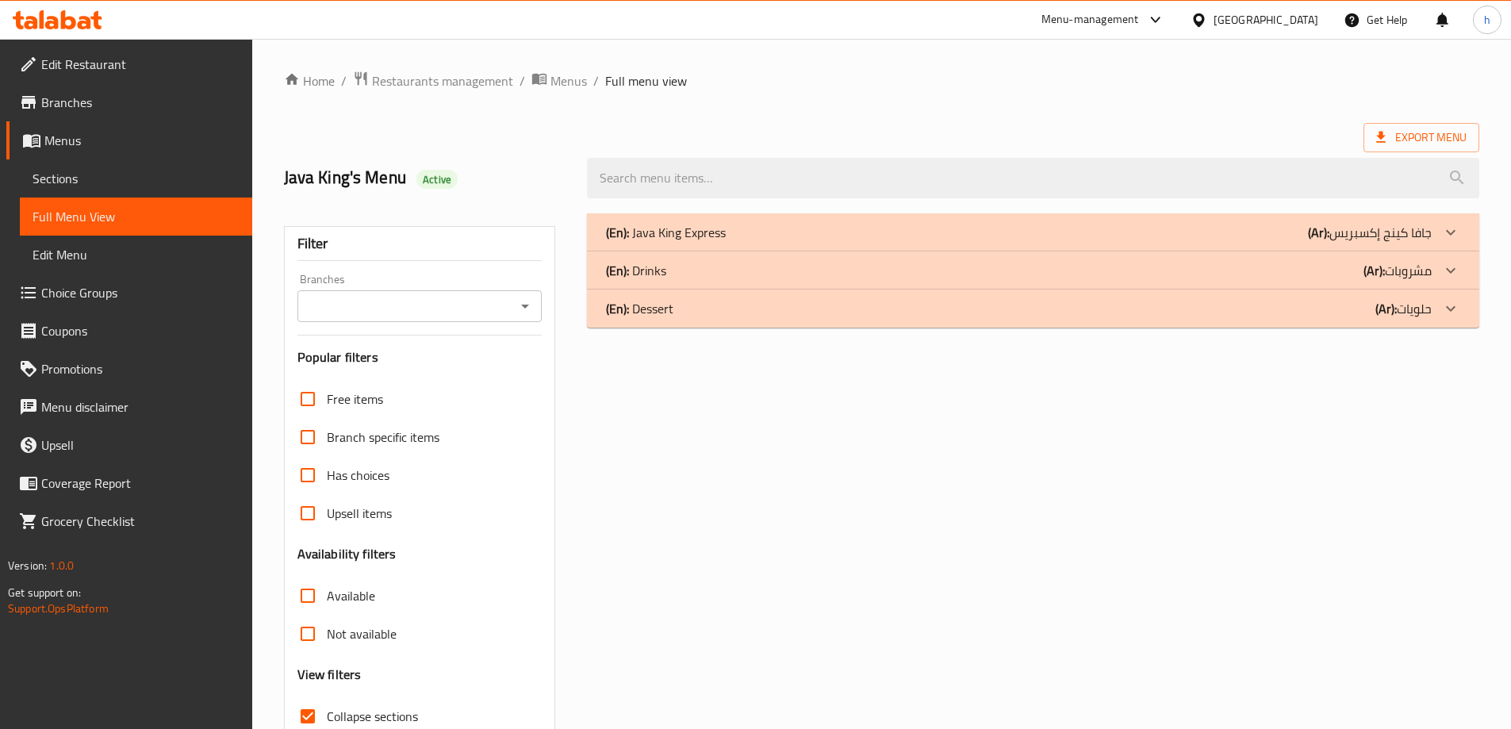
click at [1289, 242] on div "(En): Drinks (Ar): مشروبات" at bounding box center [1019, 232] width 826 height 19
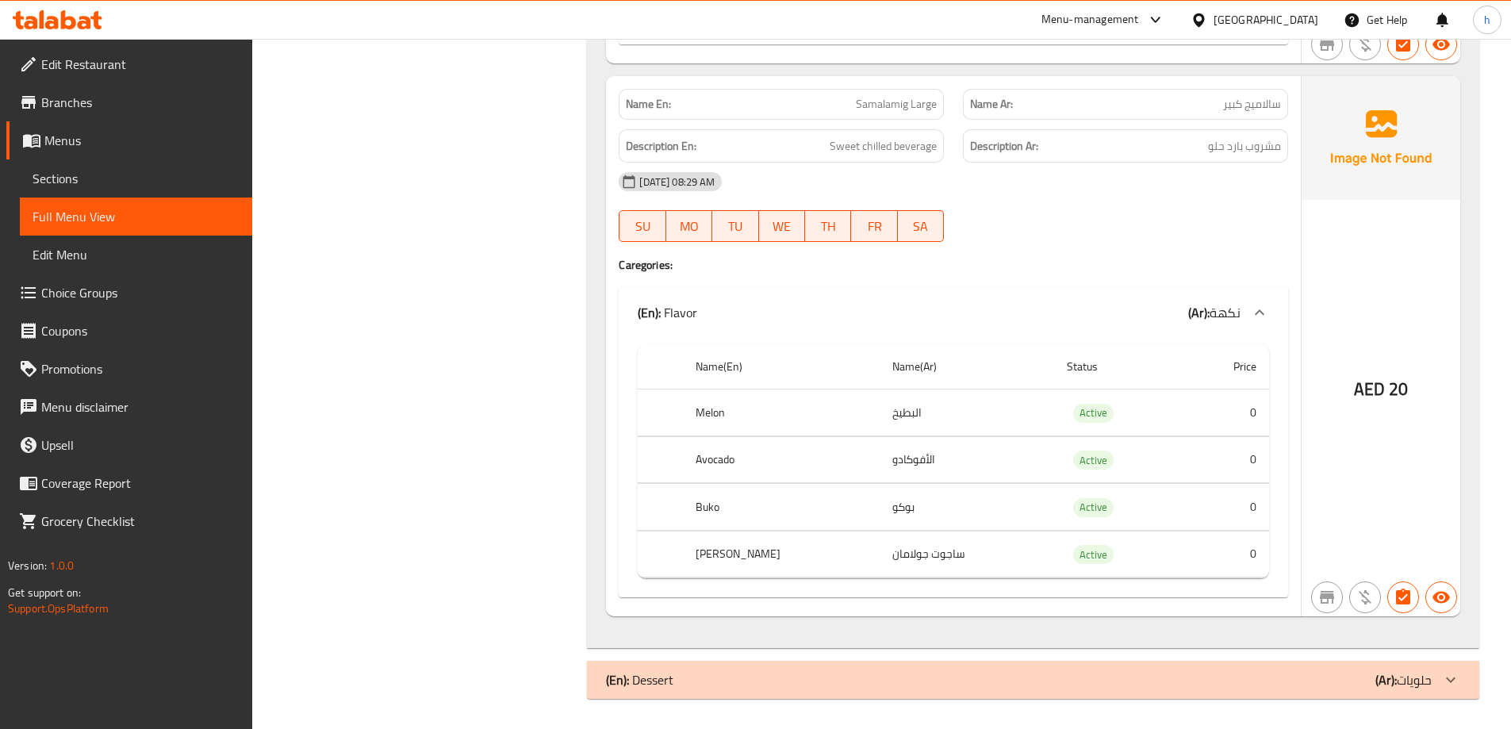
scroll to position [800, 0]
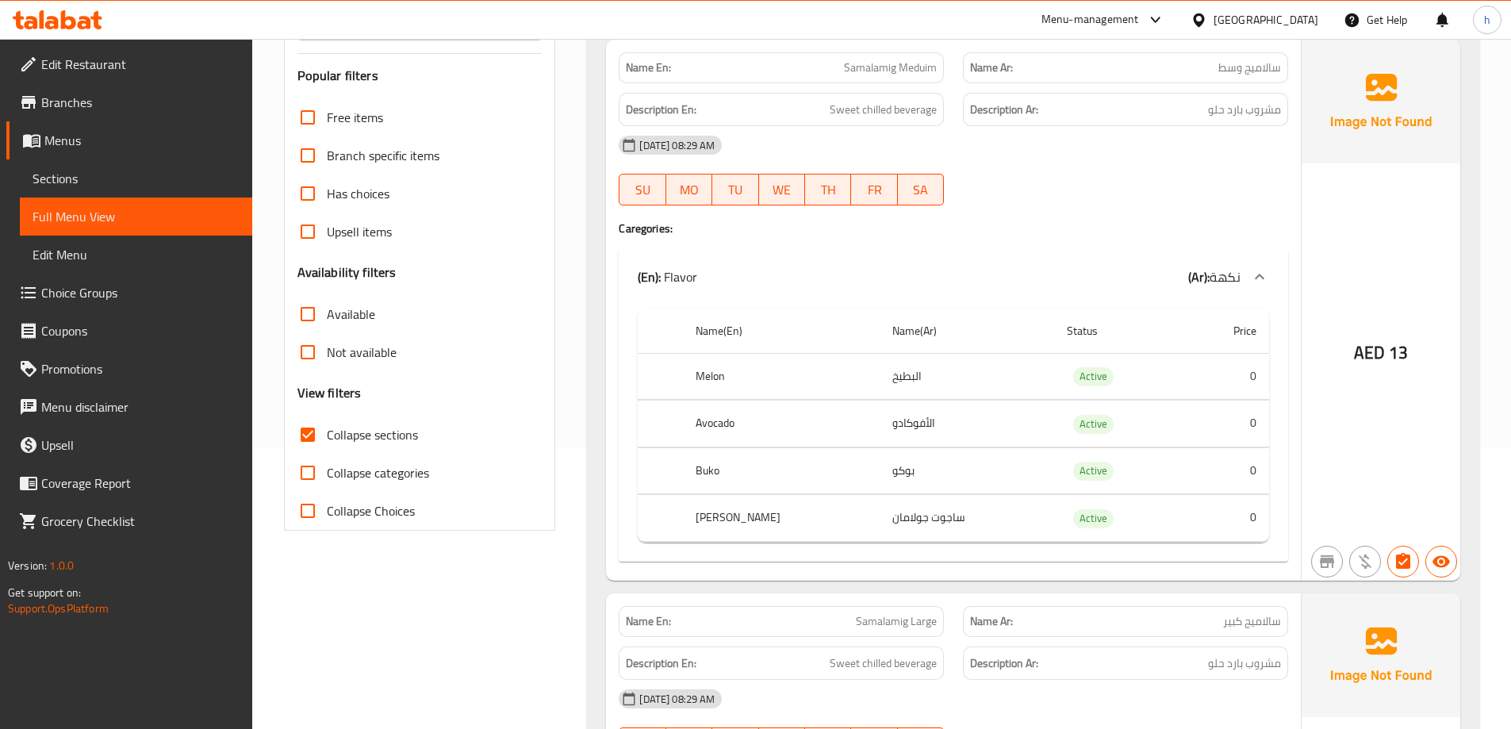
scroll to position [317, 0]
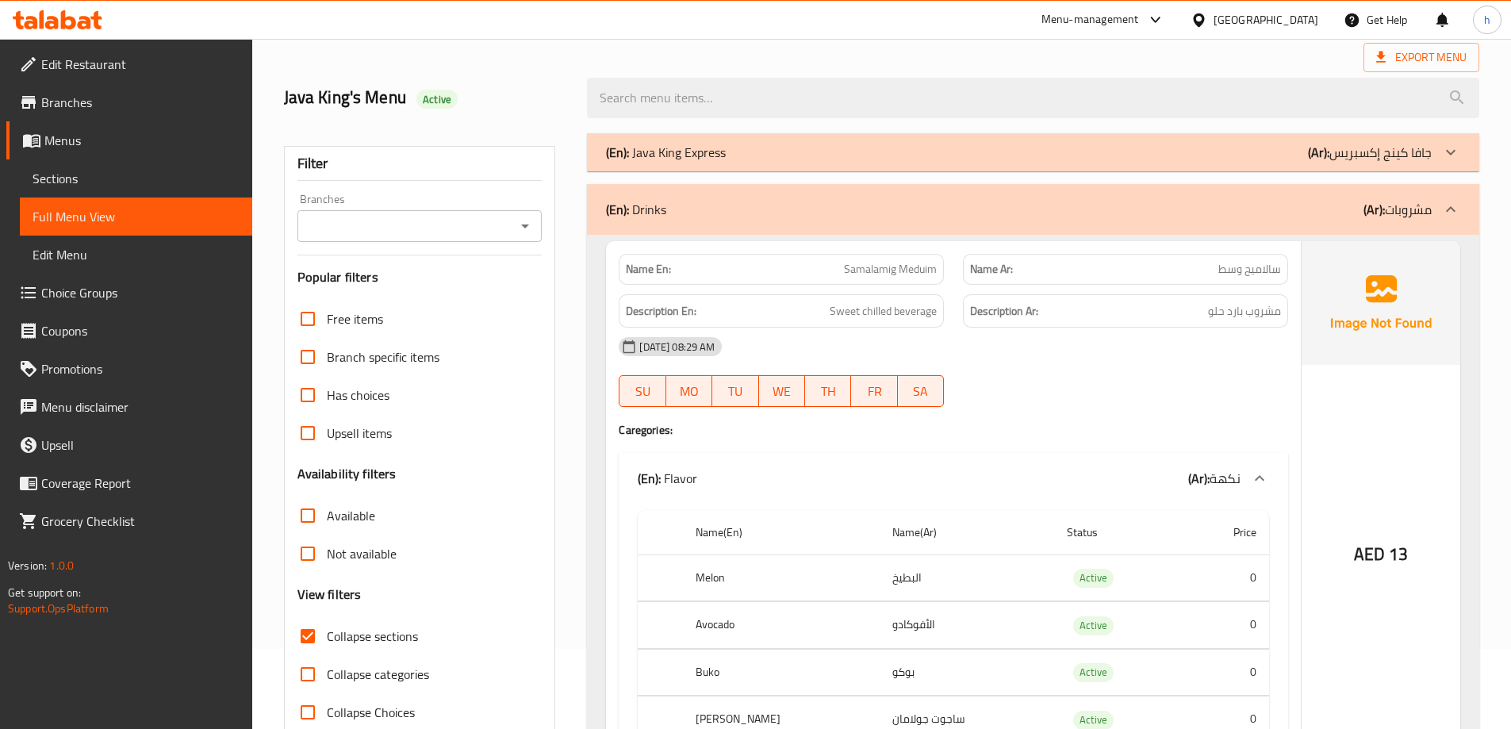
scroll to position [0, 0]
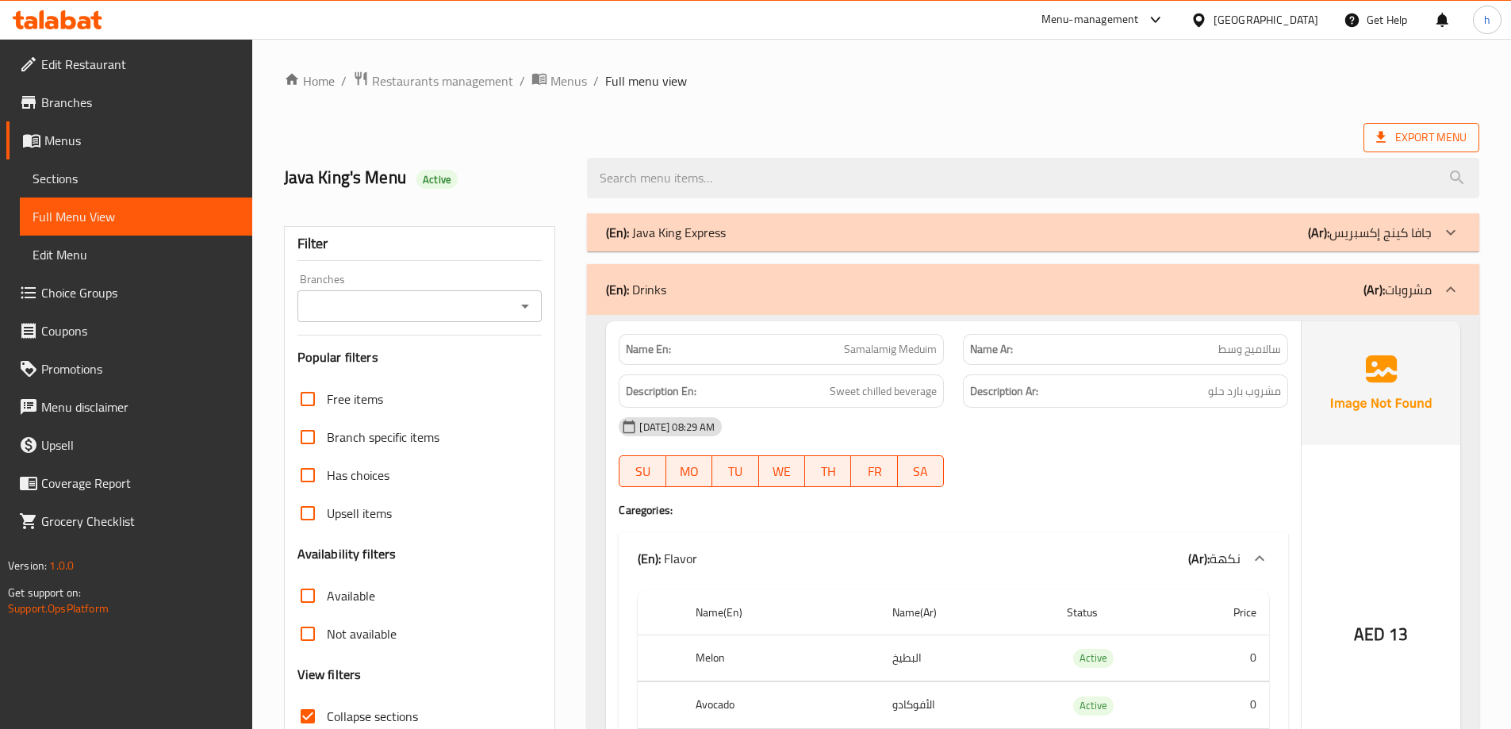
click at [1431, 141] on span "Export Menu" at bounding box center [1421, 138] width 90 height 20
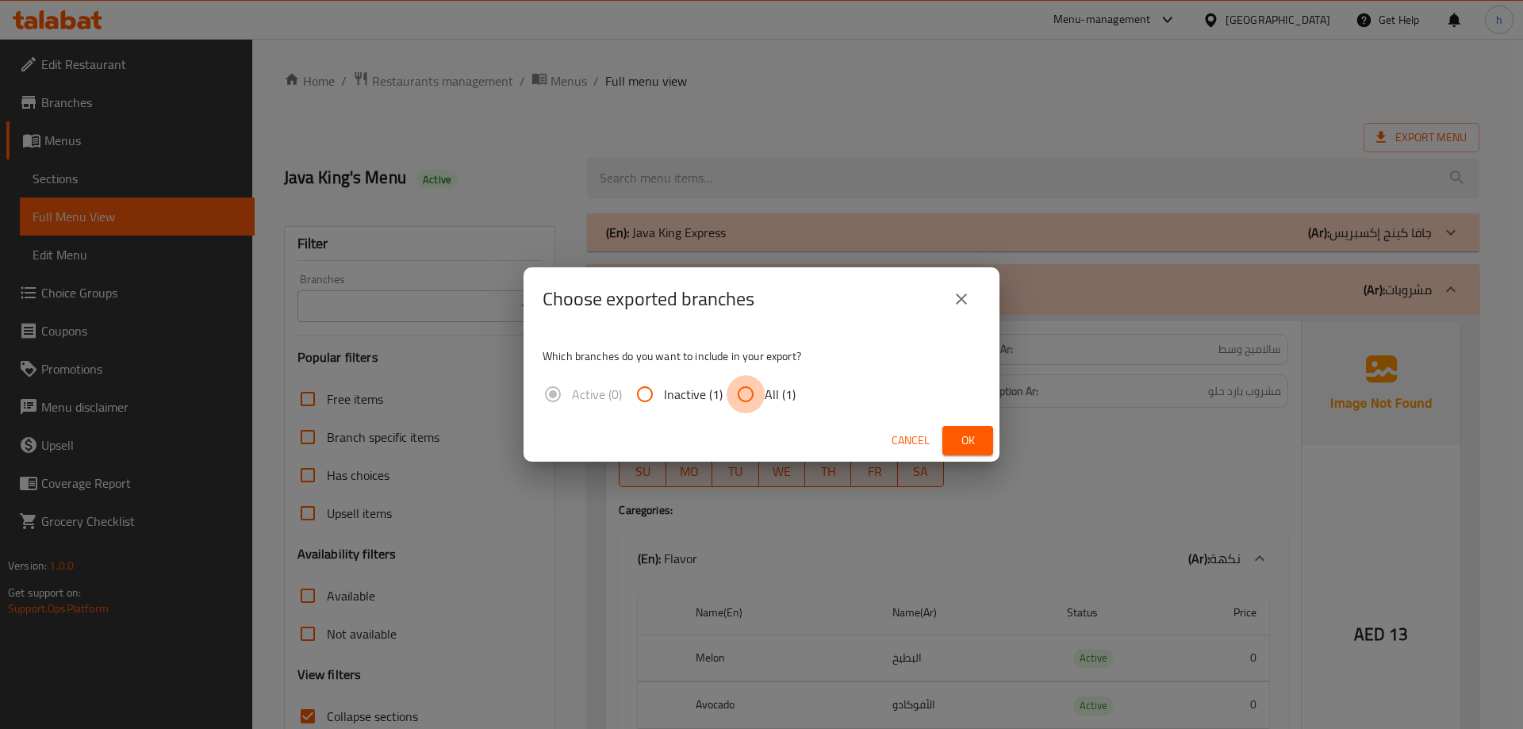
click at [748, 385] on input "All (1)" at bounding box center [745, 394] width 38 height 38
radio input "true"
click at [969, 445] on span "Ok" at bounding box center [967, 441] width 25 height 20
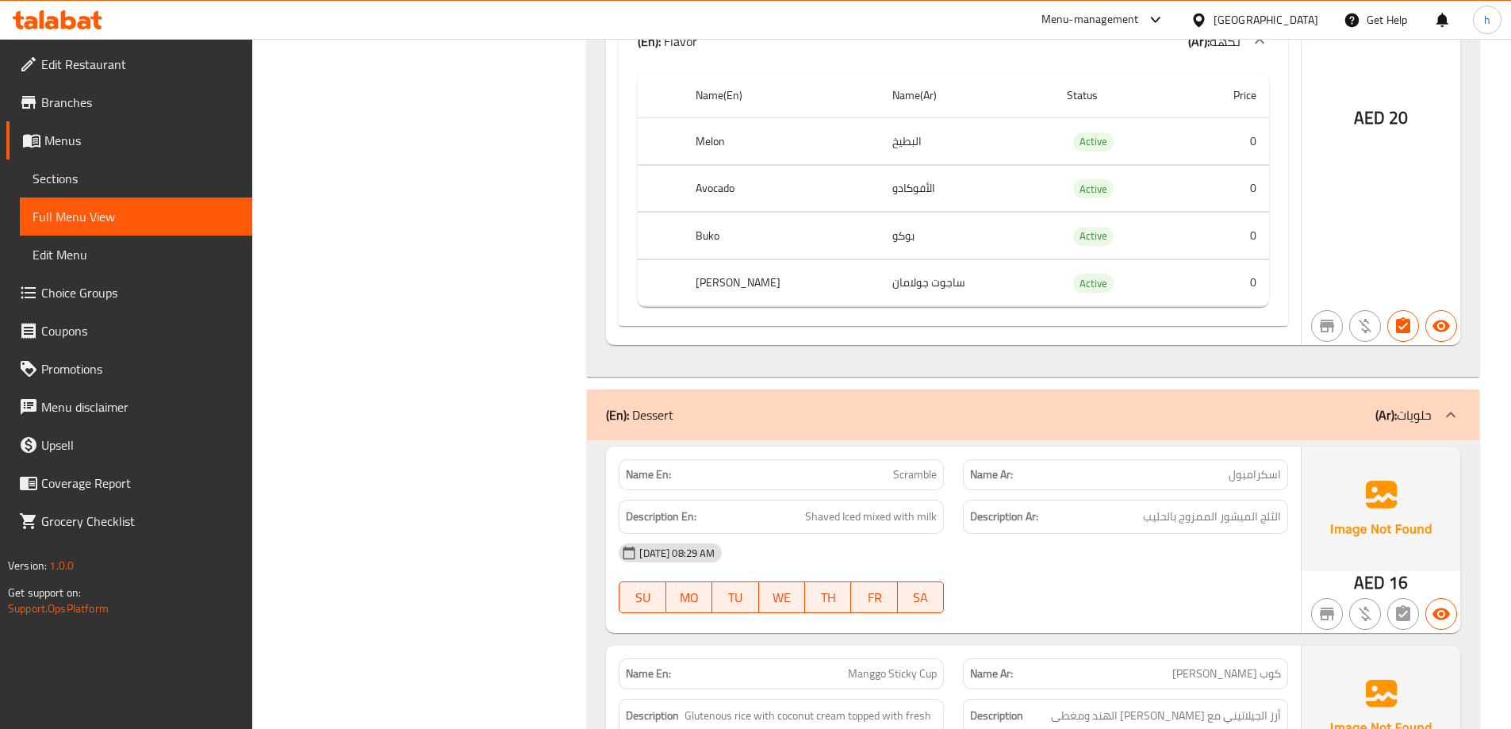
scroll to position [1031, 0]
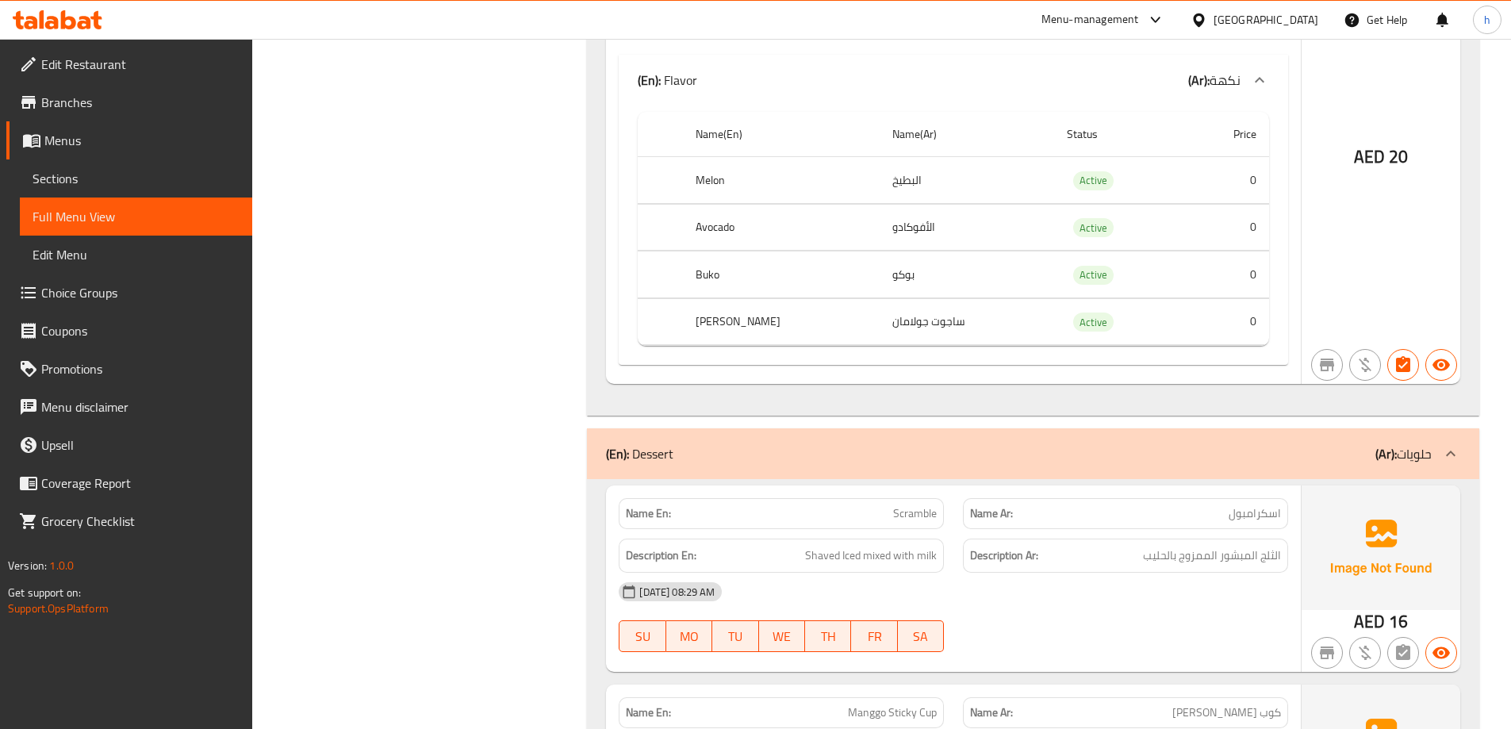
copy th "Melon"
click at [144, 96] on span "Branches" at bounding box center [140, 102] width 198 height 19
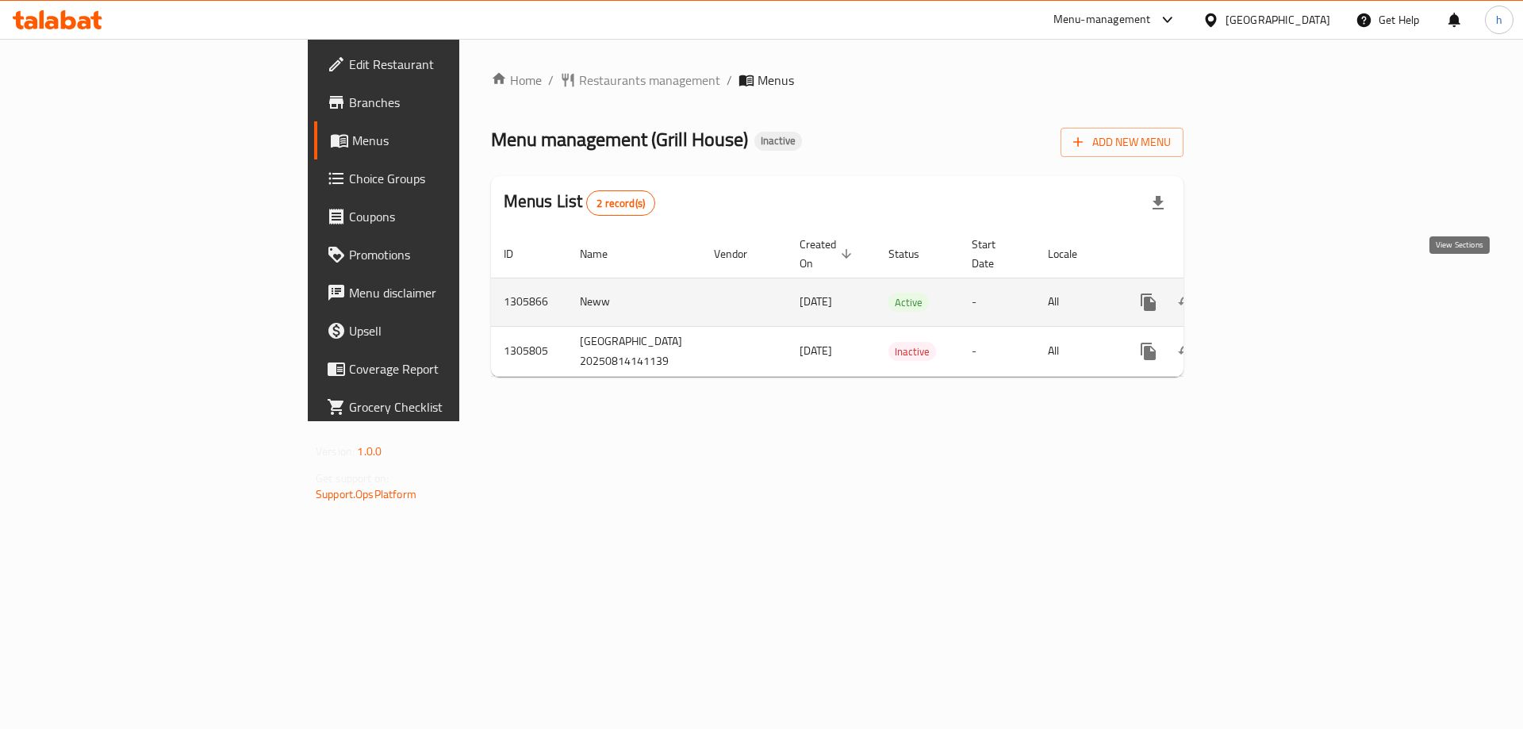
click at [1272, 293] on icon "enhanced table" at bounding box center [1262, 302] width 19 height 19
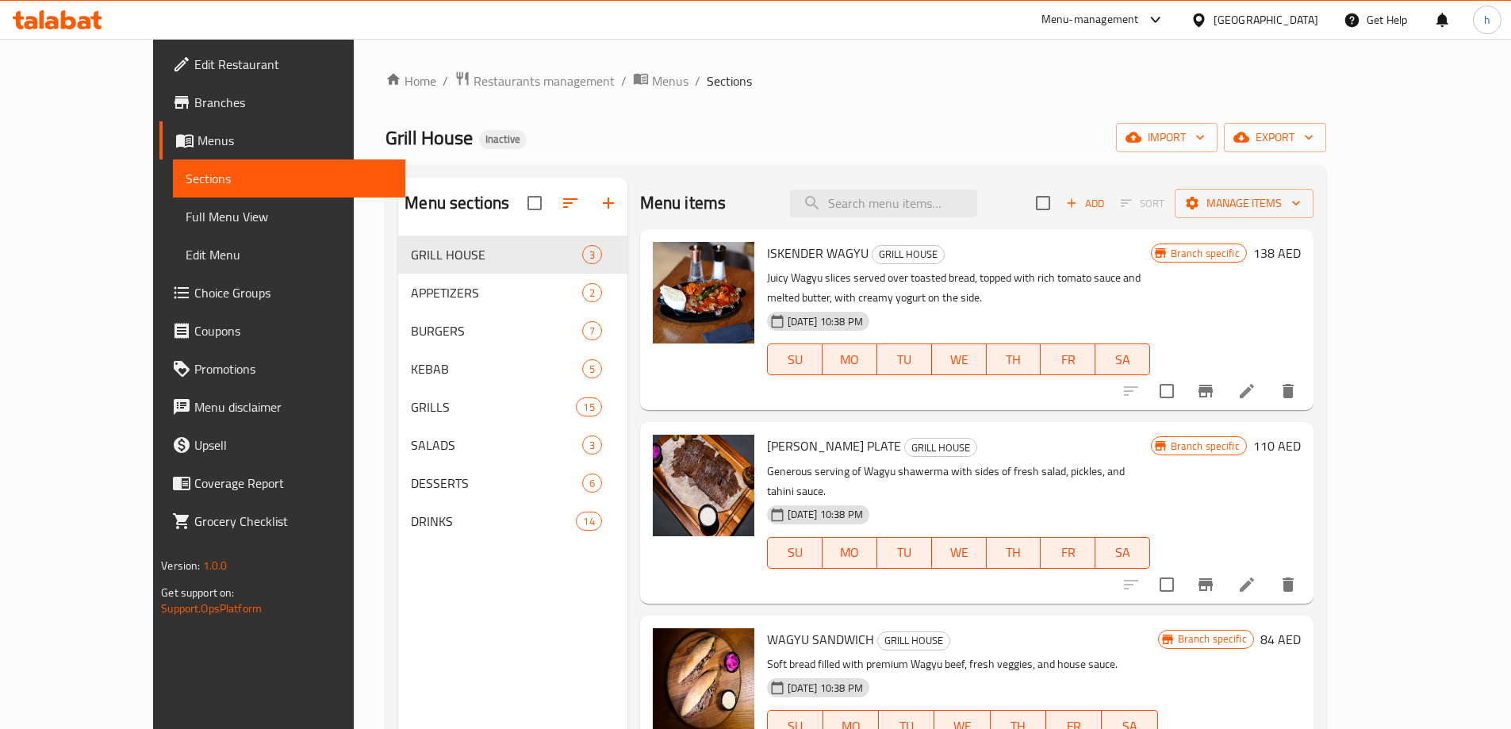
click at [1269, 403] on li at bounding box center [1247, 391] width 44 height 29
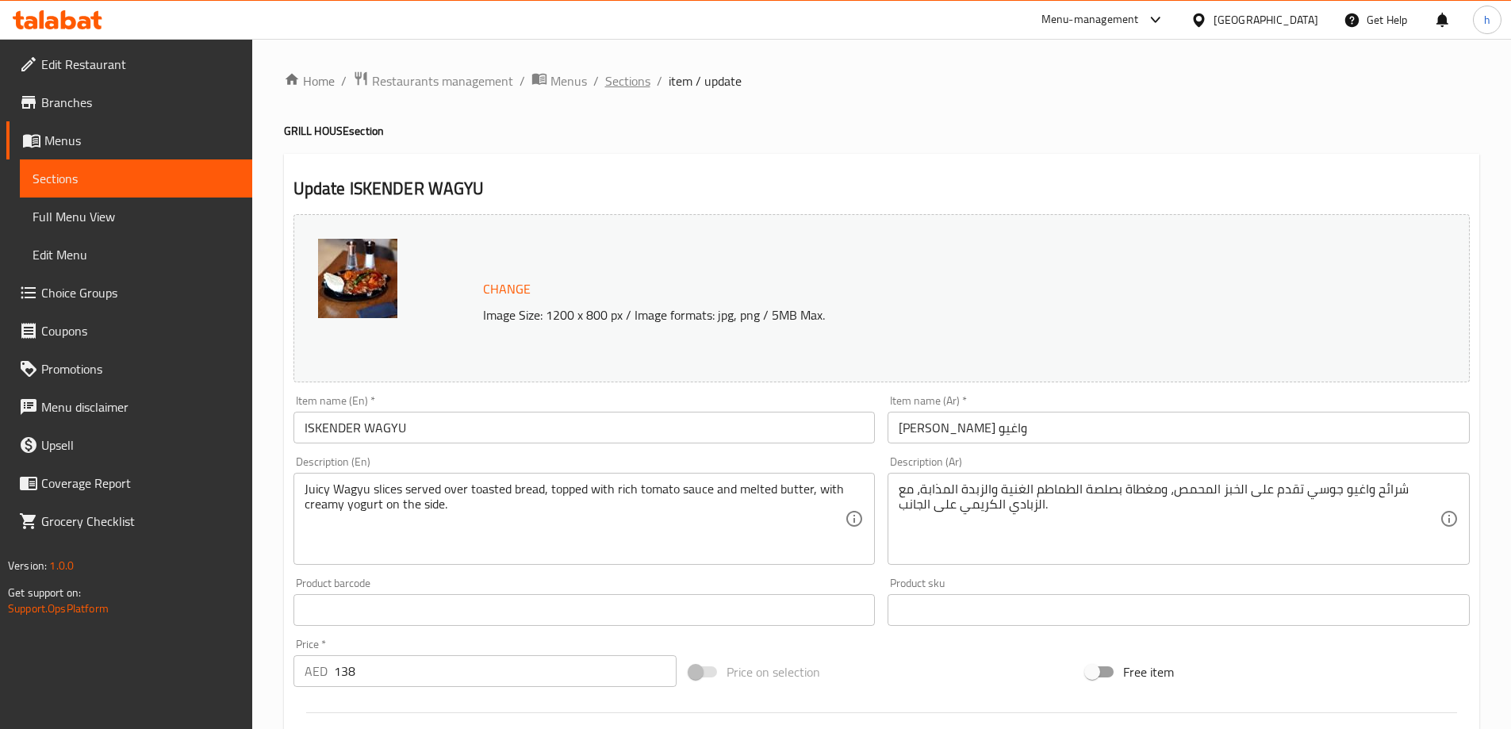
click at [629, 82] on span "Sections" at bounding box center [627, 80] width 45 height 19
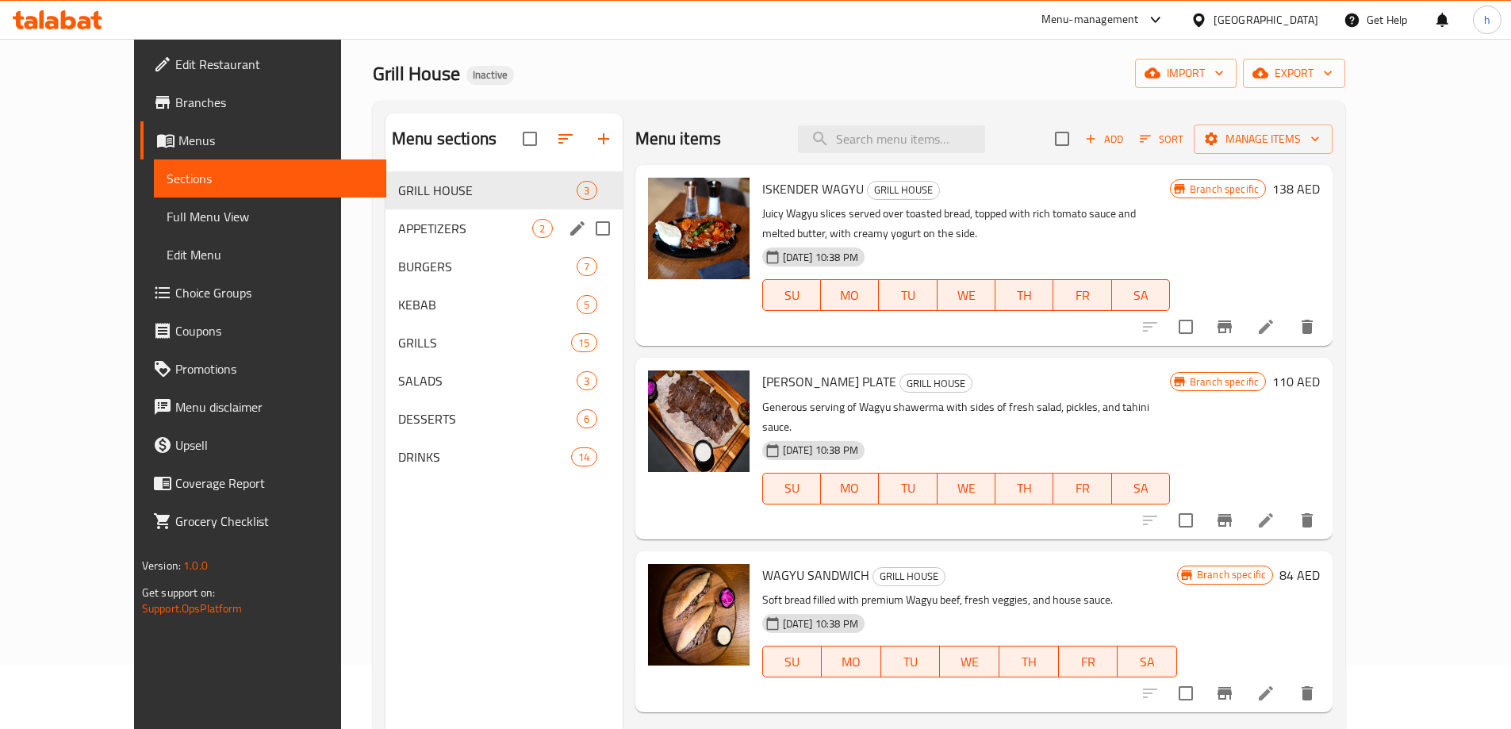
scroll to position [63, 0]
click at [412, 232] on span "APPETIZERS" at bounding box center [465, 229] width 134 height 19
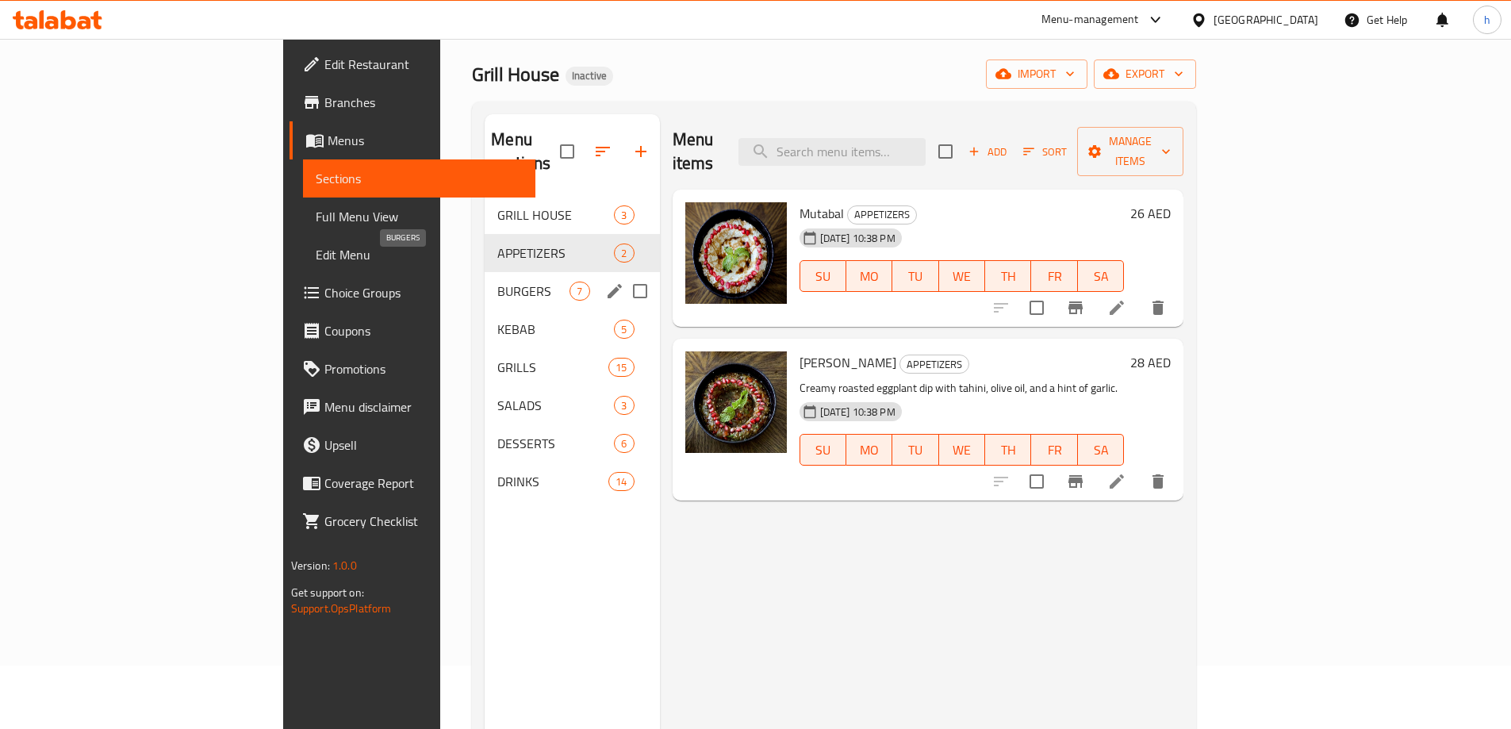
click at [497, 282] on span "BURGERS" at bounding box center [533, 291] width 72 height 19
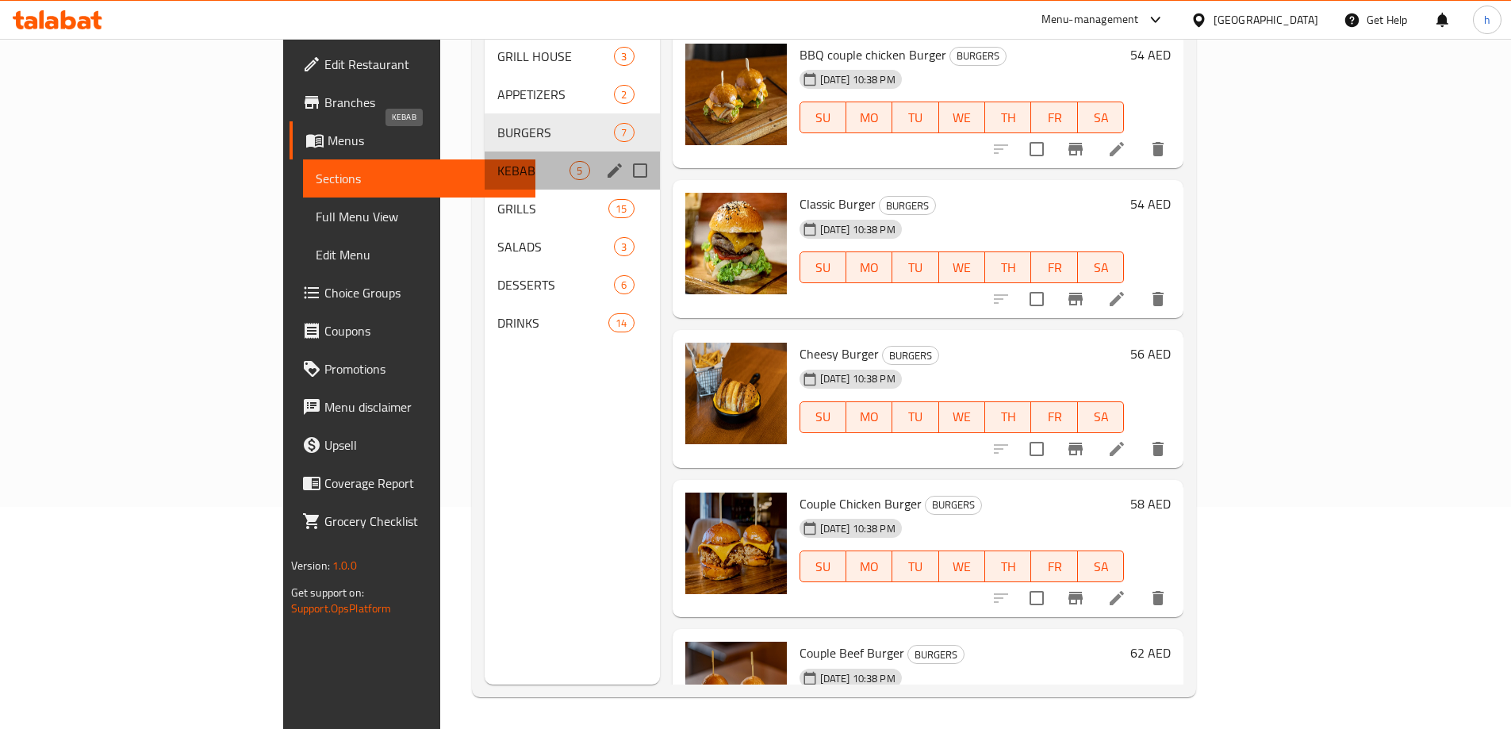
click at [497, 161] on span "KEBAB" at bounding box center [533, 170] width 72 height 19
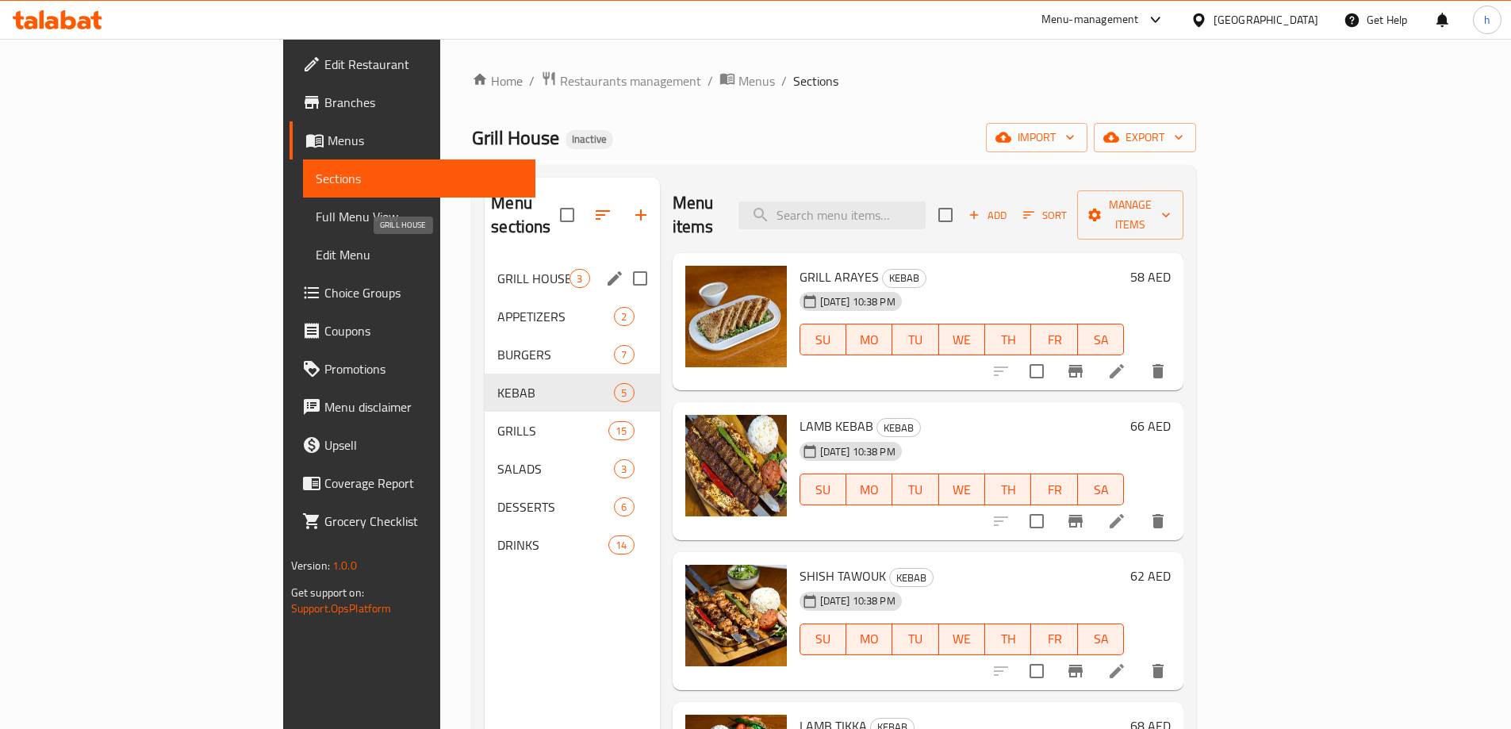
click at [497, 269] on span "GRILL HOUSE" at bounding box center [533, 278] width 72 height 19
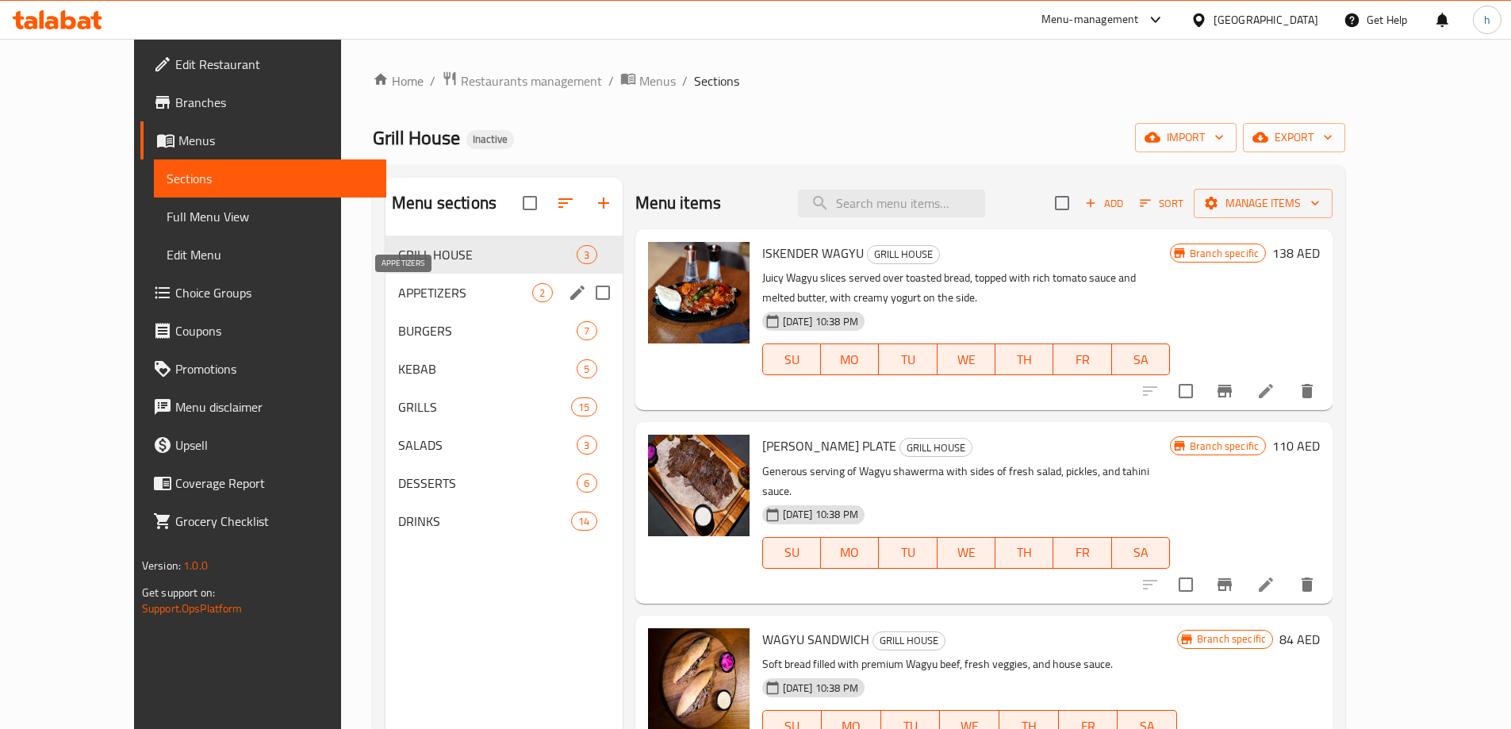
click at [398, 293] on span "APPETIZERS" at bounding box center [465, 292] width 134 height 19
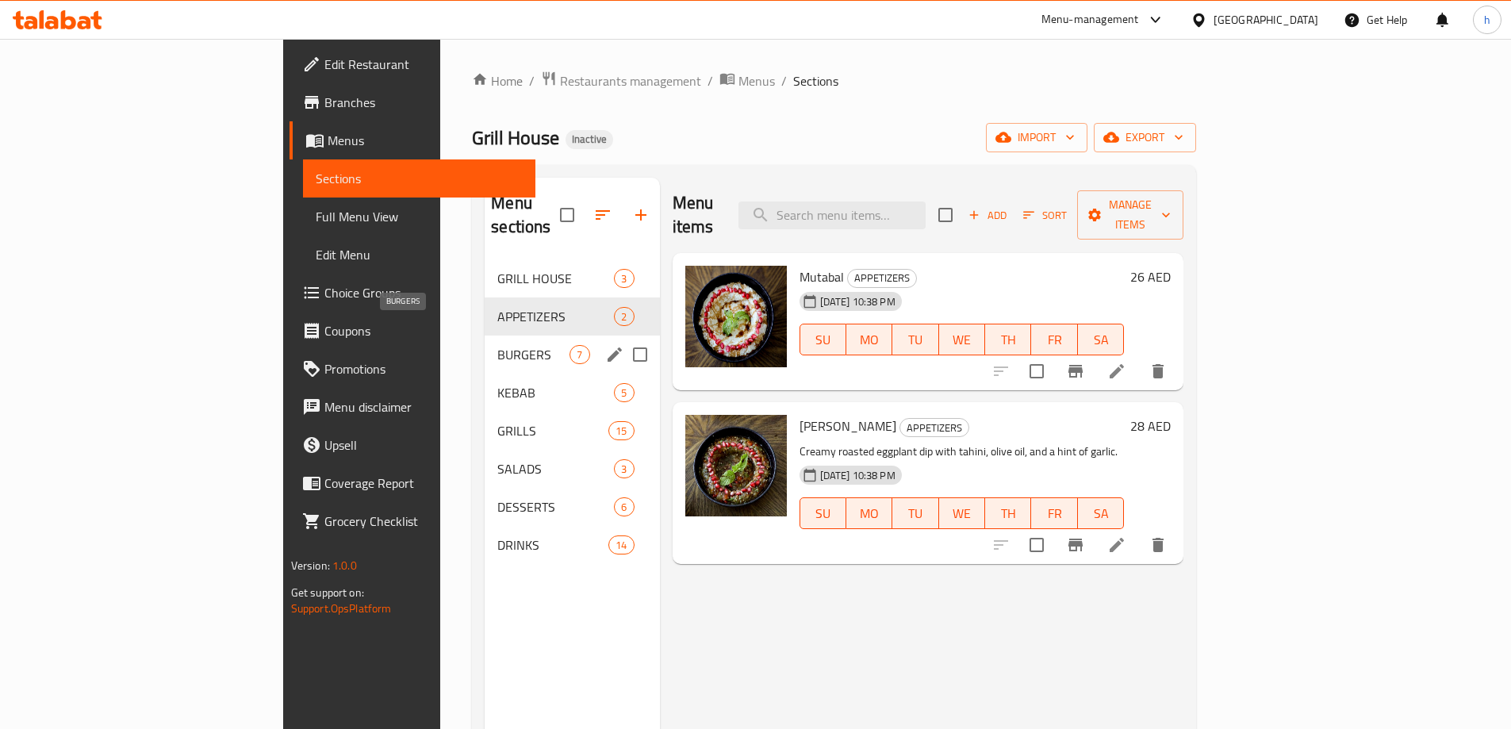
drag, startPoint x: 412, startPoint y: 328, endPoint x: 390, endPoint y: 327, distance: 21.5
click at [497, 345] on span "BURGERS" at bounding box center [533, 354] width 72 height 19
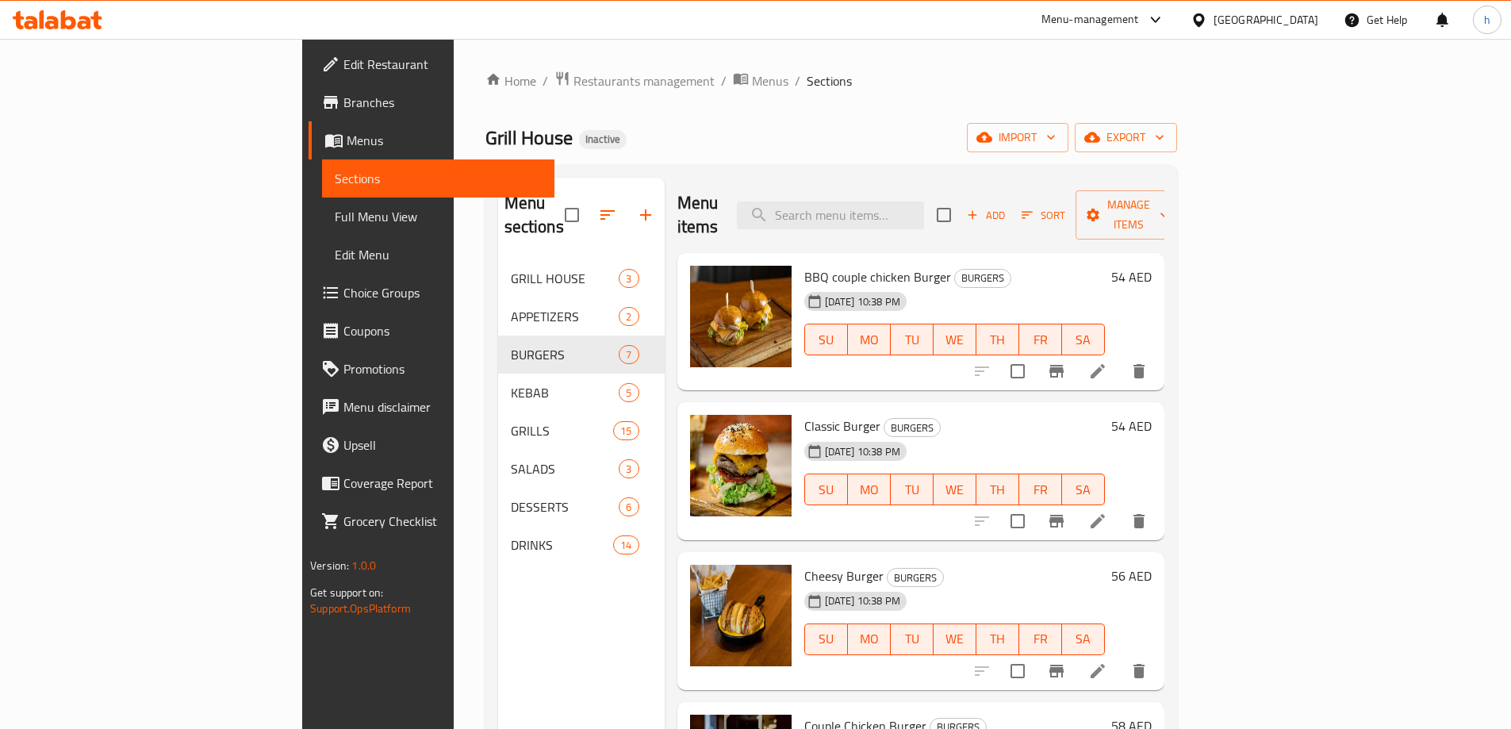
scroll to position [79, 0]
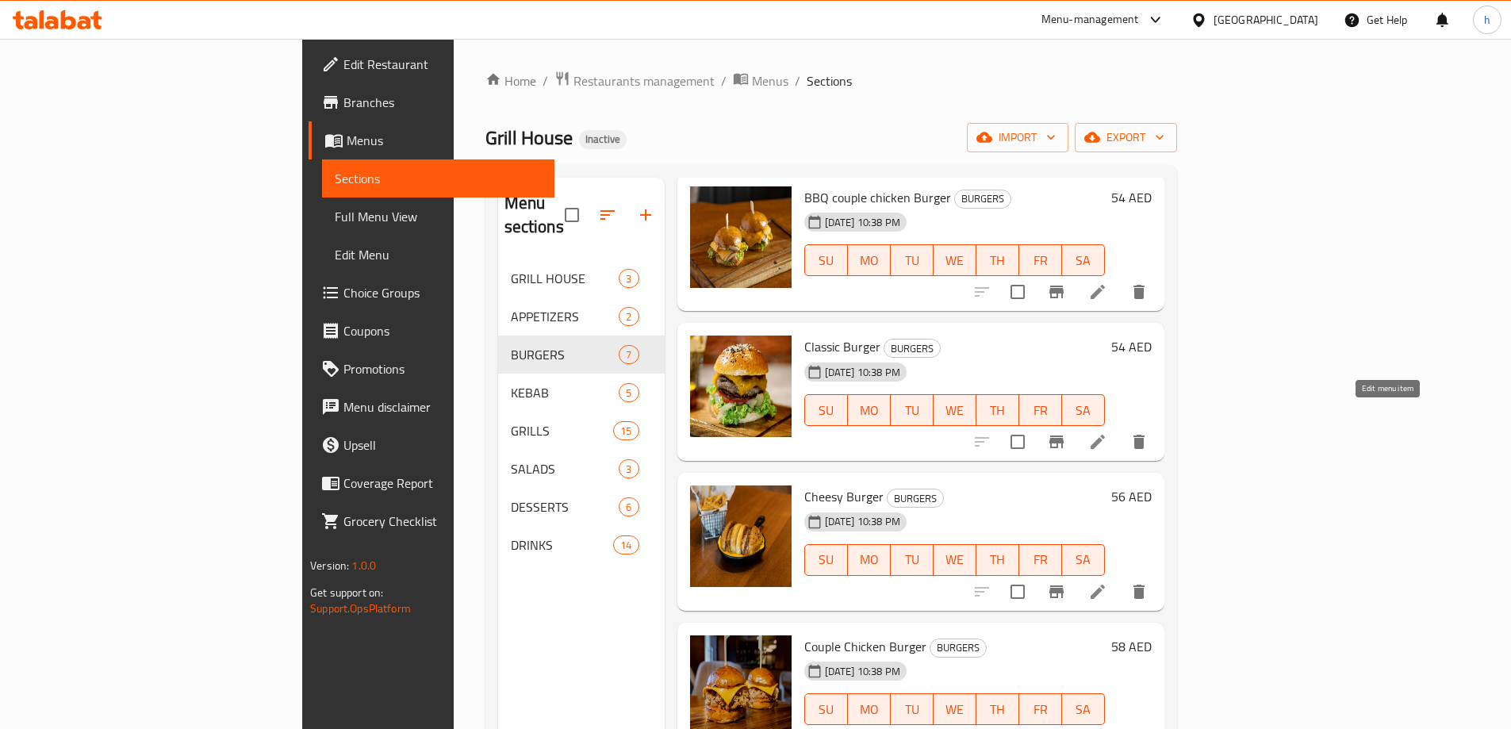
click at [1107, 432] on icon at bounding box center [1097, 441] width 19 height 19
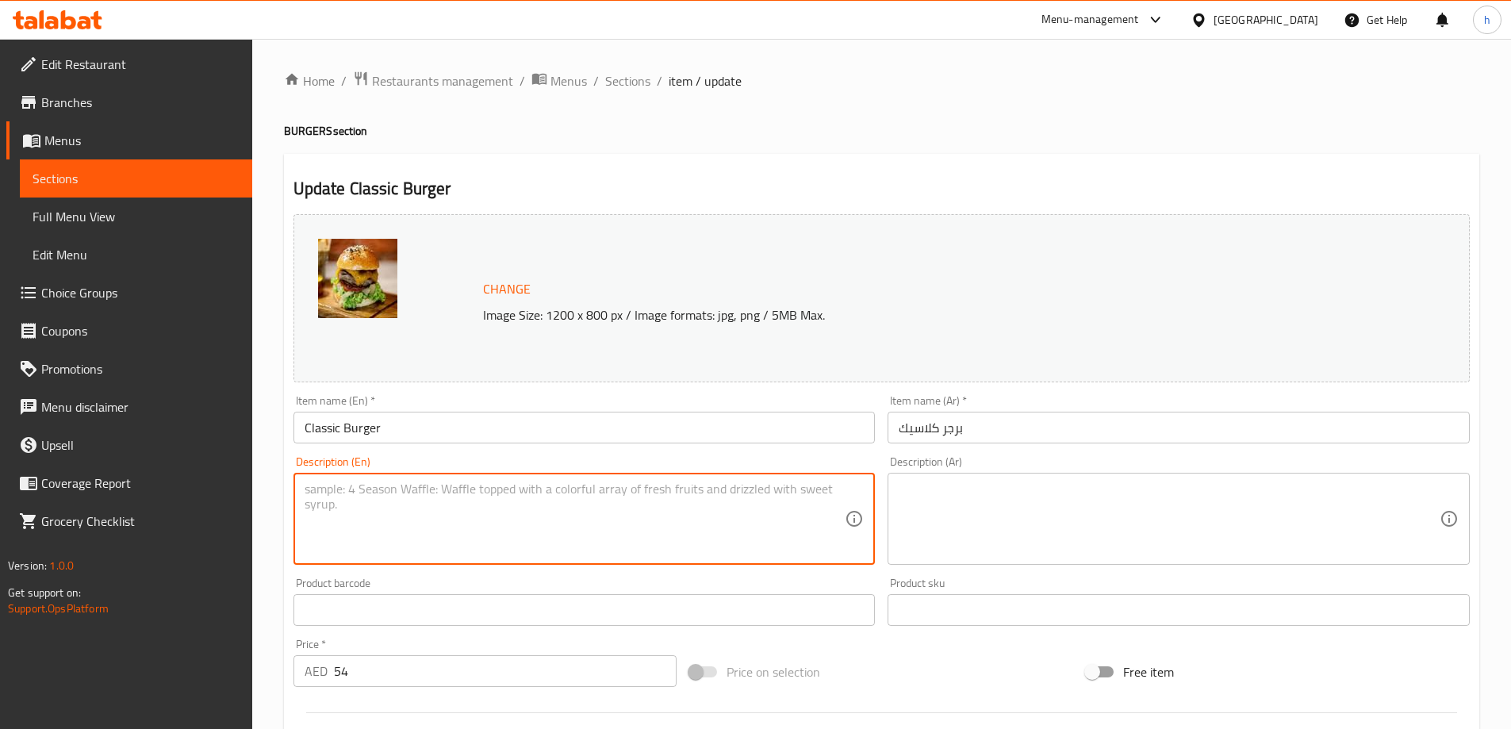
click at [611, 534] on textarea at bounding box center [575, 518] width 541 height 75
paste textarea "Crispy chicken fillet topped with sesame sauce and fresh greens."
type textarea "Crispy chicken fillet topped with sesame sauce and fresh greens."
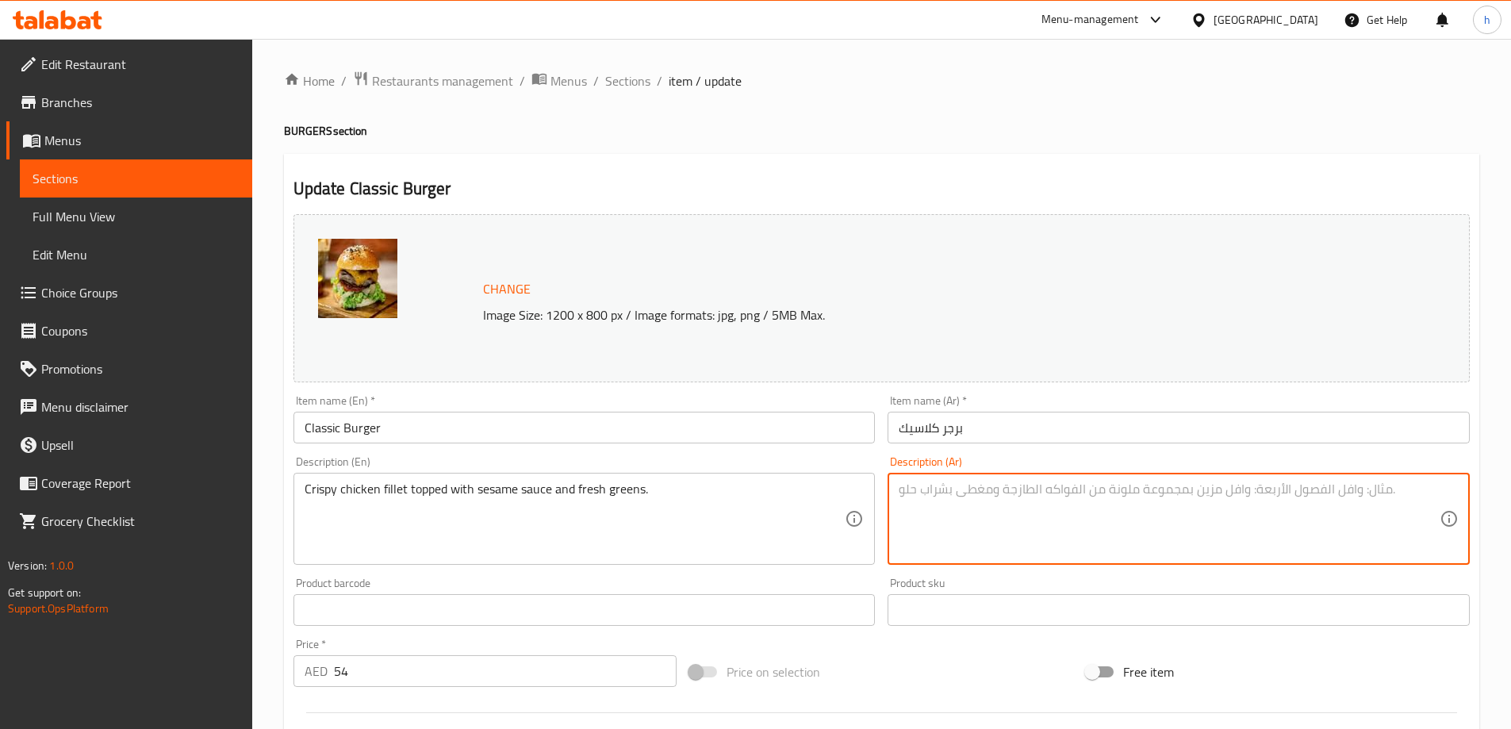
click at [1028, 500] on textarea at bounding box center [1169, 518] width 541 height 75
paste textarea "فيليه دجاج مقرمش مغطى بصلصة السمسم والخضراوات الطازجة."
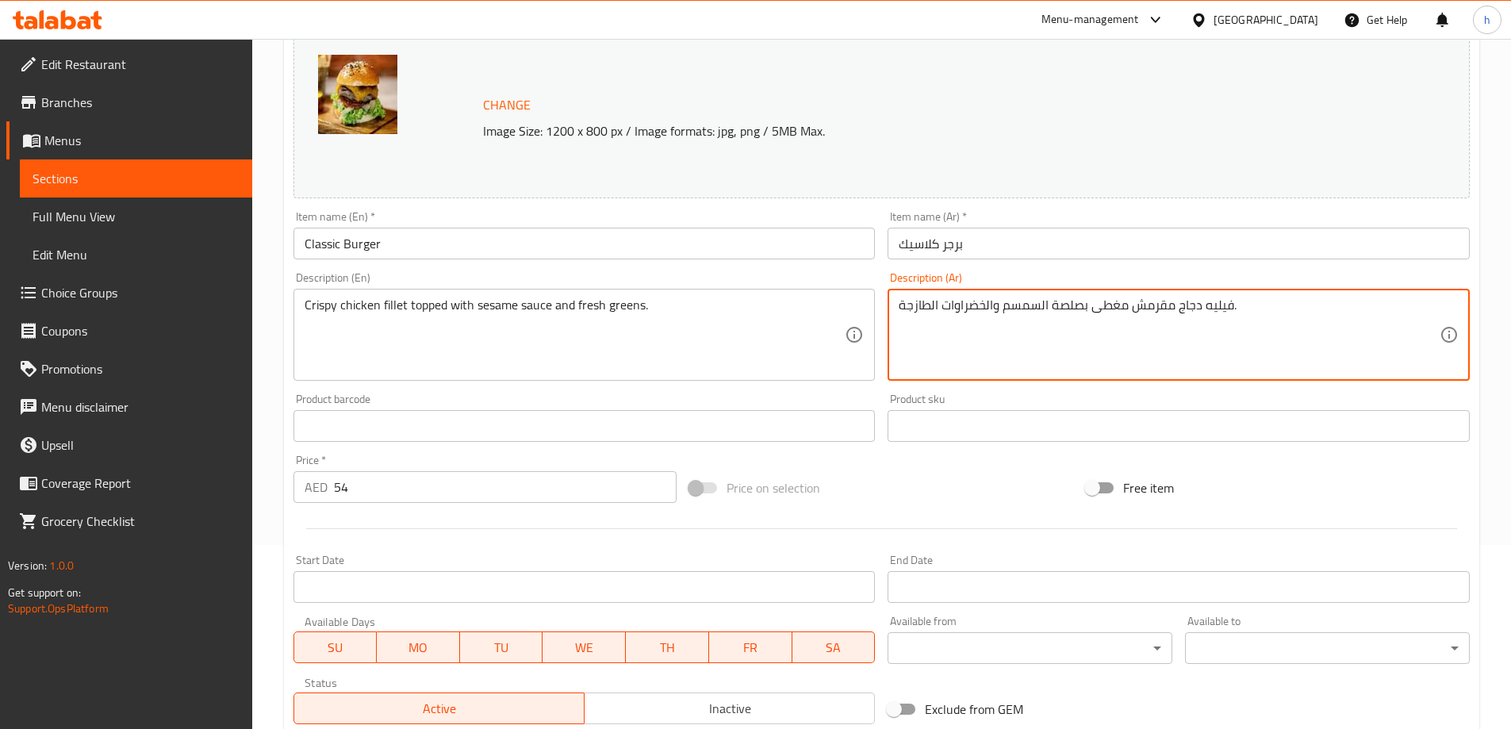
scroll to position [415, 0]
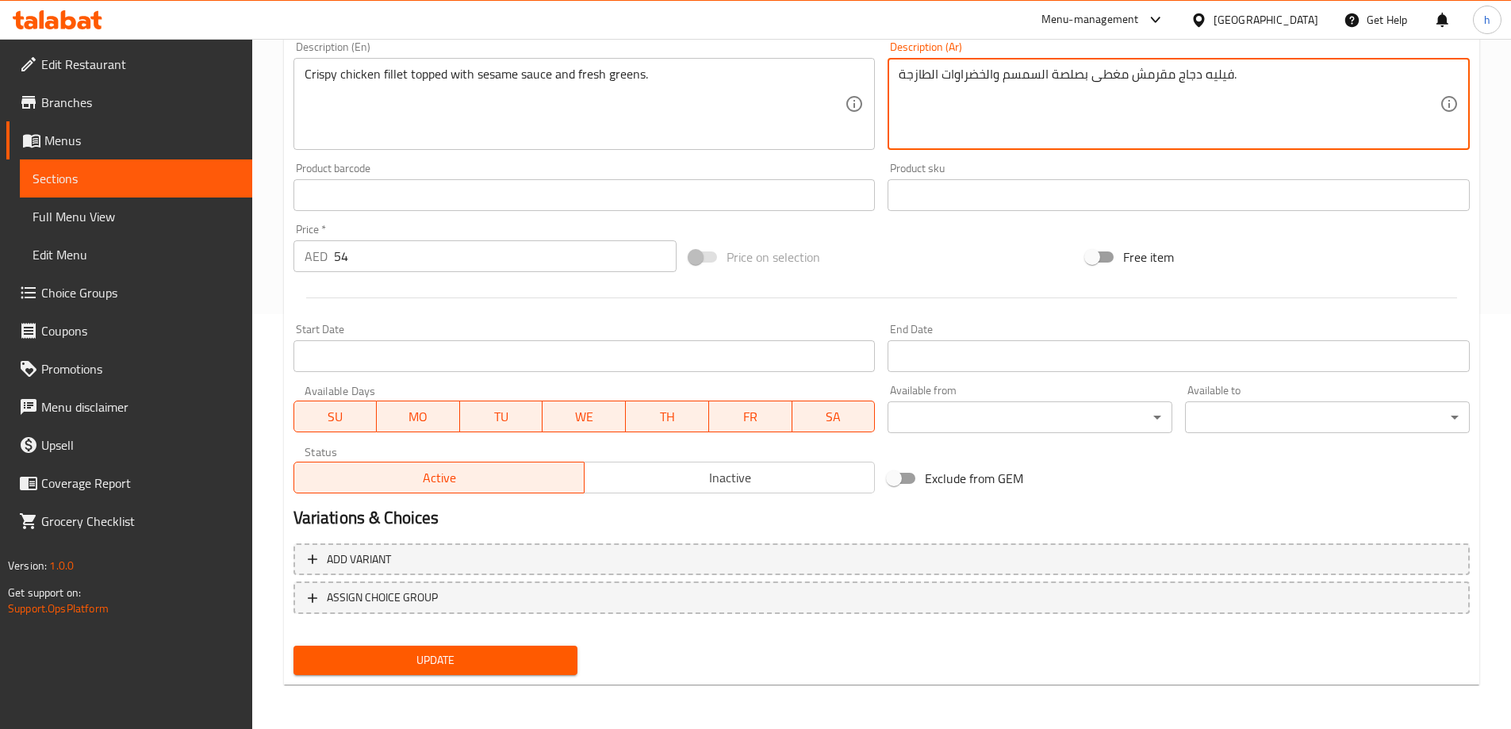
type textarea "فيليه دجاج مقرمش مغطى بصلصة السمسم والخضراوات الطازجة."
click at [522, 671] on button "Update" at bounding box center [435, 660] width 285 height 29
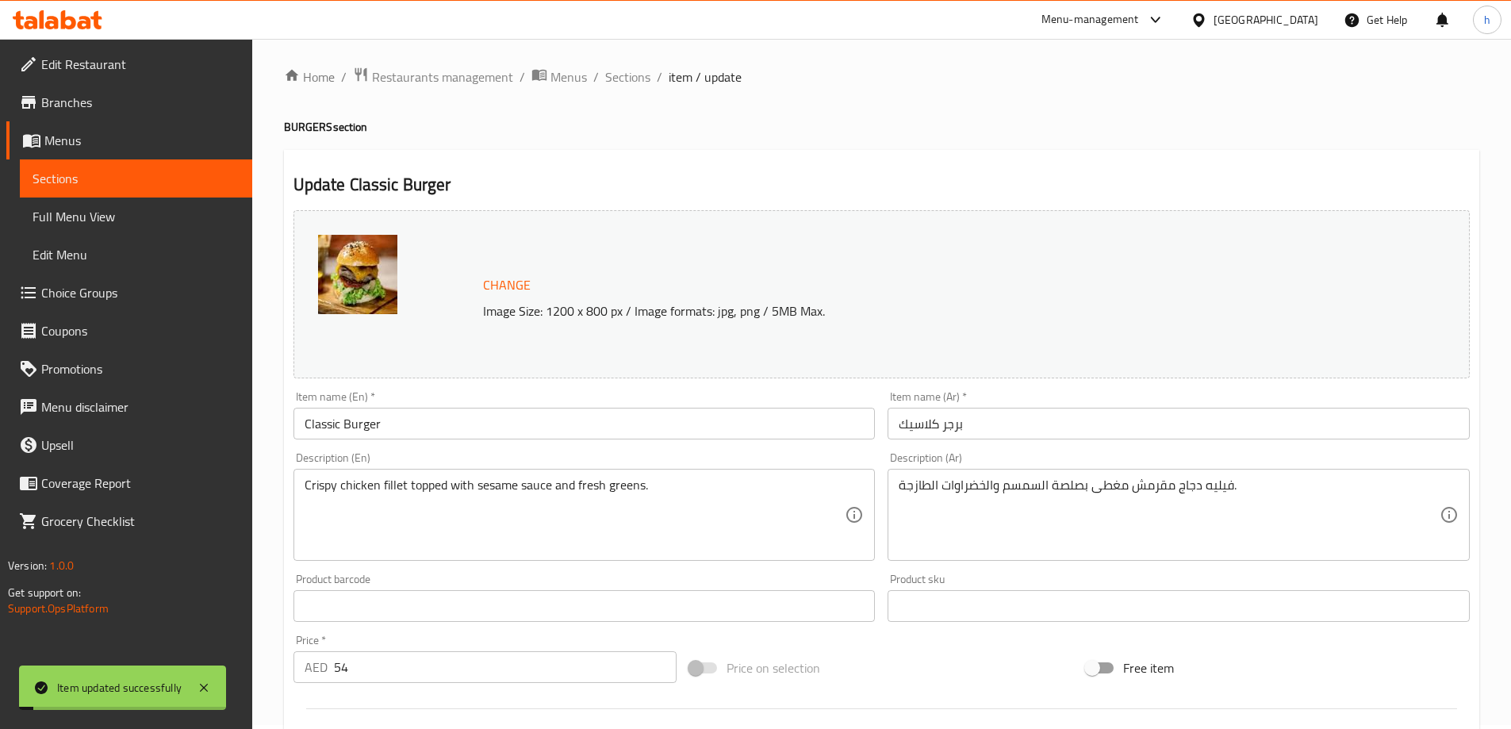
scroll to position [0, 0]
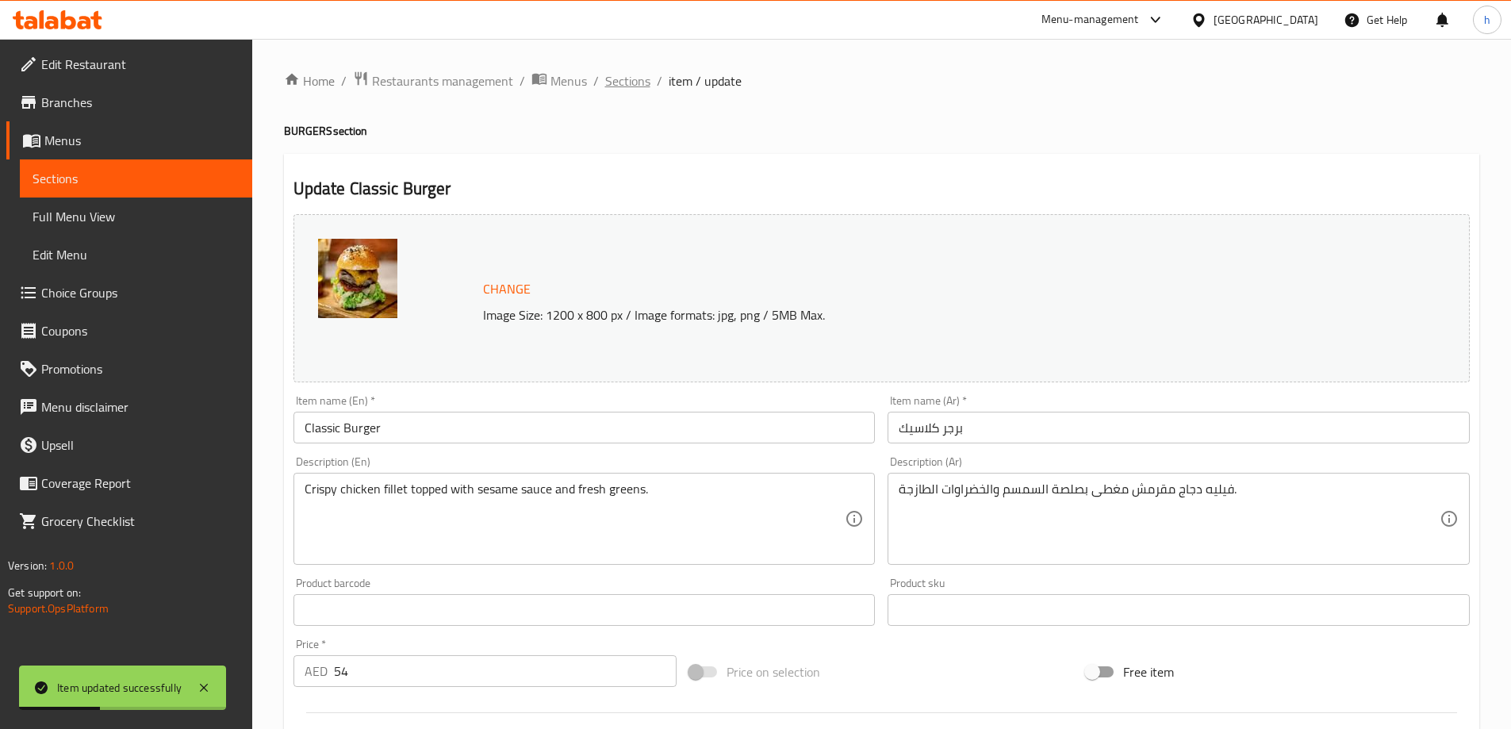
click at [623, 79] on span "Sections" at bounding box center [627, 80] width 45 height 19
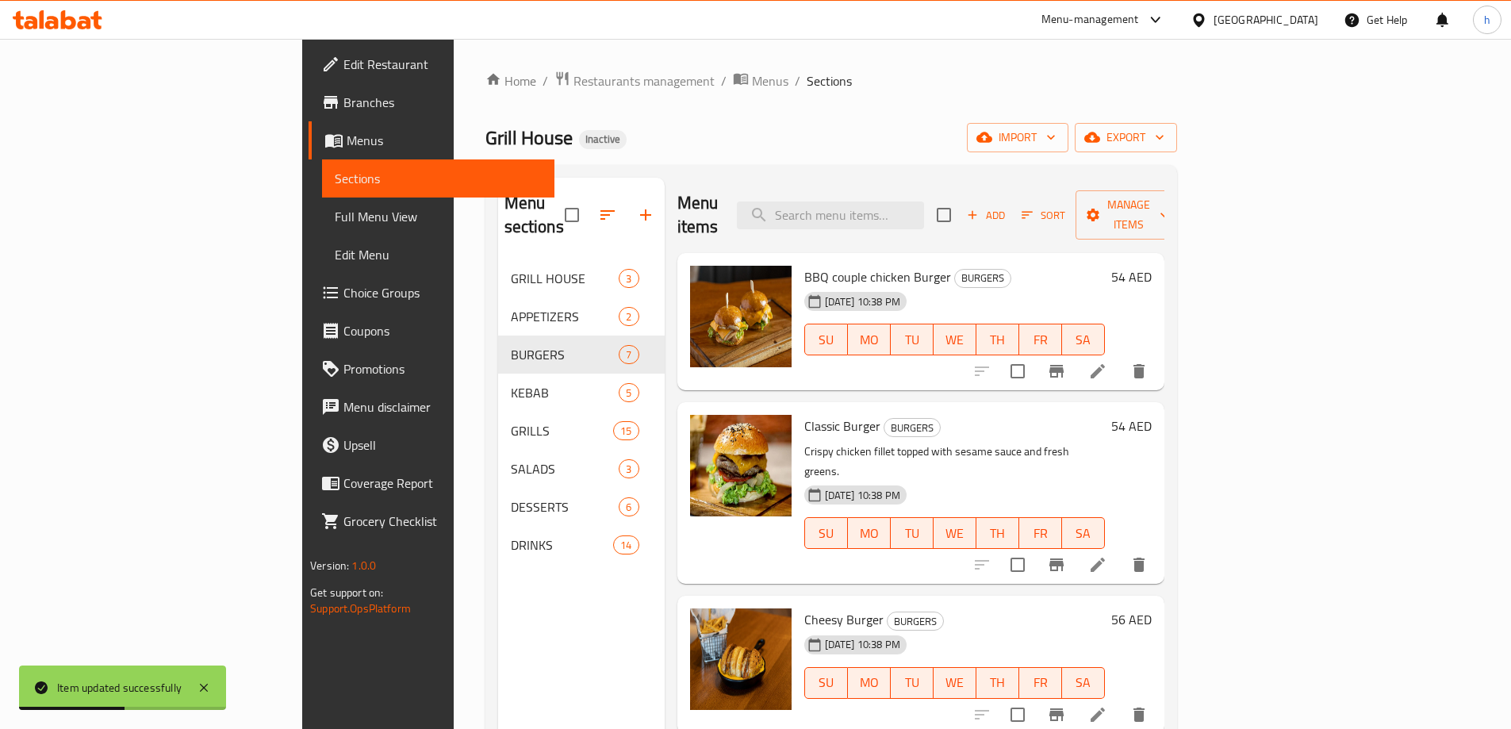
scroll to position [159, 0]
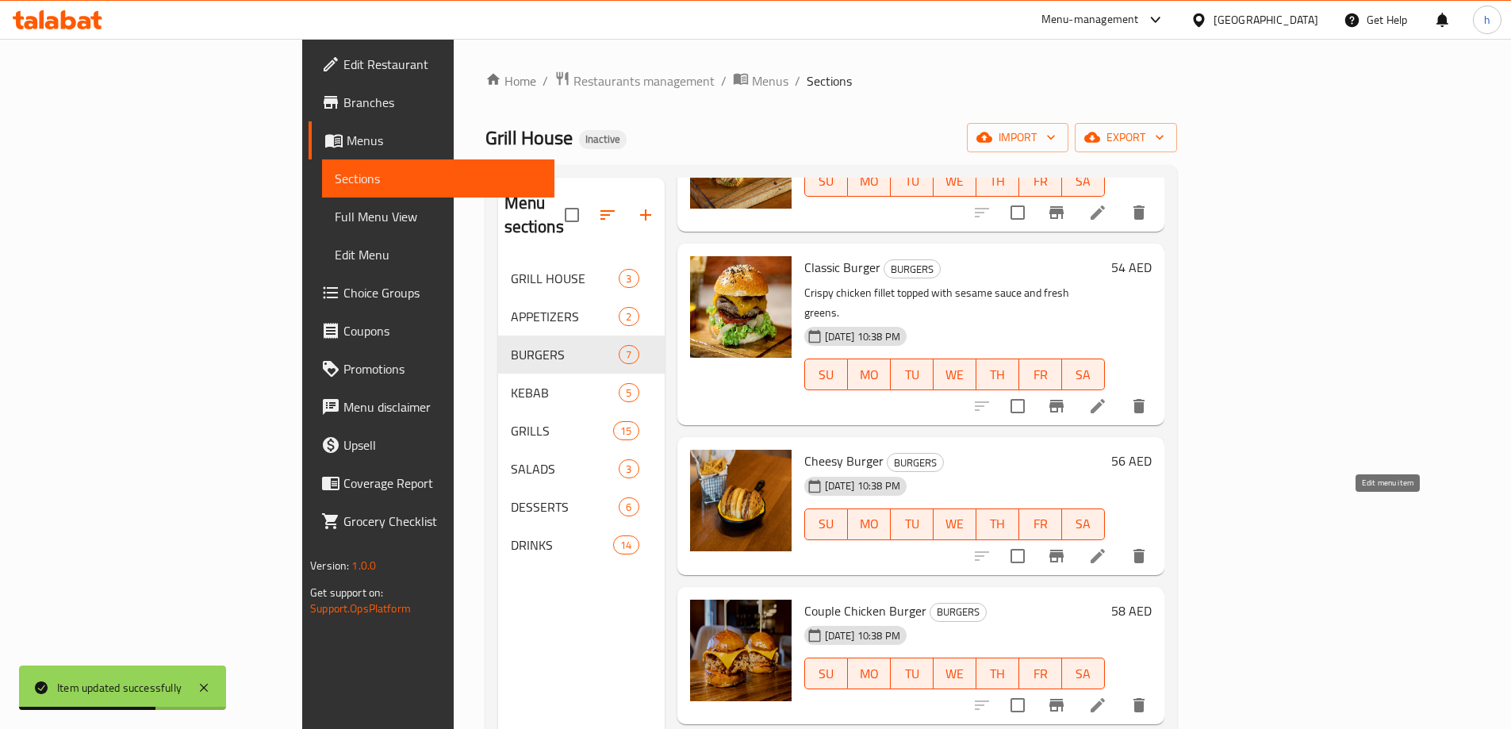
click at [1107, 546] on icon at bounding box center [1097, 555] width 19 height 19
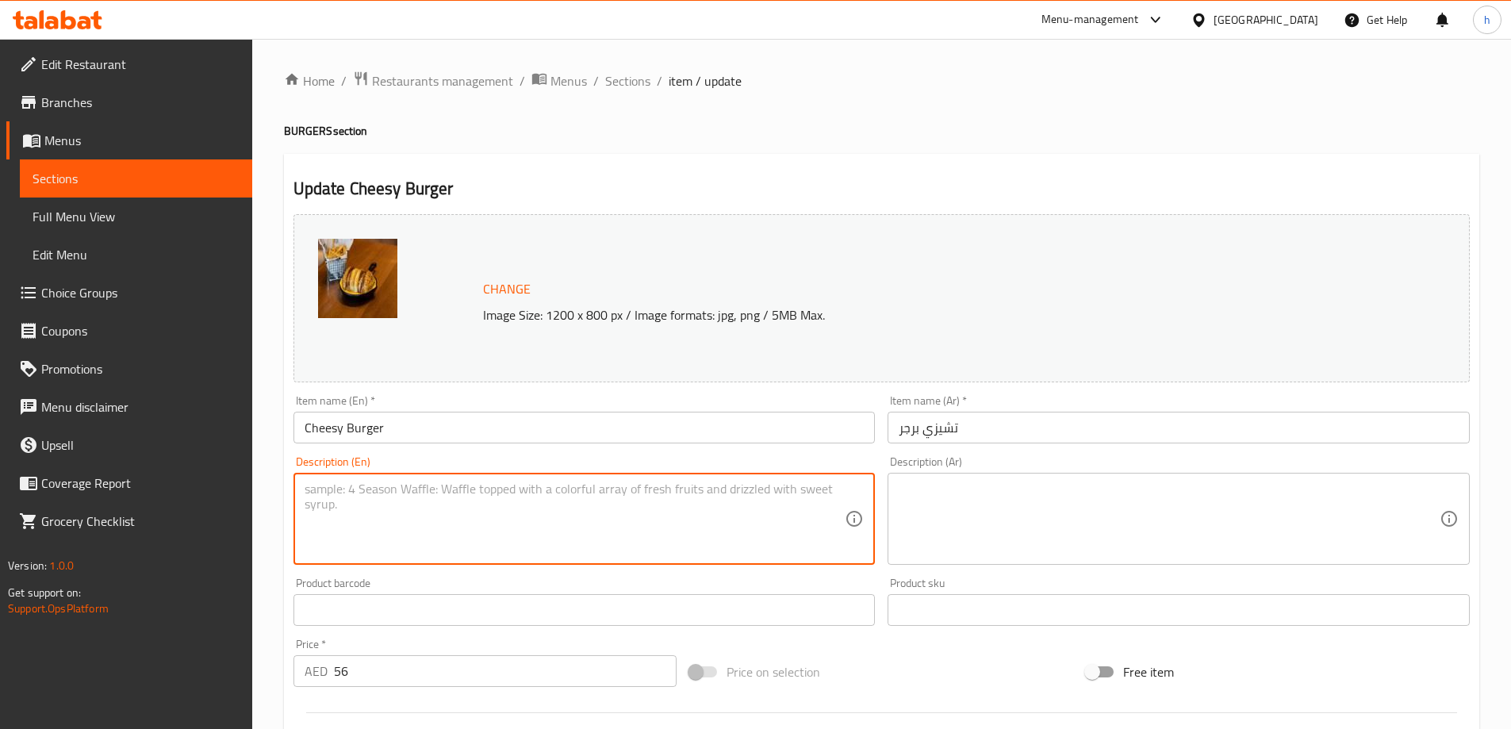
click at [669, 512] on textarea at bounding box center [575, 518] width 541 height 75
paste textarea "Double chicken patties stacked with BBQ sauce and melted cheese."
type textarea "Double chicken patties stacked with BBQ sauce and melted cheese."
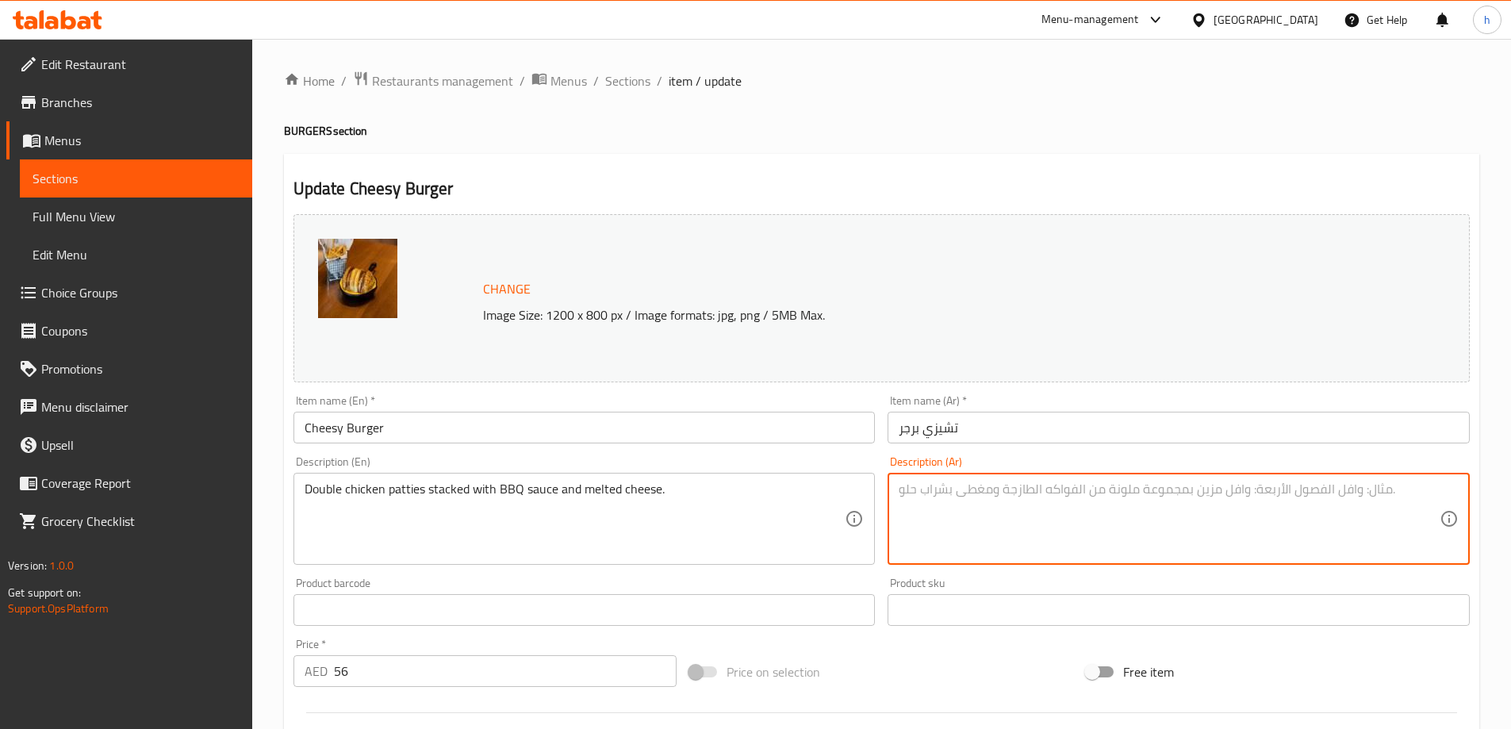
click at [956, 540] on textarea at bounding box center [1169, 518] width 541 height 75
paste textarea "فطائر دجاج مزدوجة محشوة بصلصة الشواء والجبن المذاب."
click at [1183, 488] on textarea "فطائر دجاج مزدوجة محشوة بصلصة الشواء والجبن المذاب." at bounding box center [1169, 518] width 541 height 75
click at [1114, 492] on textarea "فطائر دجاج مزدوجة محشوة بصلصة الشواء والجبن المذاب." at bounding box center [1169, 518] width 541 height 75
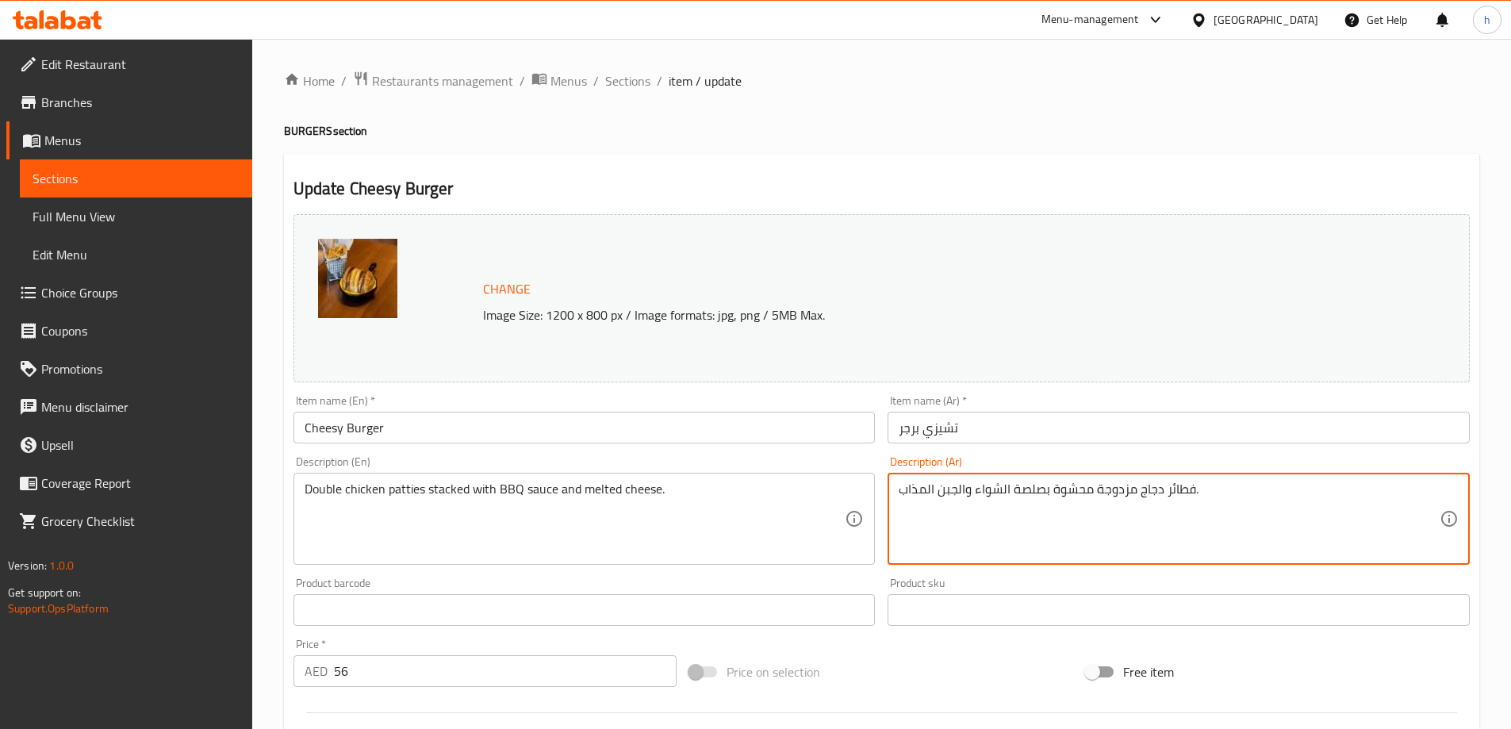
click at [1114, 492] on textarea "فطائر دجاج مزدوجة محشوة بصلصة الشواء والجبن المذاب." at bounding box center [1169, 518] width 541 height 75
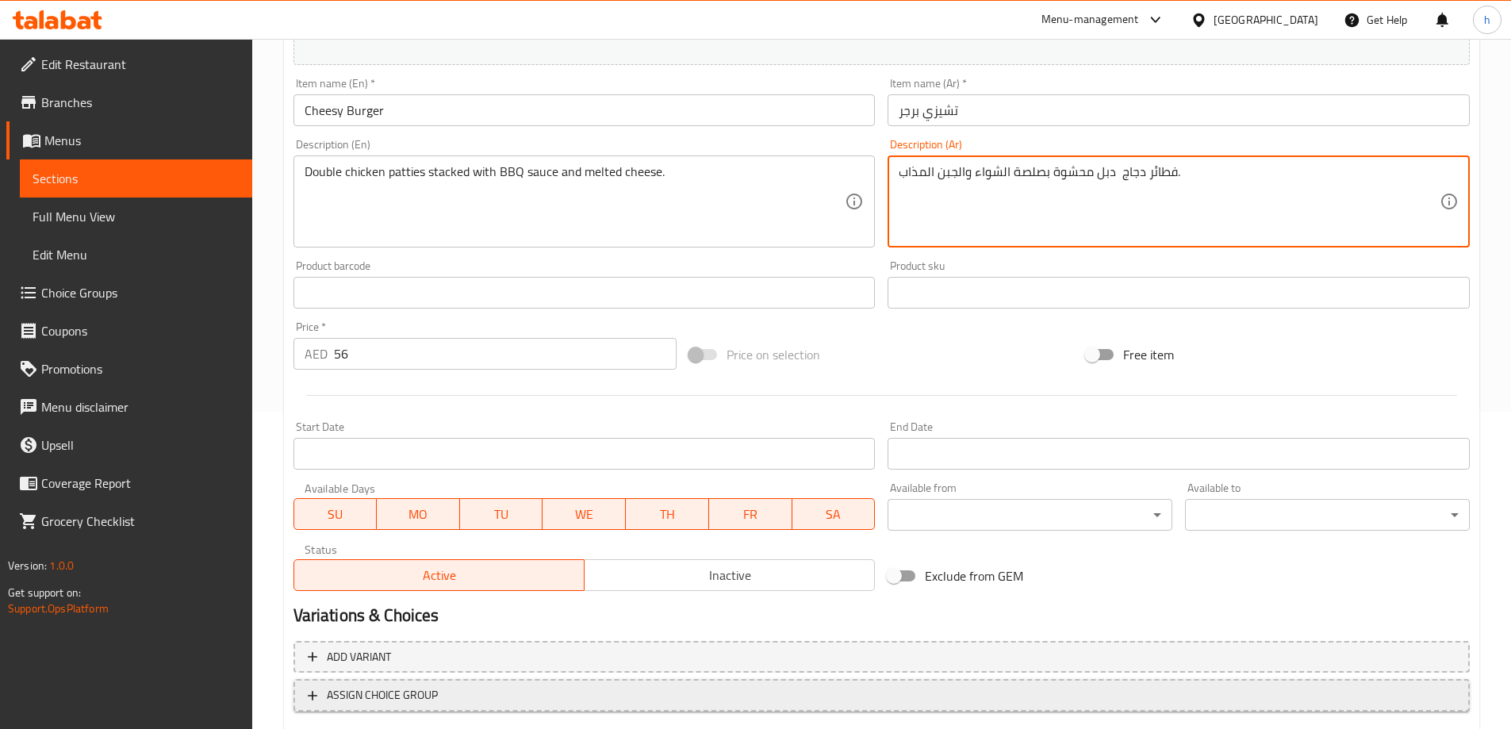
scroll to position [415, 0]
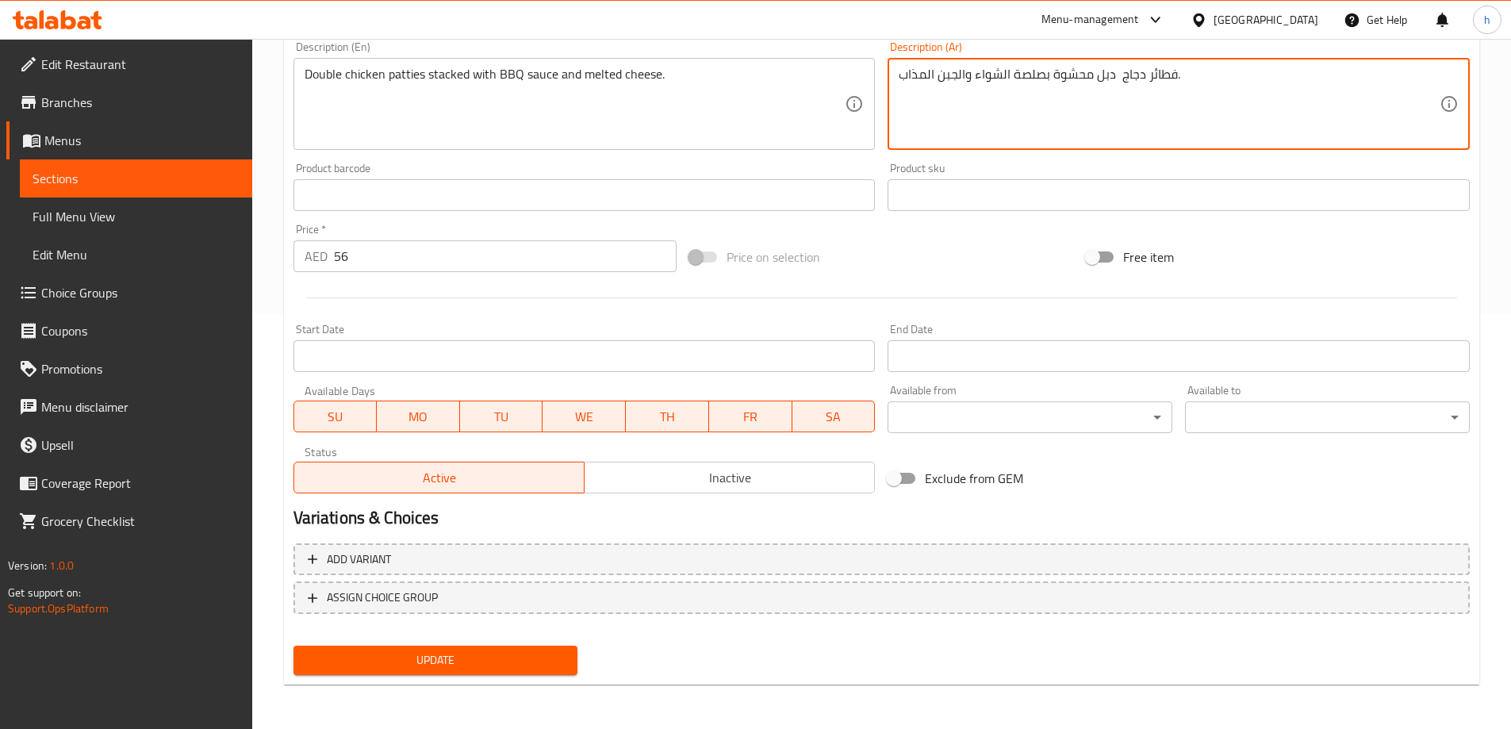
type textarea "فطائر دجاج دبل محشوة بصلصة الشواء والجبن المذاب."
click at [530, 655] on span "Update" at bounding box center [435, 660] width 259 height 20
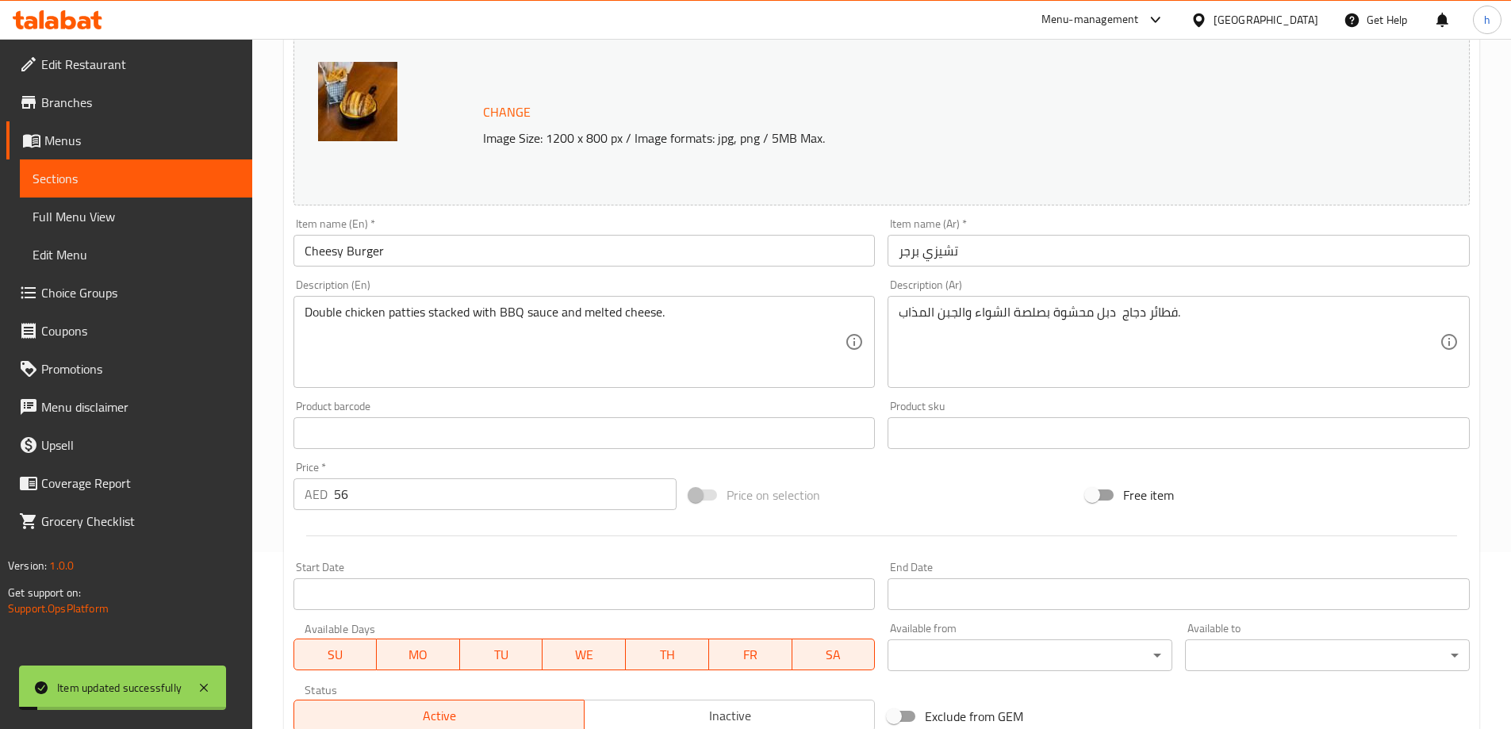
scroll to position [0, 0]
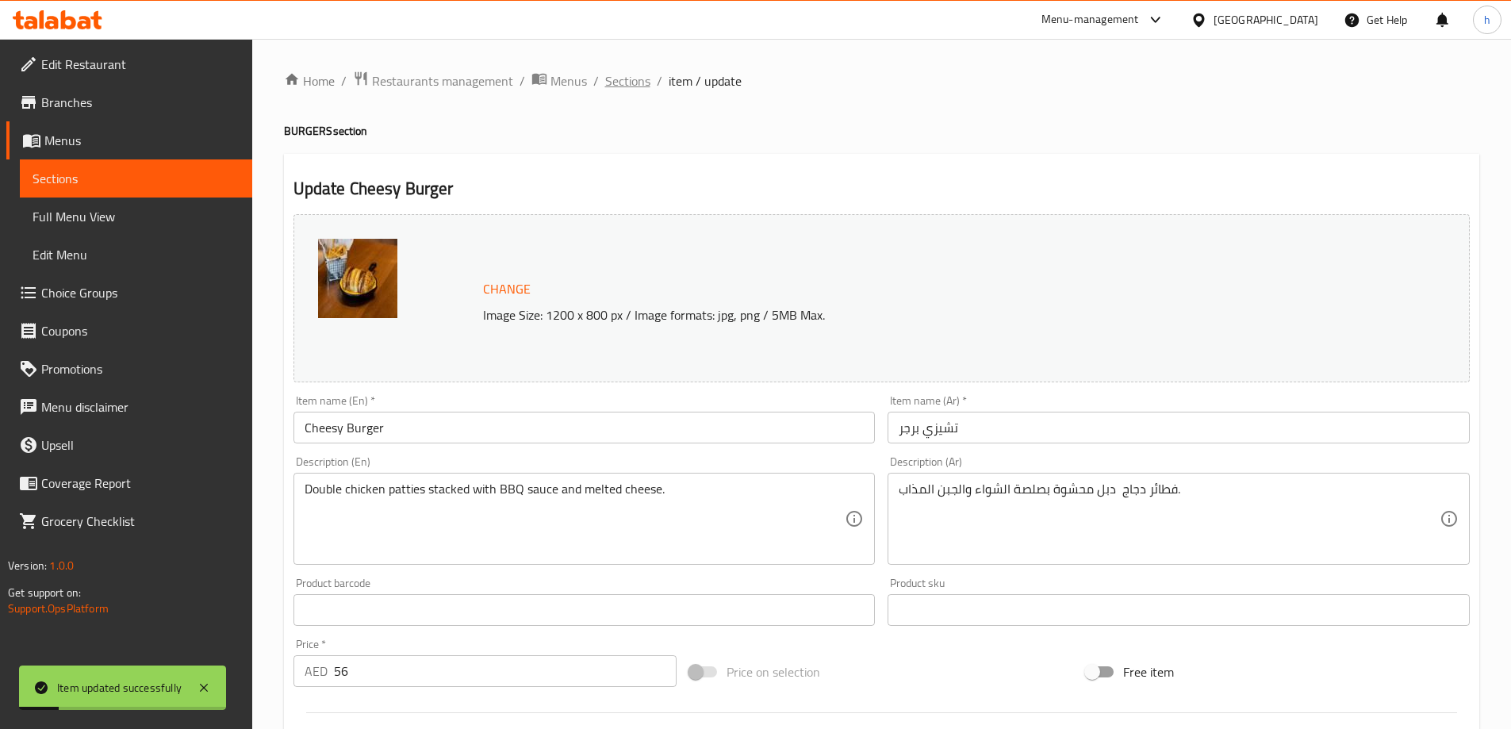
click at [646, 79] on span "Sections" at bounding box center [627, 80] width 45 height 19
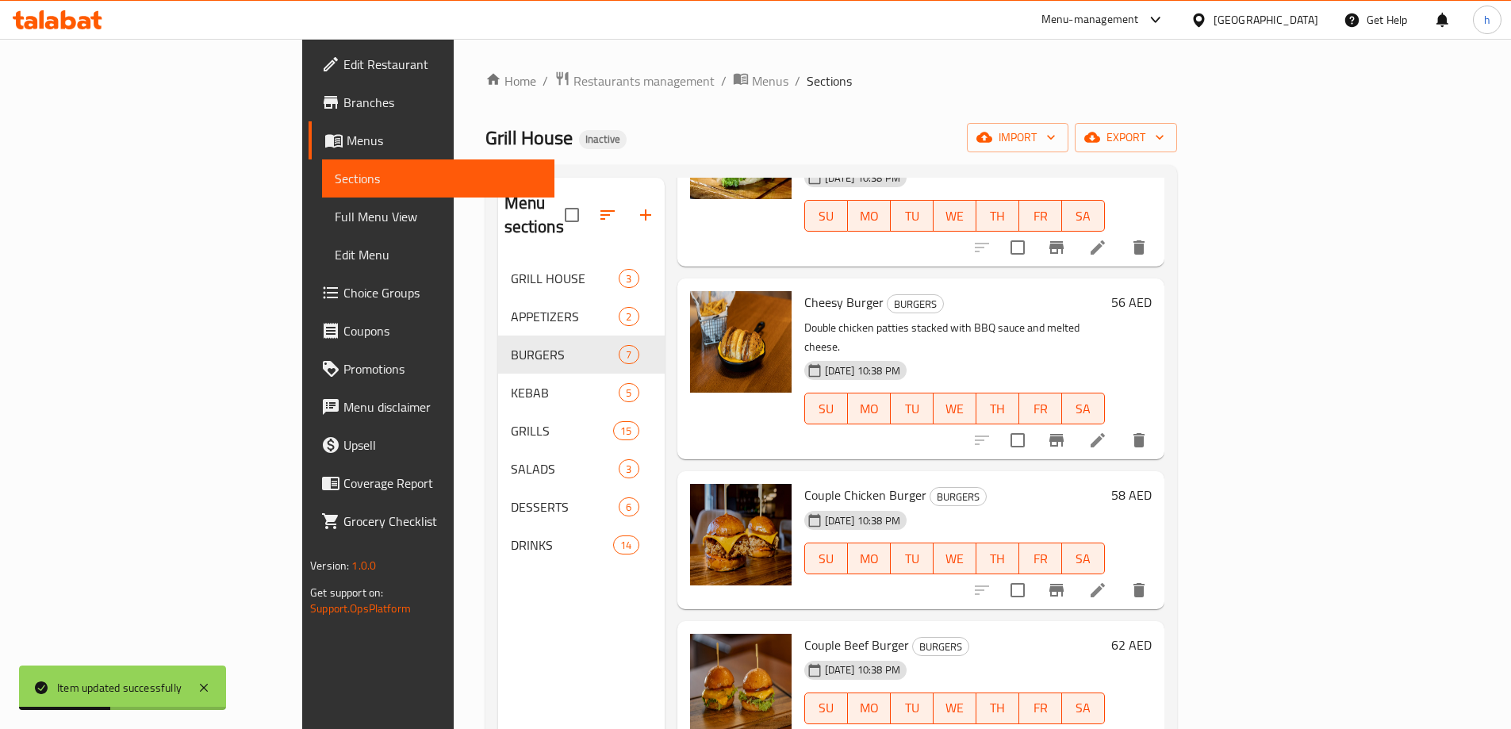
scroll to position [397, 0]
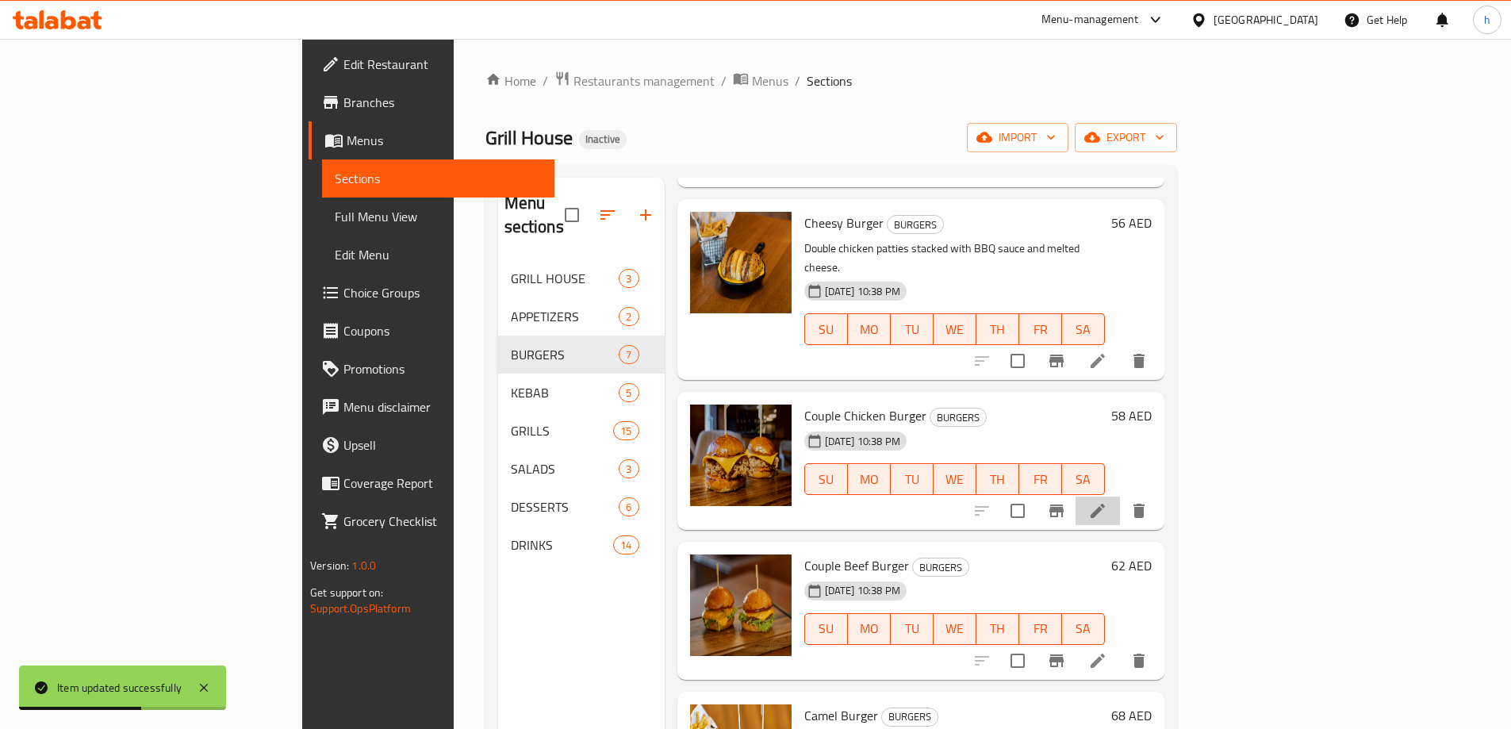
click at [1120, 496] on li at bounding box center [1097, 510] width 44 height 29
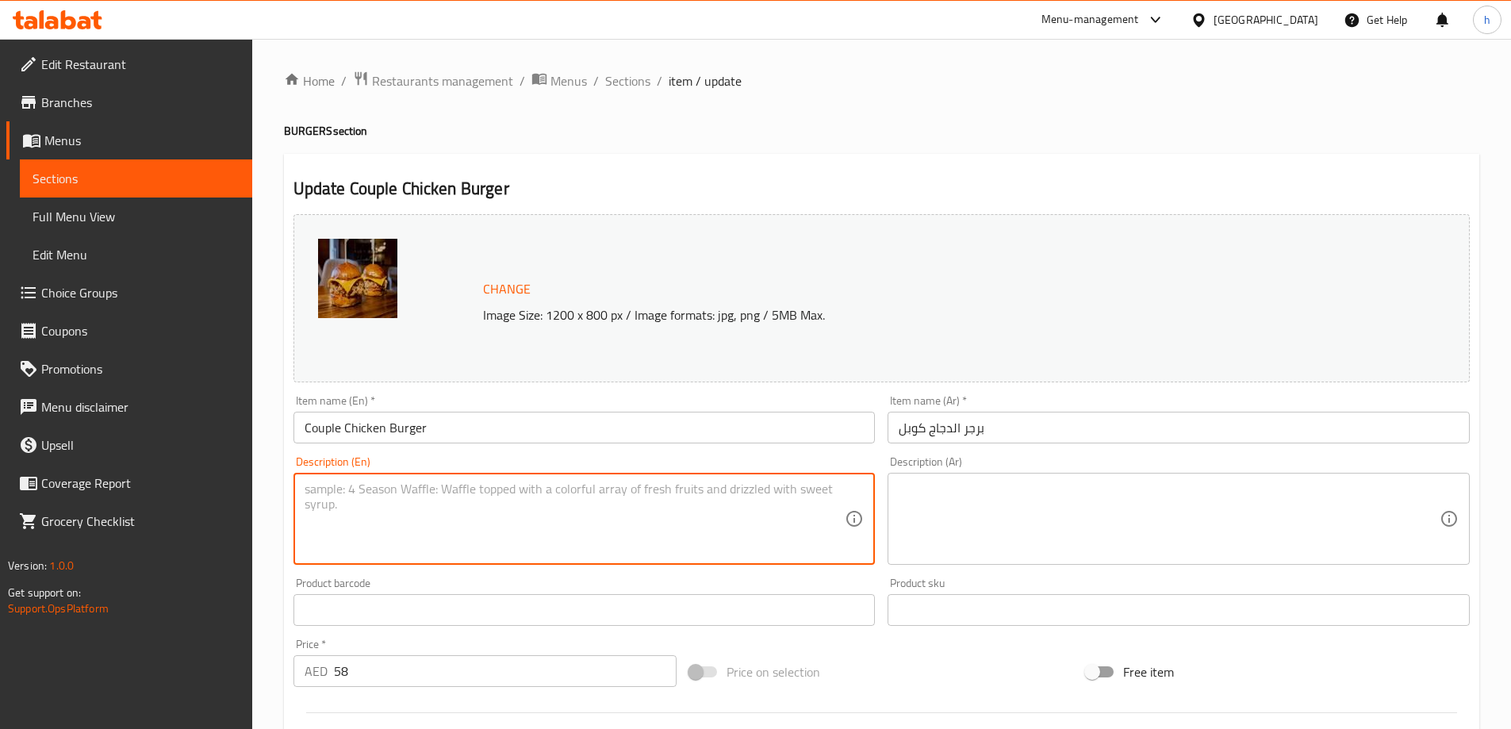
click at [629, 548] on textarea at bounding box center [575, 518] width 541 height 75
paste textarea "Juicy beef patty with lettuce, tomato, onion, and our house sauce."
type textarea "Juicy beef patty with lettuce, tomato, onion, and our house sauce."
click at [1056, 471] on div "Description (Ar) Description (Ar)" at bounding box center [1178, 510] width 582 height 109
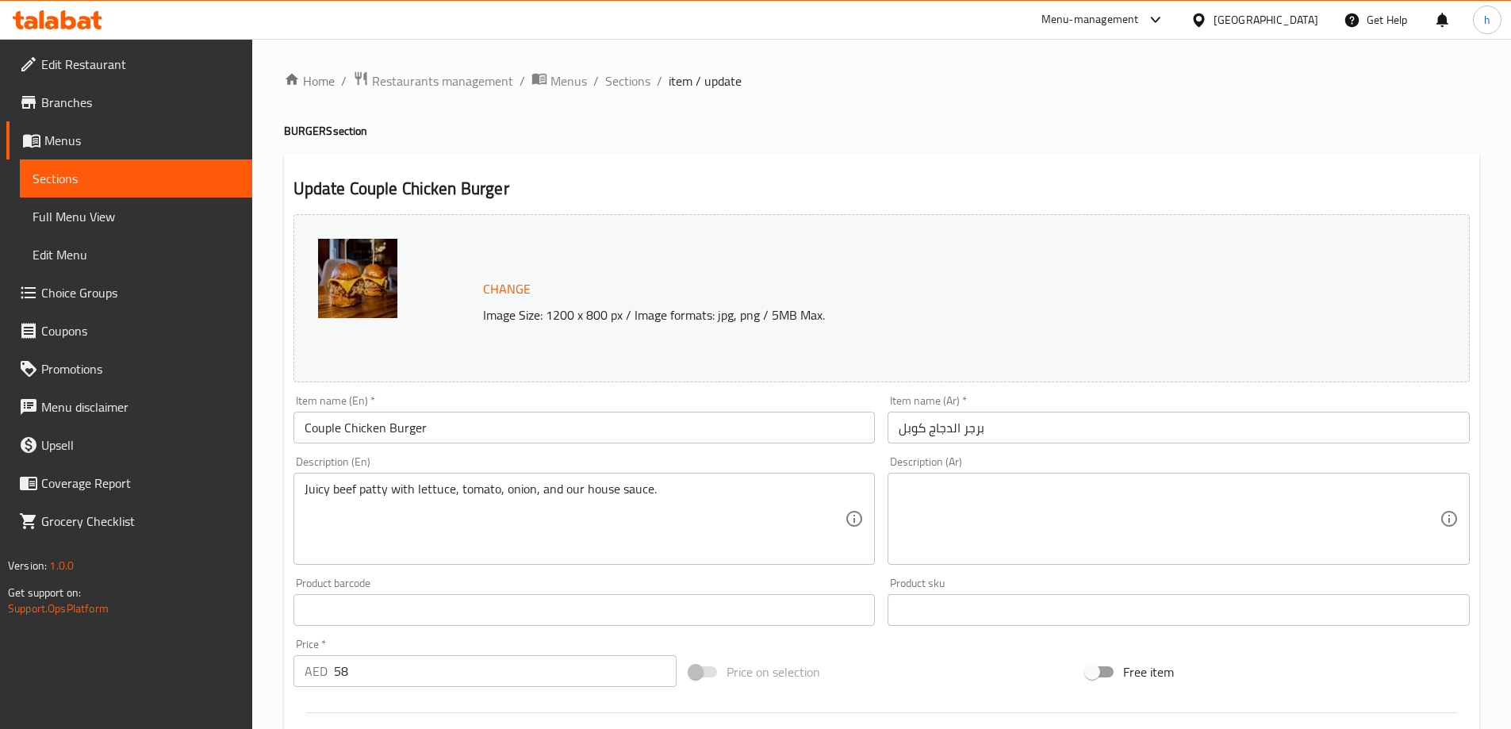
click at [1053, 493] on textarea at bounding box center [1169, 518] width 541 height 75
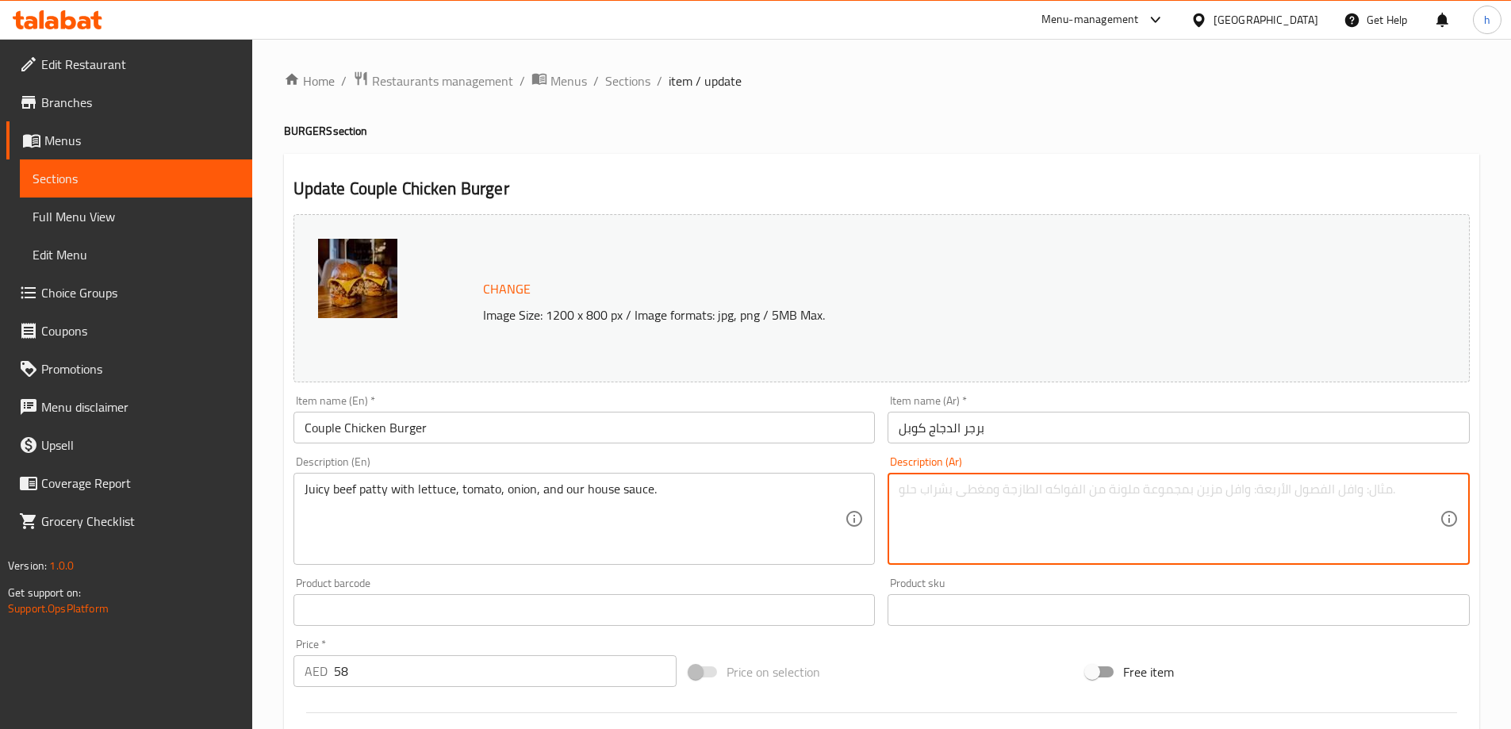
paste textarea "فطيرة لحم البقر العصير مع الخس والطماطم والبصل والصلصة الخاصة بنا."
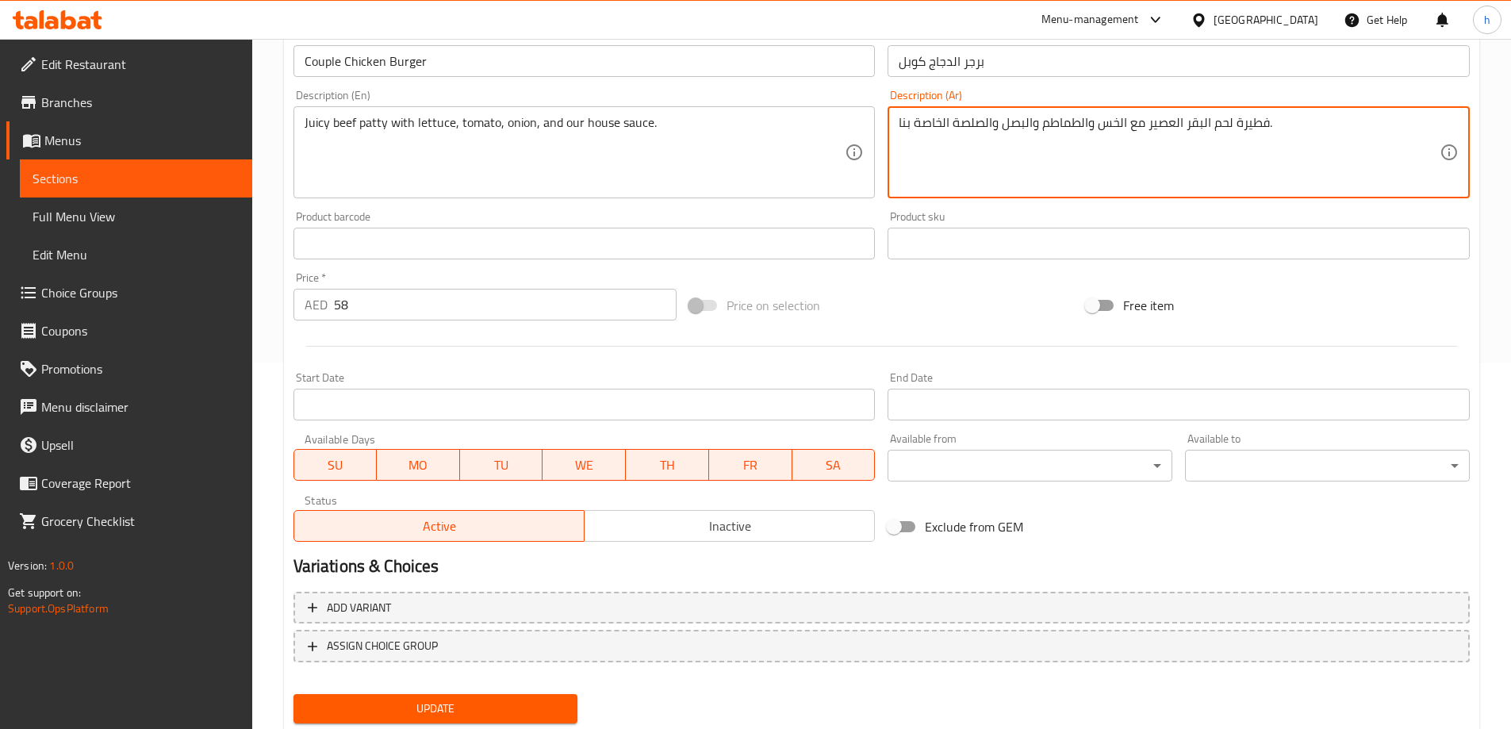
scroll to position [415, 0]
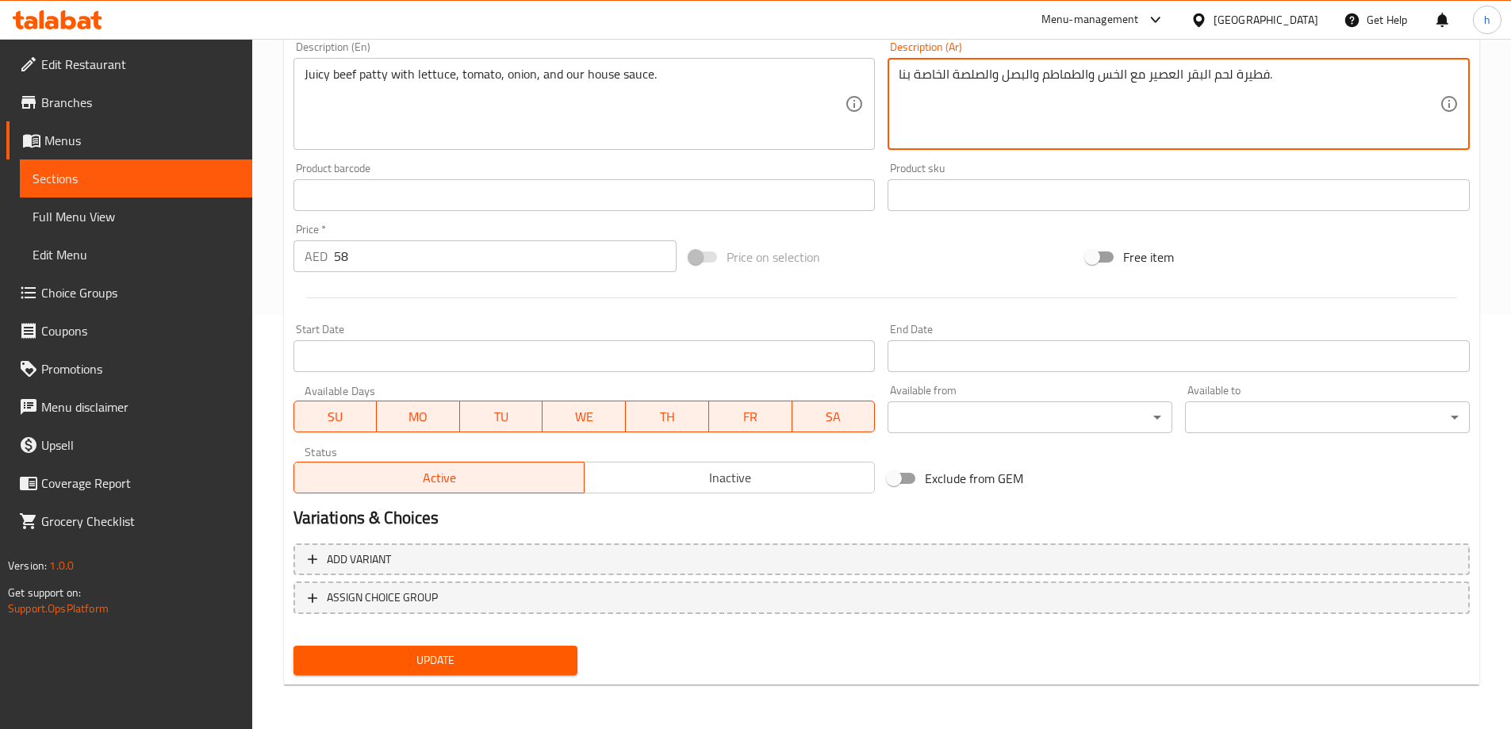
type textarea "فطيرة لحم البقر العصير مع الخس والطماطم والبصل والصلصة الخاصة بنا."
click at [530, 652] on span "Update" at bounding box center [435, 660] width 259 height 20
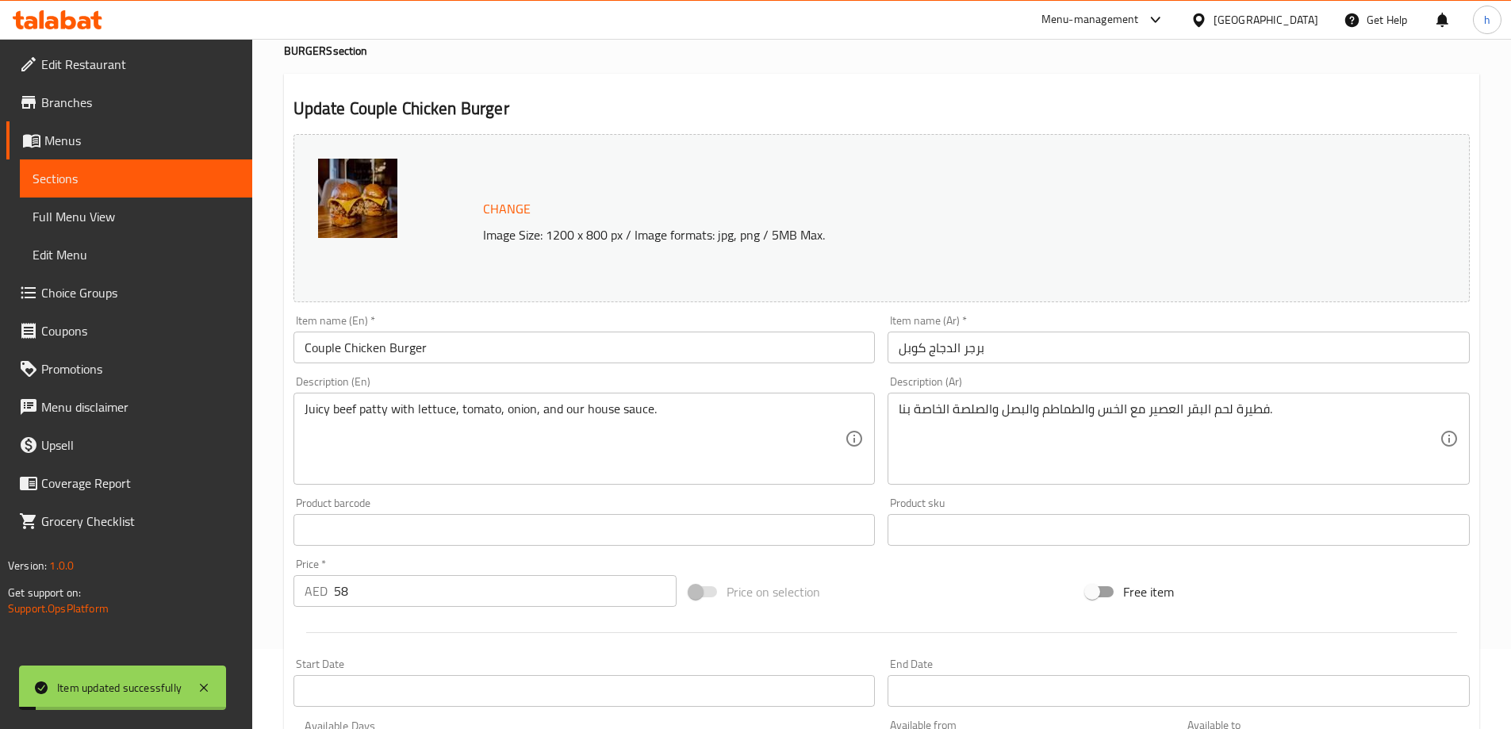
scroll to position [0, 0]
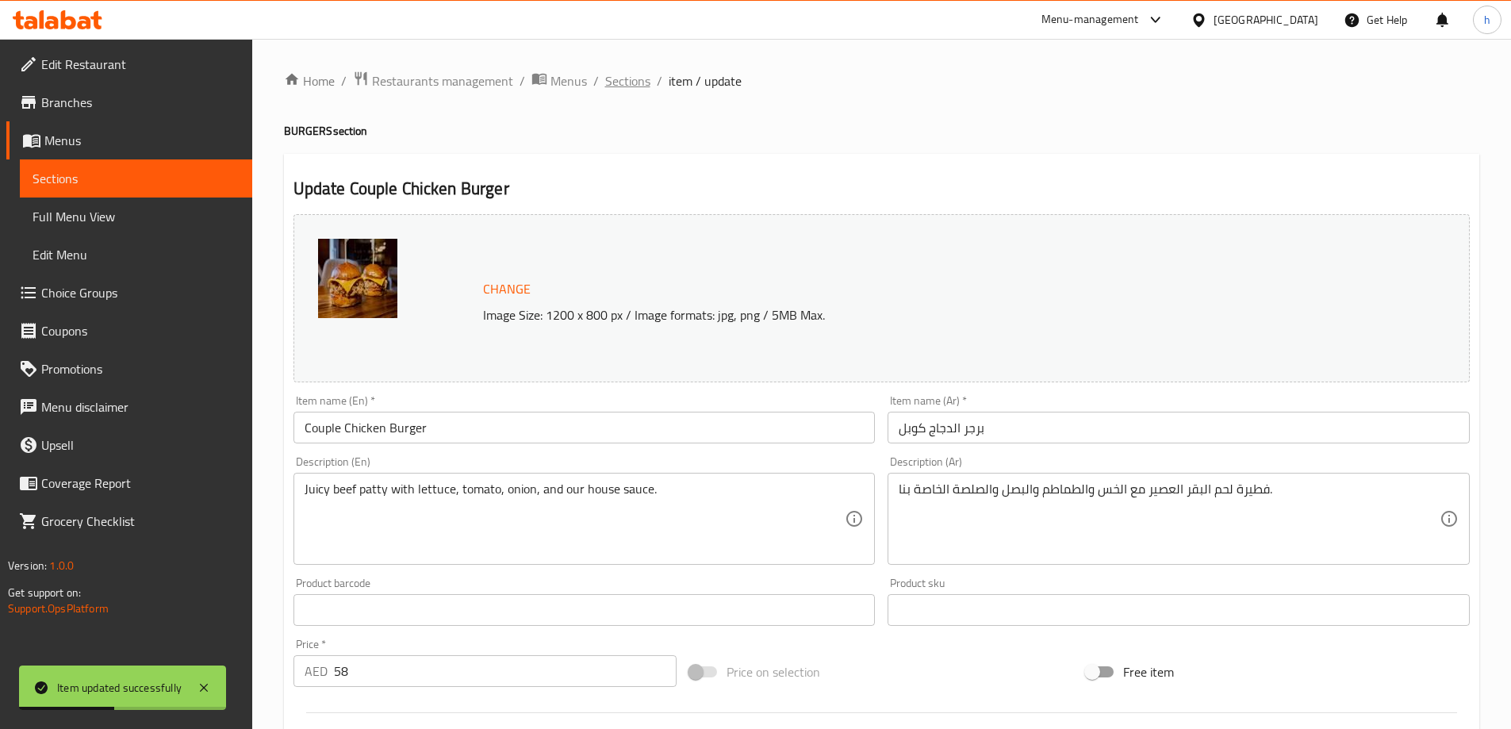
click at [637, 73] on span "Sections" at bounding box center [627, 80] width 45 height 19
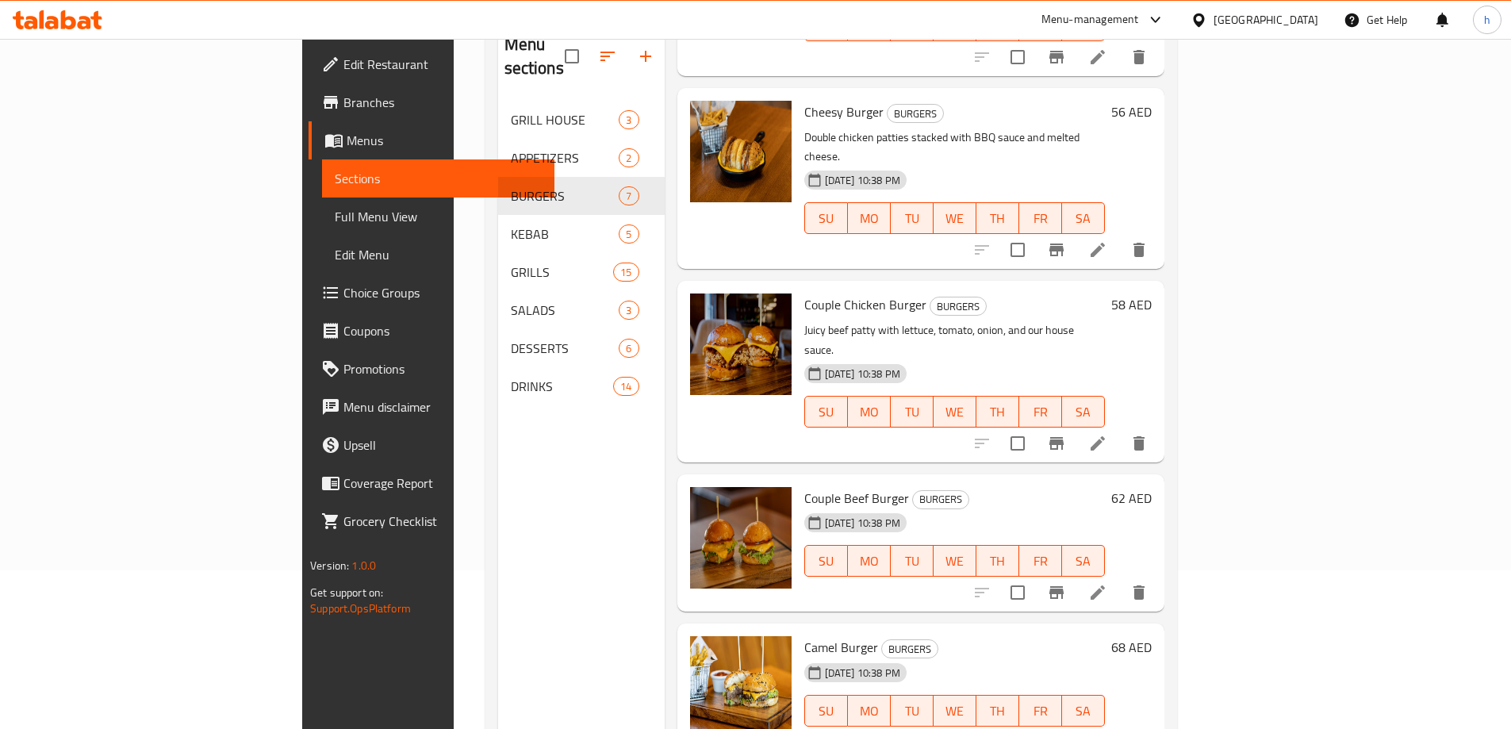
scroll to position [350, 0]
click at [1107, 582] on icon at bounding box center [1097, 591] width 19 height 19
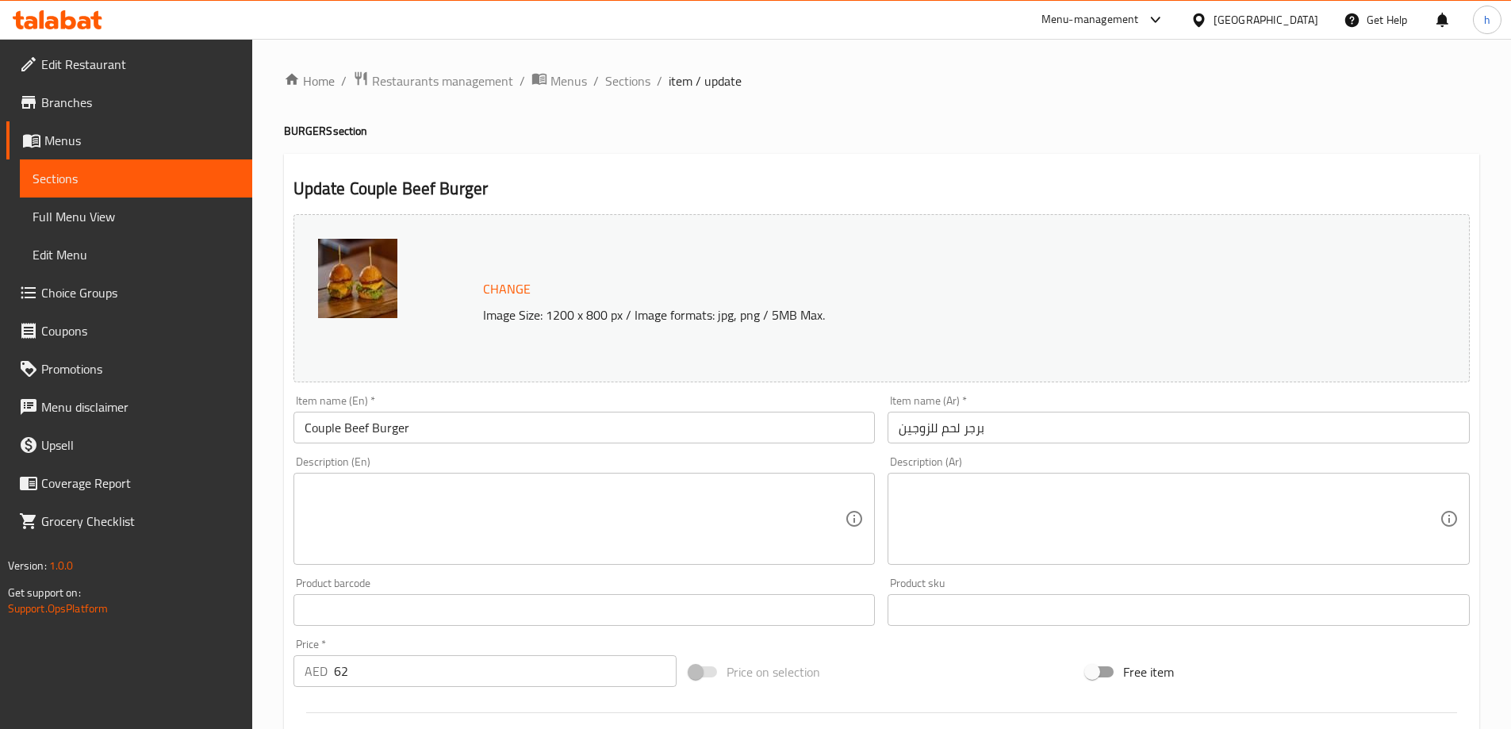
click at [685, 514] on textarea at bounding box center [575, 518] width 541 height 75
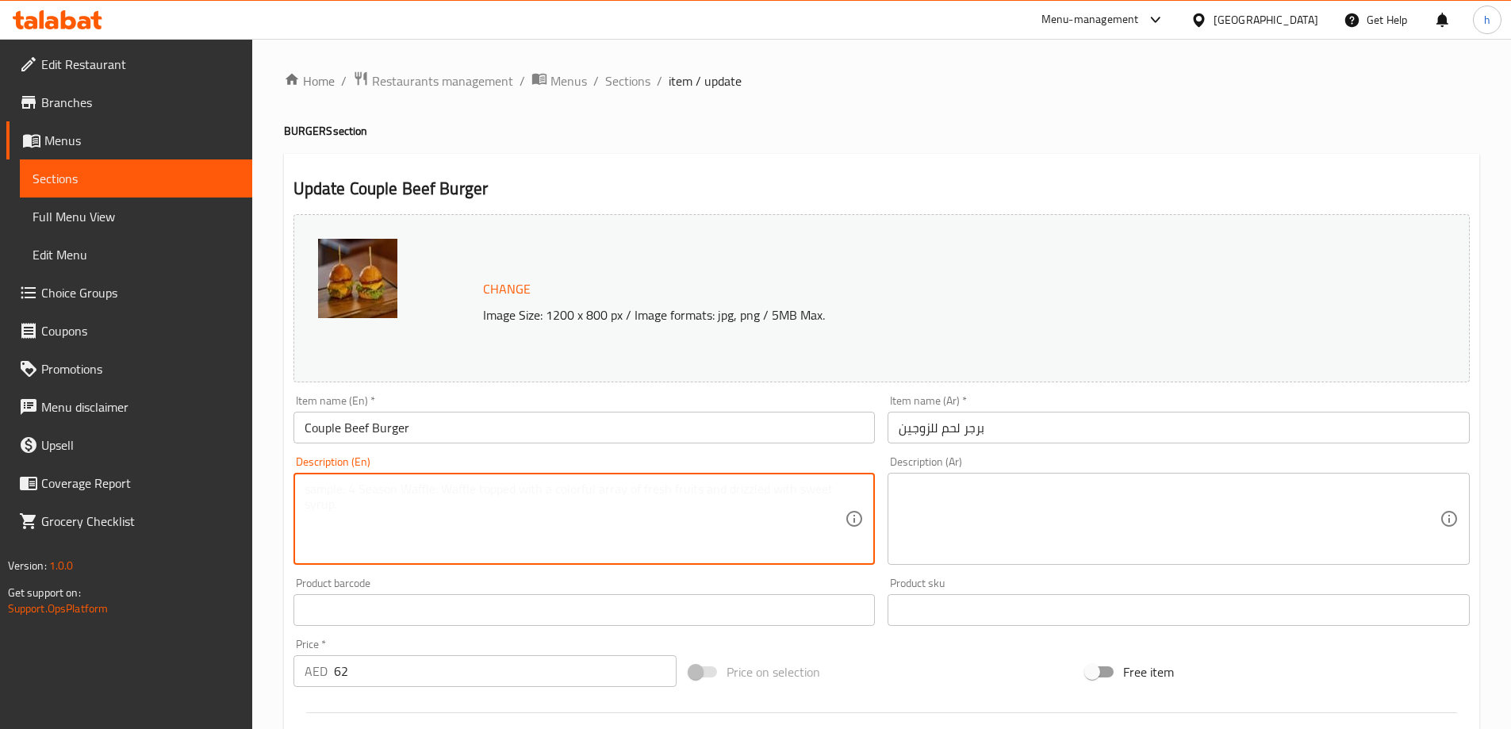
paste textarea "Double-layer crispy chicken with fresh veggies and mayo."
type textarea "Double-layer crispy chicken with fresh veggies and mayo."
click at [765, 507] on textarea "Double-layer crispy chicken with fresh veggies and mayo." at bounding box center [575, 518] width 541 height 75
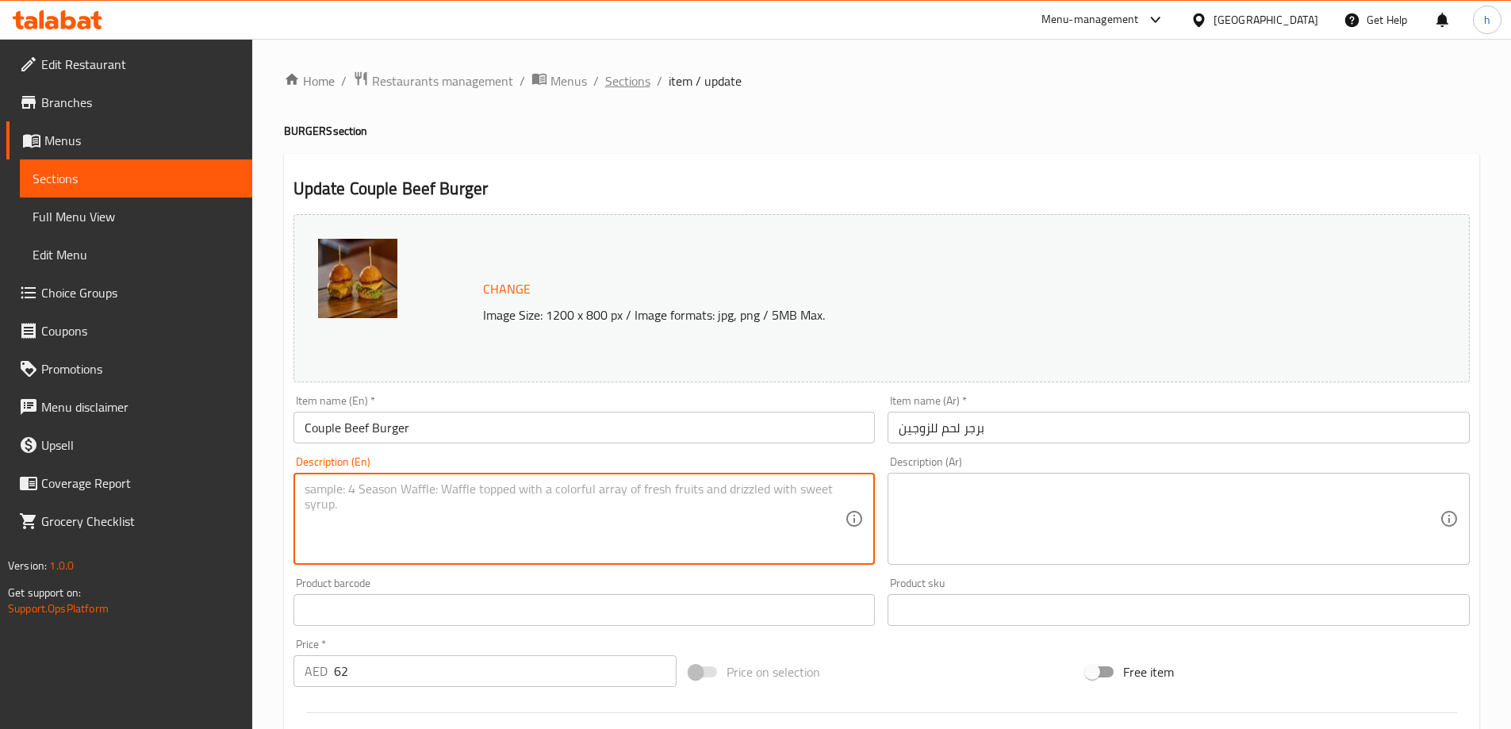
click at [642, 86] on span "Sections" at bounding box center [627, 80] width 45 height 19
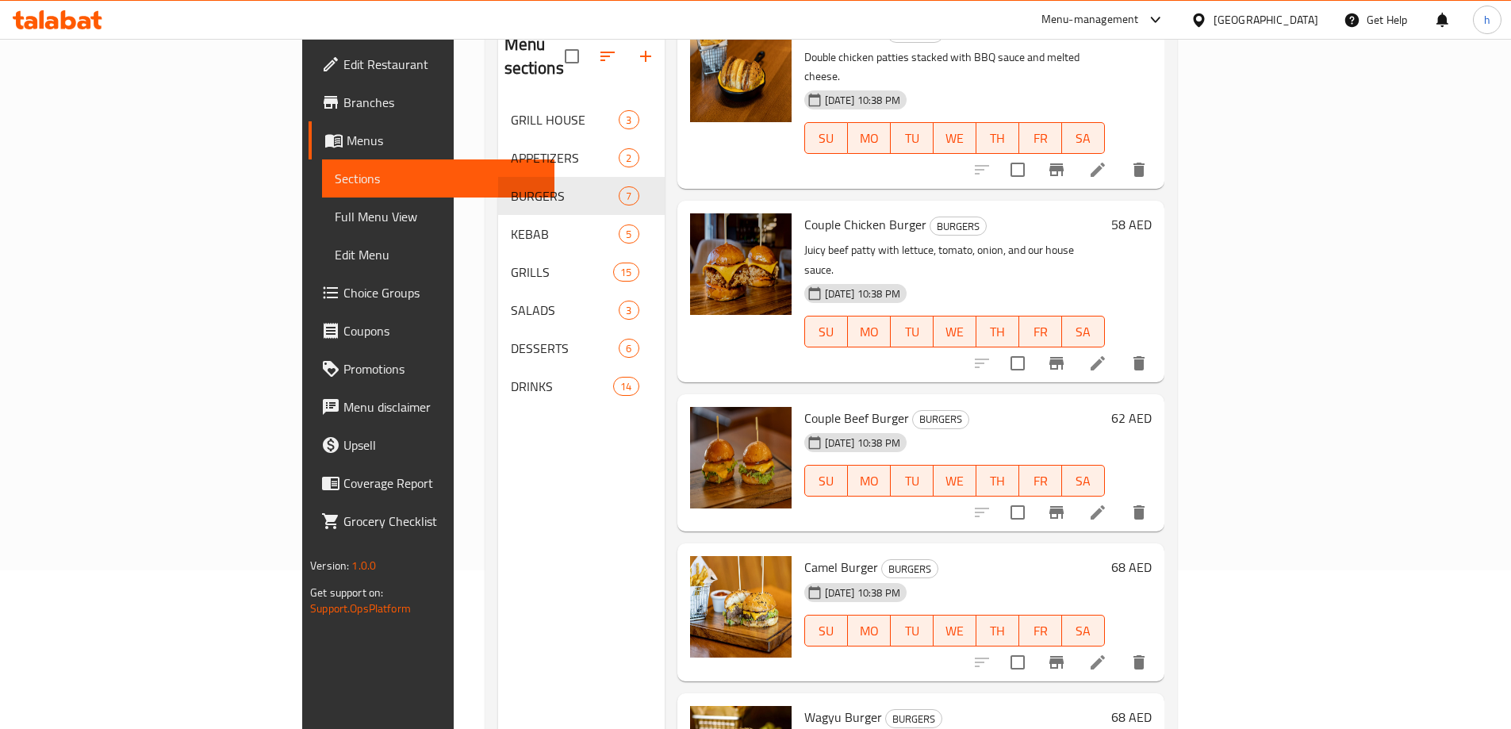
scroll to position [222, 0]
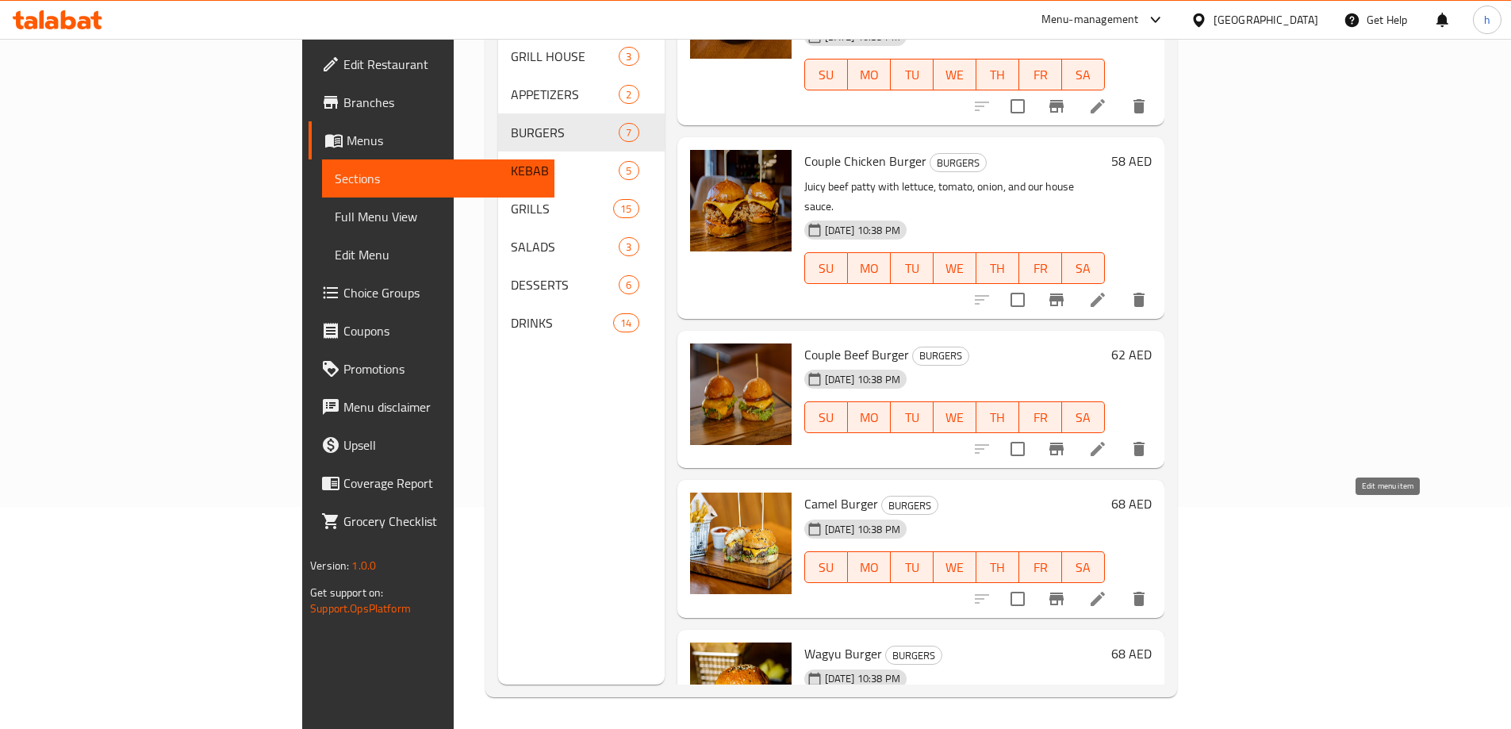
click at [1107, 589] on icon at bounding box center [1097, 598] width 19 height 19
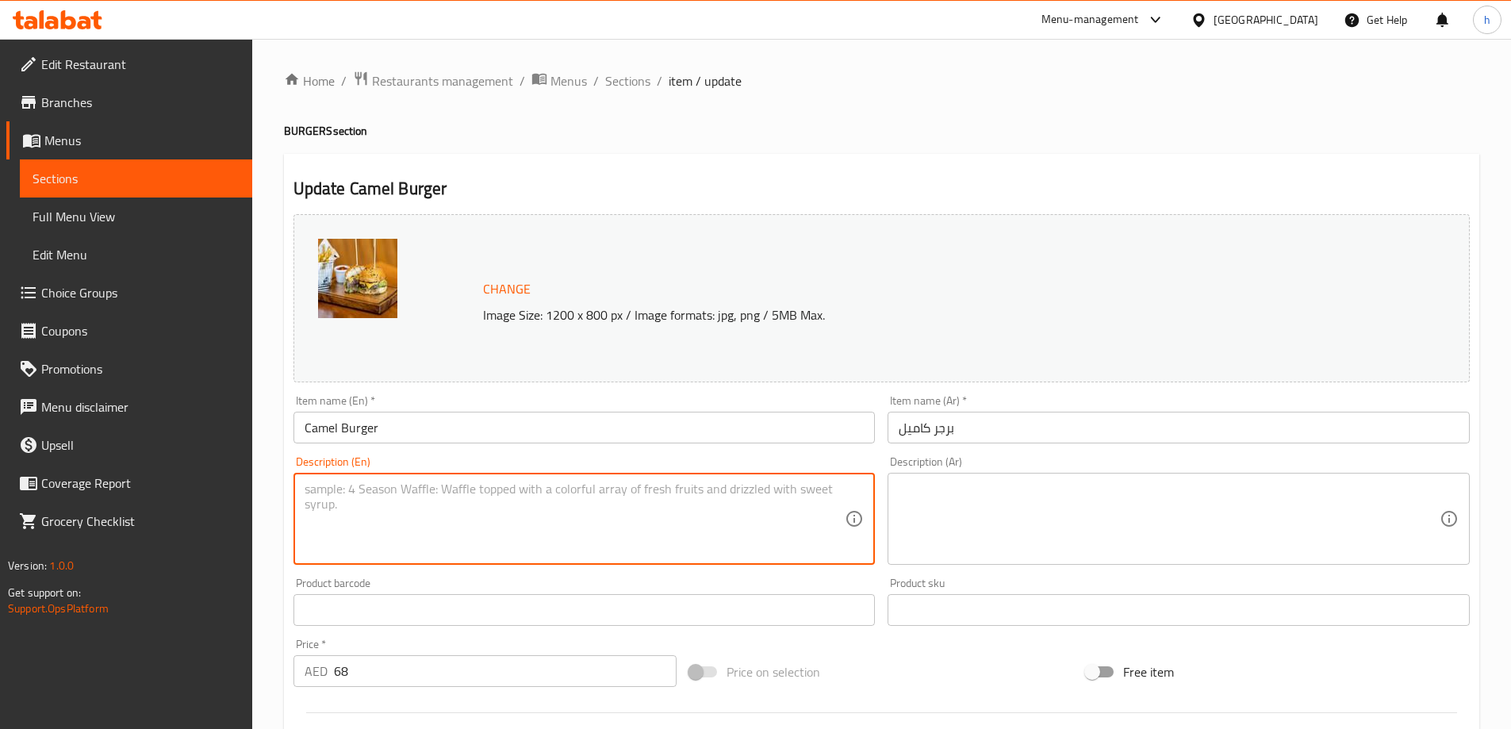
click at [651, 488] on textarea at bounding box center [575, 518] width 541 height 75
paste textarea "Beef patty with crispy beef bacon, cheese, and smoky sauce."
type textarea "Beef patty with crispy beef bacon, cheese, and smoky sauce."
click at [1030, 484] on textarea at bounding box center [1169, 518] width 541 height 75
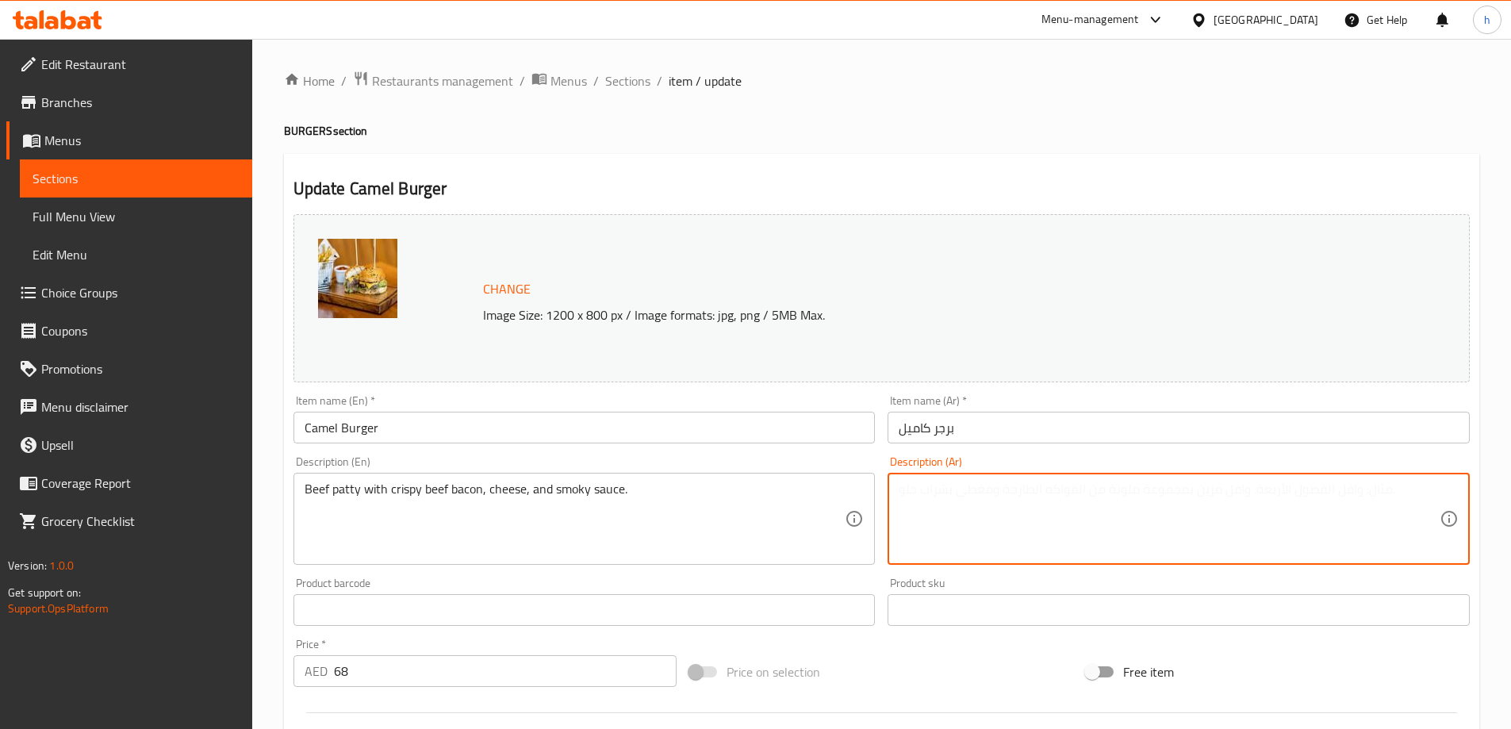
paste textarea "فطيرة لحم بقري مع لحم بقري مقدد مقرمش و[GEOGRAPHIC_DATA] وصلصة مدخنة."
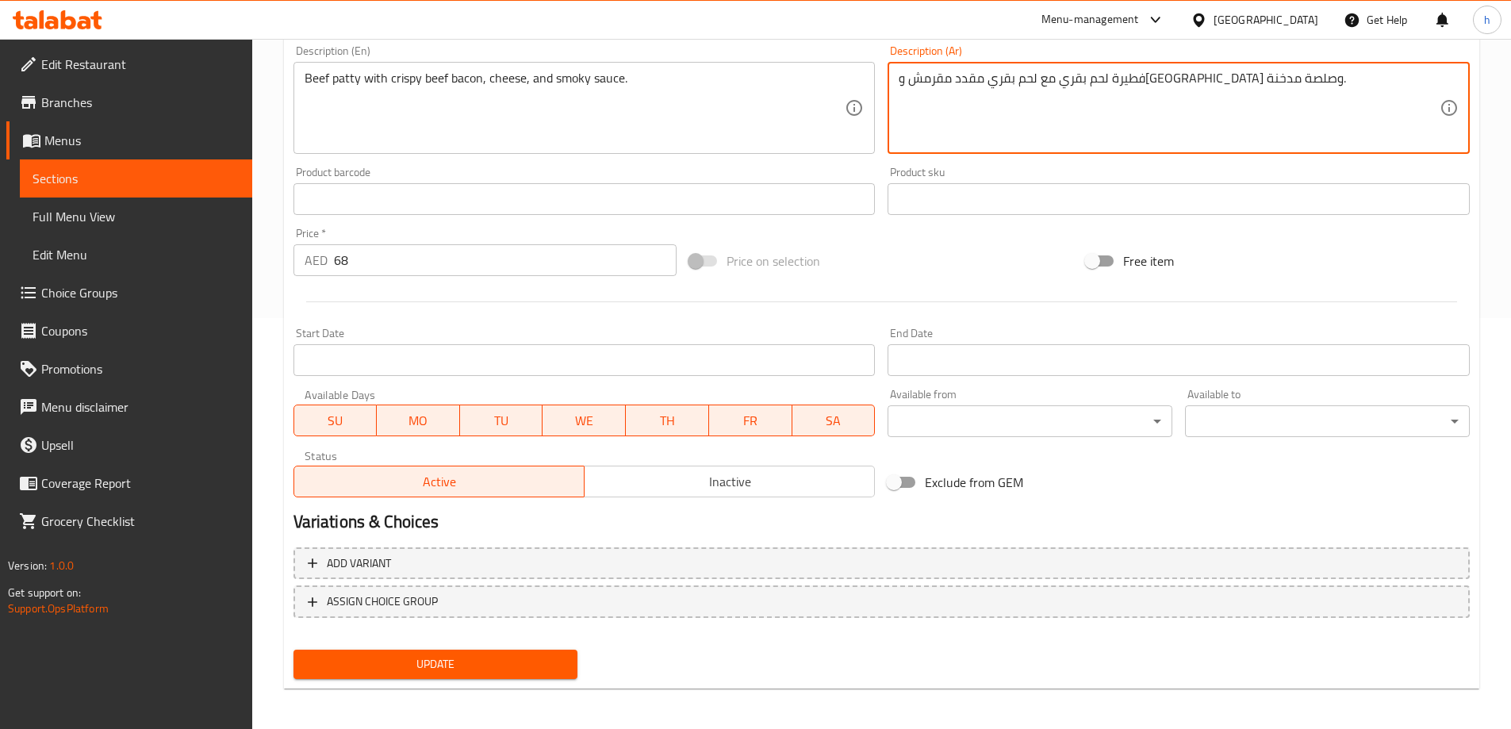
scroll to position [415, 0]
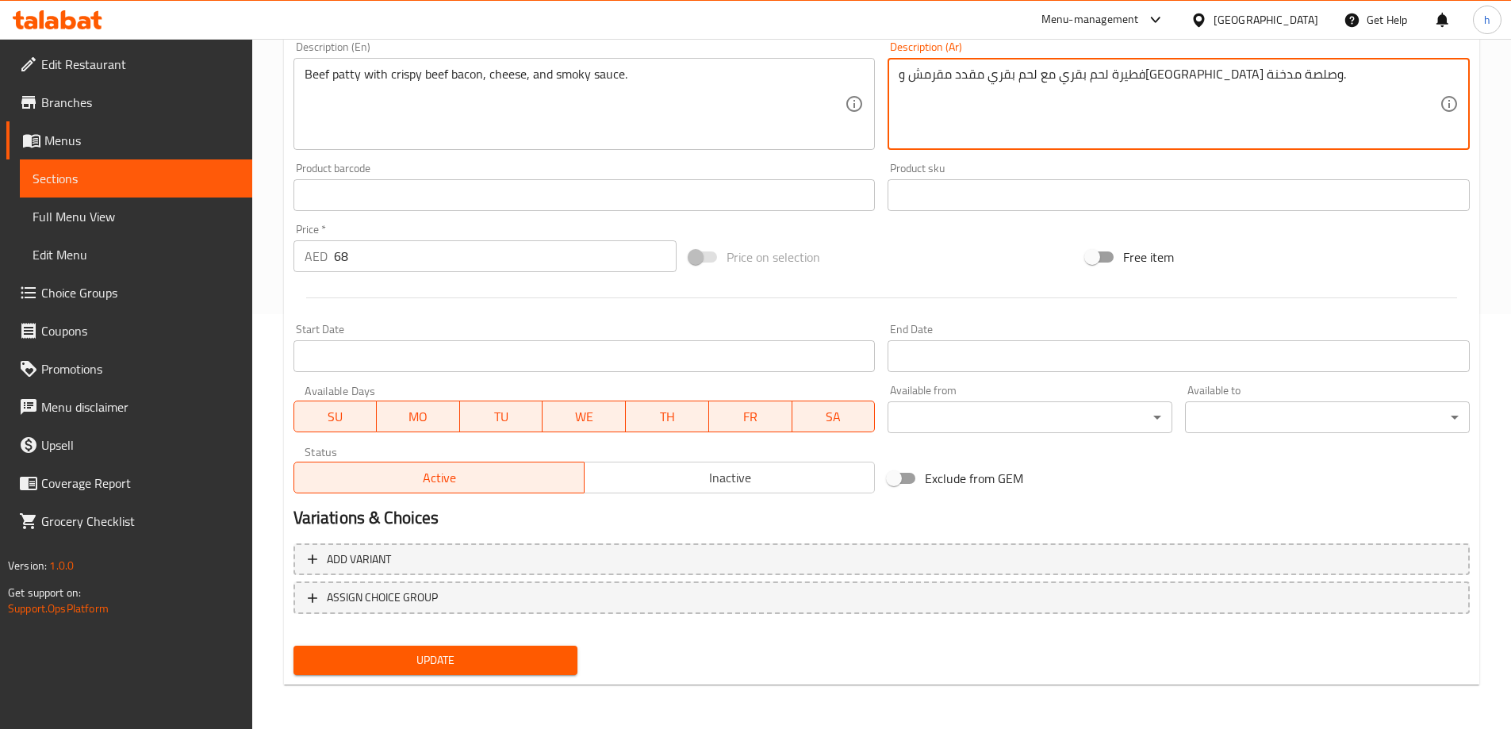
type textarea "فطيرة لحم بقري مع لحم بقري مقدد مقرمش و[GEOGRAPHIC_DATA] وصلصة مدخنة."
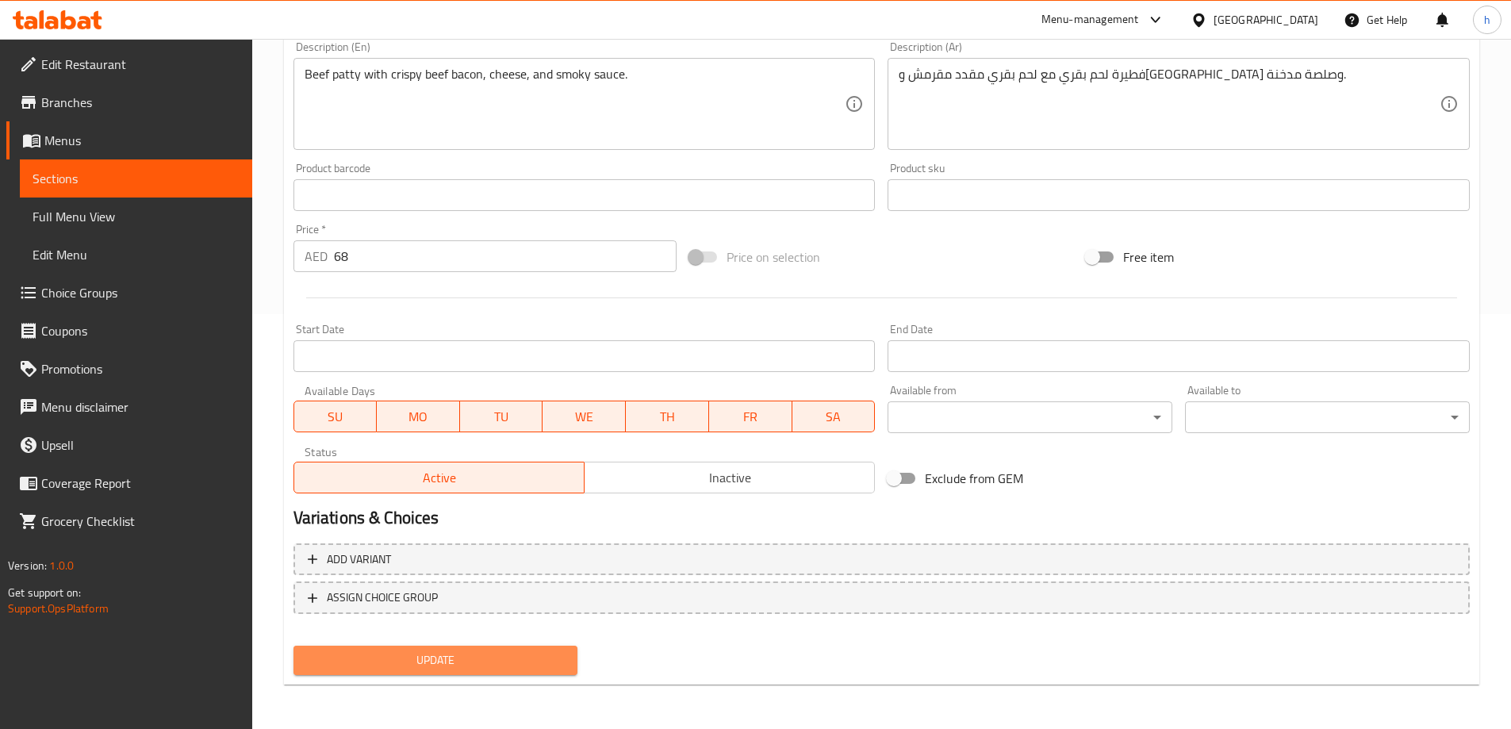
click at [522, 658] on span "Update" at bounding box center [435, 660] width 259 height 20
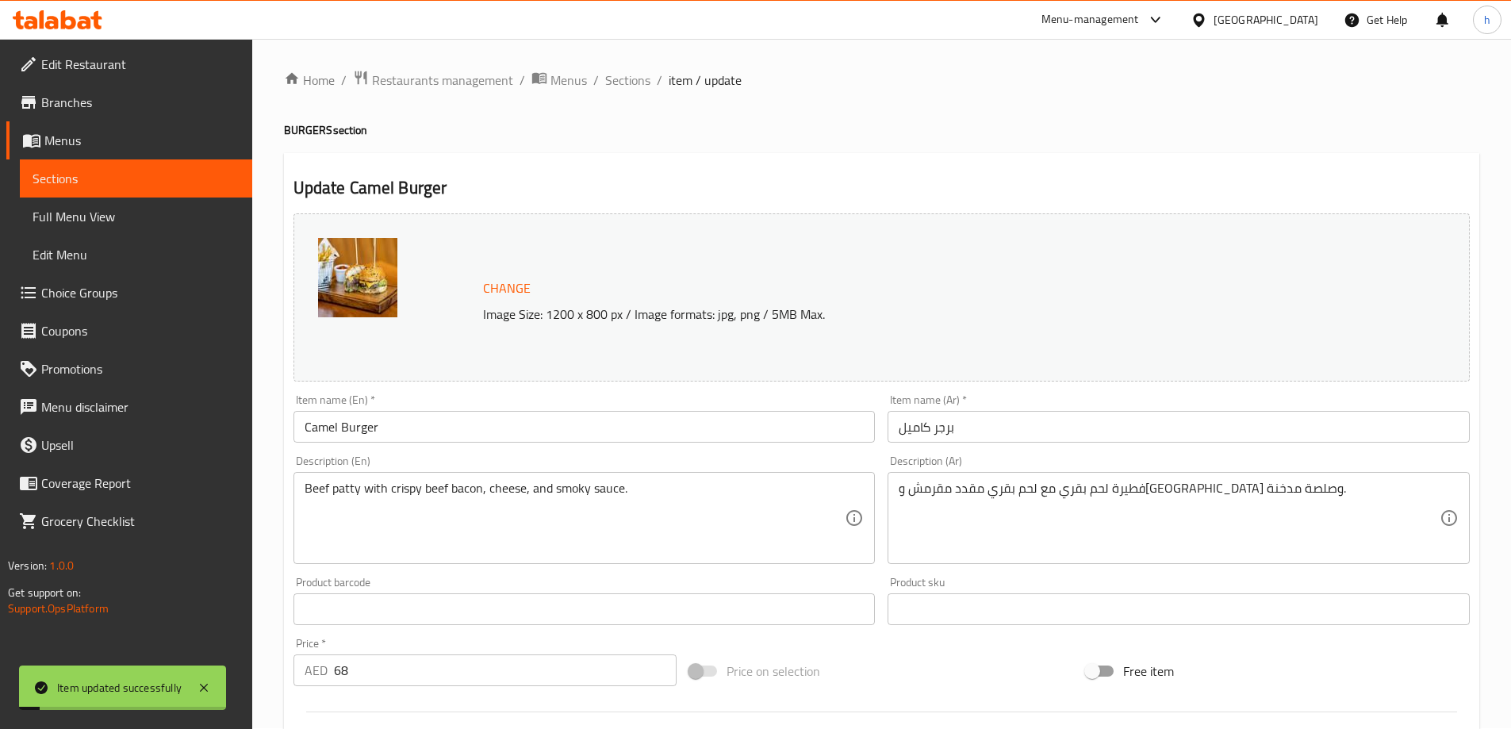
scroll to position [0, 0]
click at [623, 73] on span "Sections" at bounding box center [627, 80] width 45 height 19
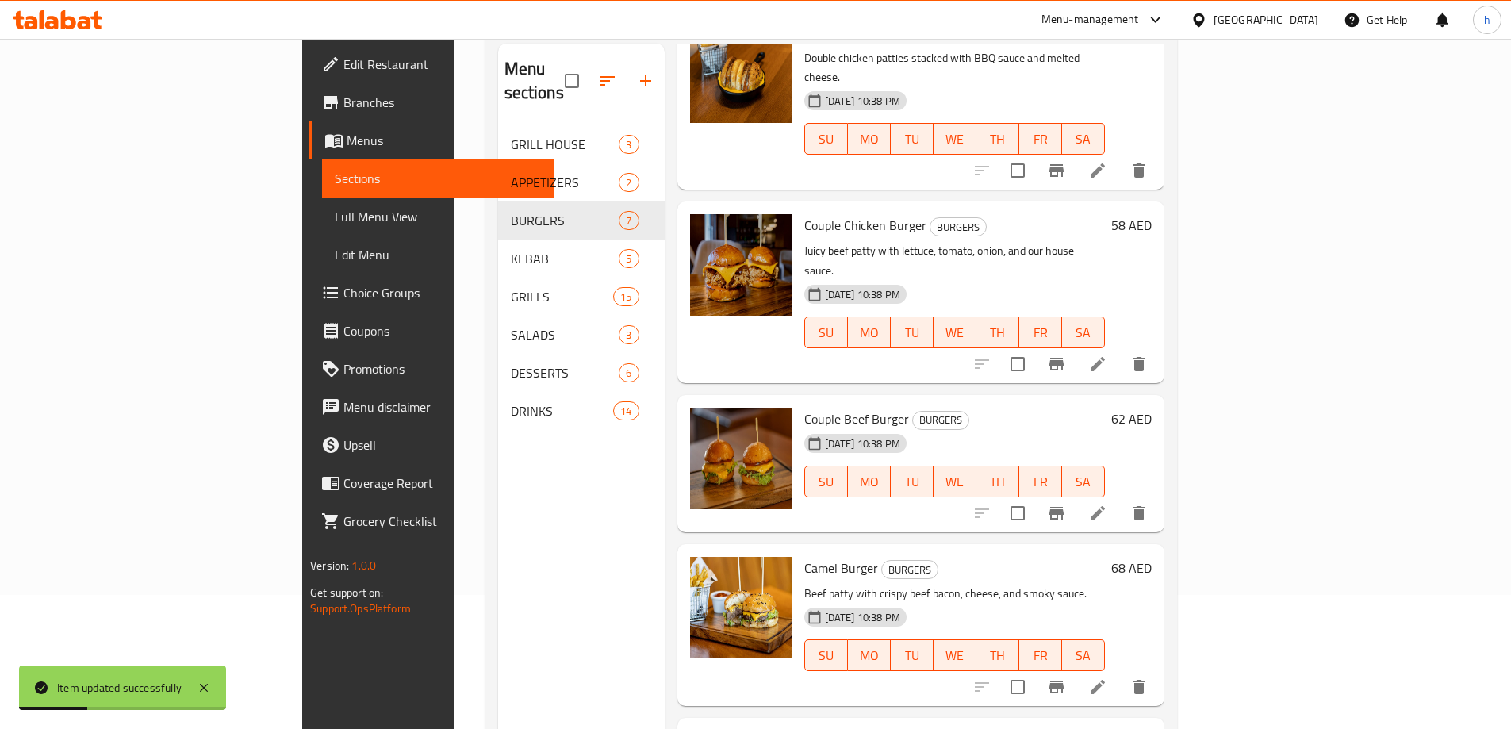
scroll to position [222, 0]
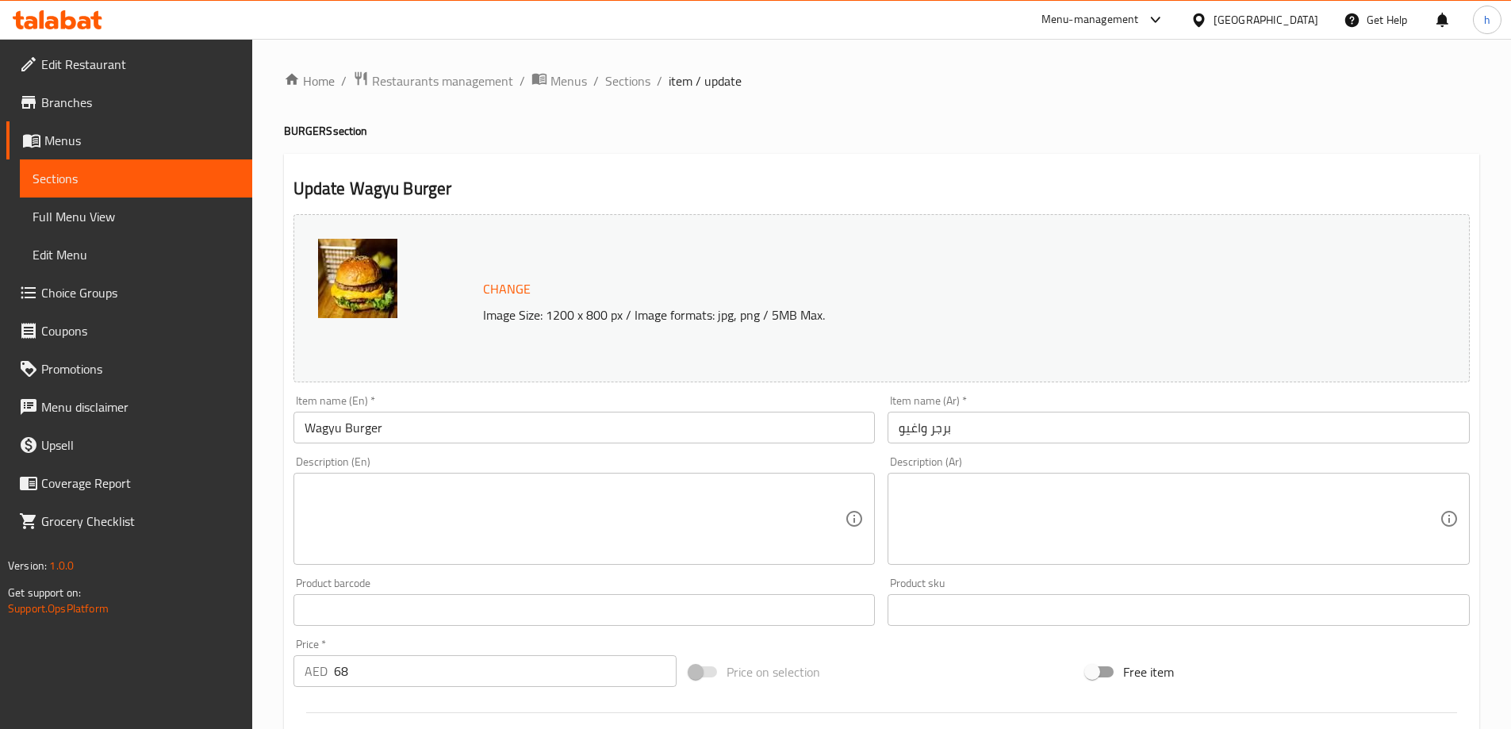
click at [438, 501] on textarea at bounding box center [575, 518] width 541 height 75
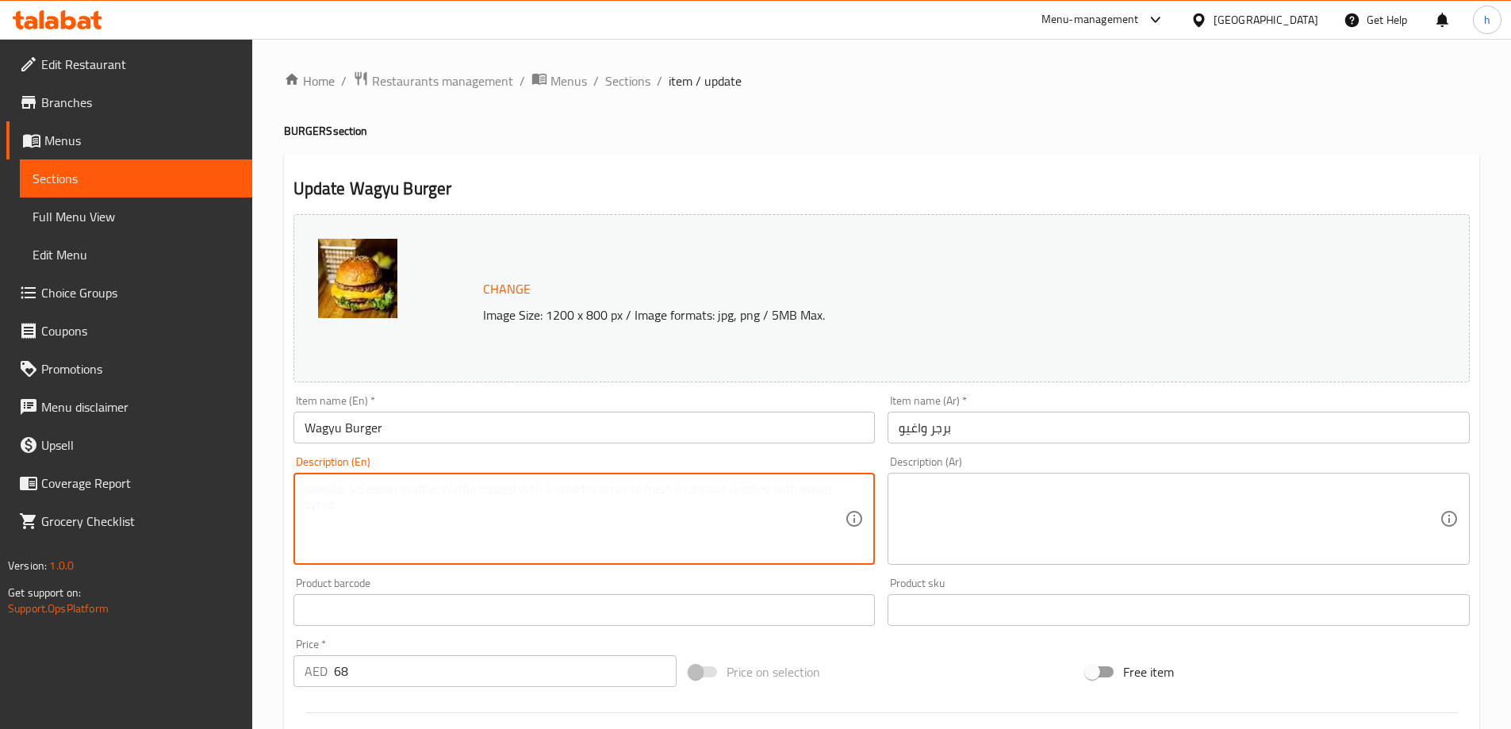
paste textarea "Two juicy beef patties with double cheese and our secret sauce."
type textarea "Two juicy beef patties with double cheese and our secret sauce."
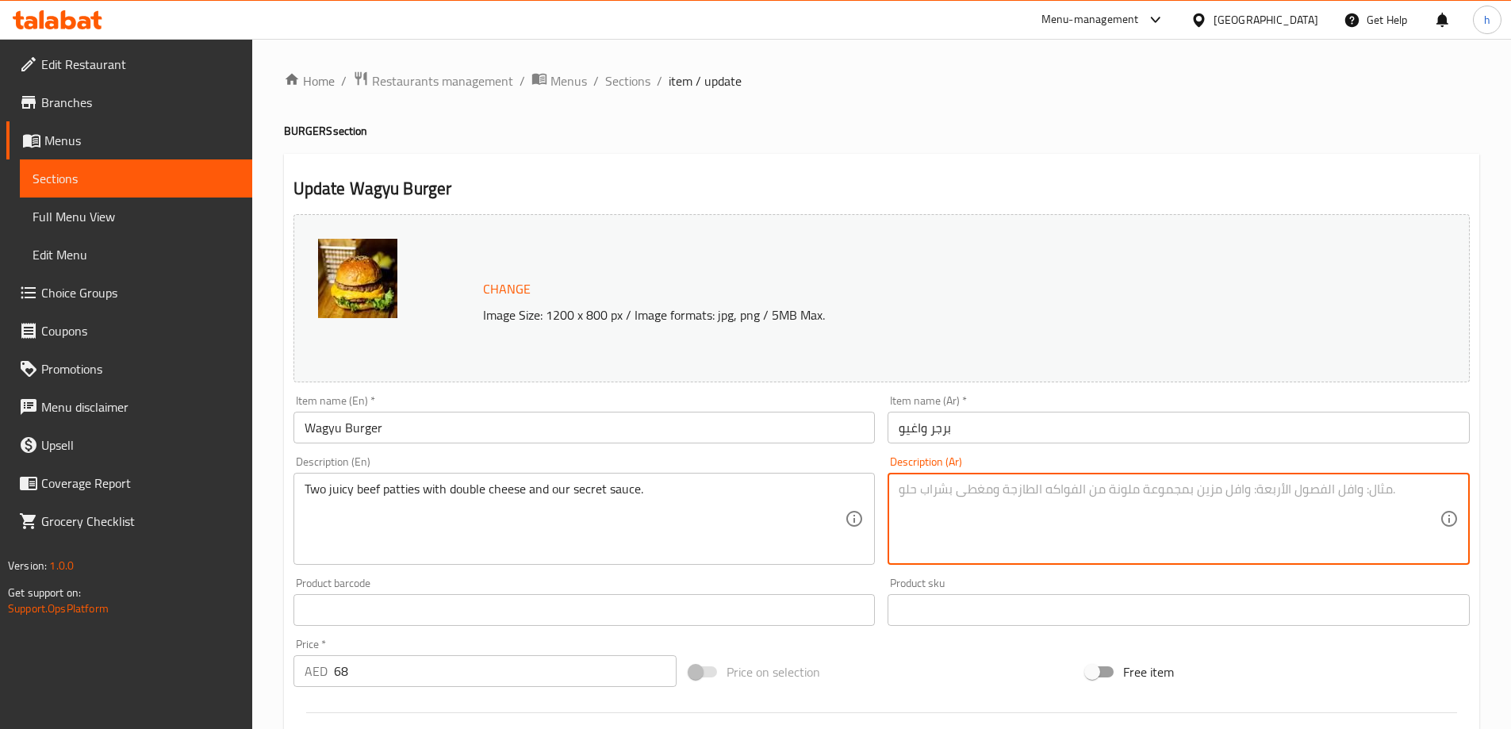
click at [1006, 528] on textarea at bounding box center [1169, 518] width 541 height 75
paste textarea "قطعتين من لحم البقر اللذيذ مع الجبن المزدوج وصلصتنا السرية."
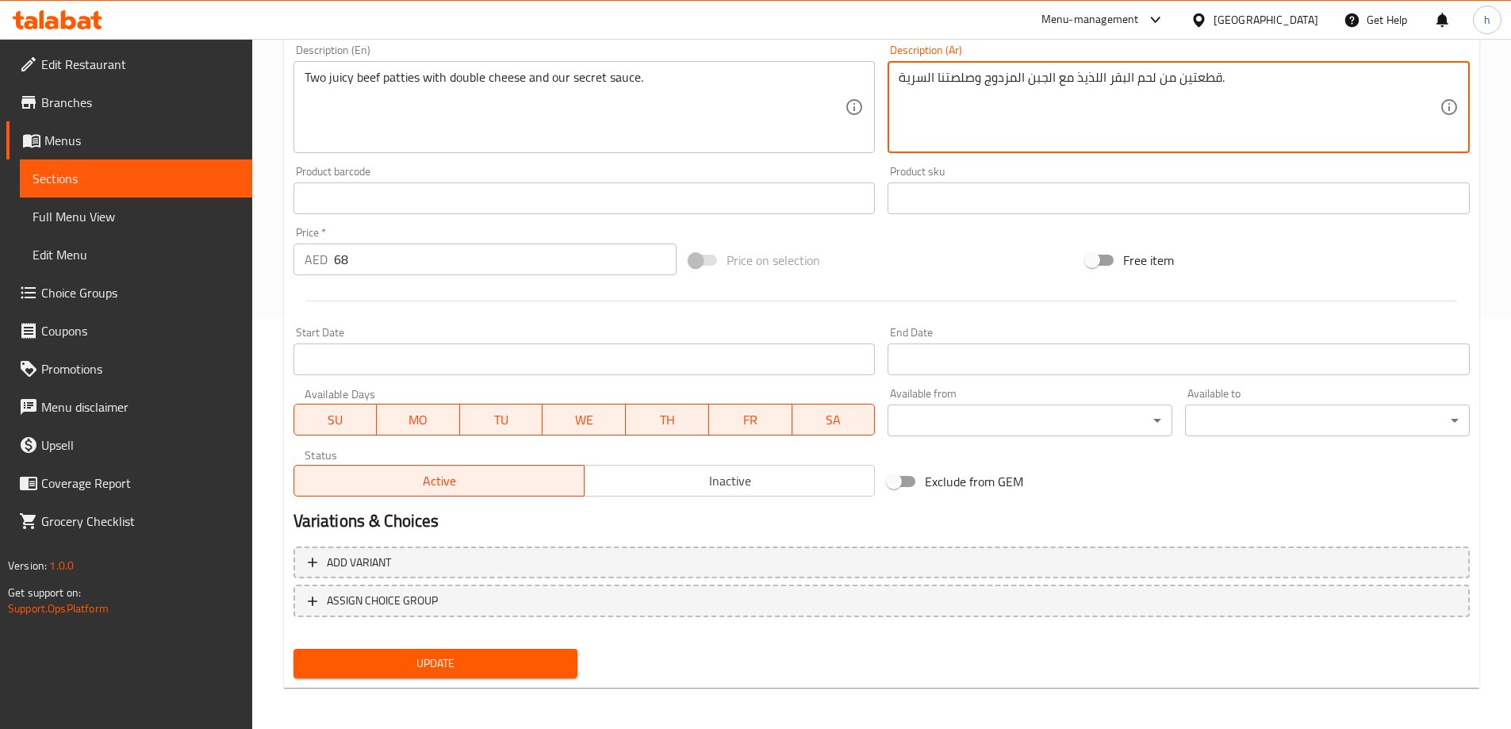
scroll to position [415, 0]
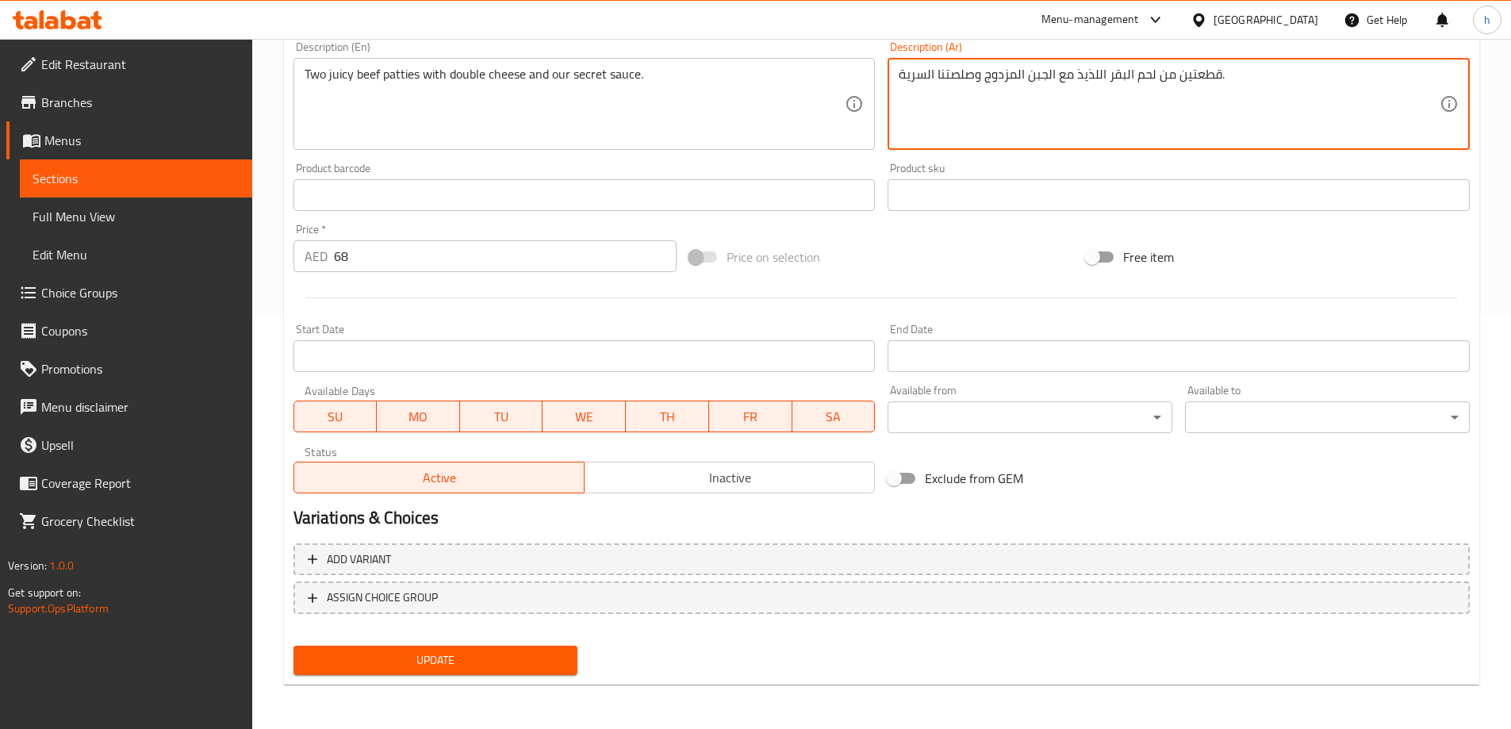
type textarea "قطعتين من لحم البقر اللذيذ مع الجبن المزدوج وصلصتنا السرية."
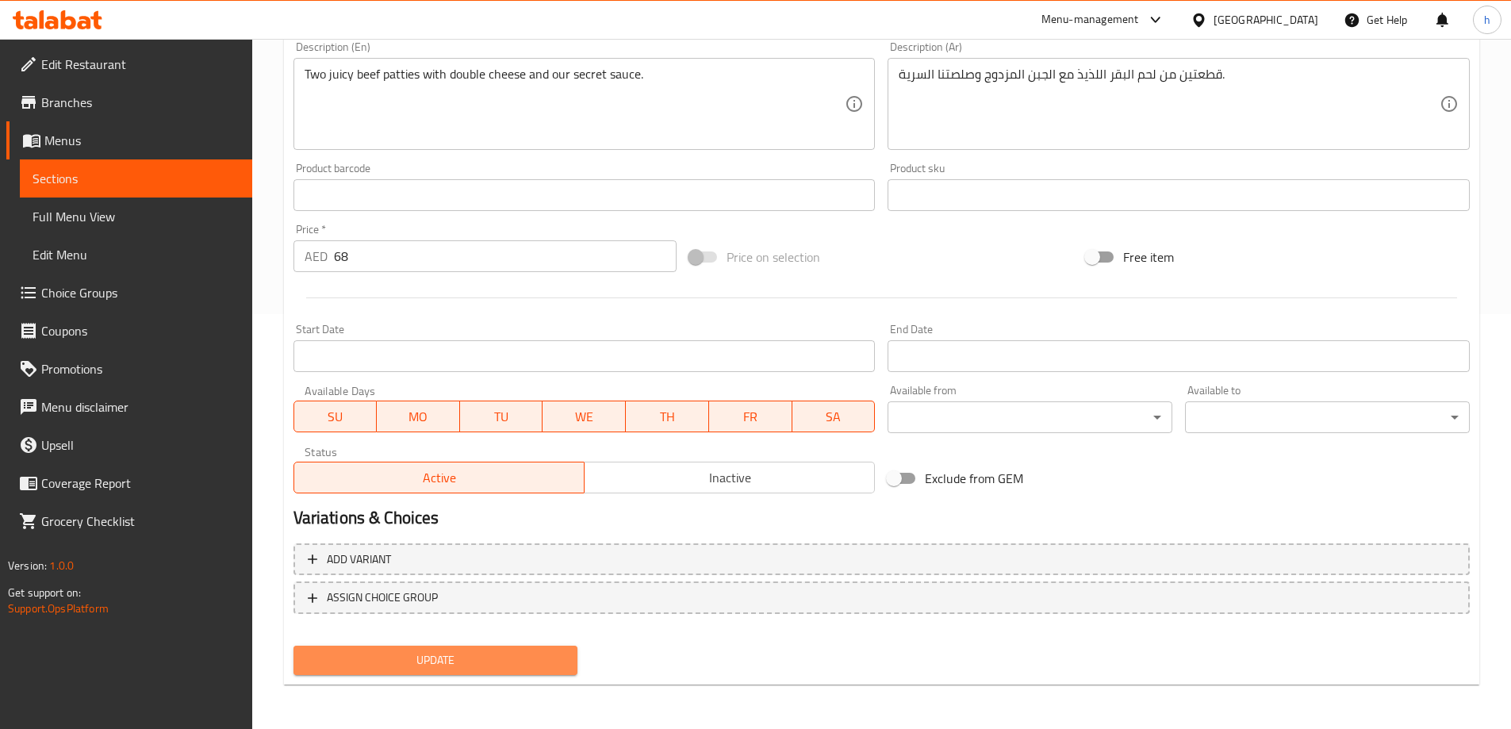
click at [558, 652] on span "Update" at bounding box center [435, 660] width 259 height 20
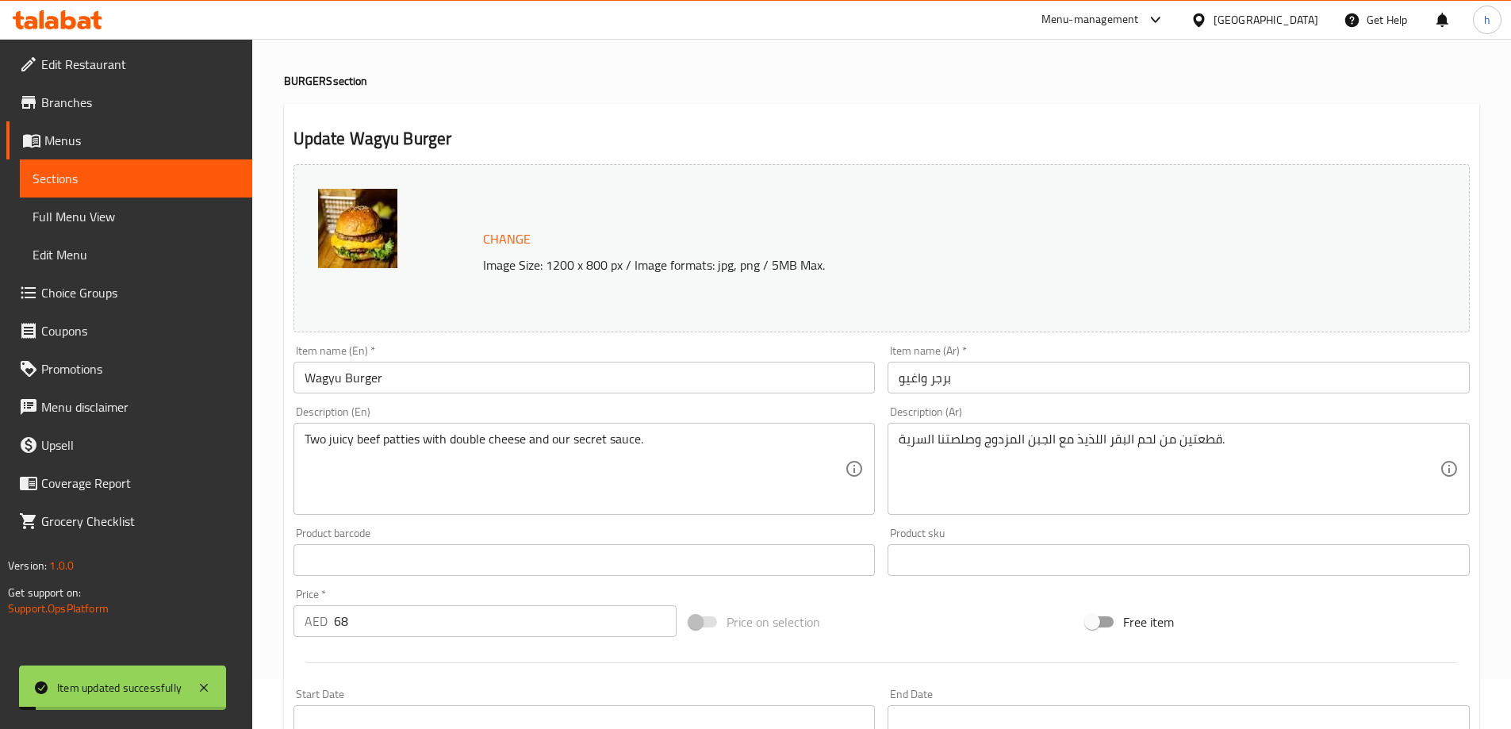
scroll to position [0, 0]
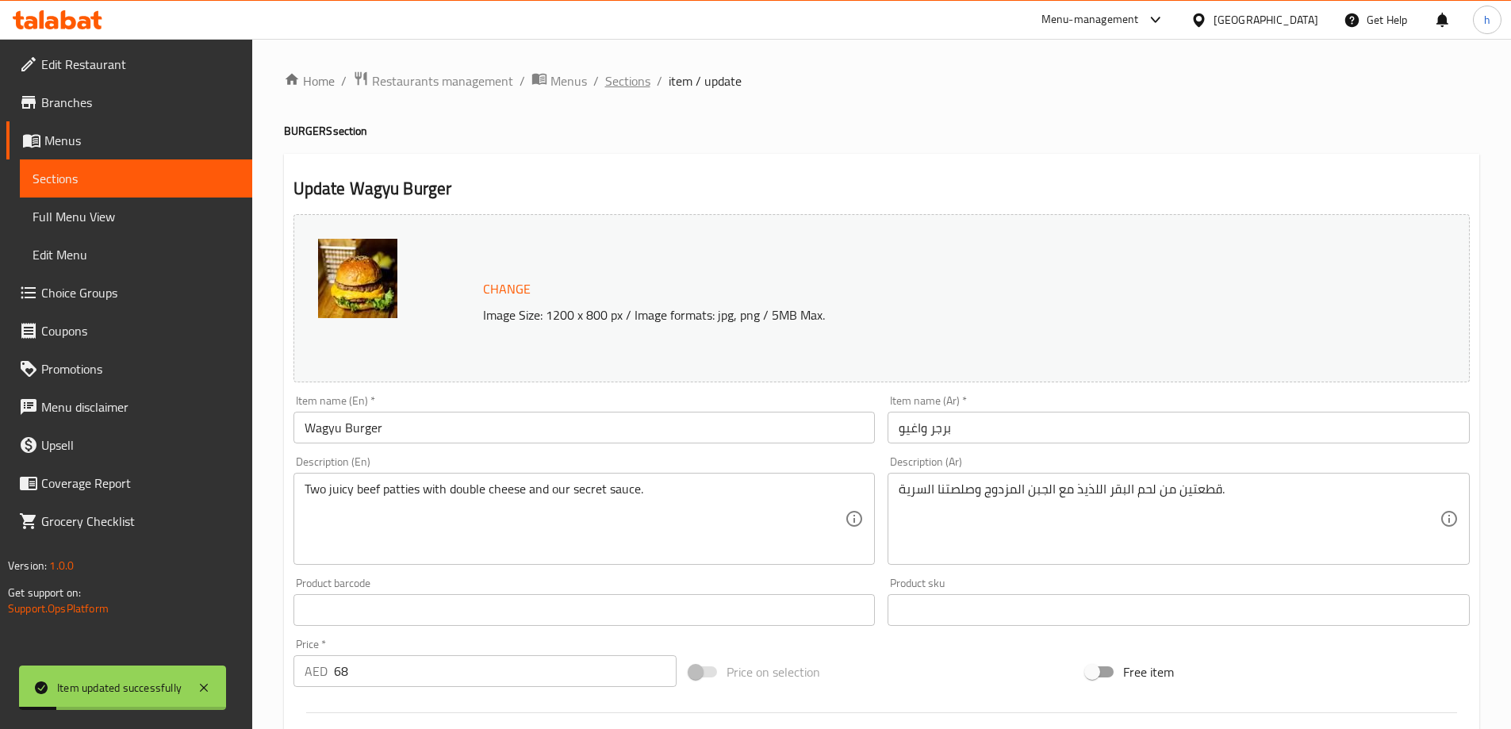
click at [631, 82] on span "Sections" at bounding box center [627, 80] width 45 height 19
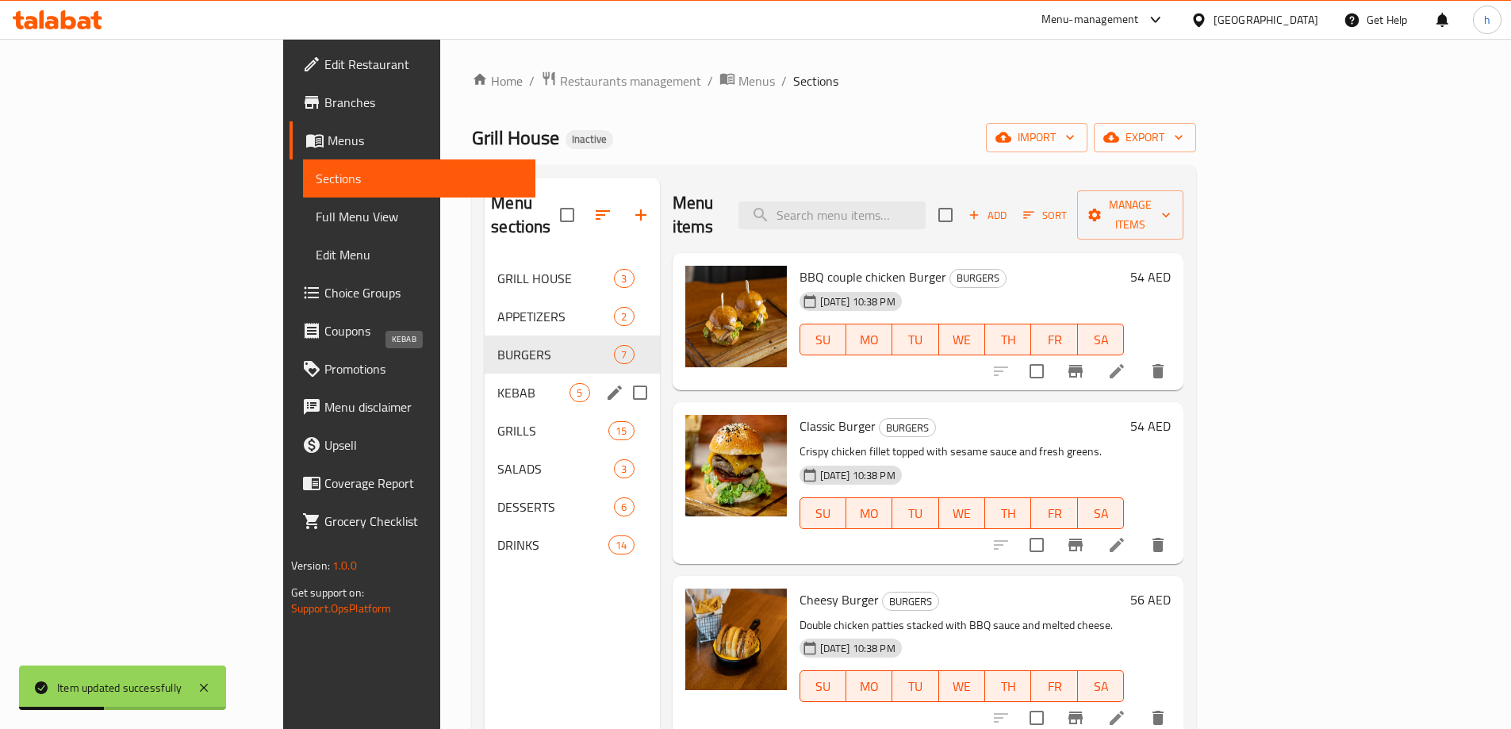
click at [497, 383] on span "KEBAB" at bounding box center [533, 392] width 72 height 19
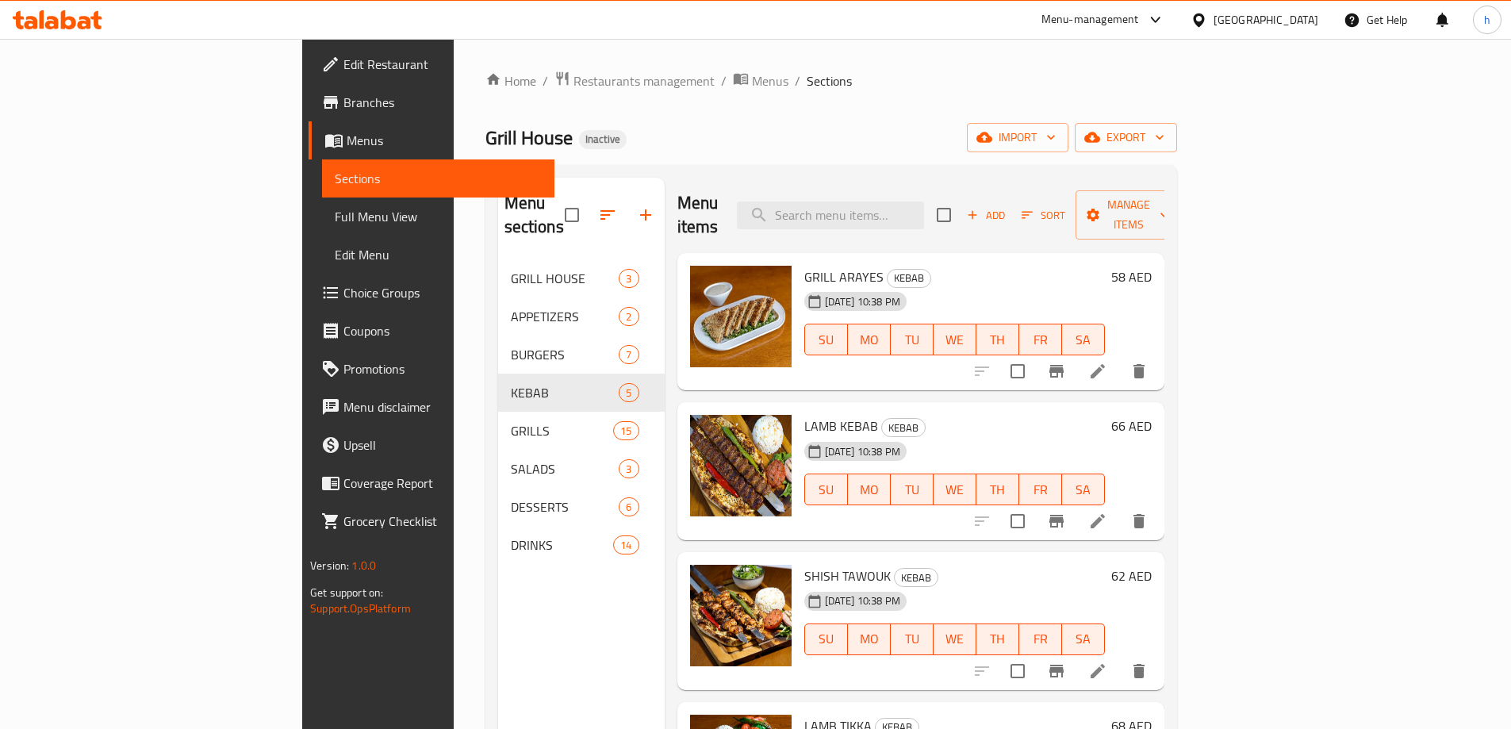
click at [1158, 352] on div at bounding box center [1060, 371] width 195 height 38
click at [1120, 357] on li at bounding box center [1097, 371] width 44 height 29
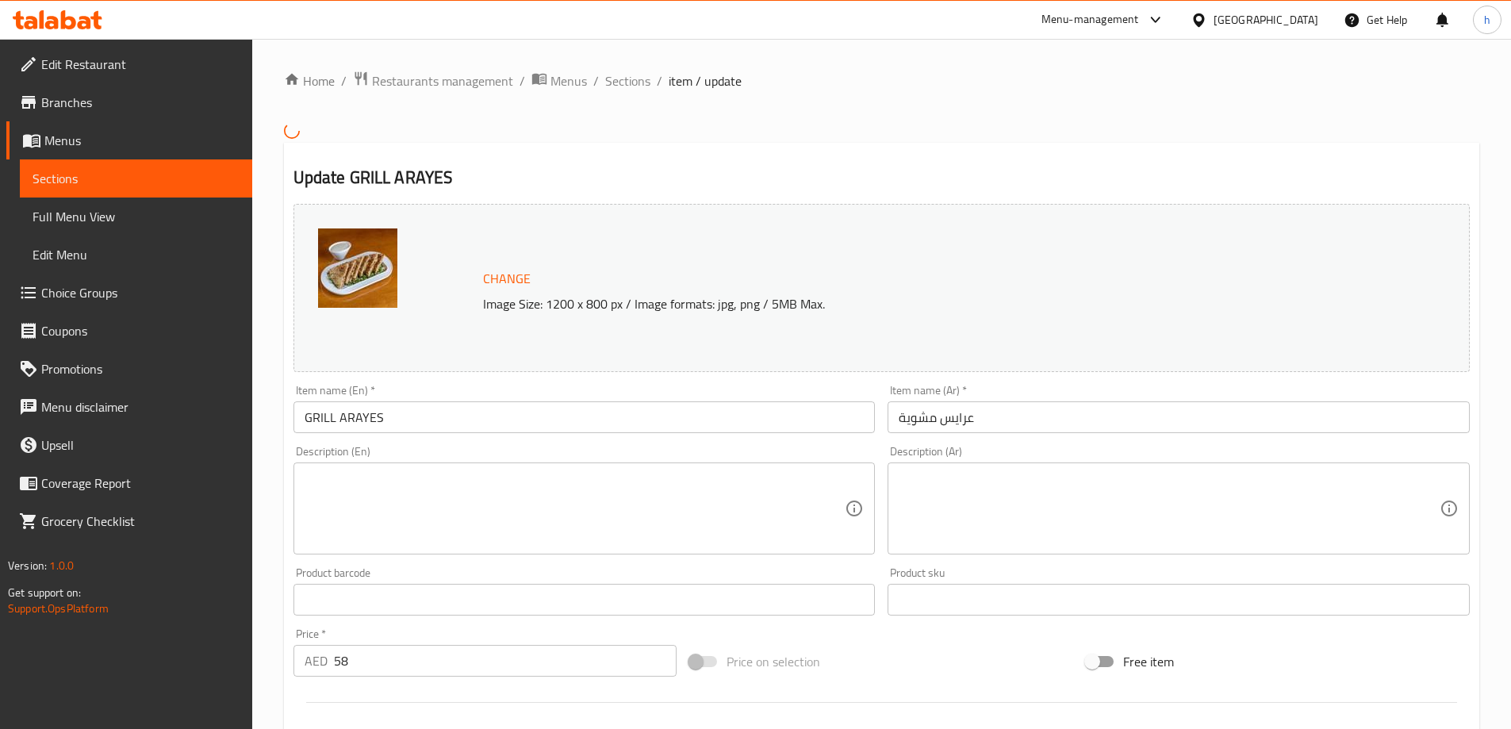
click at [692, 502] on textarea at bounding box center [575, 507] width 541 height 75
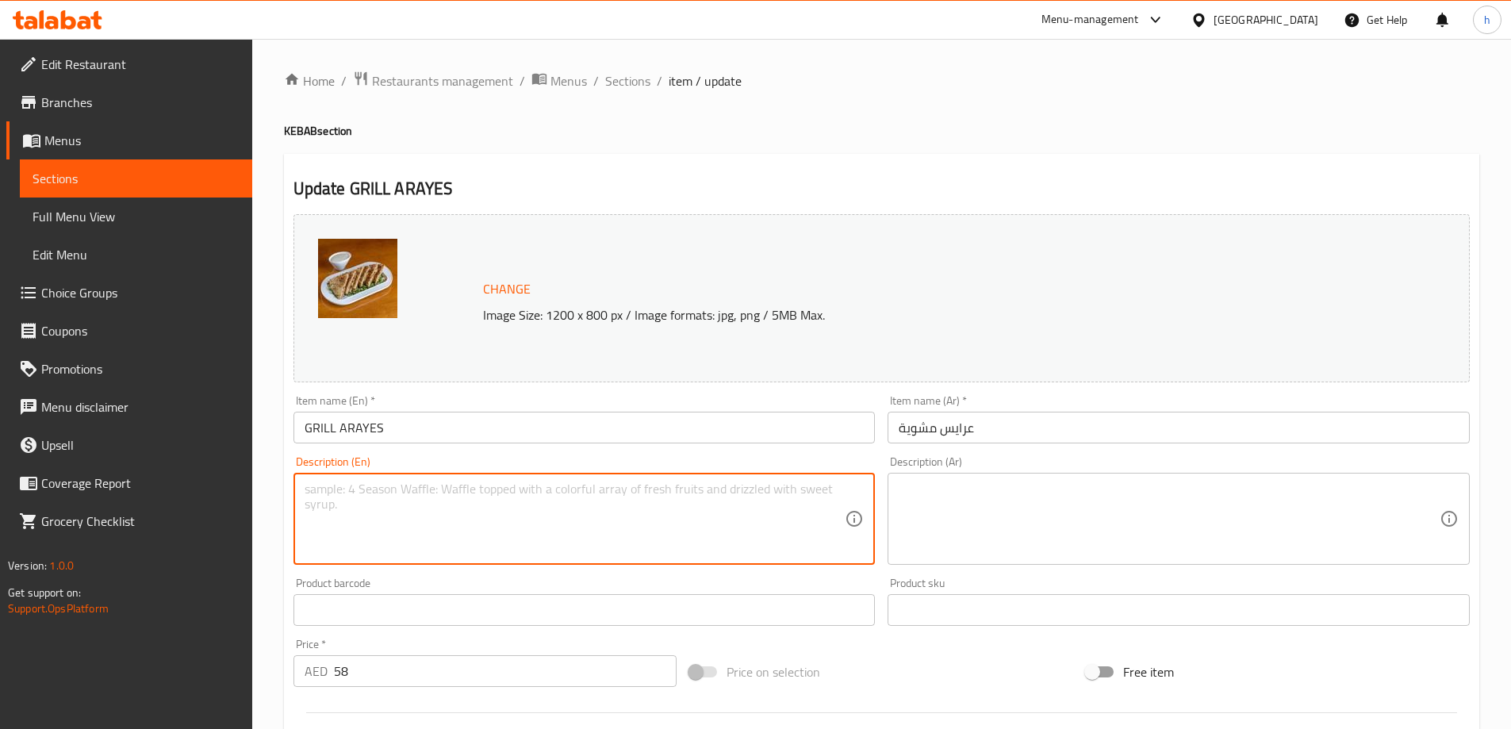
paste textarea "Lean camel meat patty with traditional Arabian spices."
type textarea "Lean camel meat patty with traditional Arabian spices."
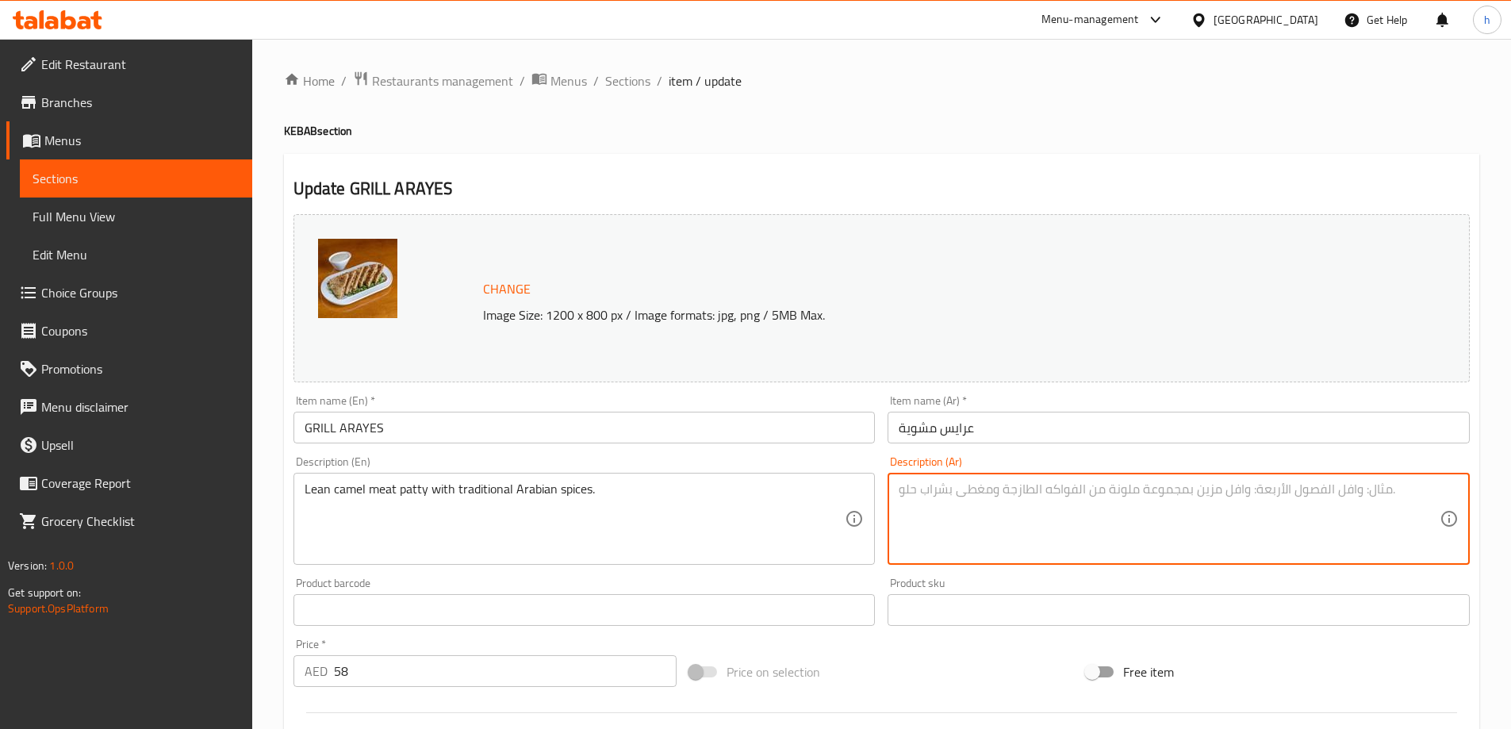
click at [1030, 494] on textarea at bounding box center [1169, 518] width 541 height 75
paste textarea "فطيرة لحم الجمل الخالية من الدهون مع التوابل العربية التقليدية."
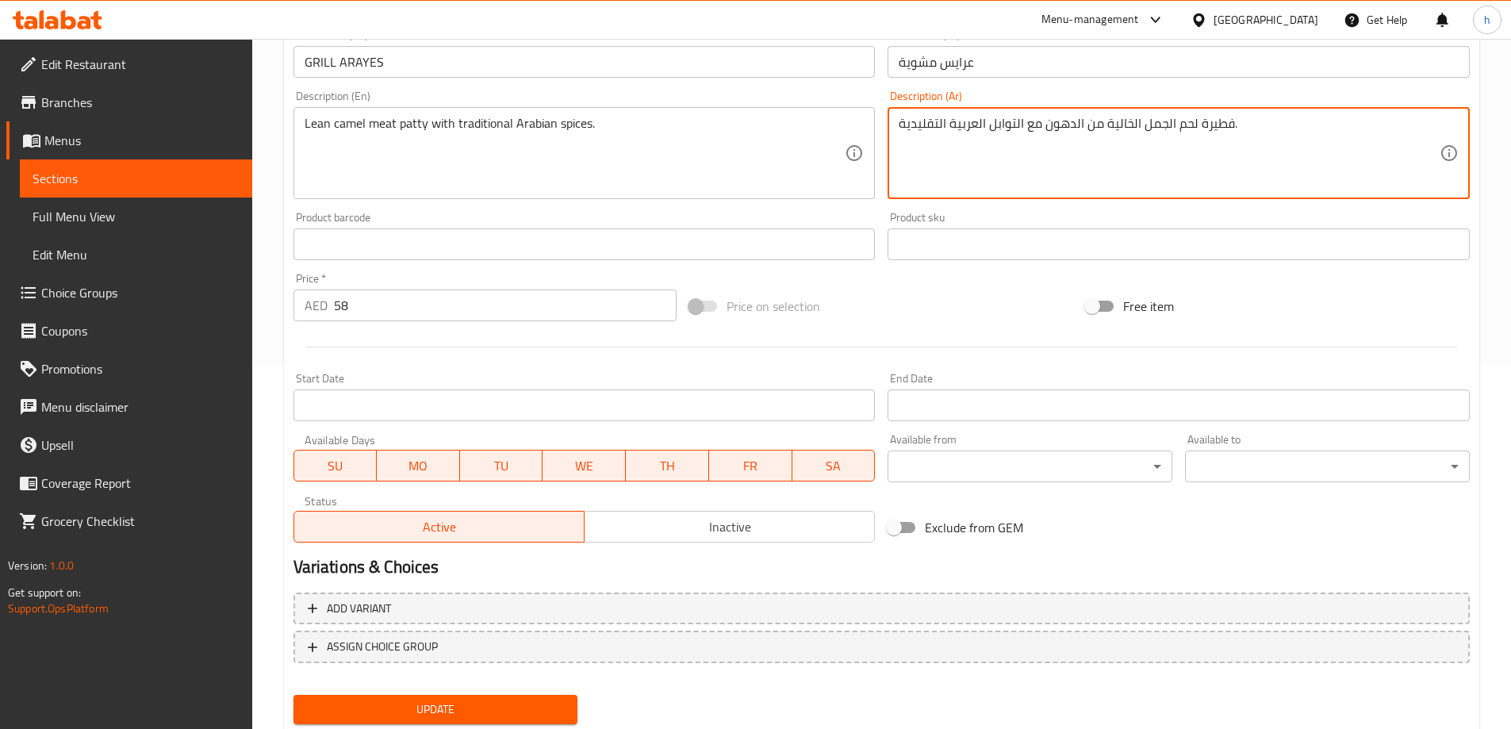
scroll to position [415, 0]
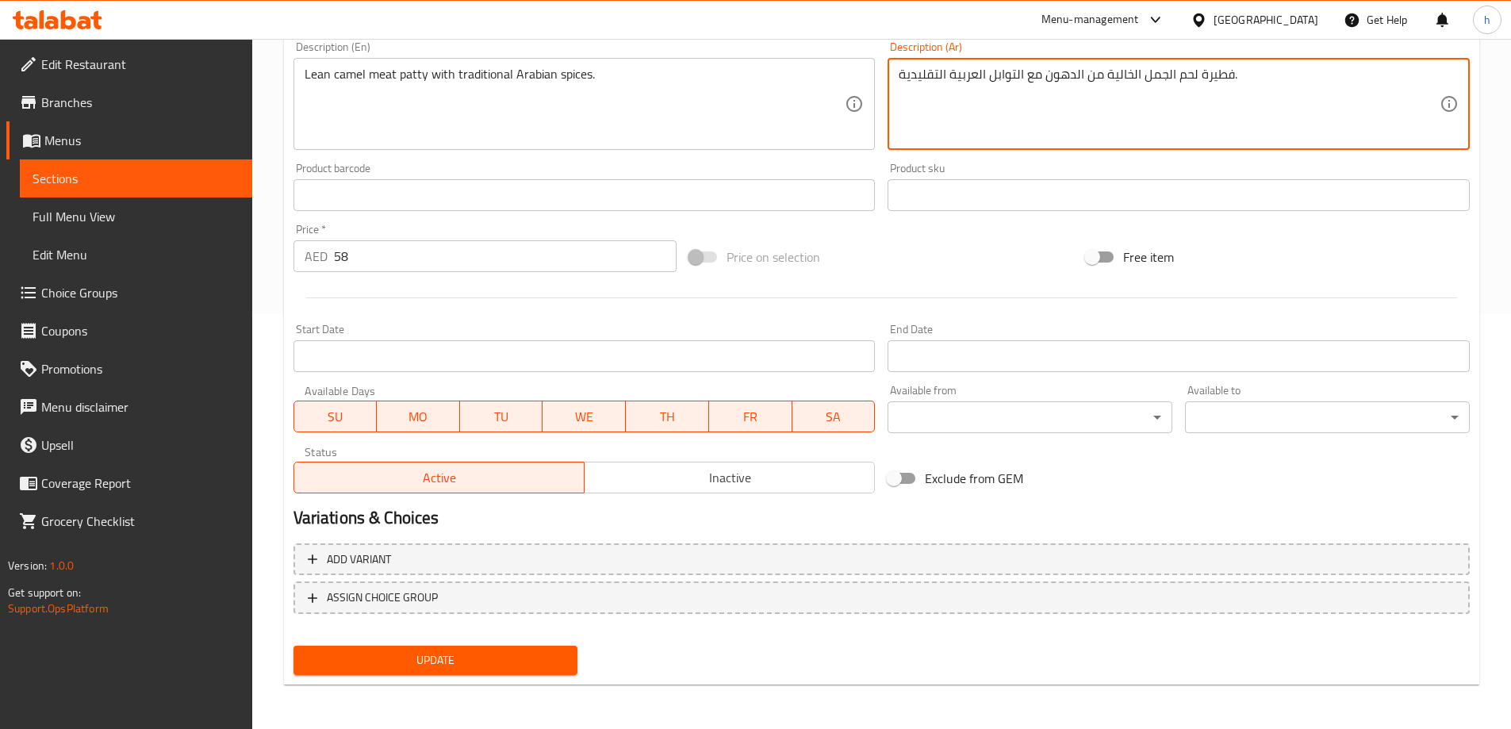
type textarea "فطيرة لحم الجمل الخالية من الدهون مع التوابل العربية التقليدية."
click at [501, 653] on span "Update" at bounding box center [435, 660] width 259 height 20
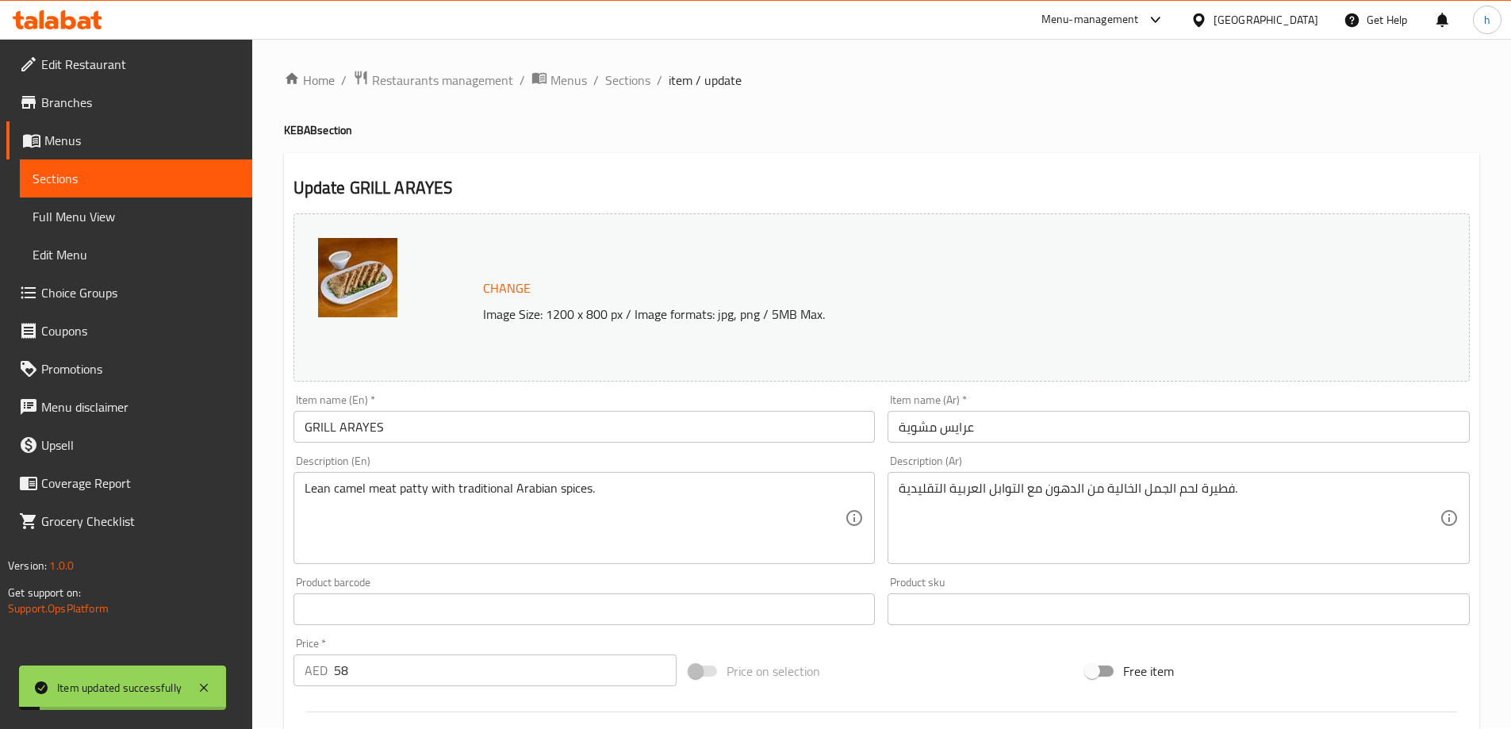
scroll to position [0, 0]
click at [625, 82] on span "Sections" at bounding box center [627, 80] width 45 height 19
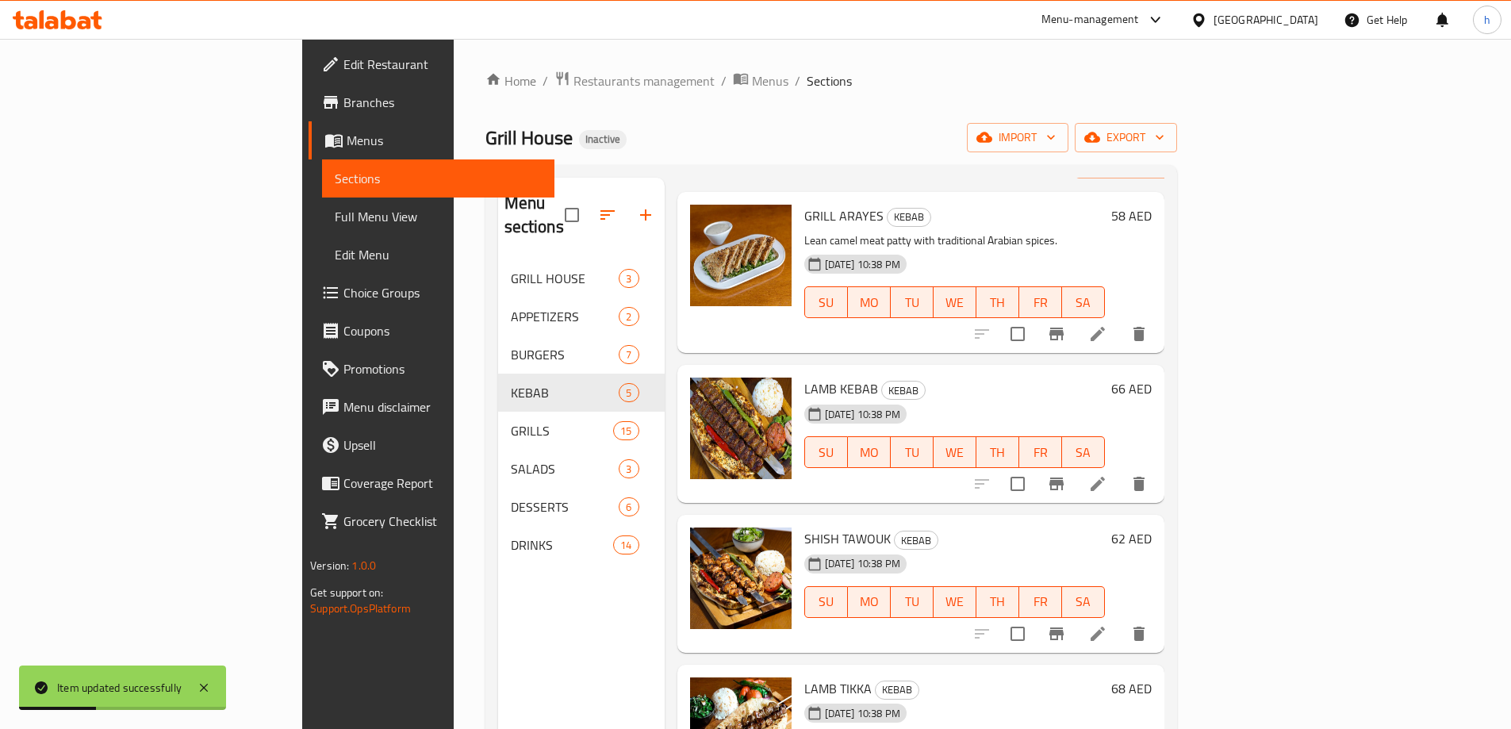
scroll to position [79, 0]
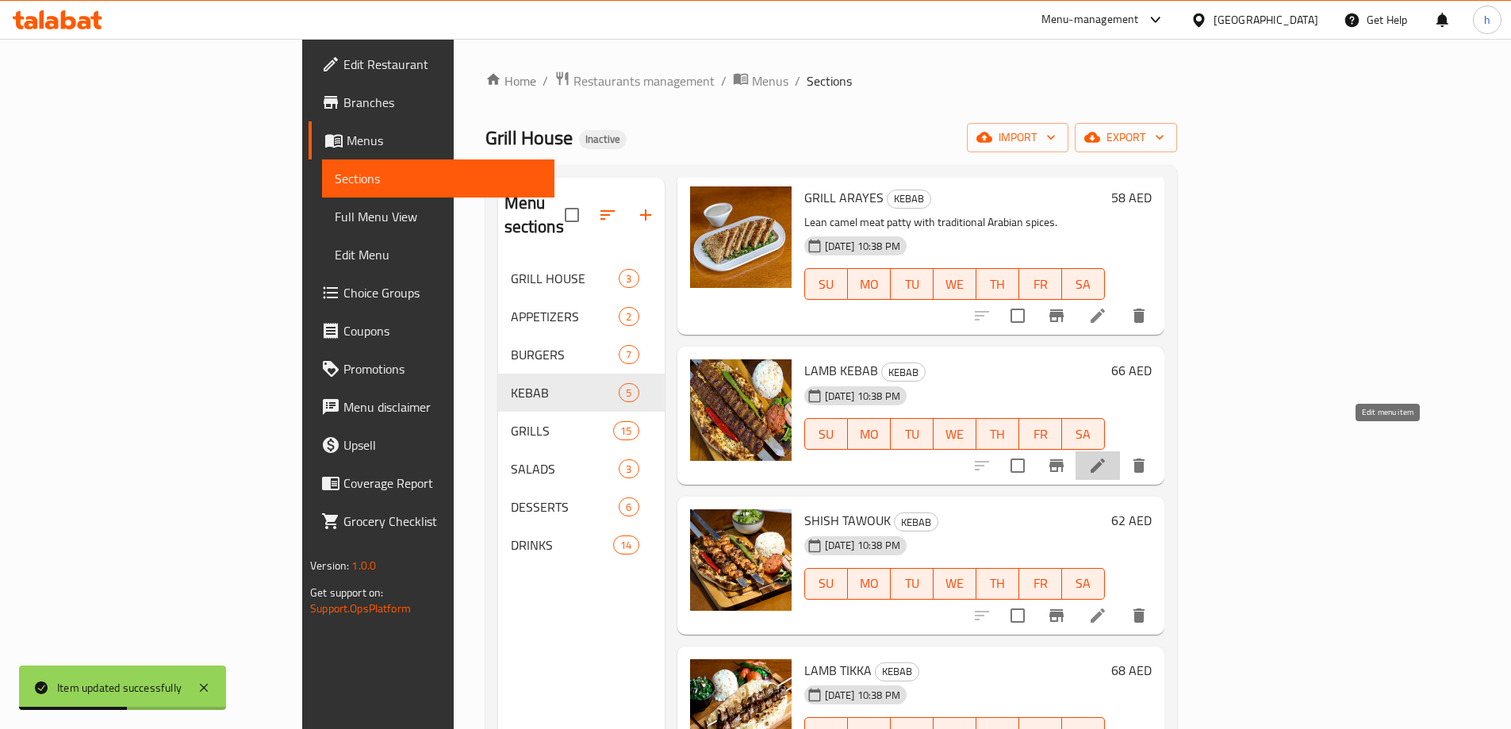
click at [1107, 456] on icon at bounding box center [1097, 465] width 19 height 19
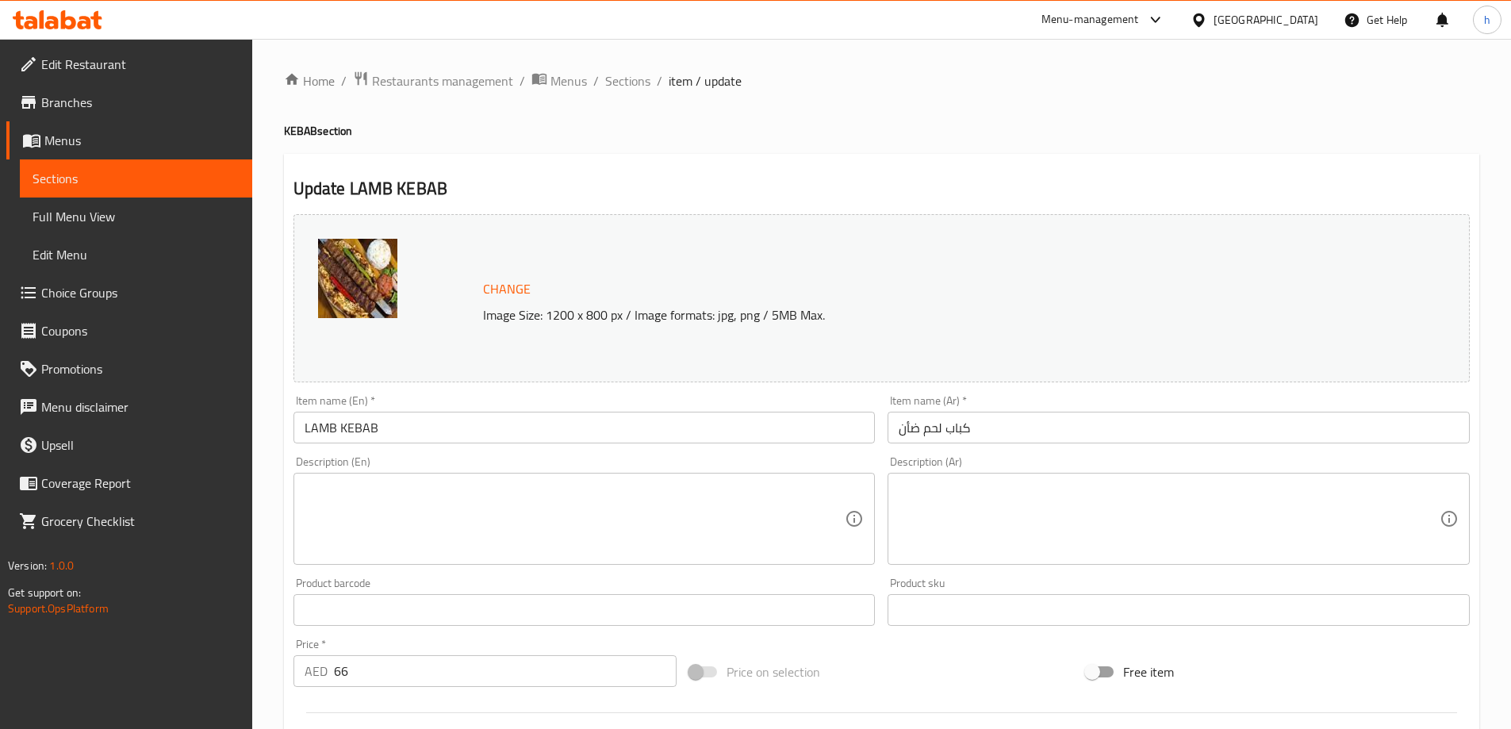
click at [679, 527] on textarea at bounding box center [575, 518] width 541 height 75
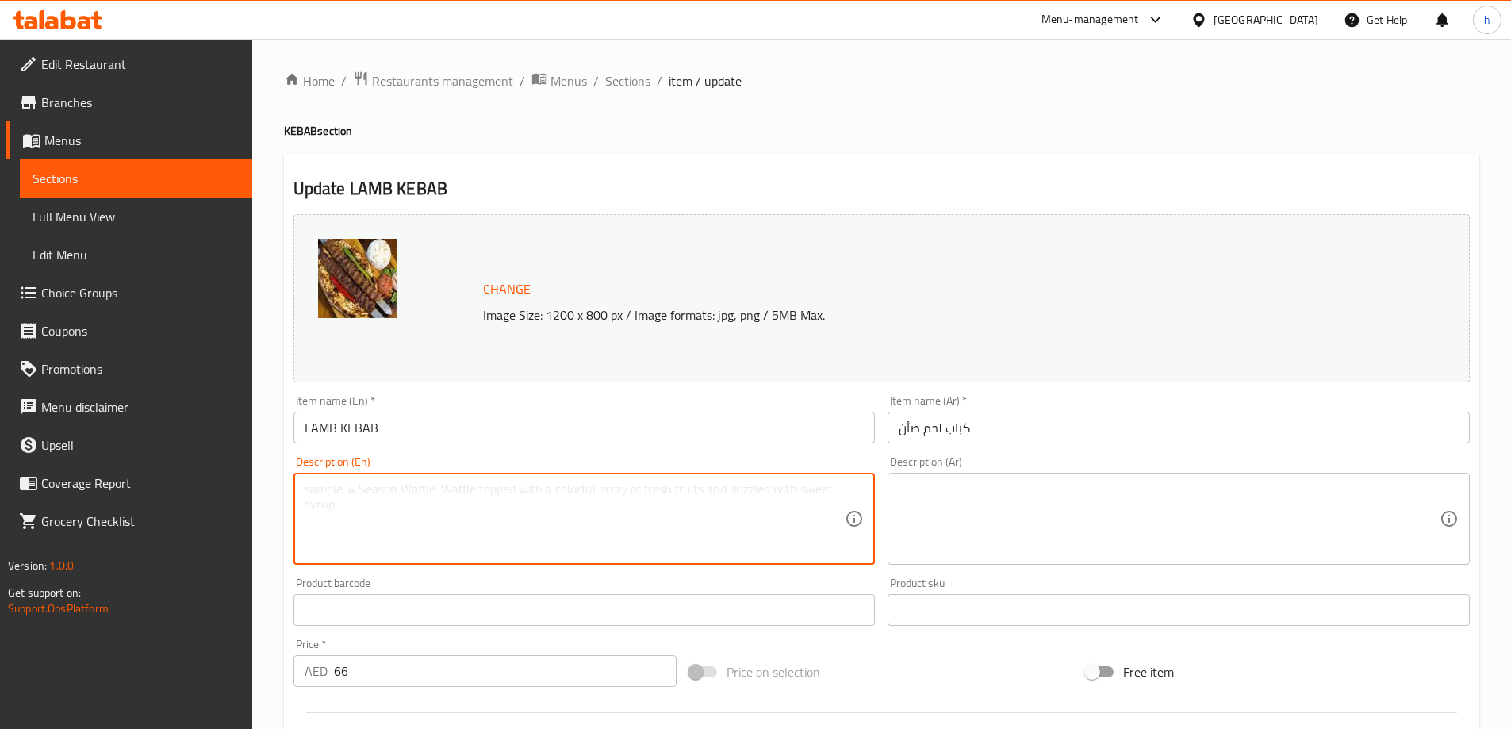
paste textarea "Premium Wagyu beef patty with gourmet toppings."
type textarea "Premium Wagyu beef patty with gourmet toppings."
click at [1060, 496] on textarea at bounding box center [1169, 518] width 541 height 75
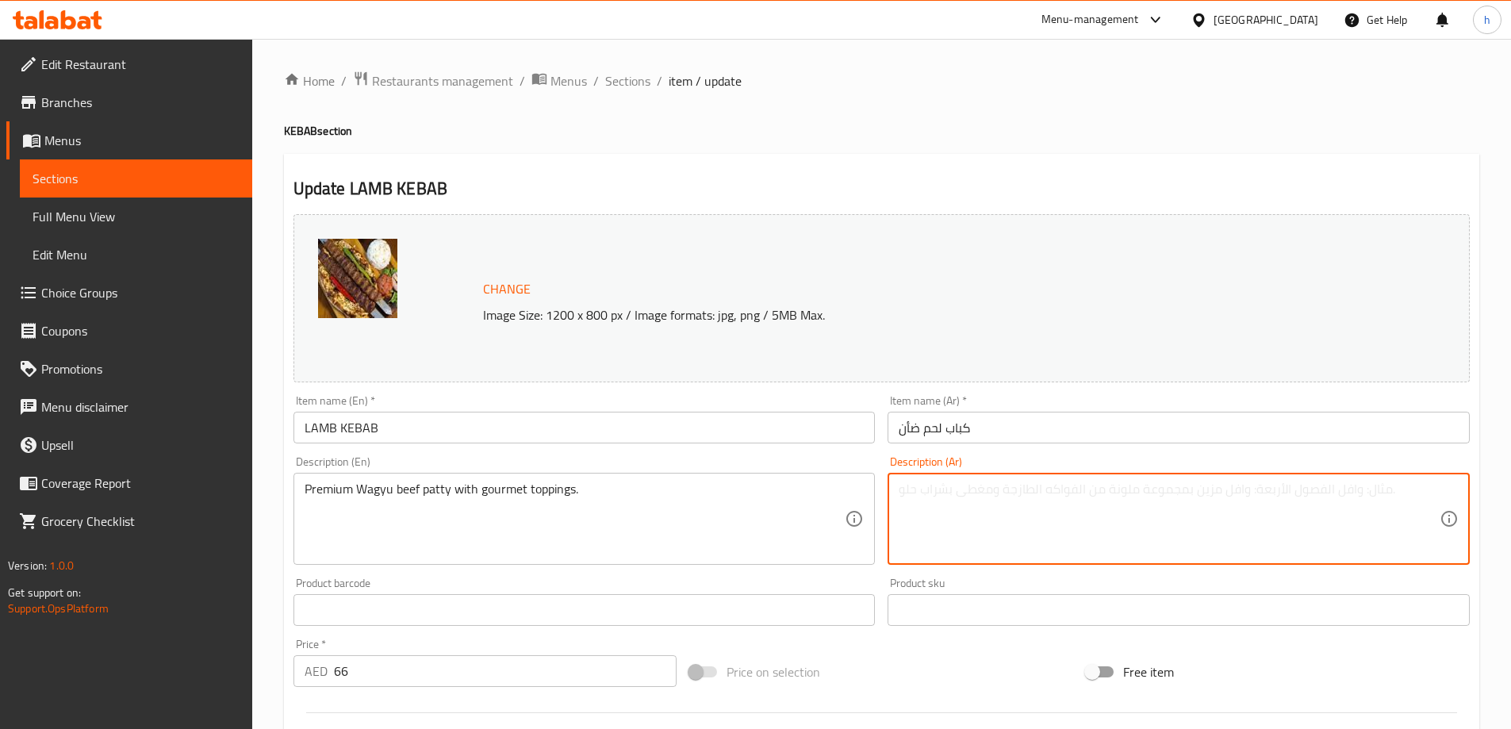
paste textarea "فطيرة لحم واغيو الفاخرة مع الإضافات الذواقة."
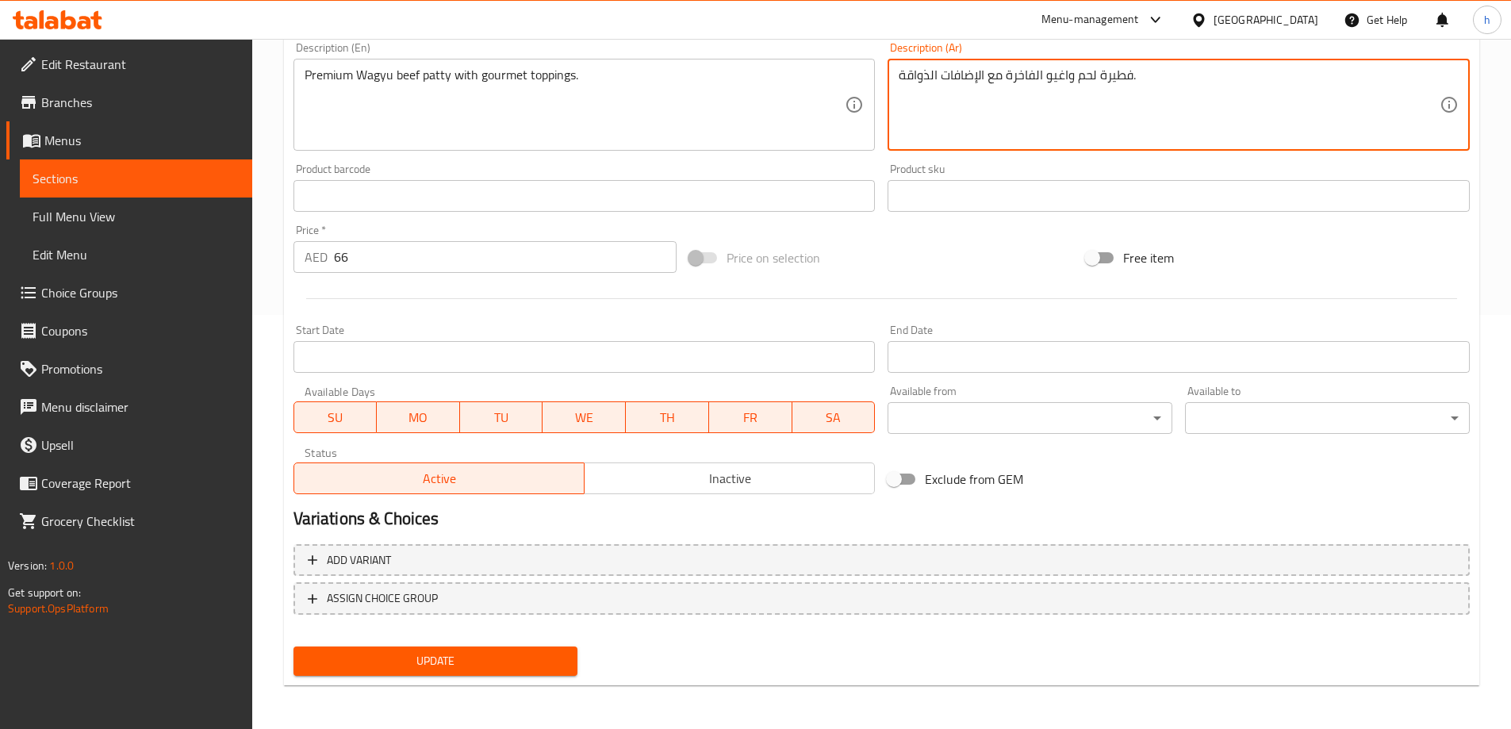
scroll to position [415, 0]
type textarea "فطيرة لحم واغيو الفاخرة مع الإضافات الذواقة."
click at [533, 655] on span "Update" at bounding box center [435, 660] width 259 height 20
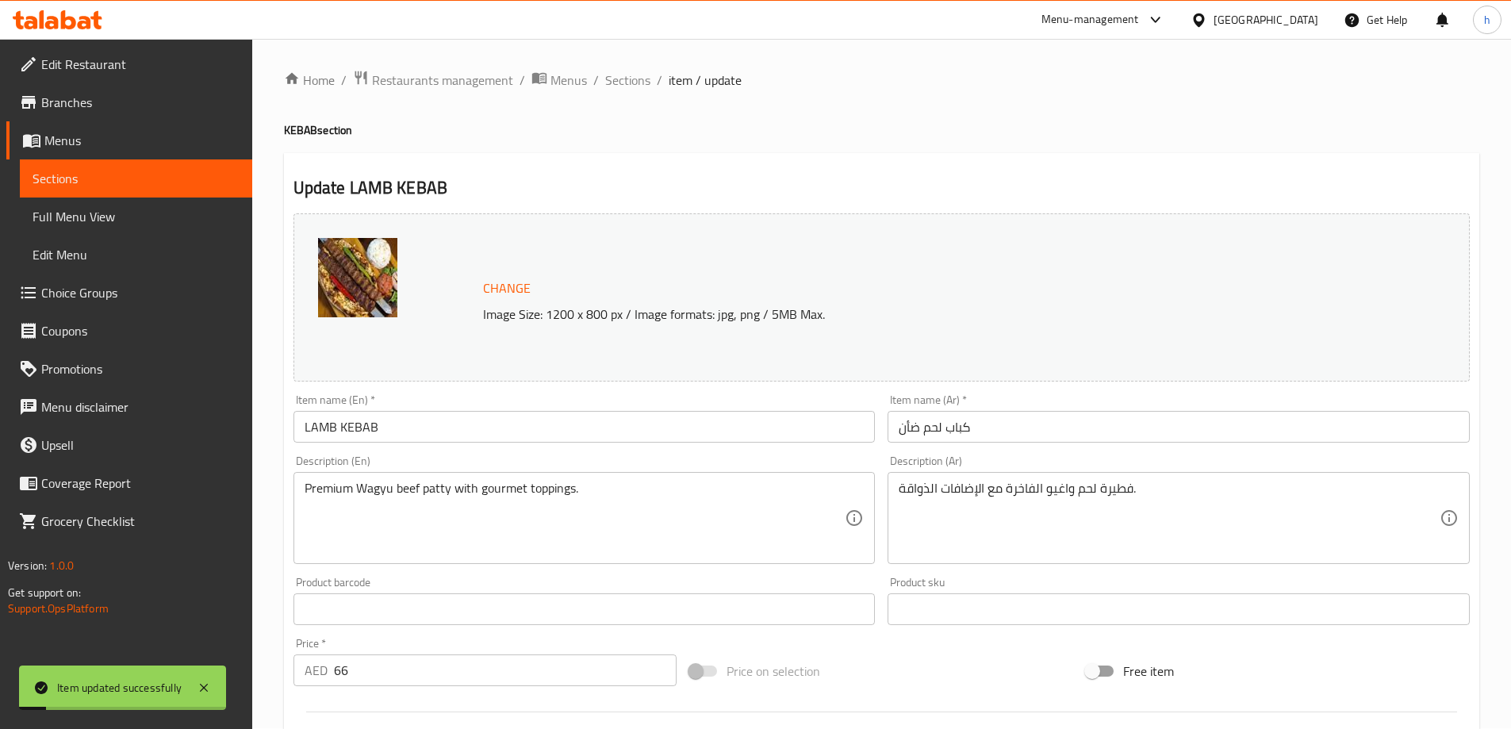
scroll to position [0, 0]
click at [632, 82] on span "Sections" at bounding box center [627, 80] width 45 height 19
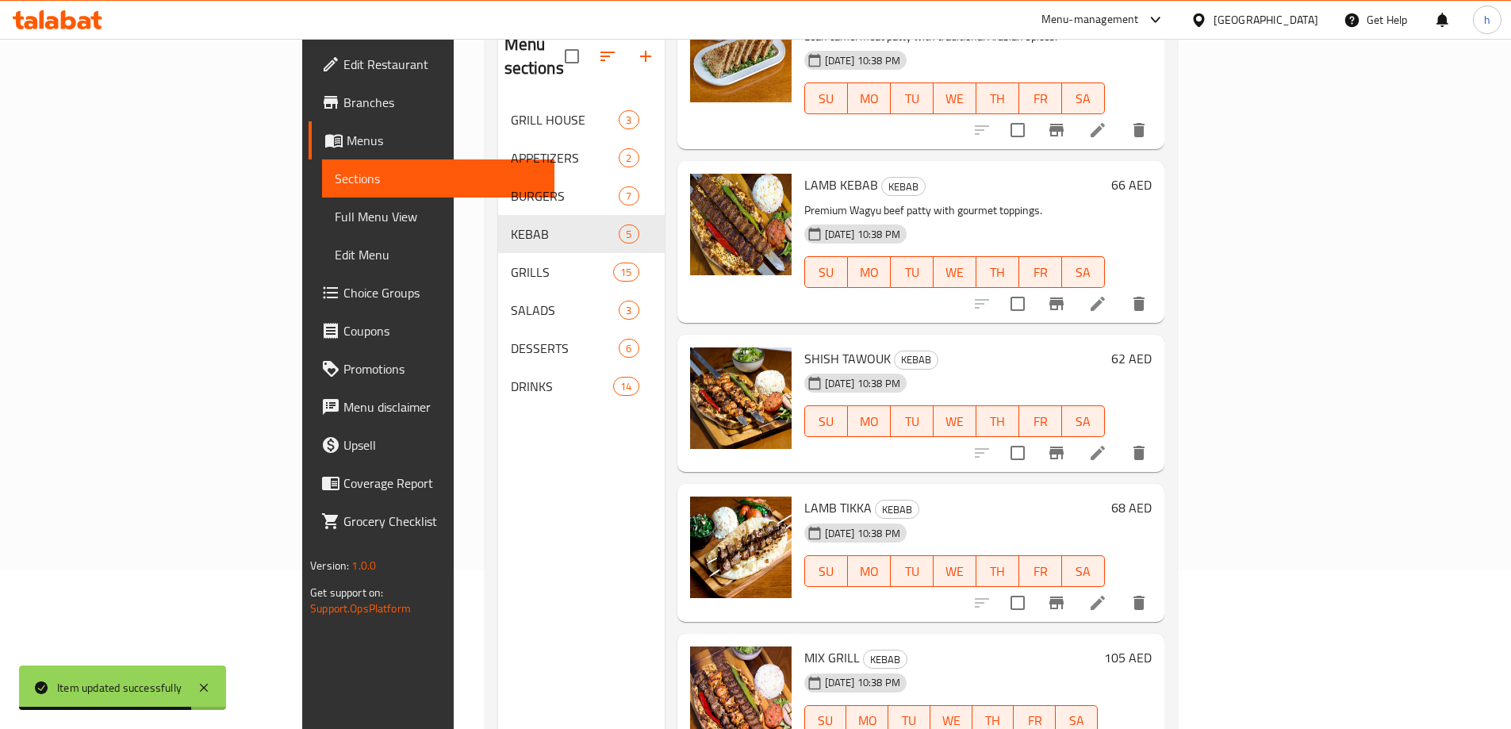
scroll to position [222, 0]
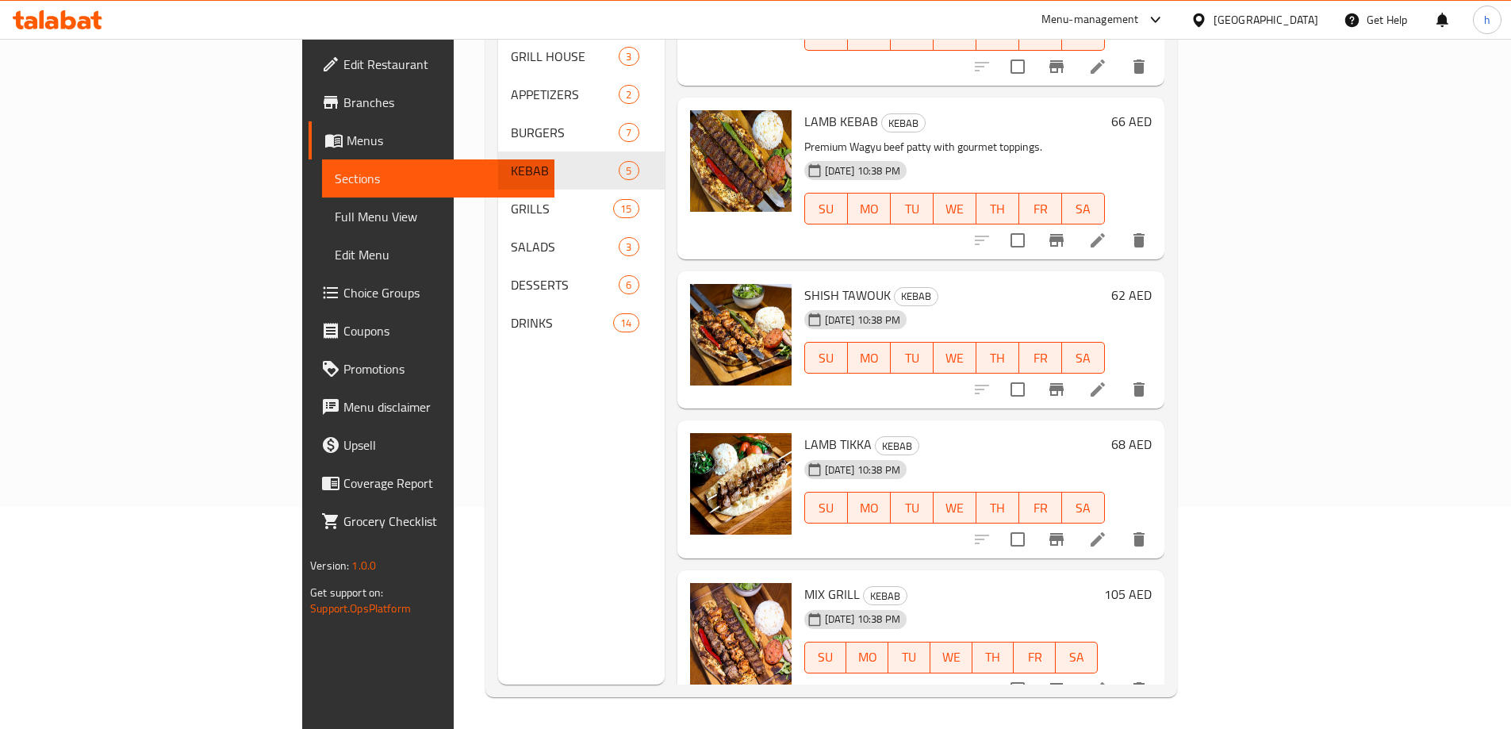
click at [1105, 532] on icon at bounding box center [1098, 539] width 14 height 14
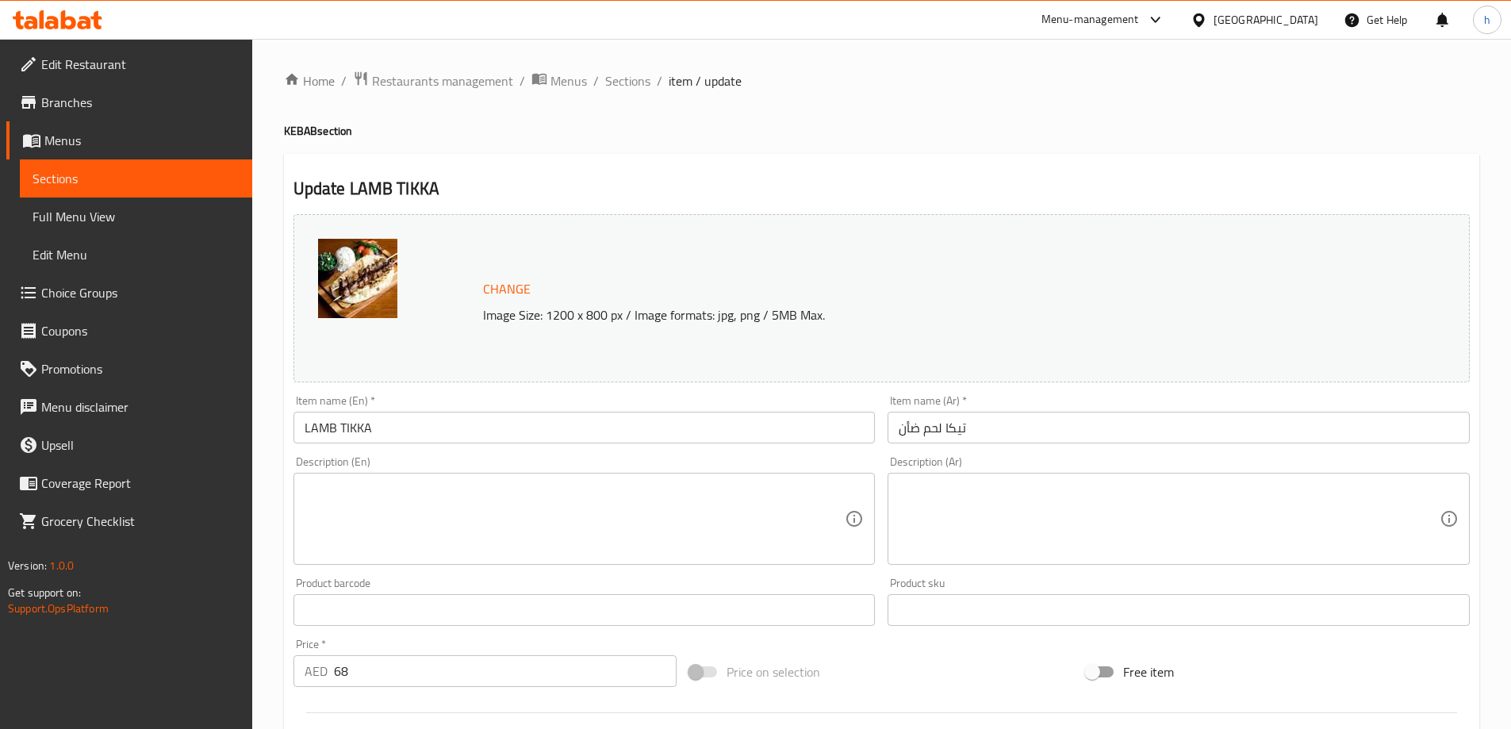
click at [378, 482] on textarea at bounding box center [575, 518] width 541 height 75
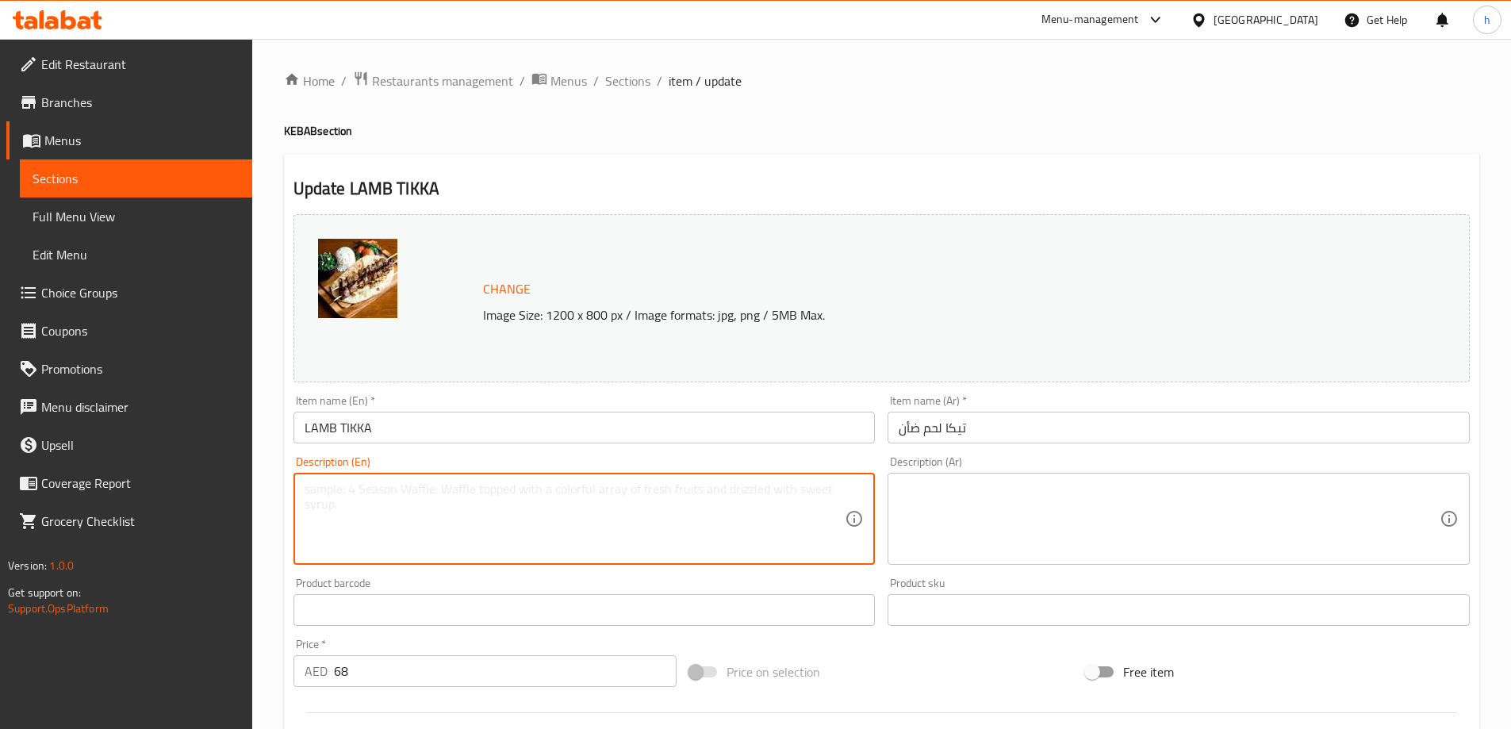
paste textarea "Crispy grilled pita stuffed with spiced minced meat."
type textarea "Crispy grilled pita stuffed with spiced minced meat."
click at [948, 506] on textarea at bounding box center [1169, 518] width 541 height 75
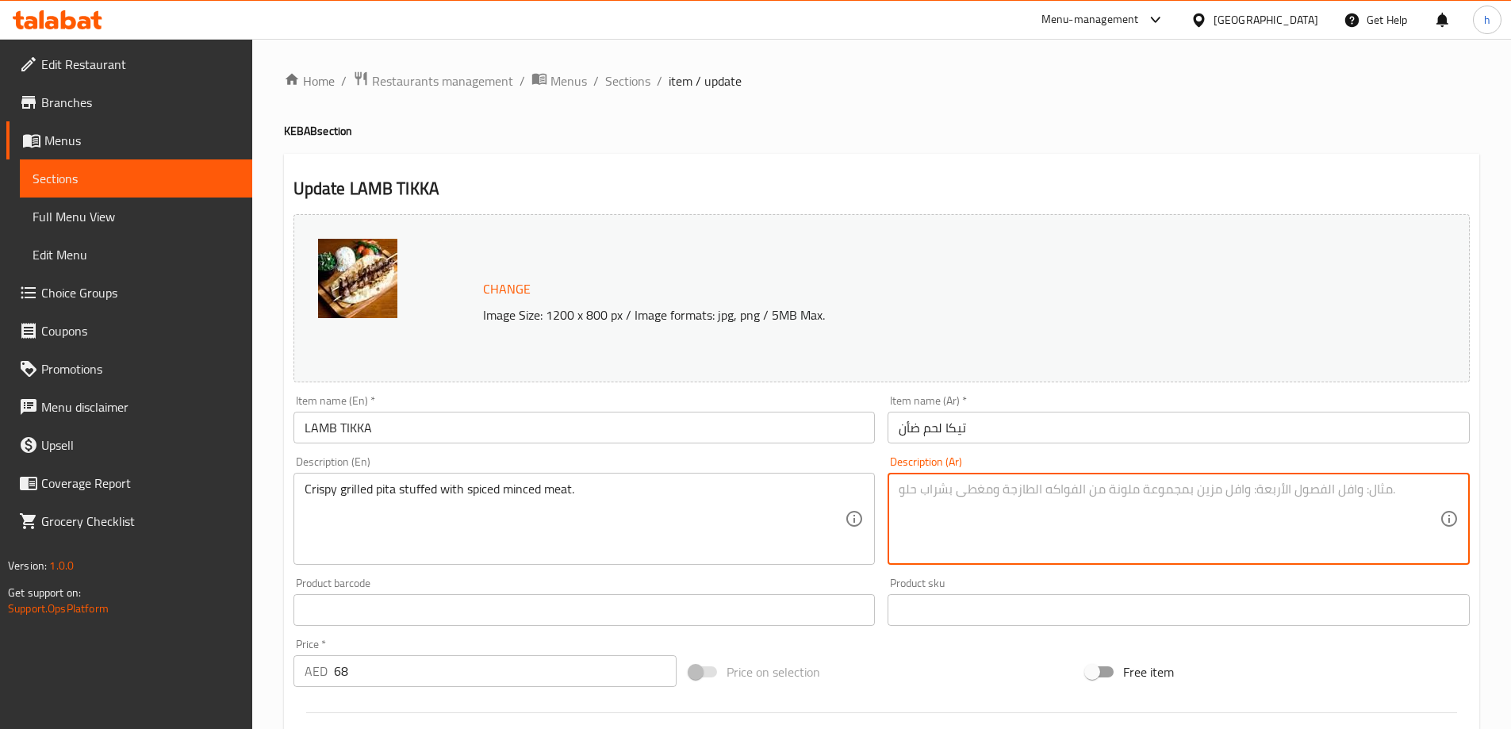
click at [1031, 529] on textarea at bounding box center [1169, 518] width 541 height 75
paste textarea "خبز البيتا المقرمش المشوي المحشو باللحم المفروم المتبل."
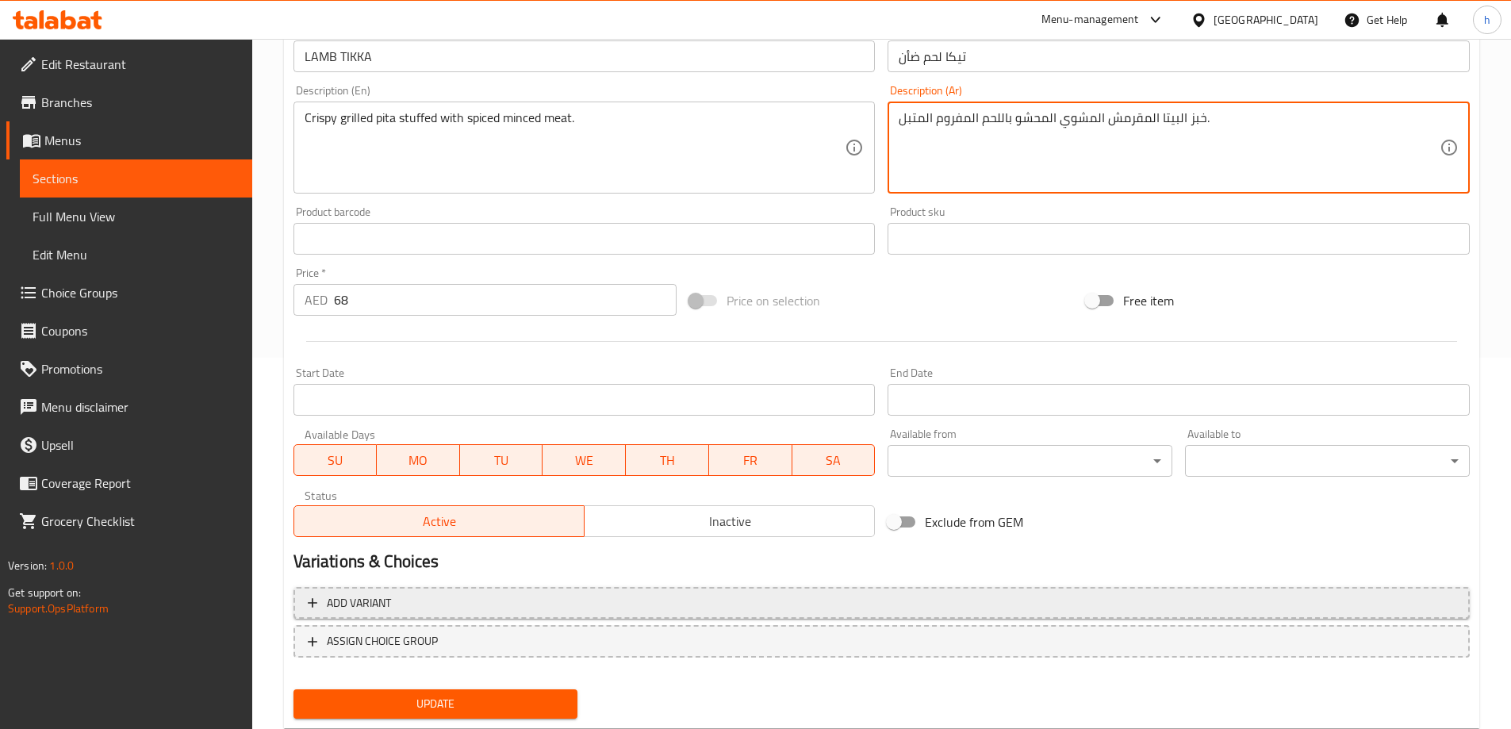
scroll to position [415, 0]
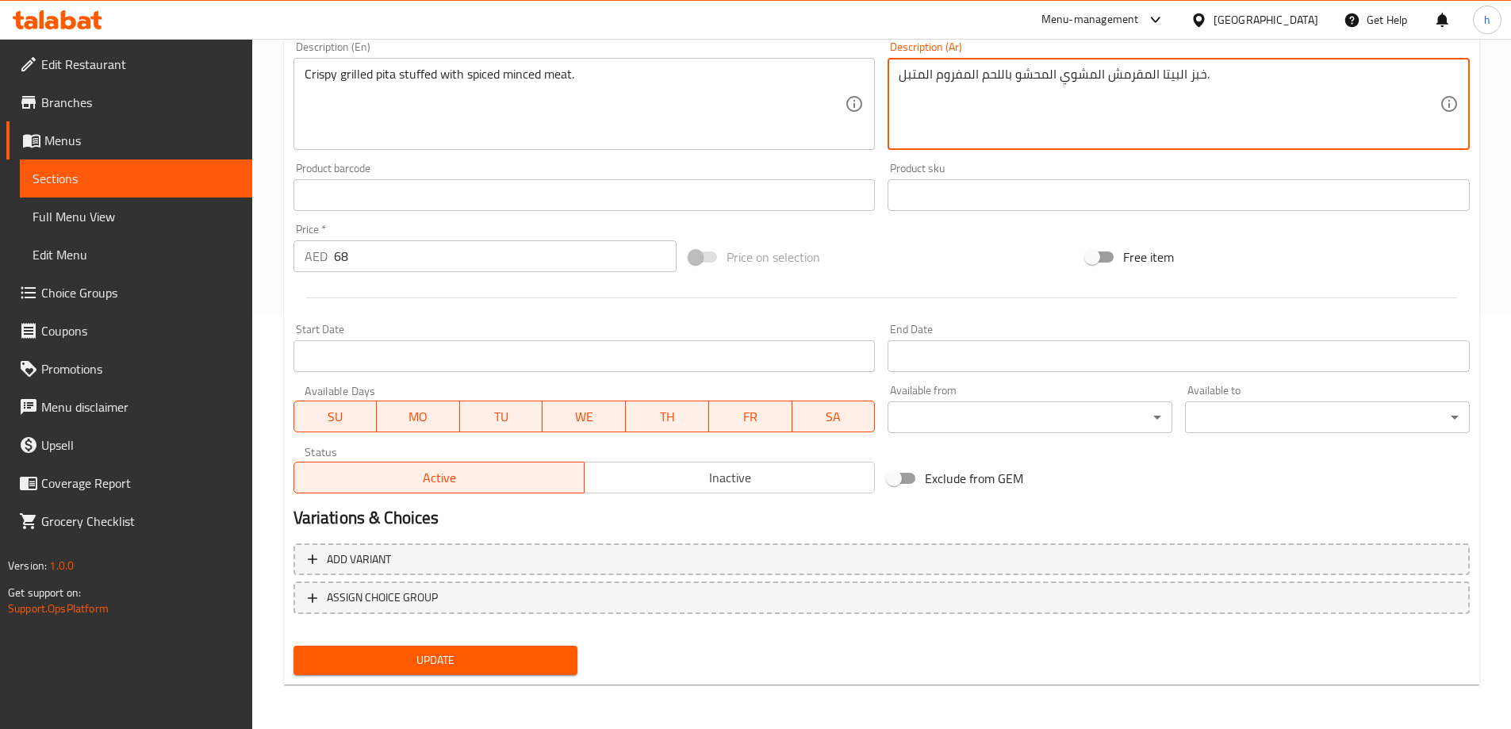
type textarea "خبز البيتا المقرمش المشوي المحشو باللحم المفروم المتبل."
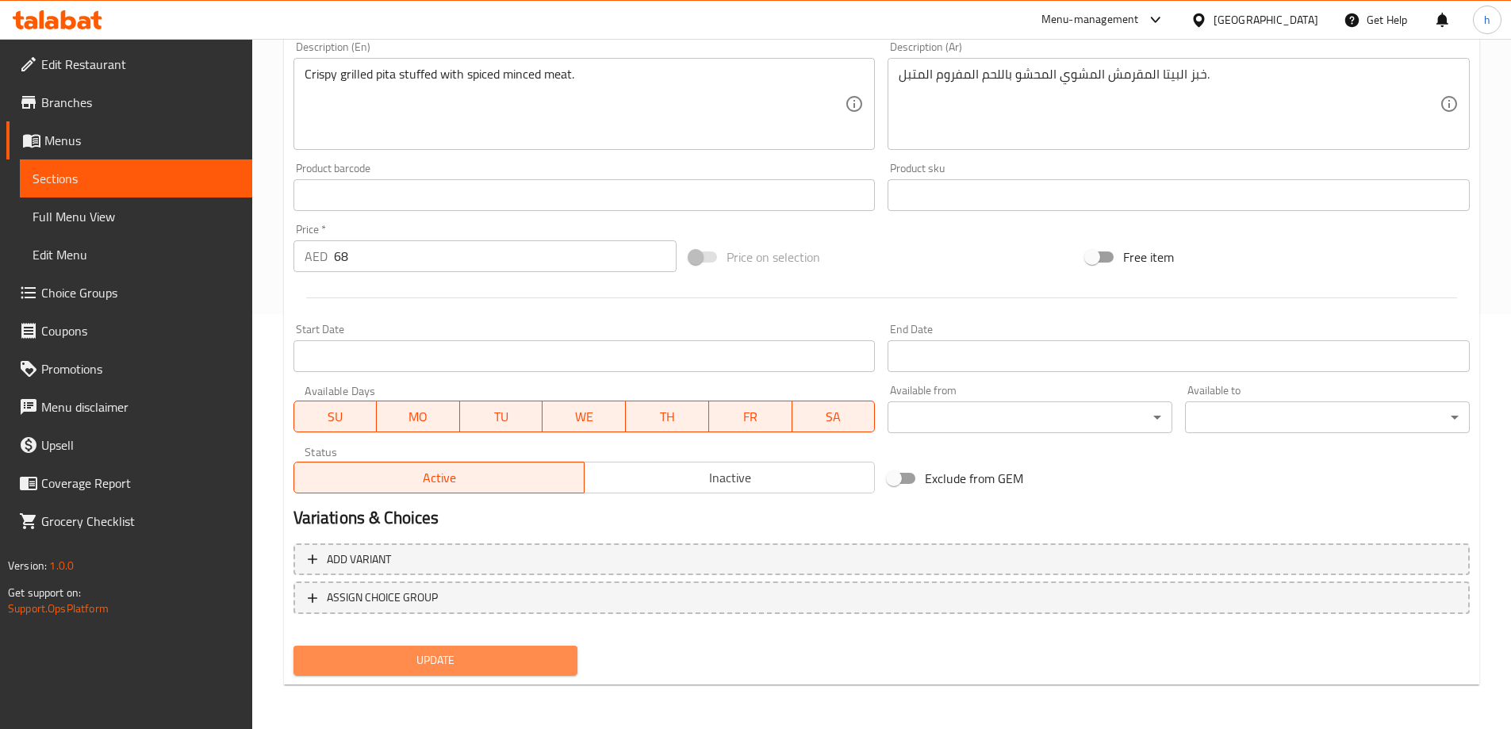
click at [432, 664] on span "Update" at bounding box center [435, 660] width 259 height 20
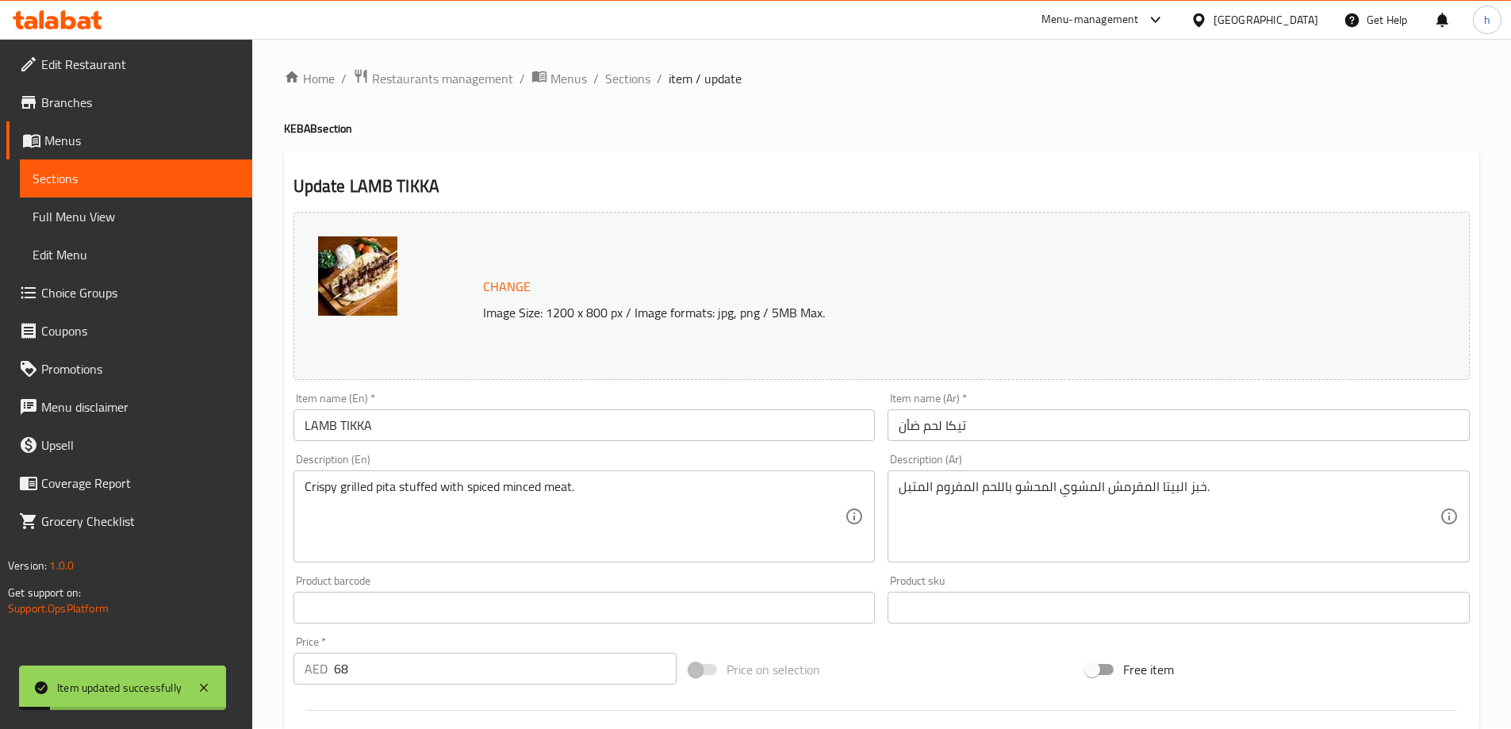
scroll to position [0, 0]
click at [638, 84] on span "Sections" at bounding box center [627, 80] width 45 height 19
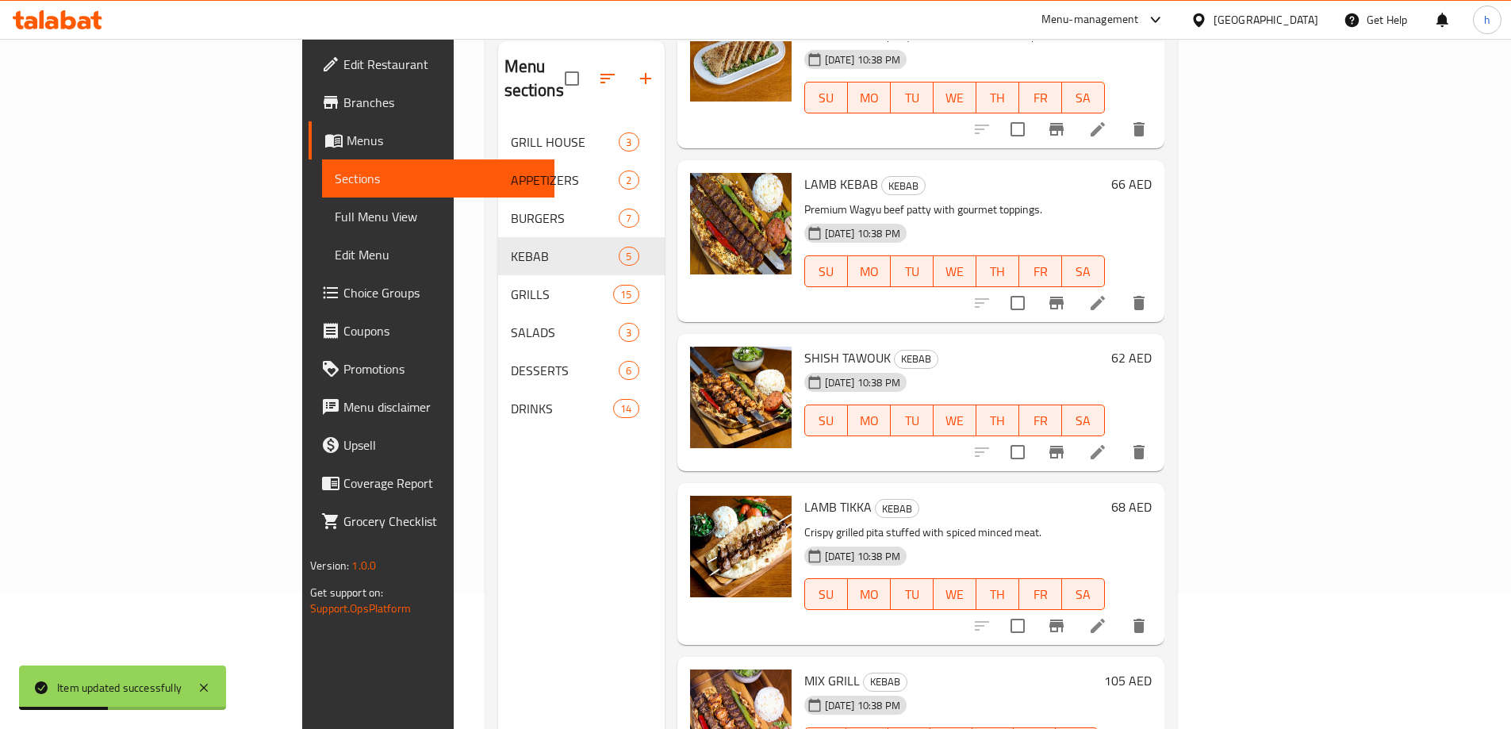
scroll to position [222, 0]
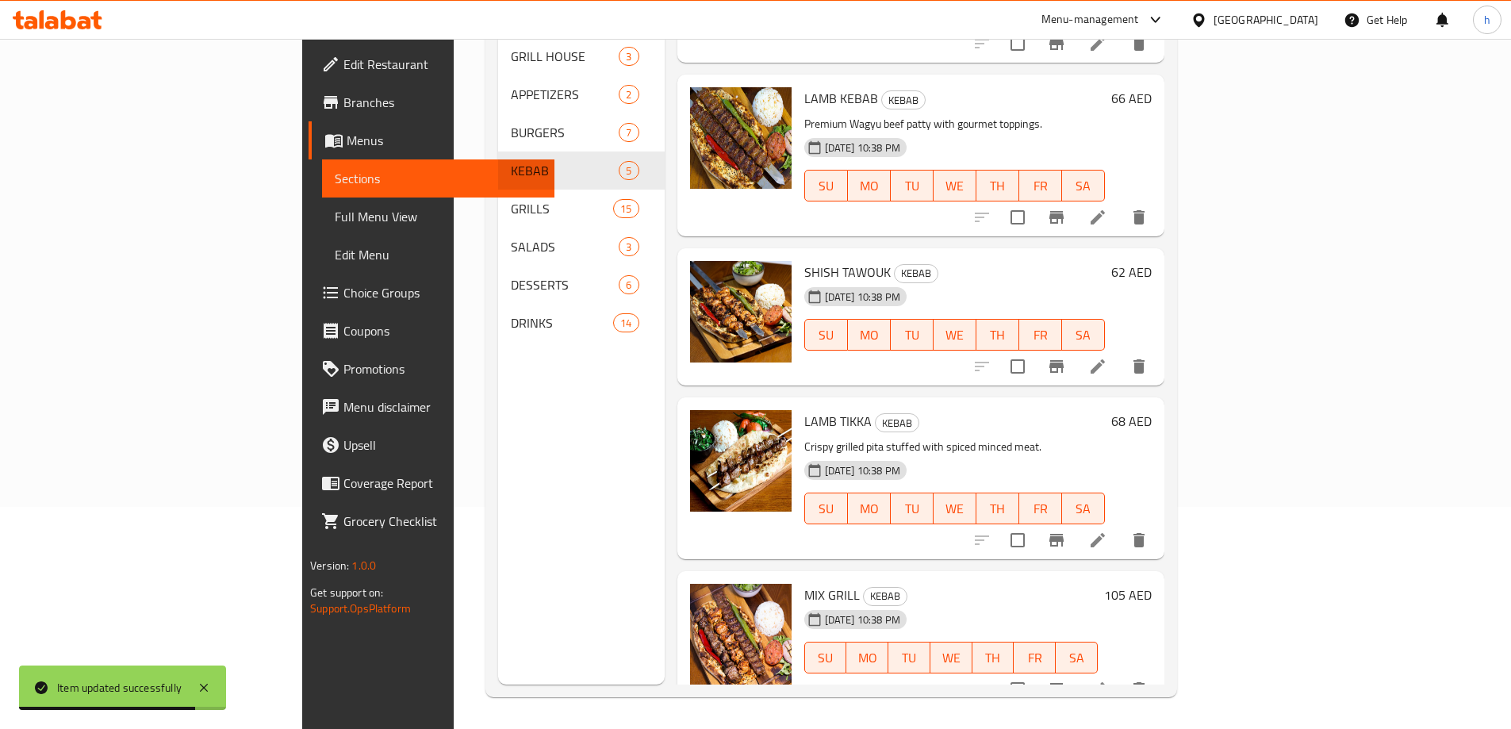
click at [1120, 677] on li at bounding box center [1097, 689] width 44 height 29
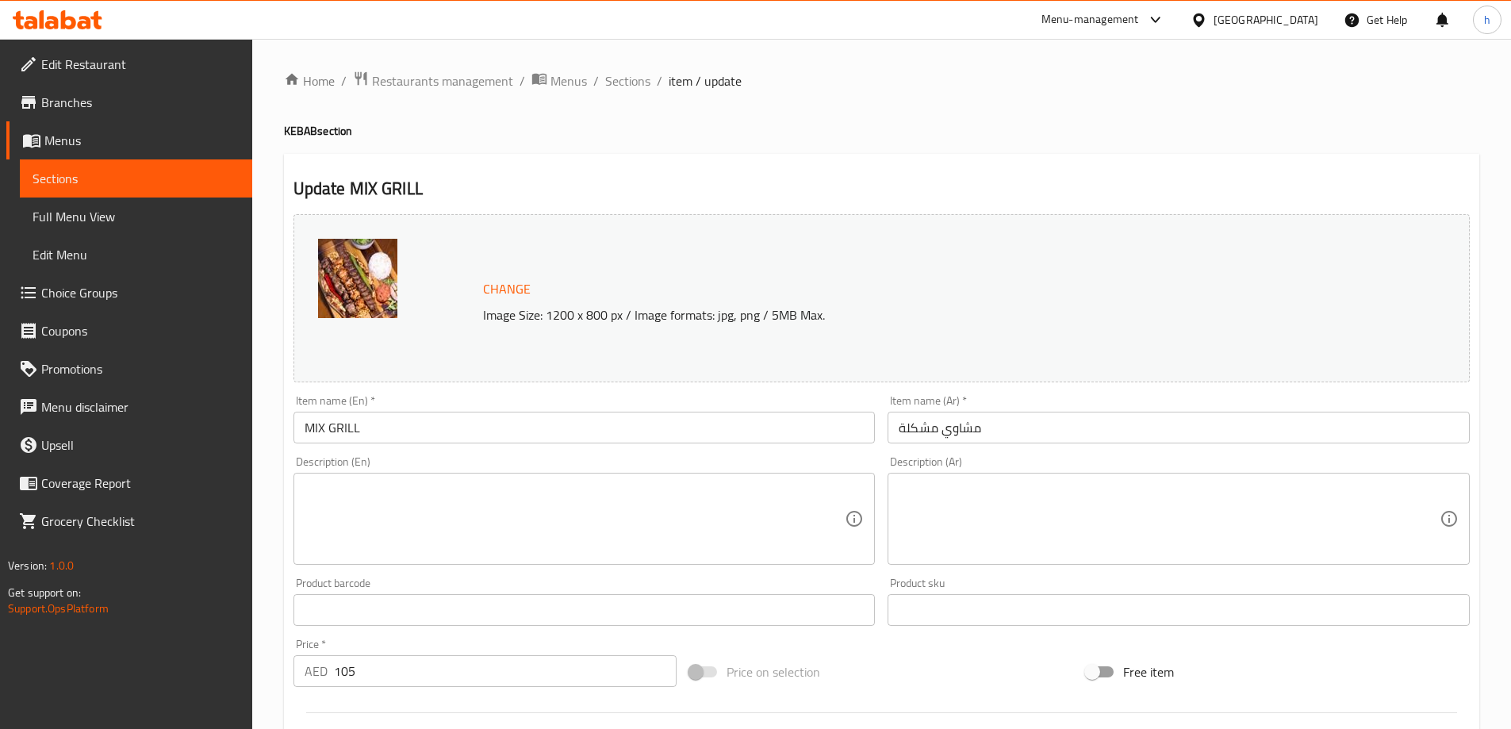
click at [774, 517] on textarea at bounding box center [575, 518] width 541 height 75
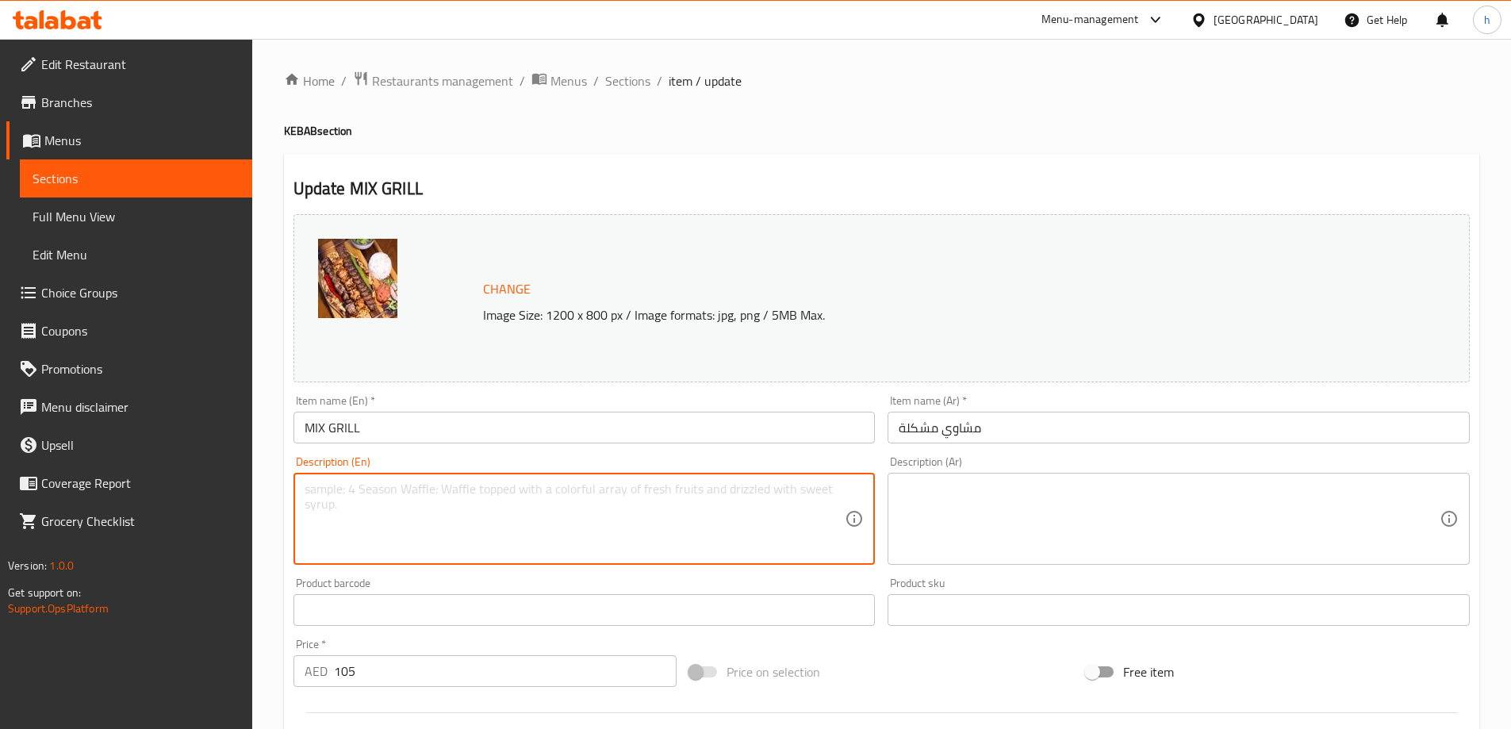
paste textarea "Skewers of tender lamb chunks grilled to perfection."
type textarea "Skewers of tender lamb chunks grilled to perfection."
click at [1081, 539] on textarea at bounding box center [1169, 518] width 541 height 75
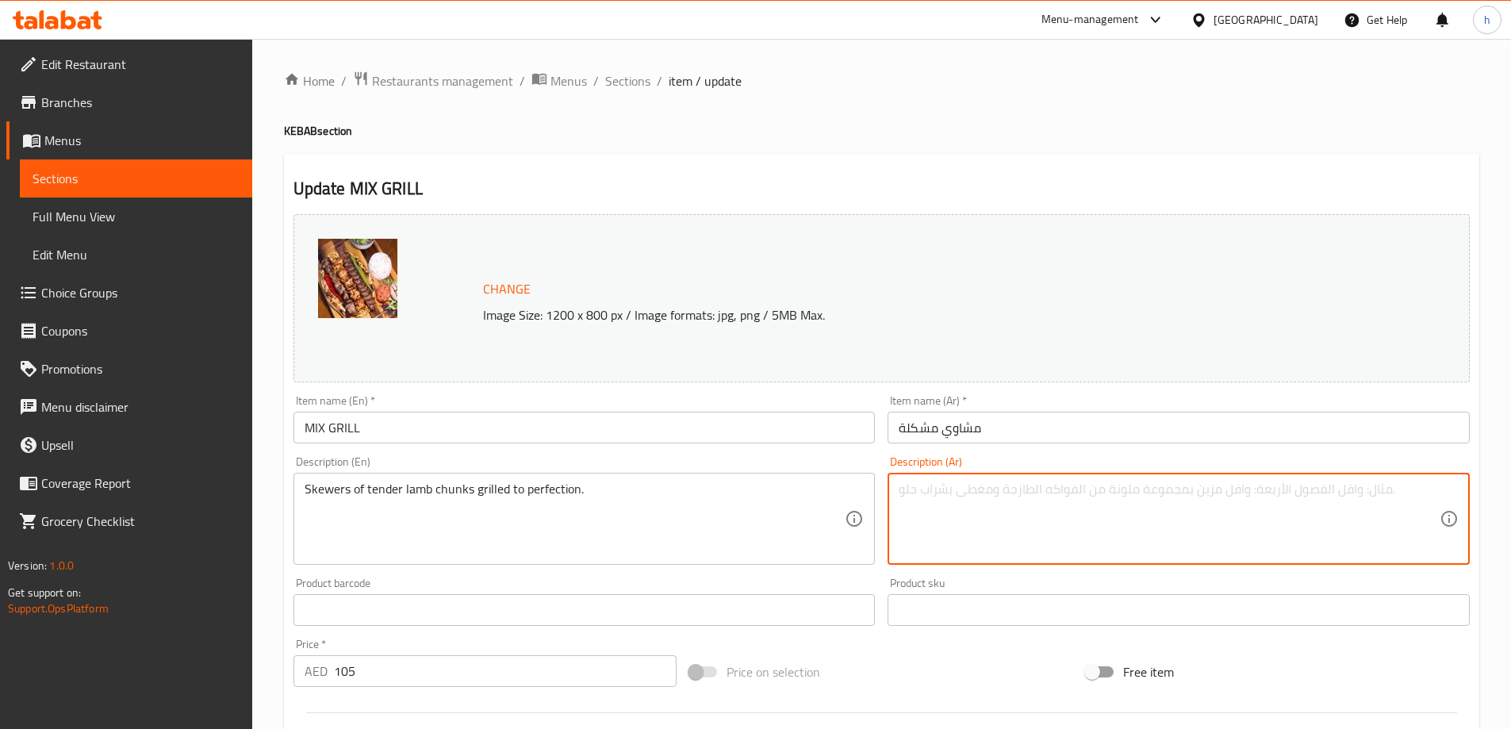
paste textarea "أسياخ من قطع لحم الضأن الطرية المشوية إلى حد الكمال."
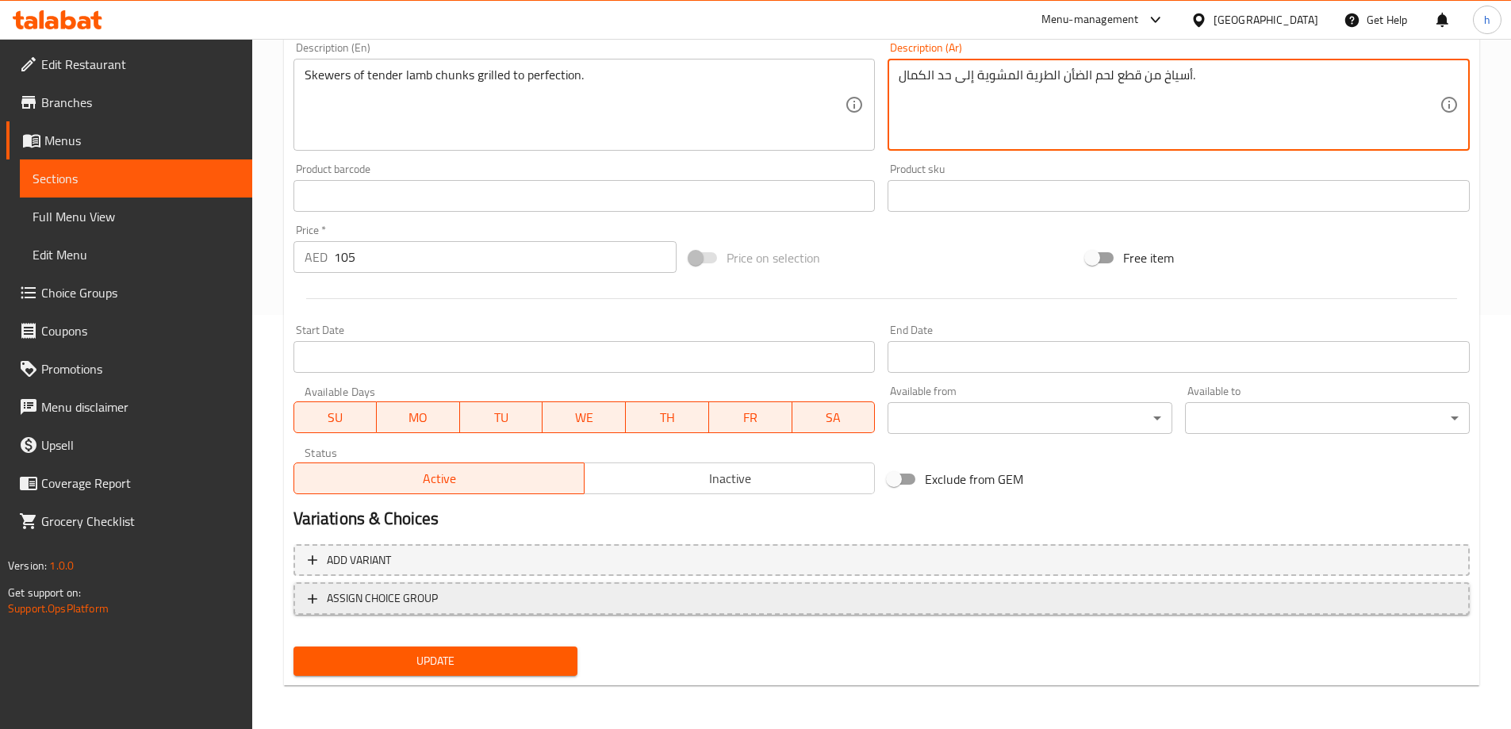
scroll to position [415, 0]
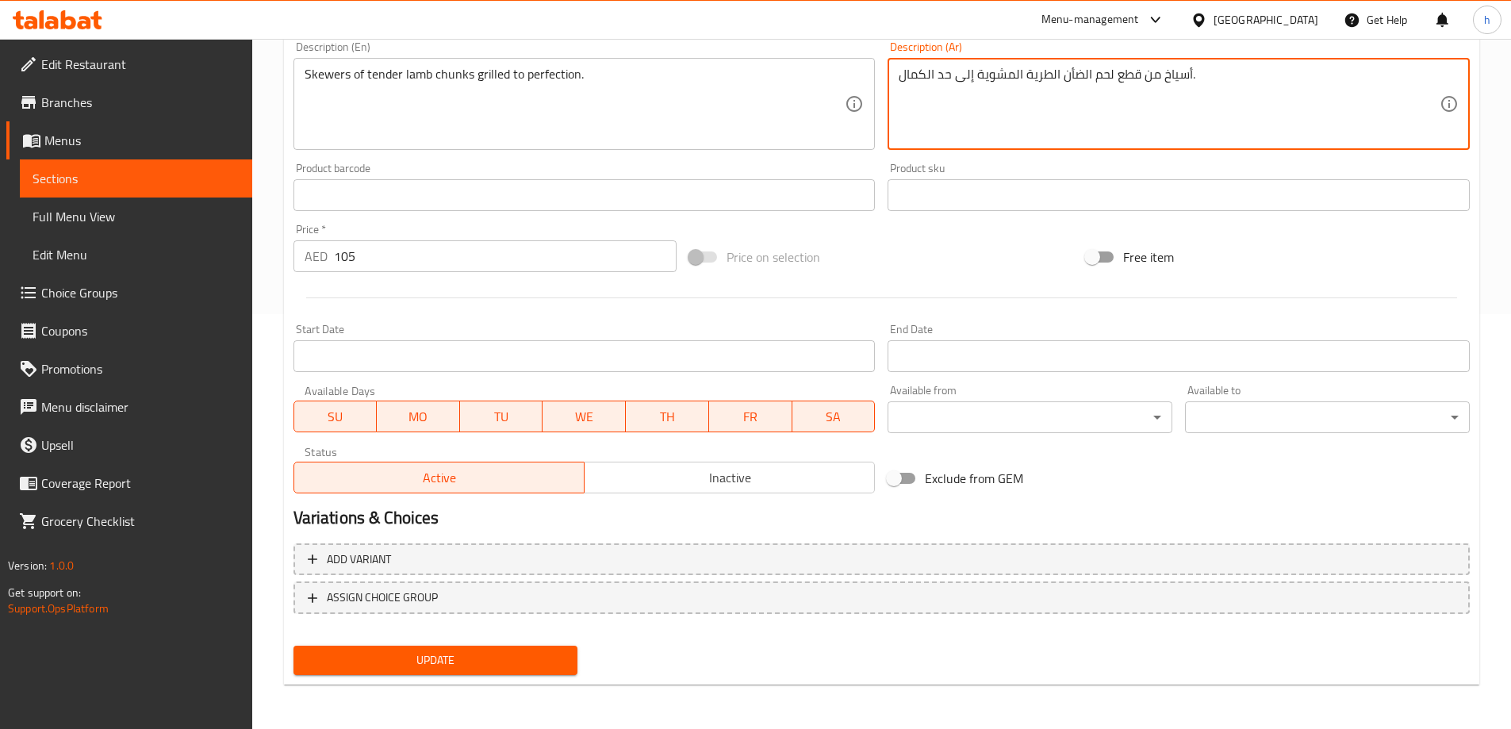
type textarea "أسياخ من قطع لحم الضأن الطرية المشوية إلى حد الكمال."
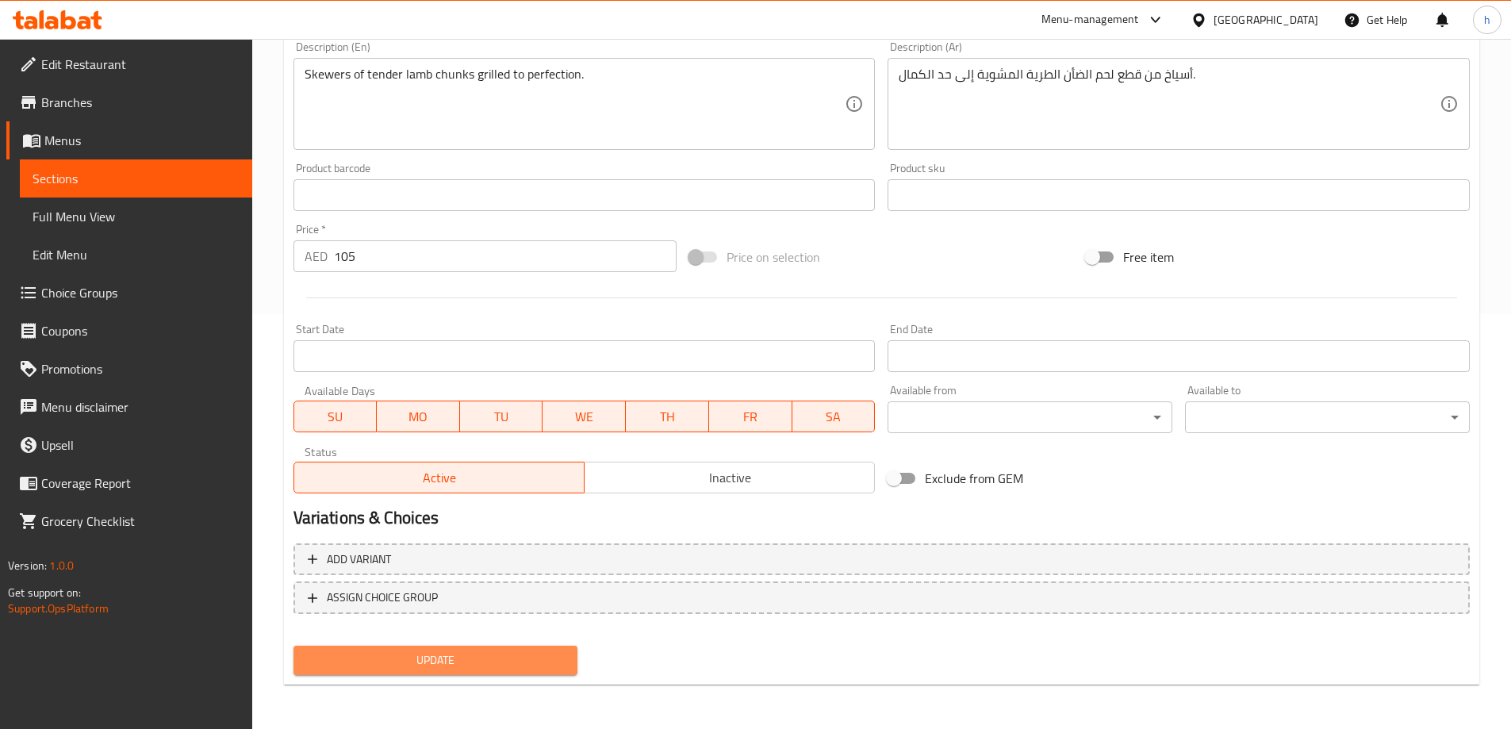
click at [542, 655] on span "Update" at bounding box center [435, 660] width 259 height 20
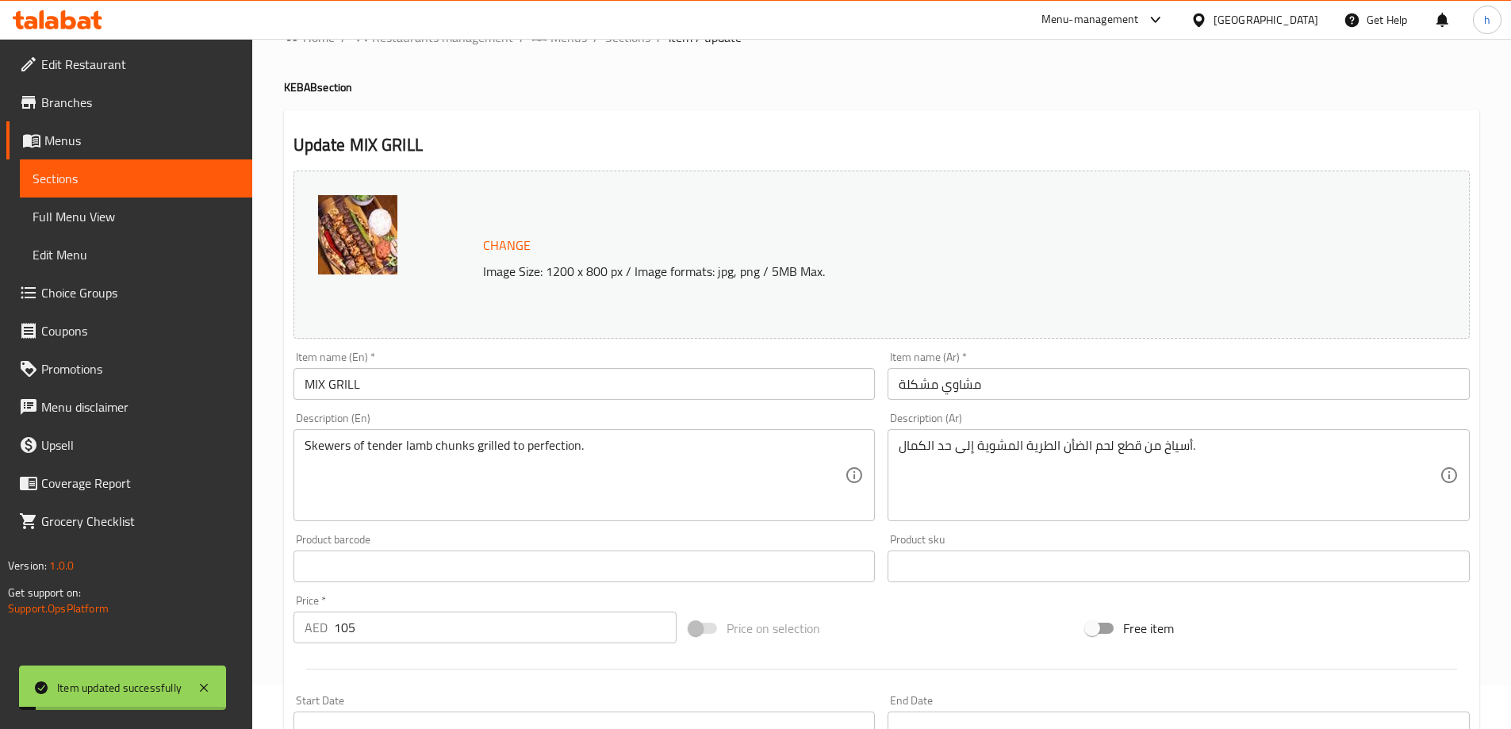
scroll to position [0, 0]
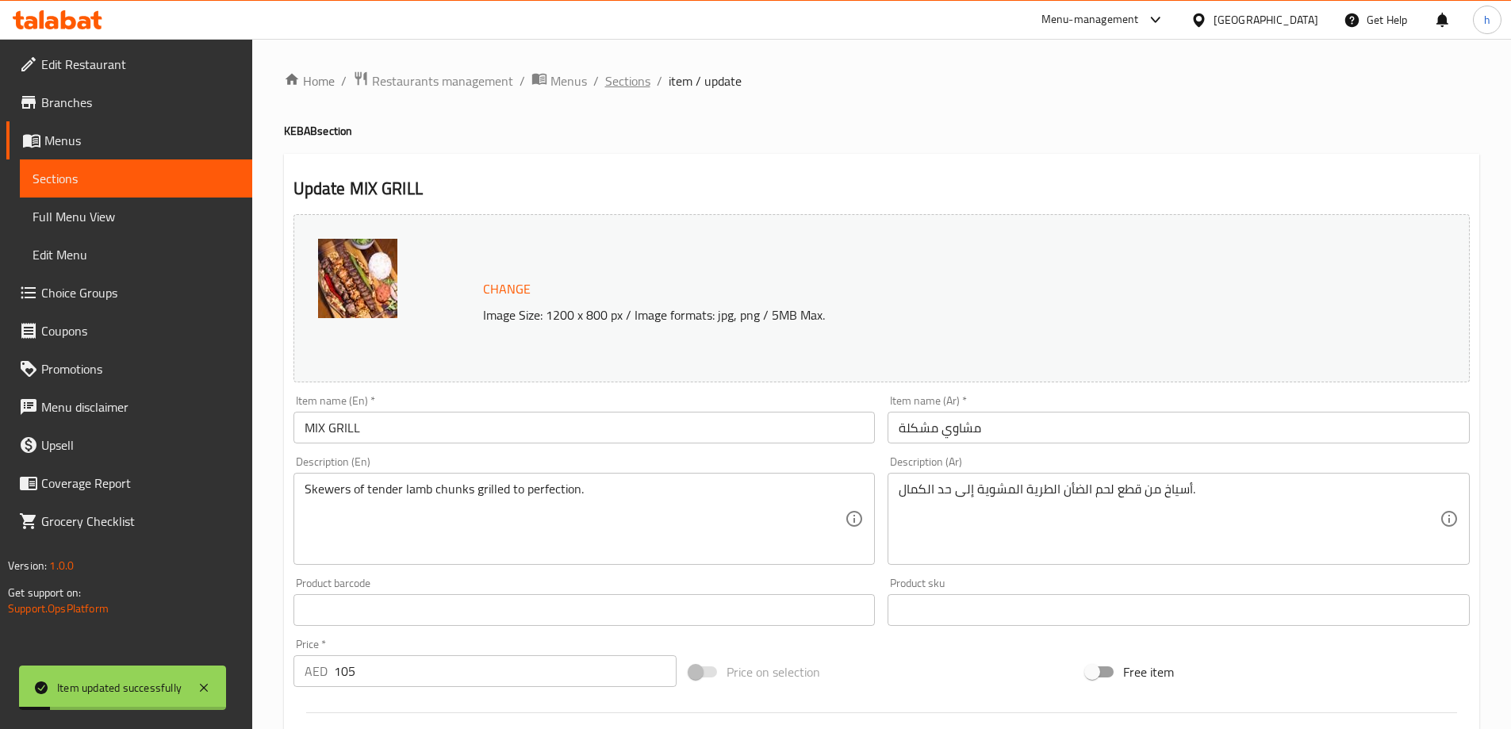
click at [617, 71] on span "Sections" at bounding box center [627, 80] width 45 height 19
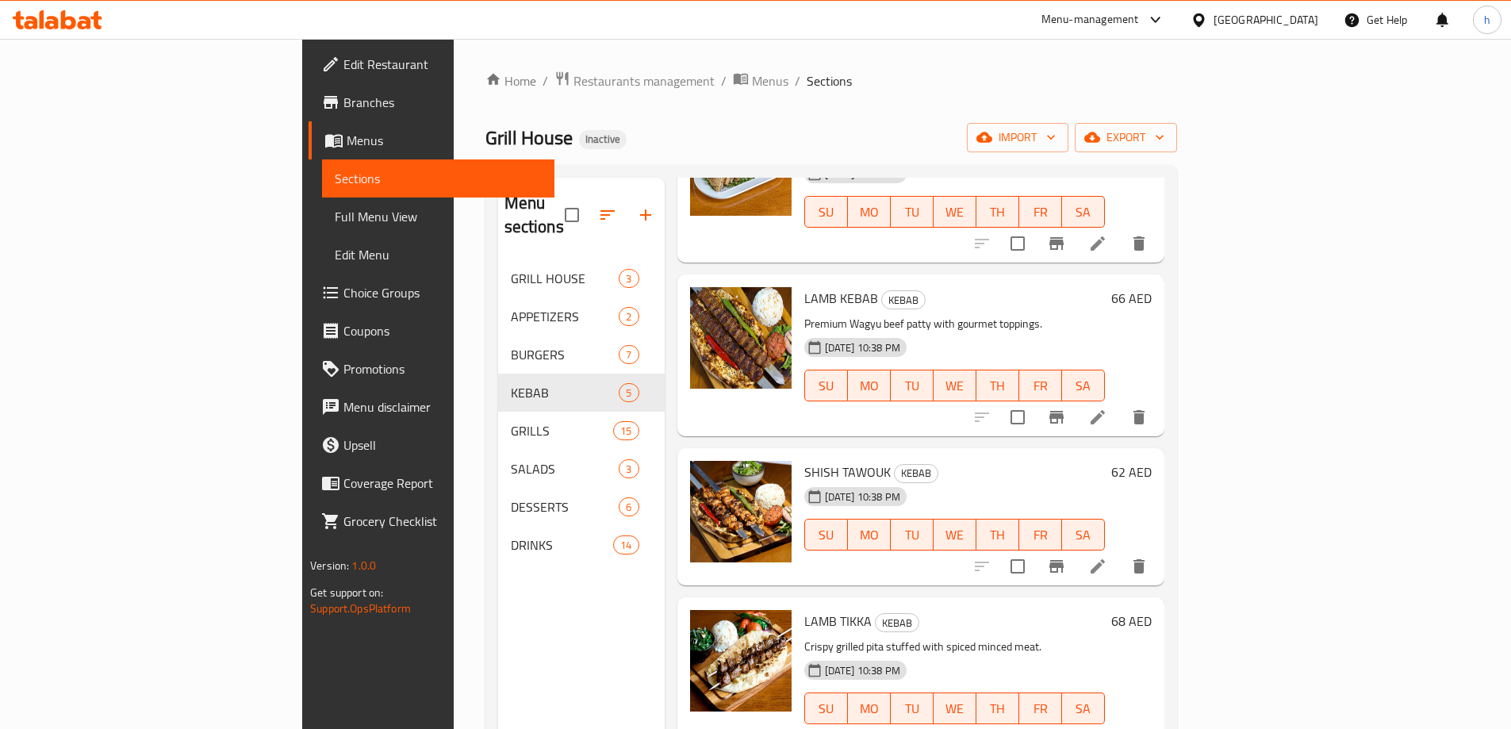
scroll to position [153, 0]
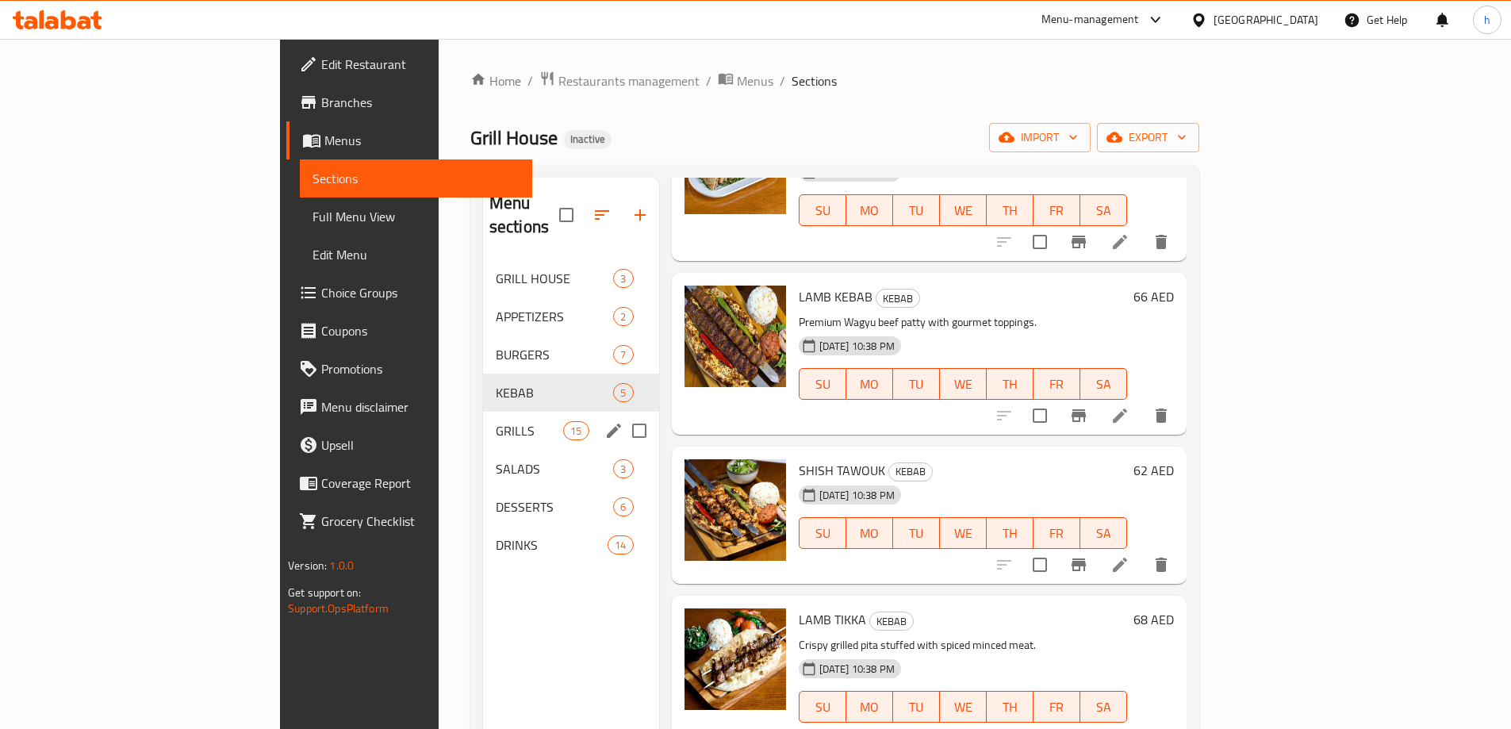
click at [483, 416] on div "GRILLS 15" at bounding box center [571, 431] width 176 height 38
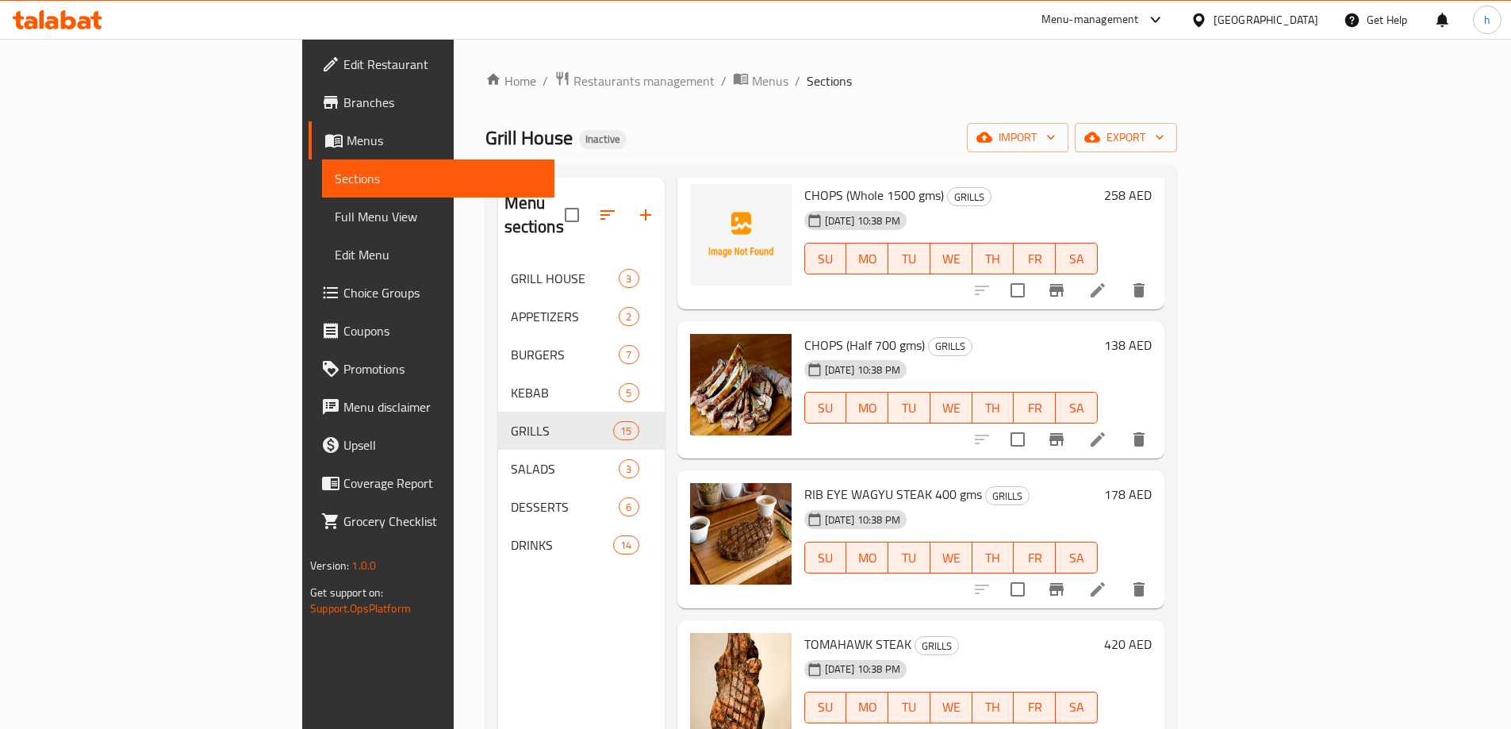
scroll to position [1554, 0]
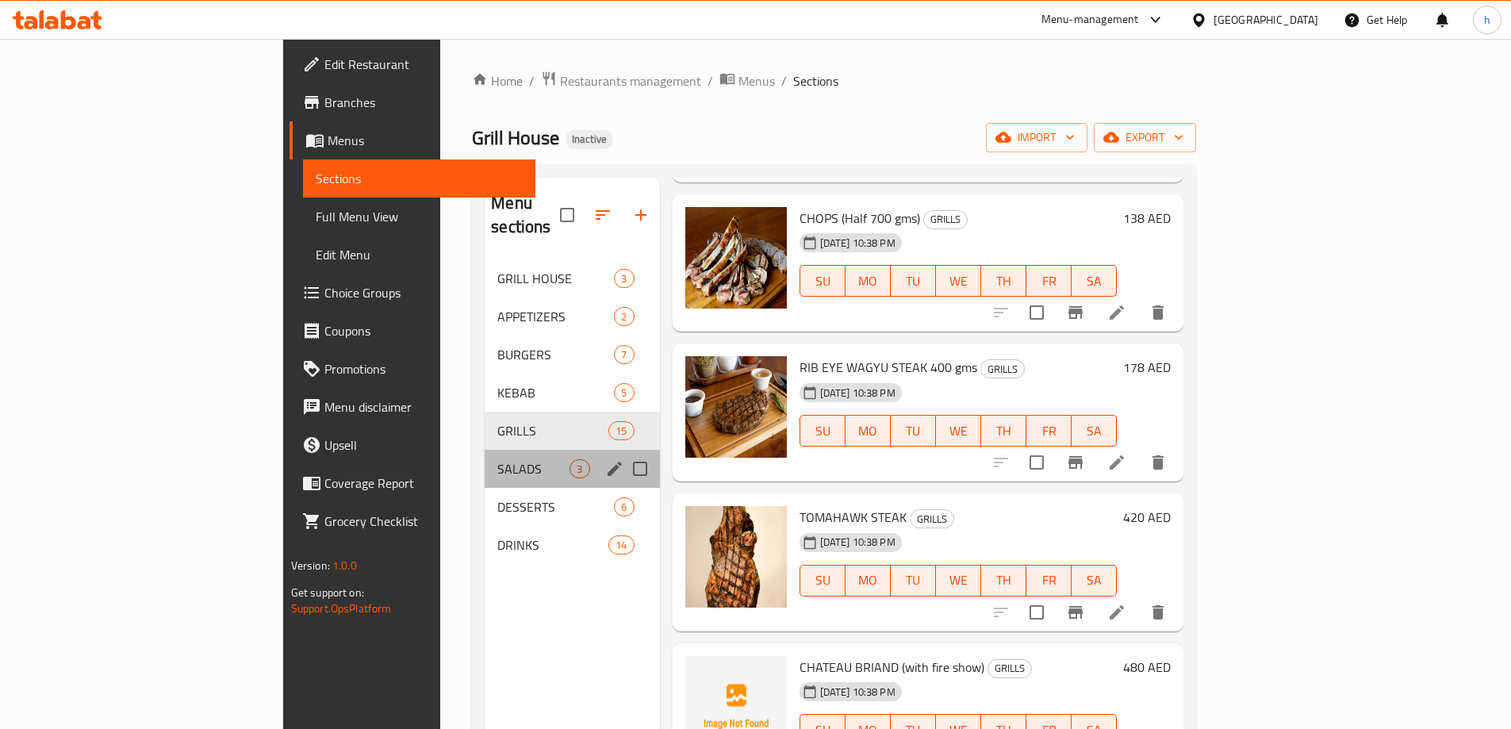
click at [485, 450] on div "SALADS 3" at bounding box center [572, 469] width 174 height 38
